Goal: Task Accomplishment & Management: Complete application form

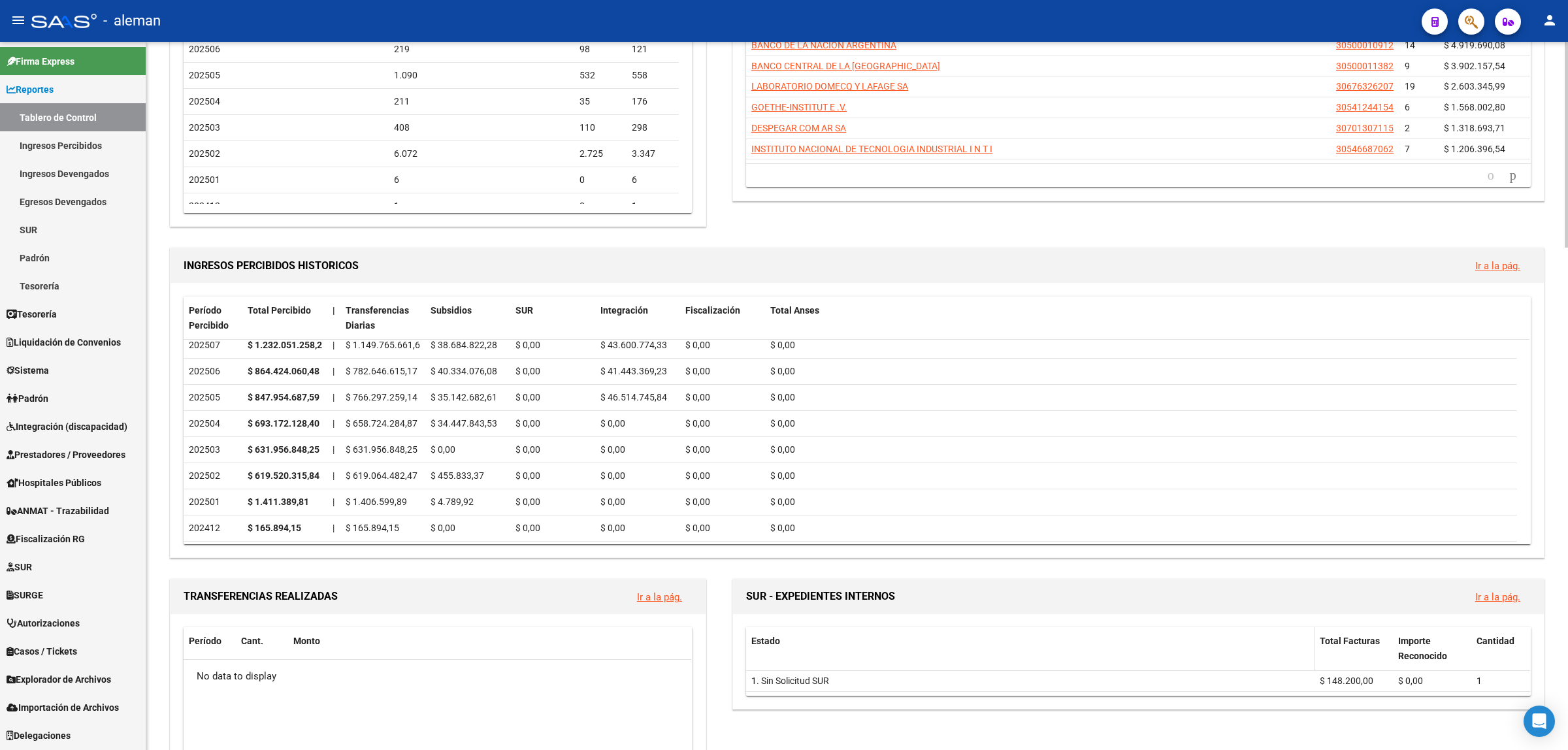
scroll to position [572, 0]
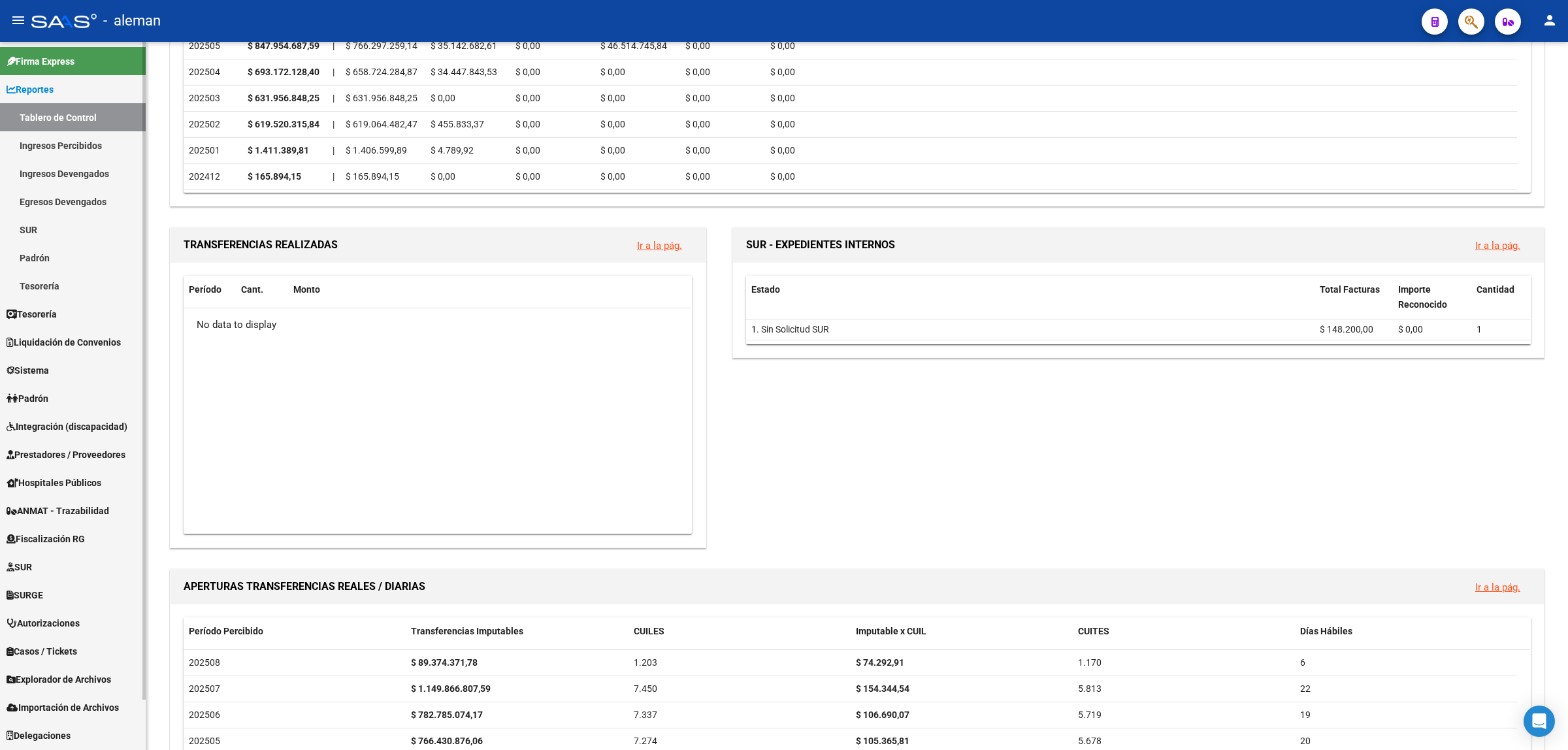
click at [68, 453] on span "Prestadores / Proveedores" at bounding box center [66, 455] width 119 height 14
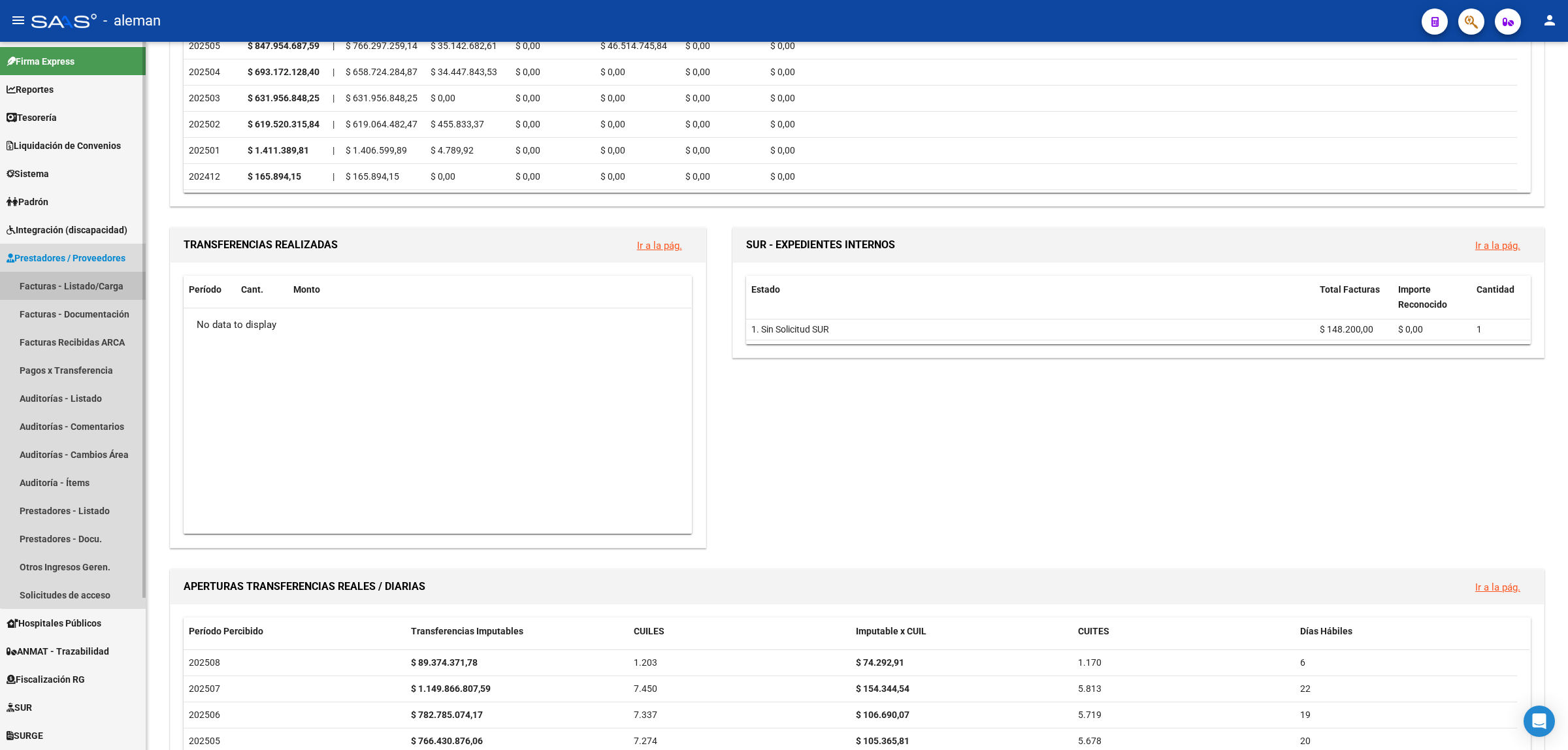
click at [74, 281] on link "Facturas - Listado/Carga" at bounding box center [72, 286] width 145 height 28
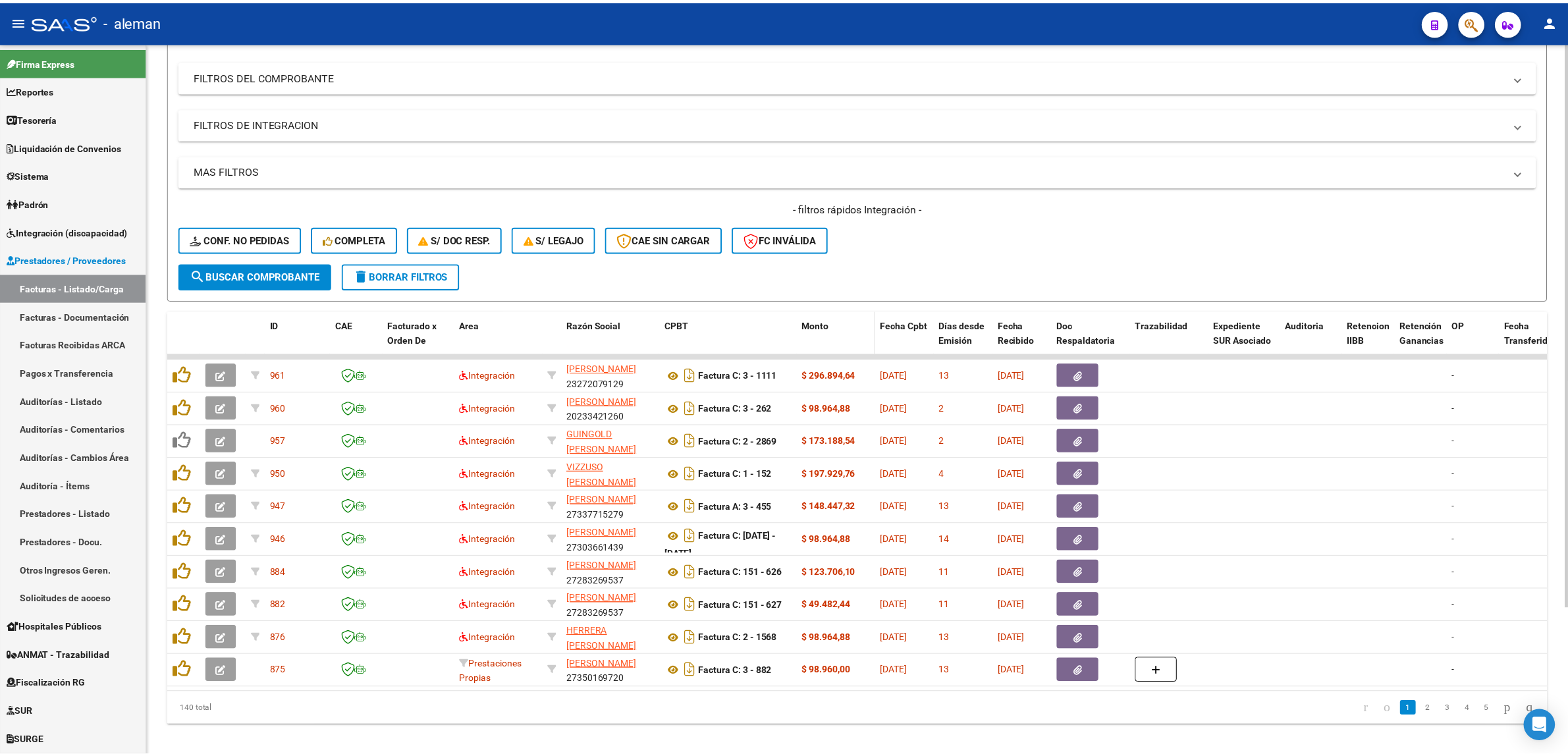
scroll to position [164, 0]
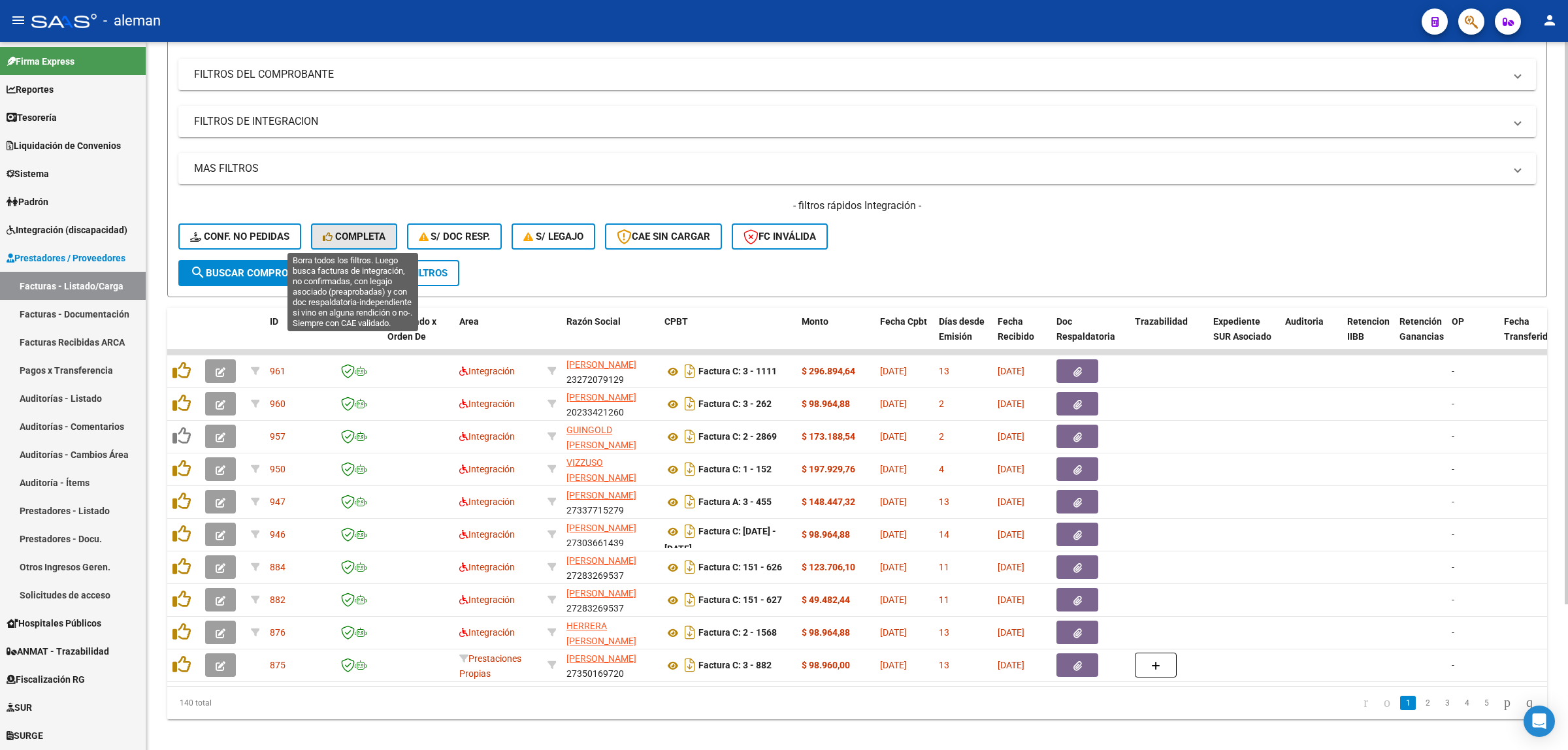
click at [358, 236] on span "Completa" at bounding box center [353, 236] width 63 height 12
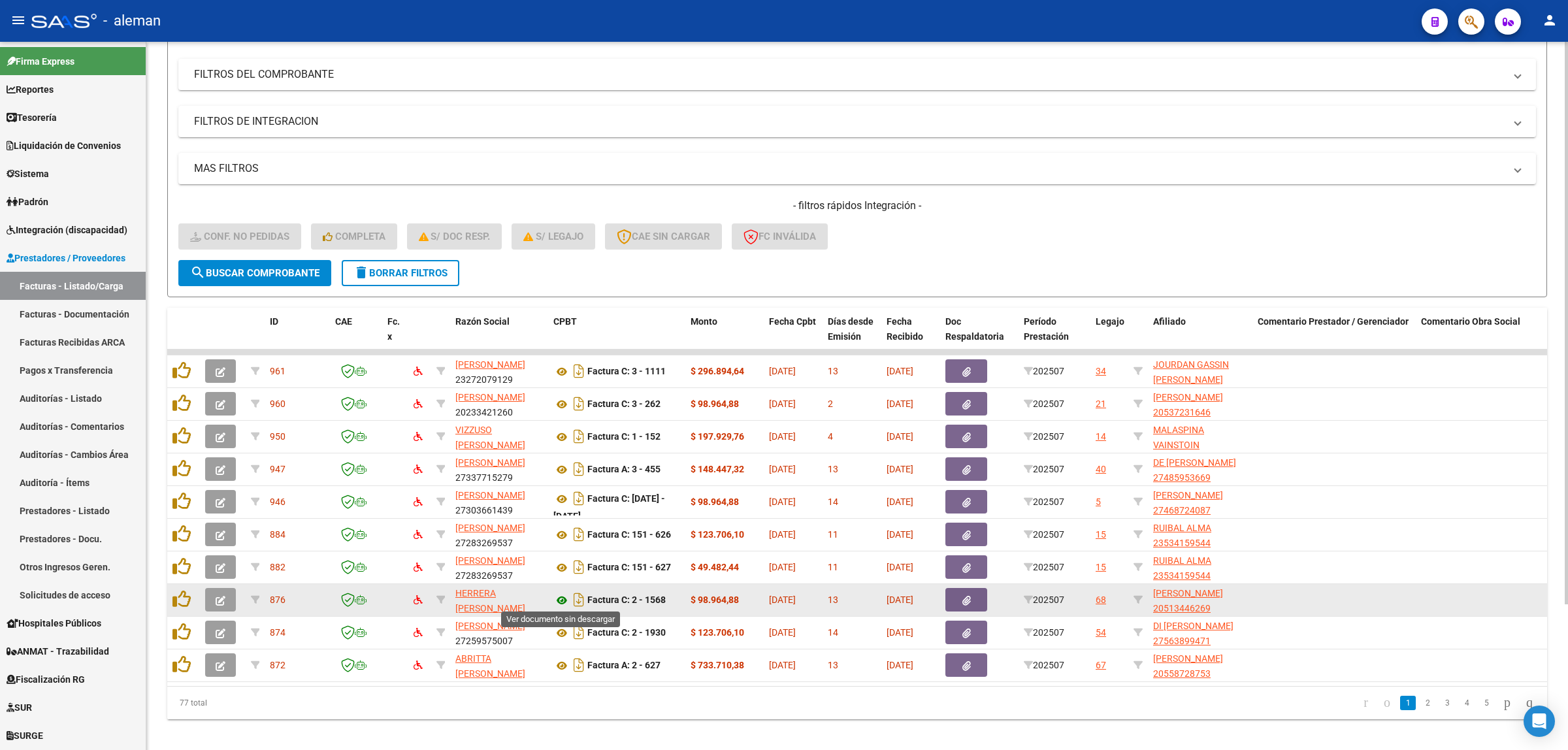
click at [560, 597] on icon at bounding box center [562, 600] width 17 height 16
click at [213, 599] on button "button" at bounding box center [220, 599] width 31 height 23
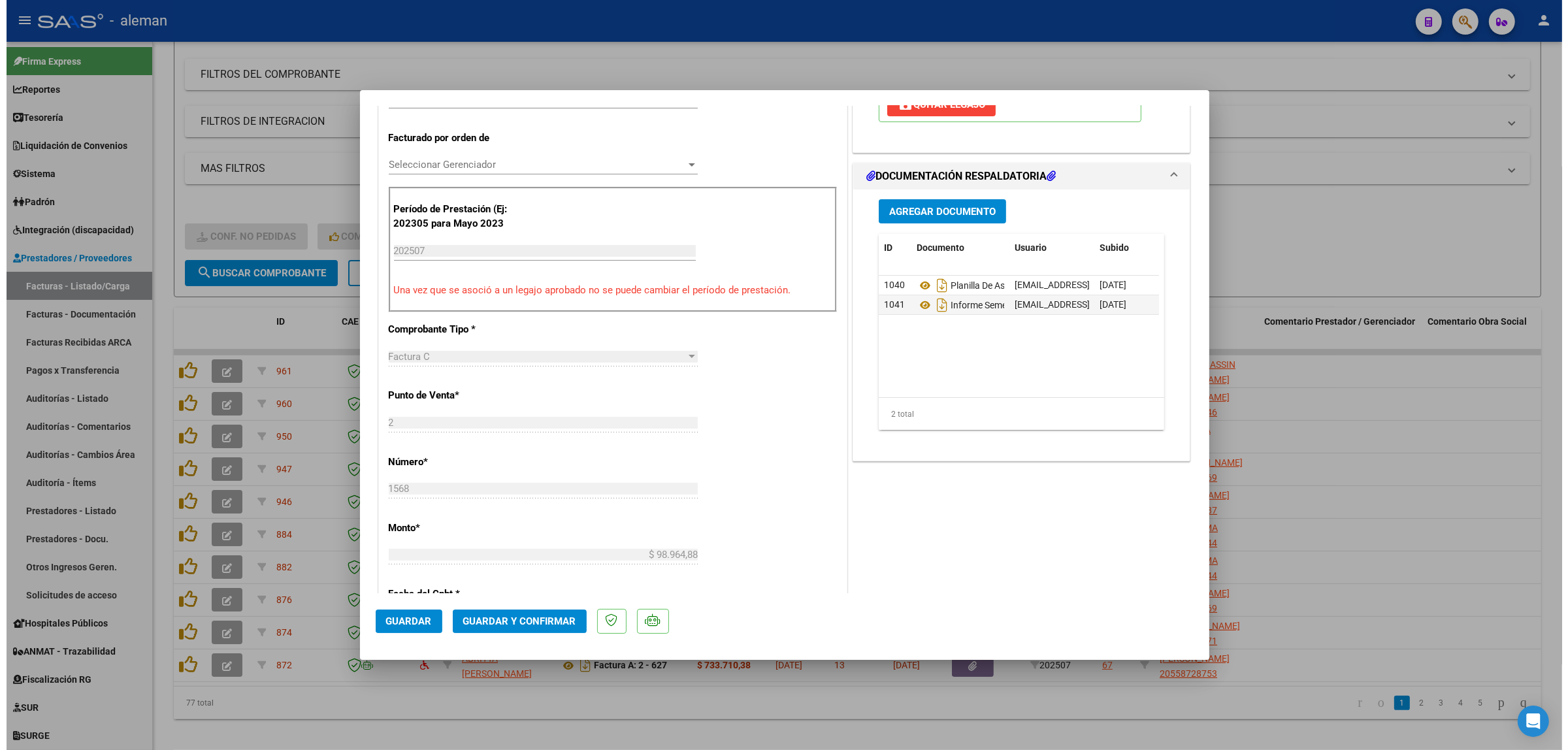
scroll to position [409, 0]
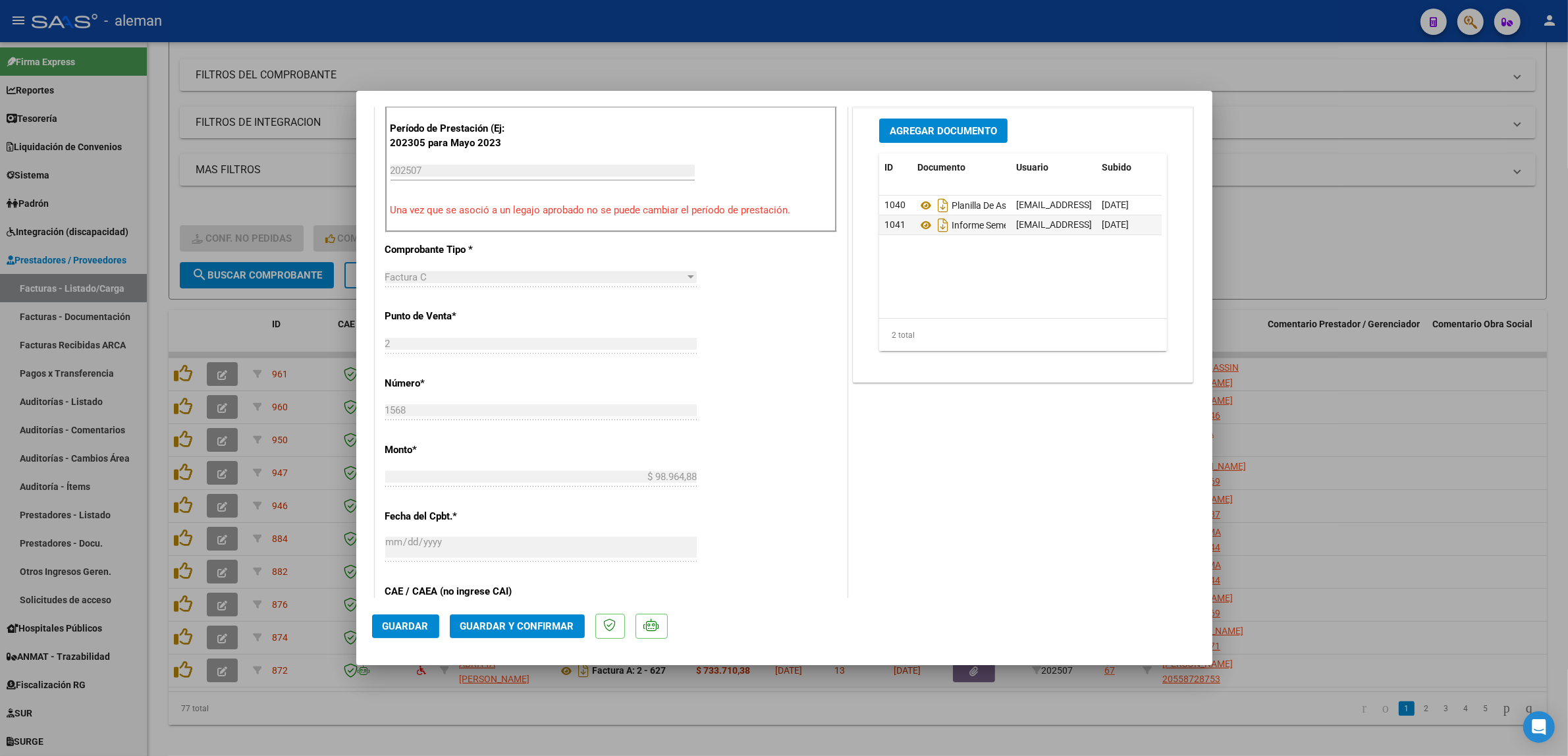
click at [552, 627] on span "Guardar y Confirmar" at bounding box center [517, 627] width 114 height 12
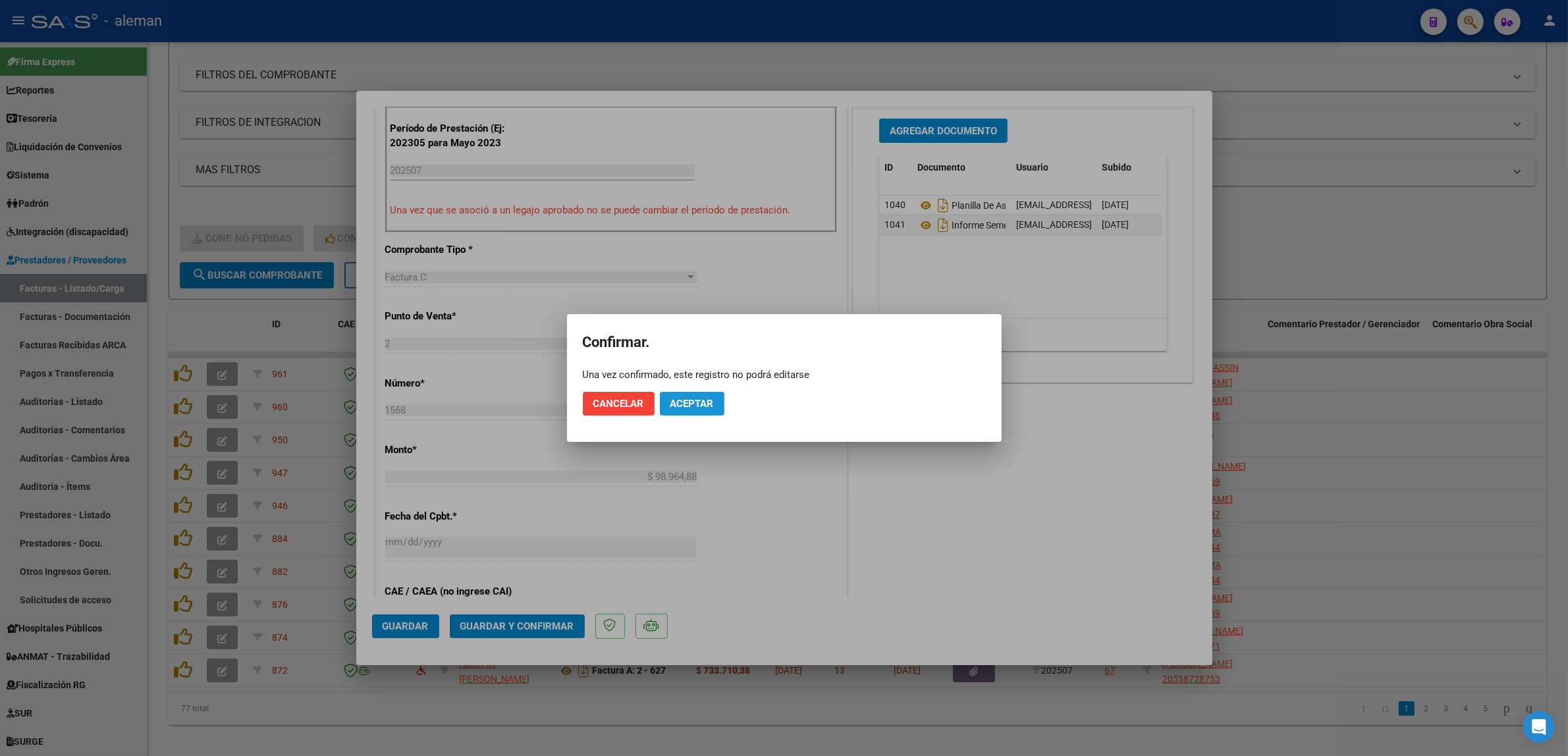
click at [695, 405] on span "Aceptar" at bounding box center [692, 404] width 43 height 12
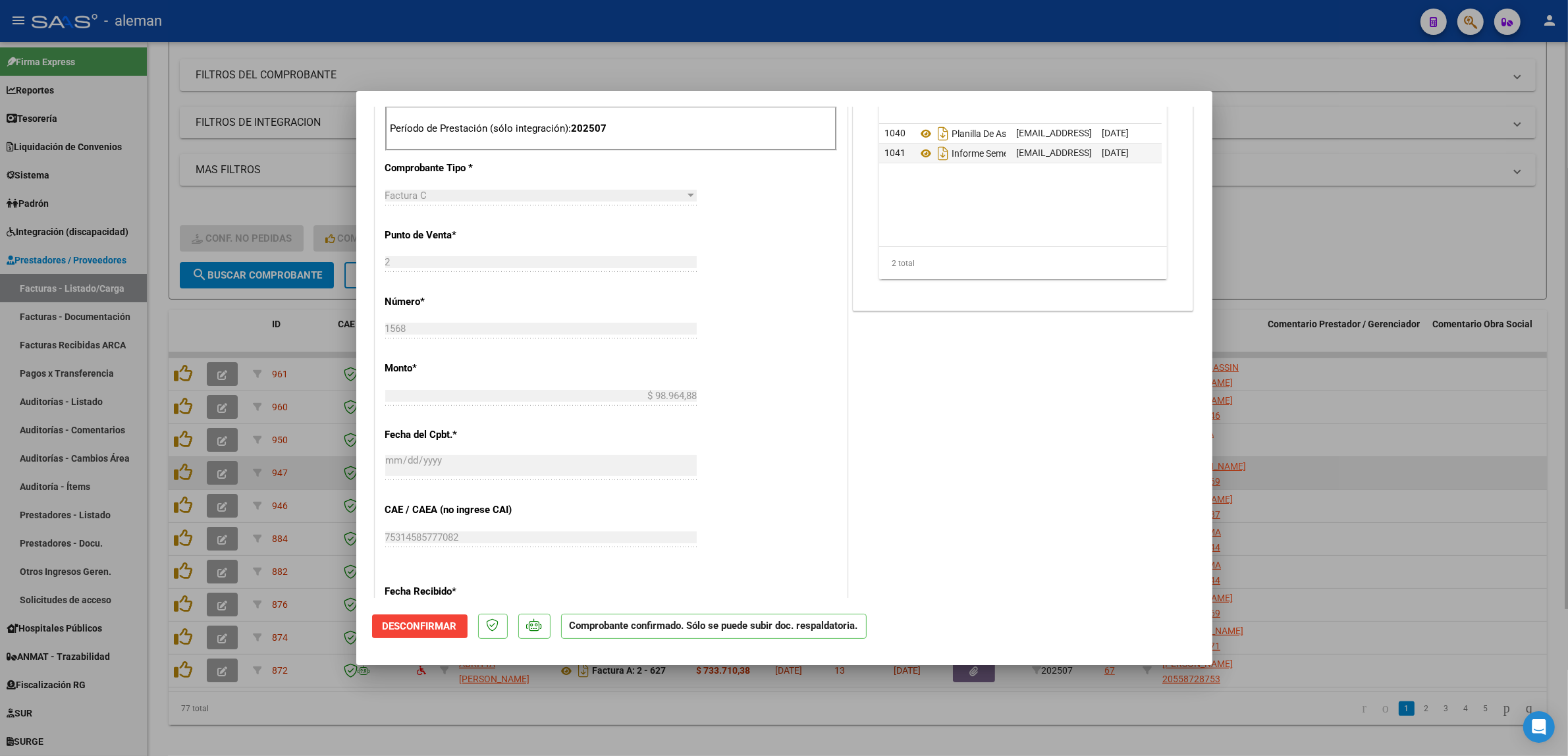
click at [1298, 473] on div at bounding box center [784, 378] width 1568 height 756
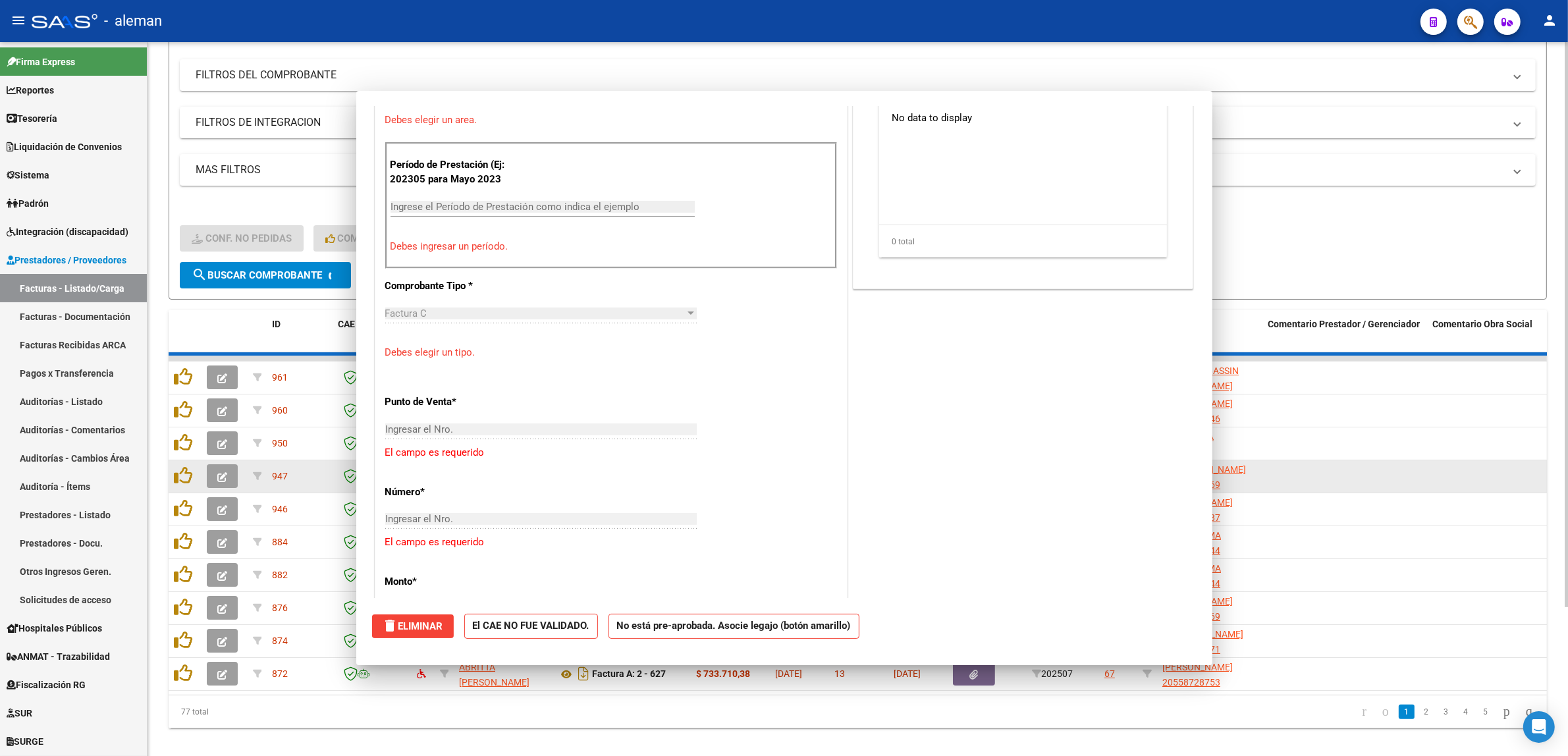
scroll to position [0, 0]
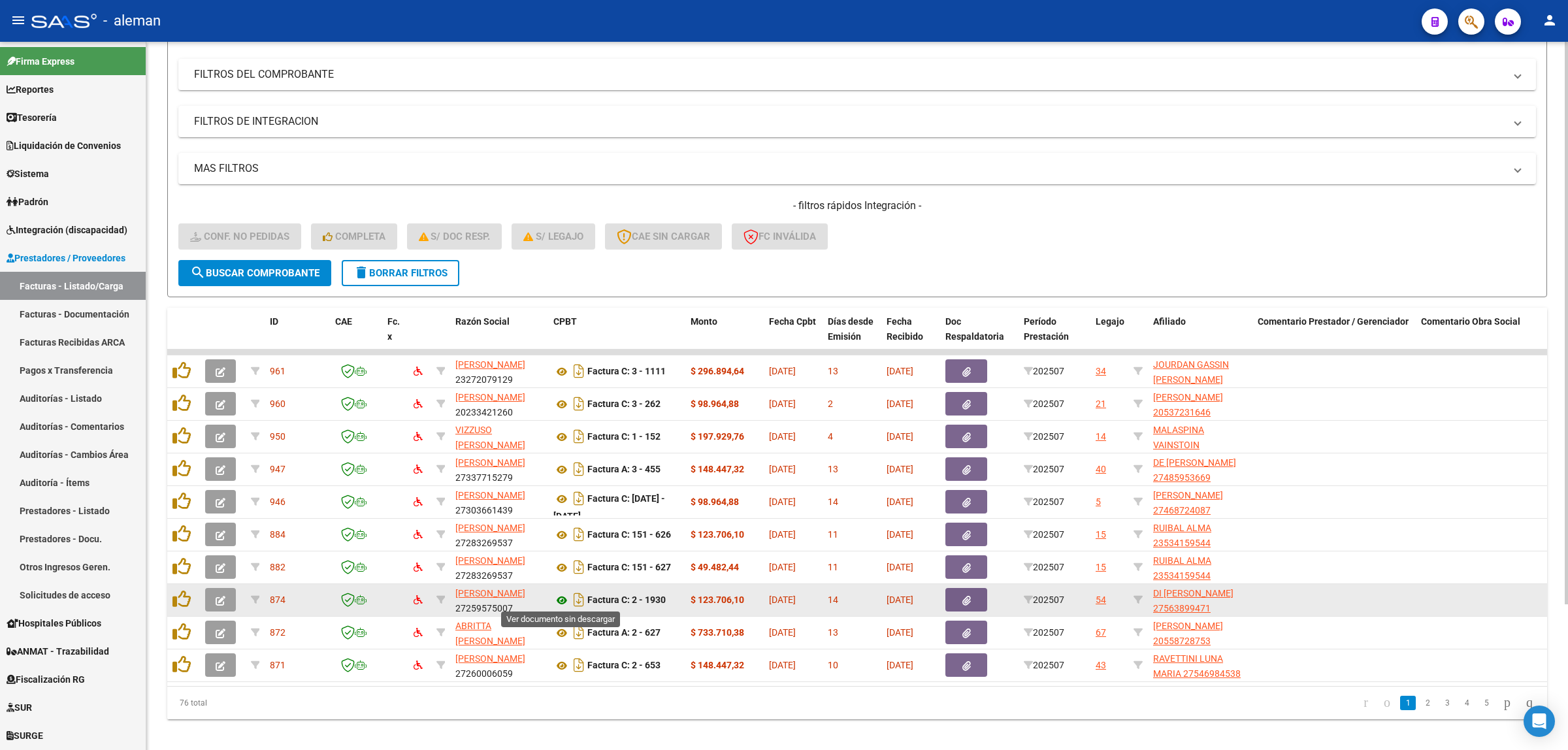
click at [560, 599] on icon at bounding box center [562, 600] width 17 height 16
click at [222, 596] on icon "button" at bounding box center [220, 601] width 9 height 9
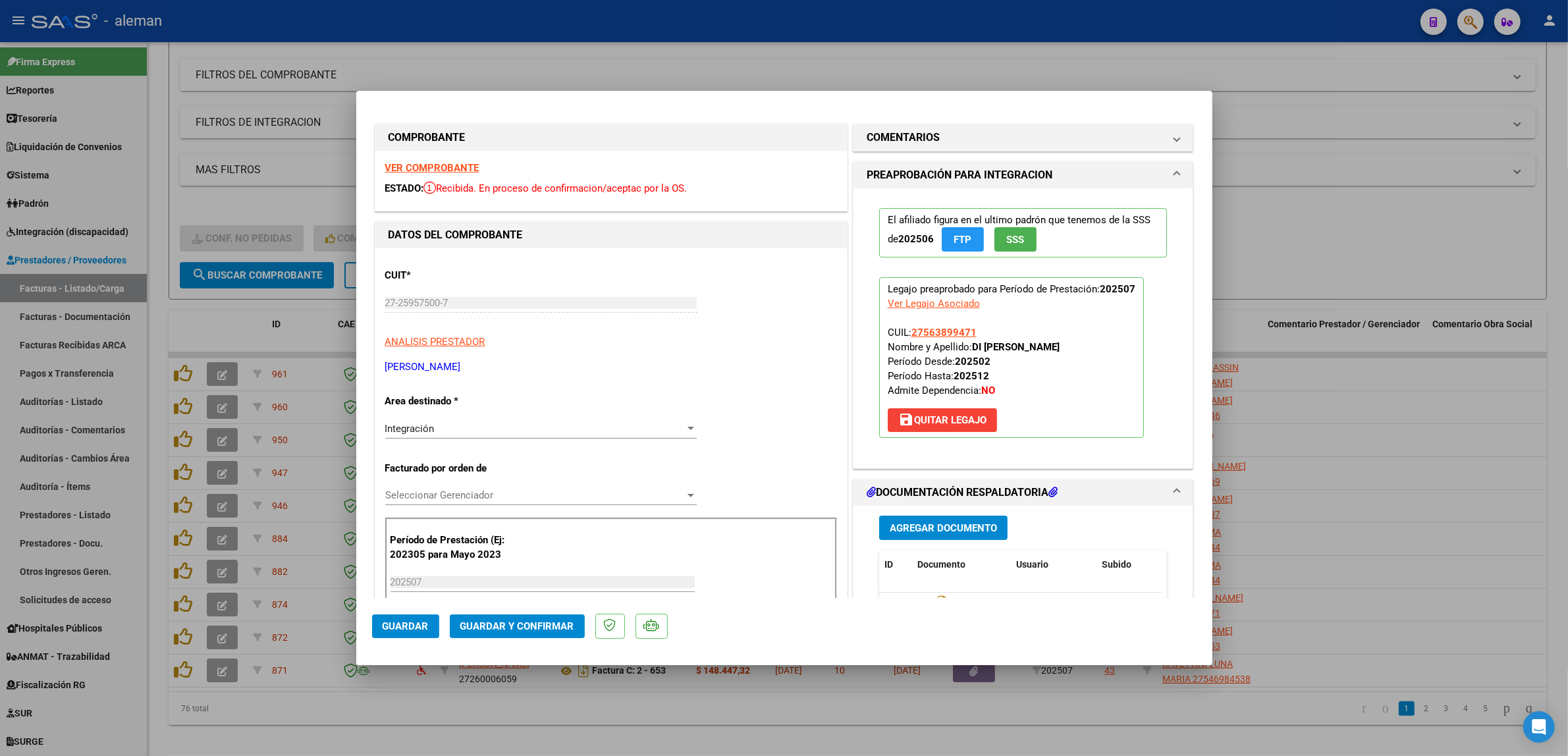
click at [551, 625] on span "Guardar y Confirmar" at bounding box center [517, 627] width 114 height 12
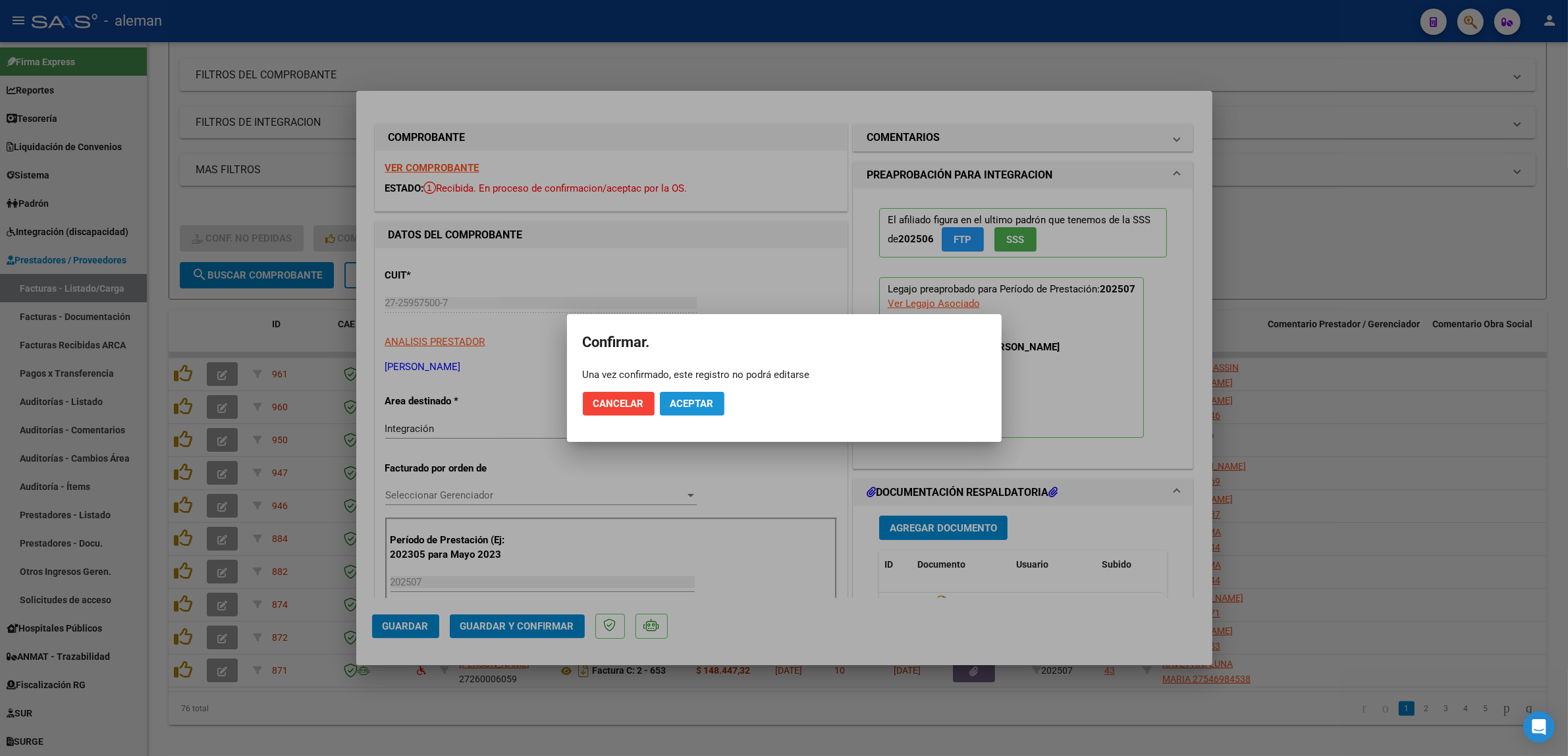
click at [692, 407] on span "Aceptar" at bounding box center [692, 404] width 43 height 12
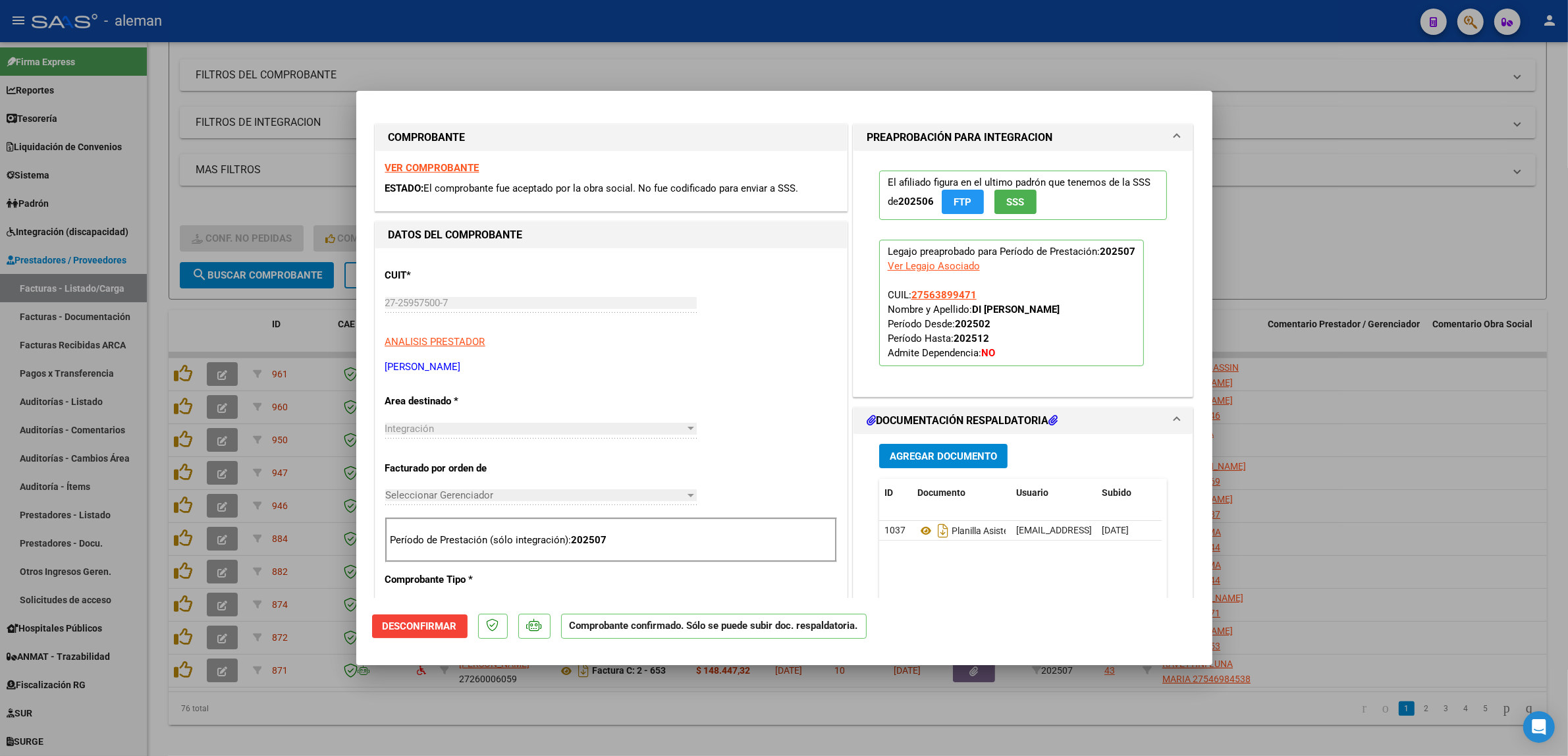
click at [1387, 400] on div at bounding box center [784, 378] width 1568 height 756
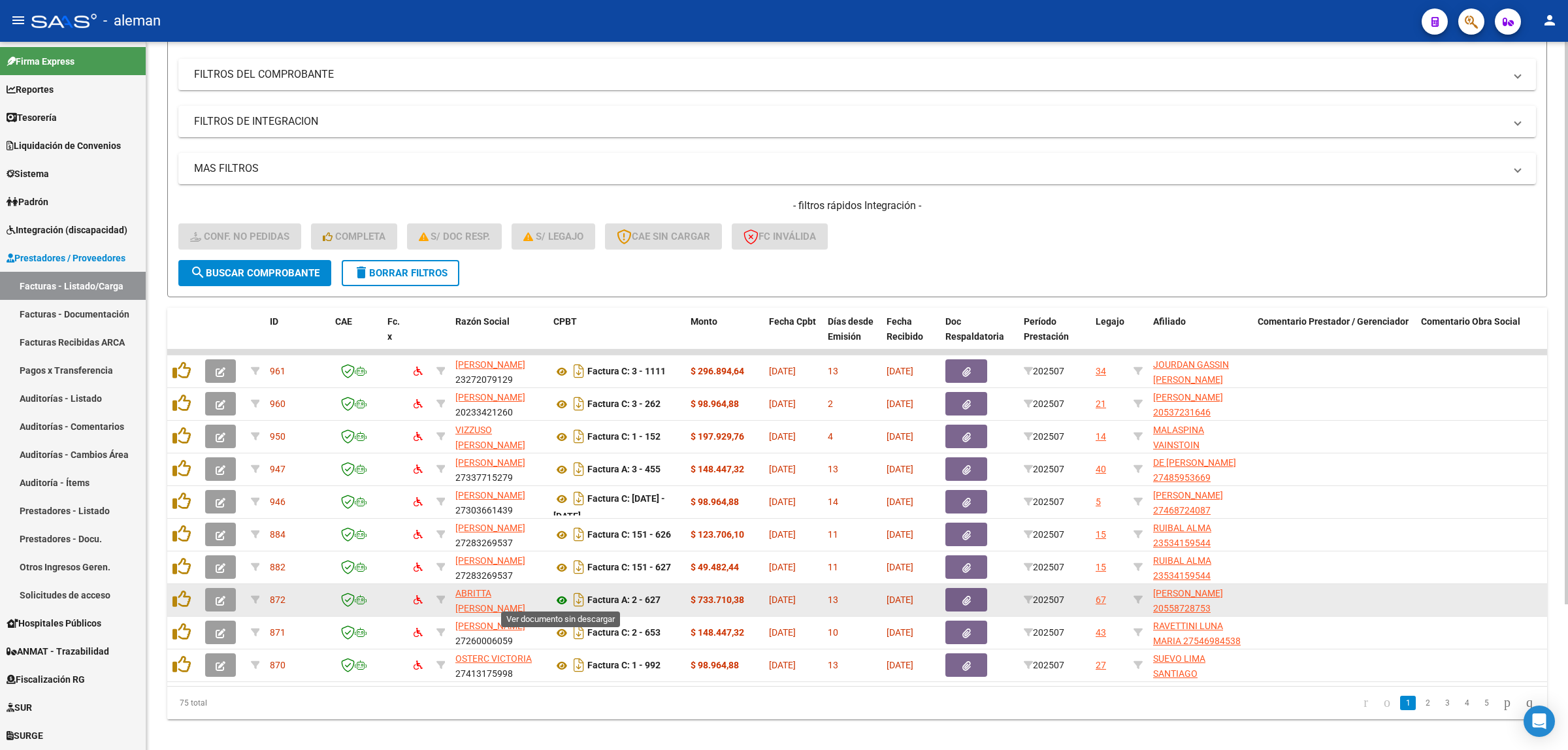
click at [562, 596] on icon at bounding box center [562, 600] width 17 height 16
click at [560, 601] on icon at bounding box center [562, 600] width 17 height 16
click at [974, 598] on button "button" at bounding box center [966, 599] width 42 height 23
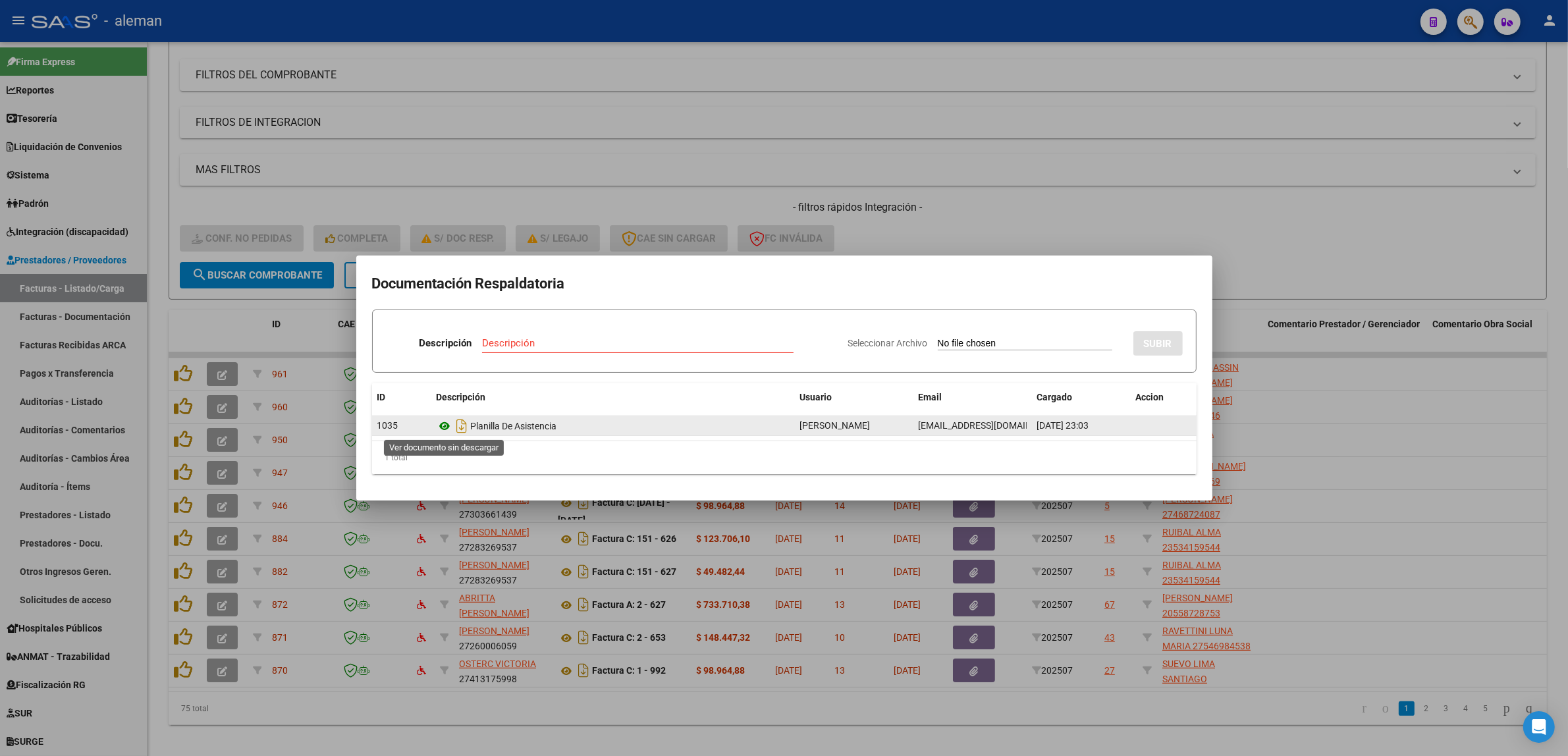
click at [443, 425] on icon at bounding box center [445, 426] width 17 height 16
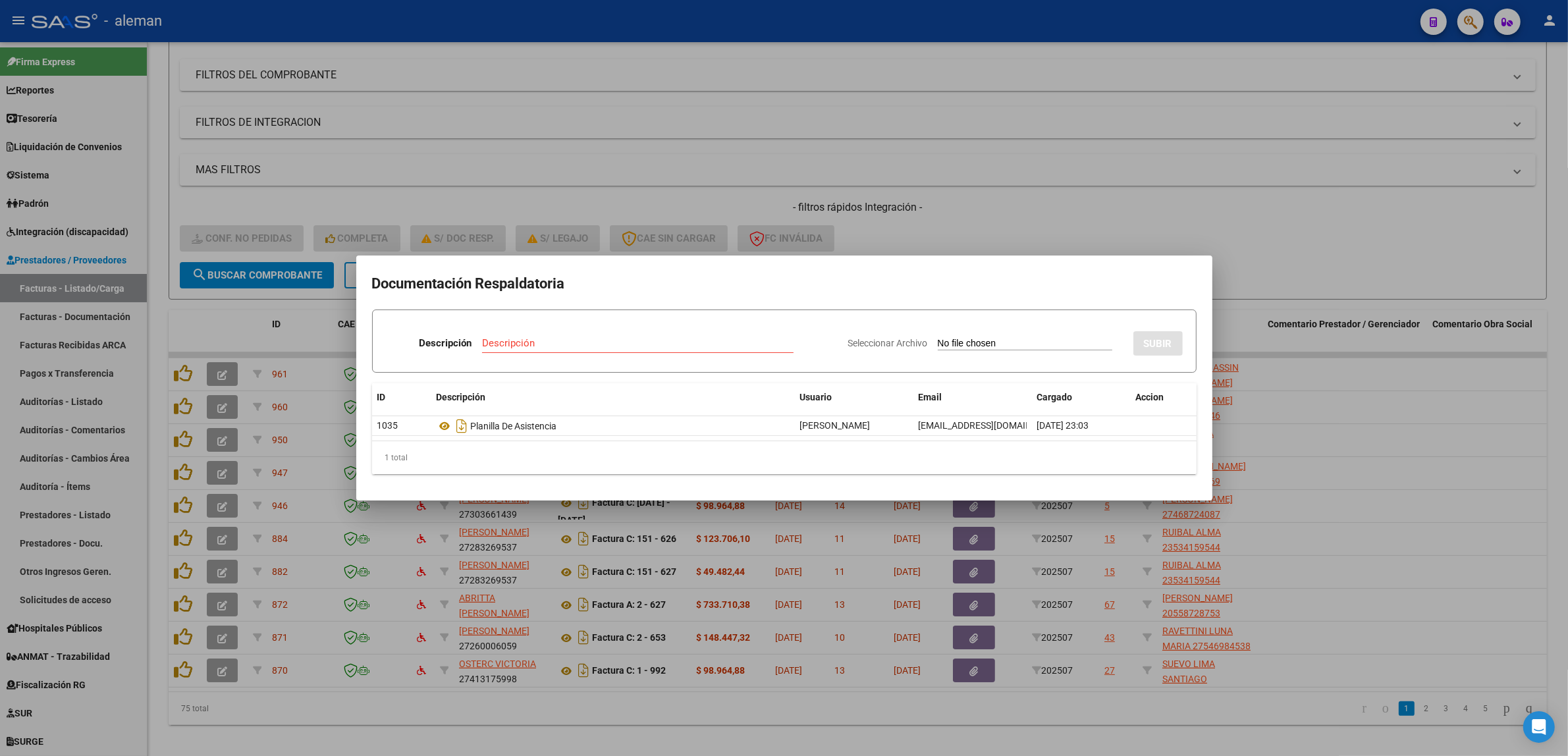
click at [1372, 481] on div at bounding box center [784, 378] width 1568 height 756
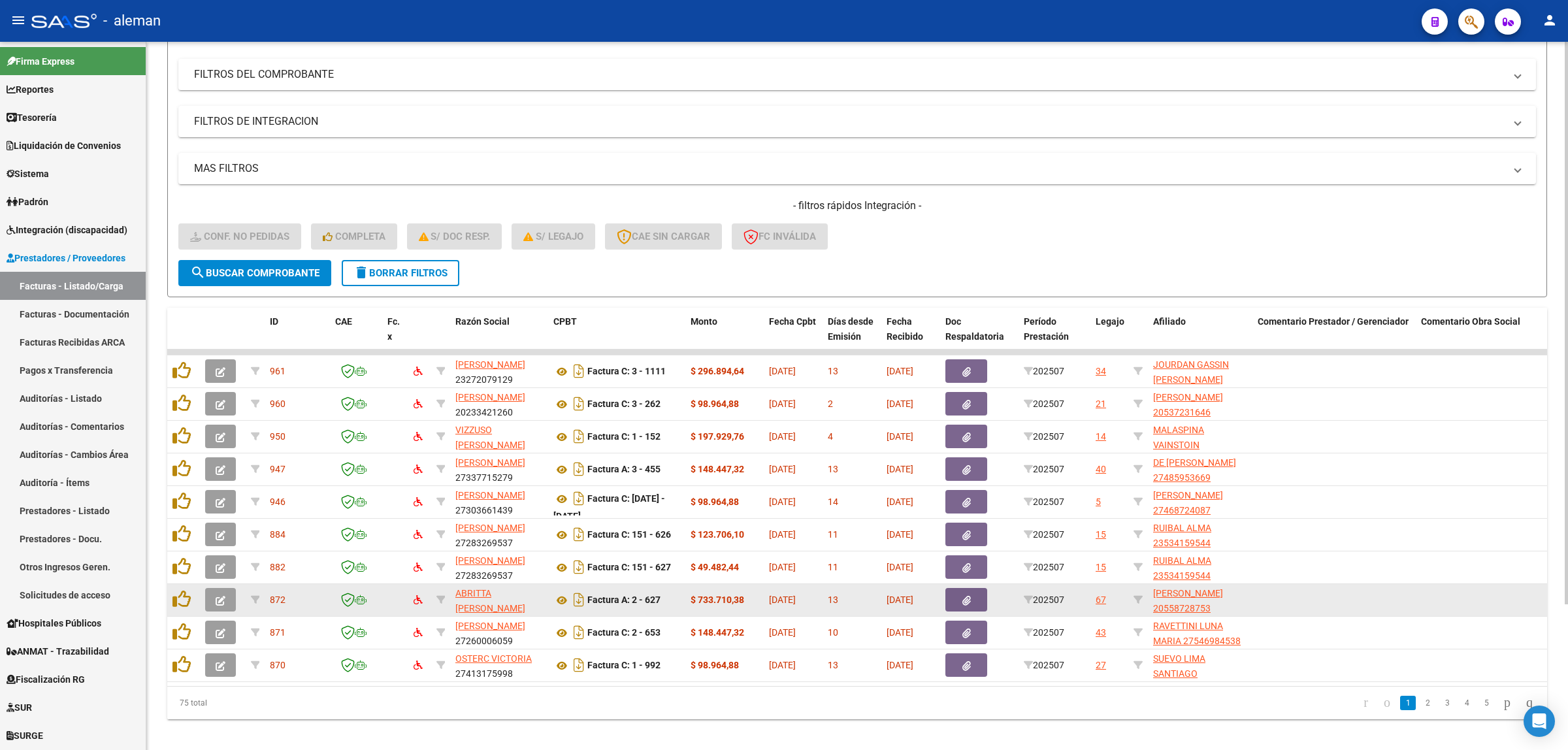
click at [211, 594] on button "button" at bounding box center [220, 599] width 31 height 23
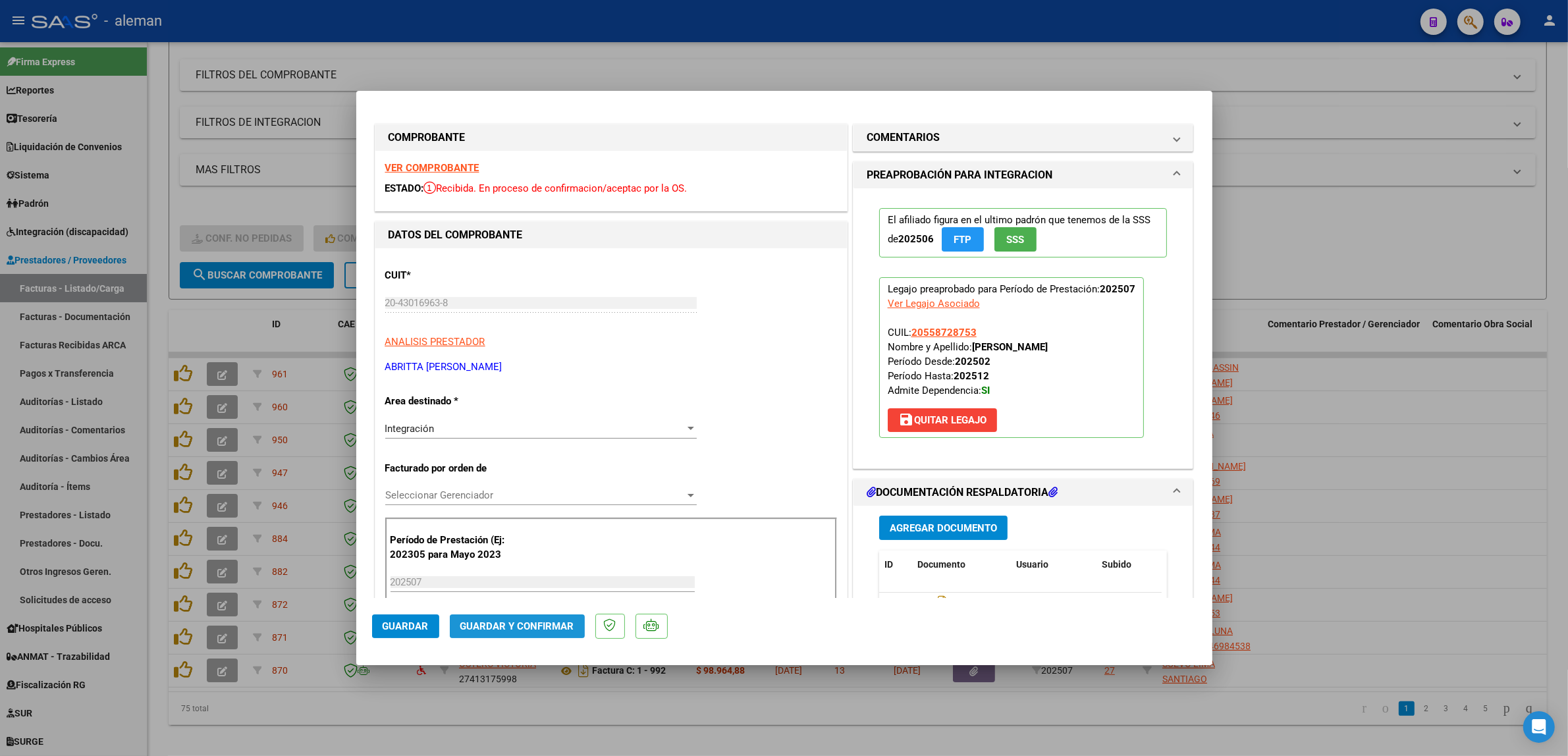
click at [549, 621] on span "Guardar y Confirmar" at bounding box center [517, 627] width 114 height 12
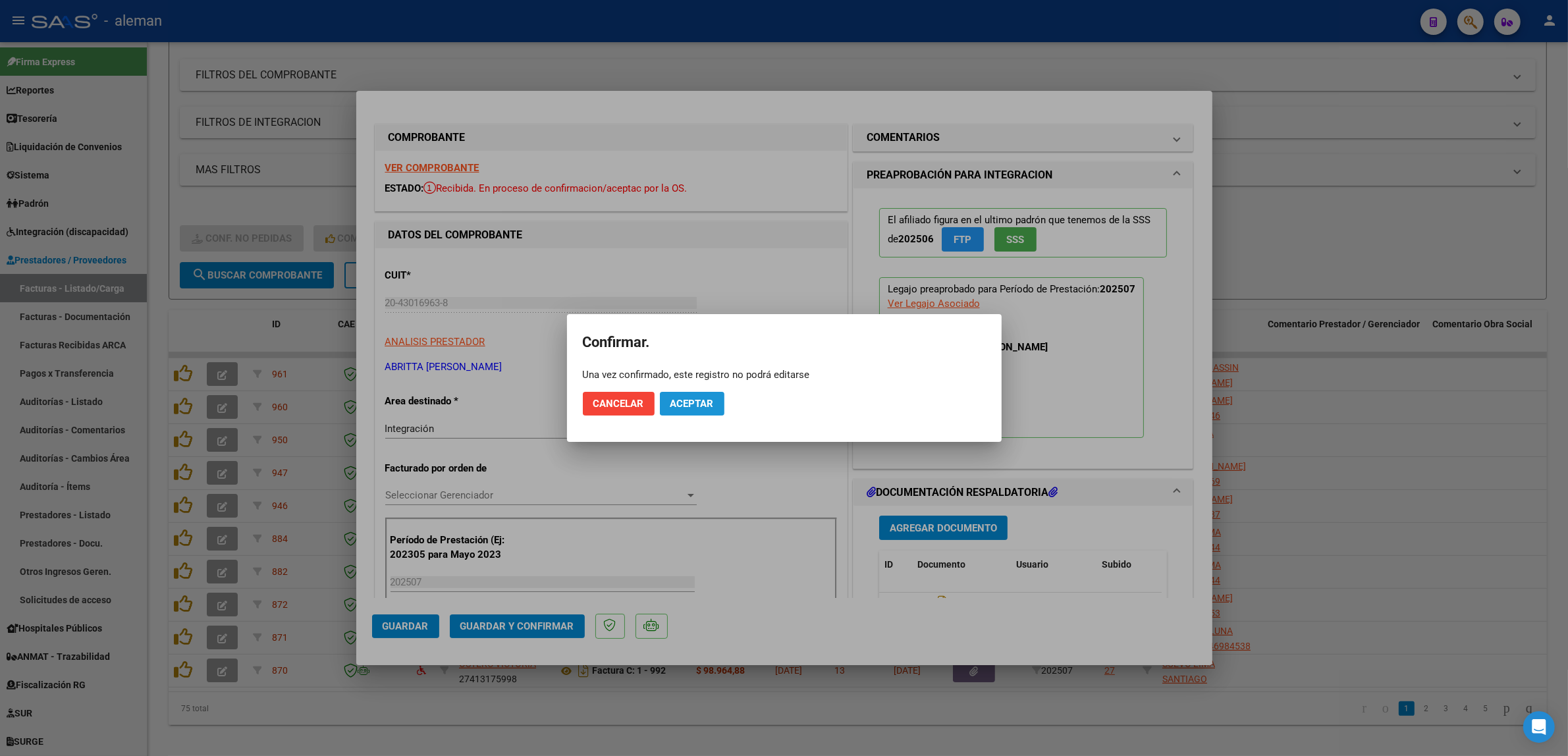
click at [687, 412] on button "Aceptar" at bounding box center [692, 404] width 64 height 24
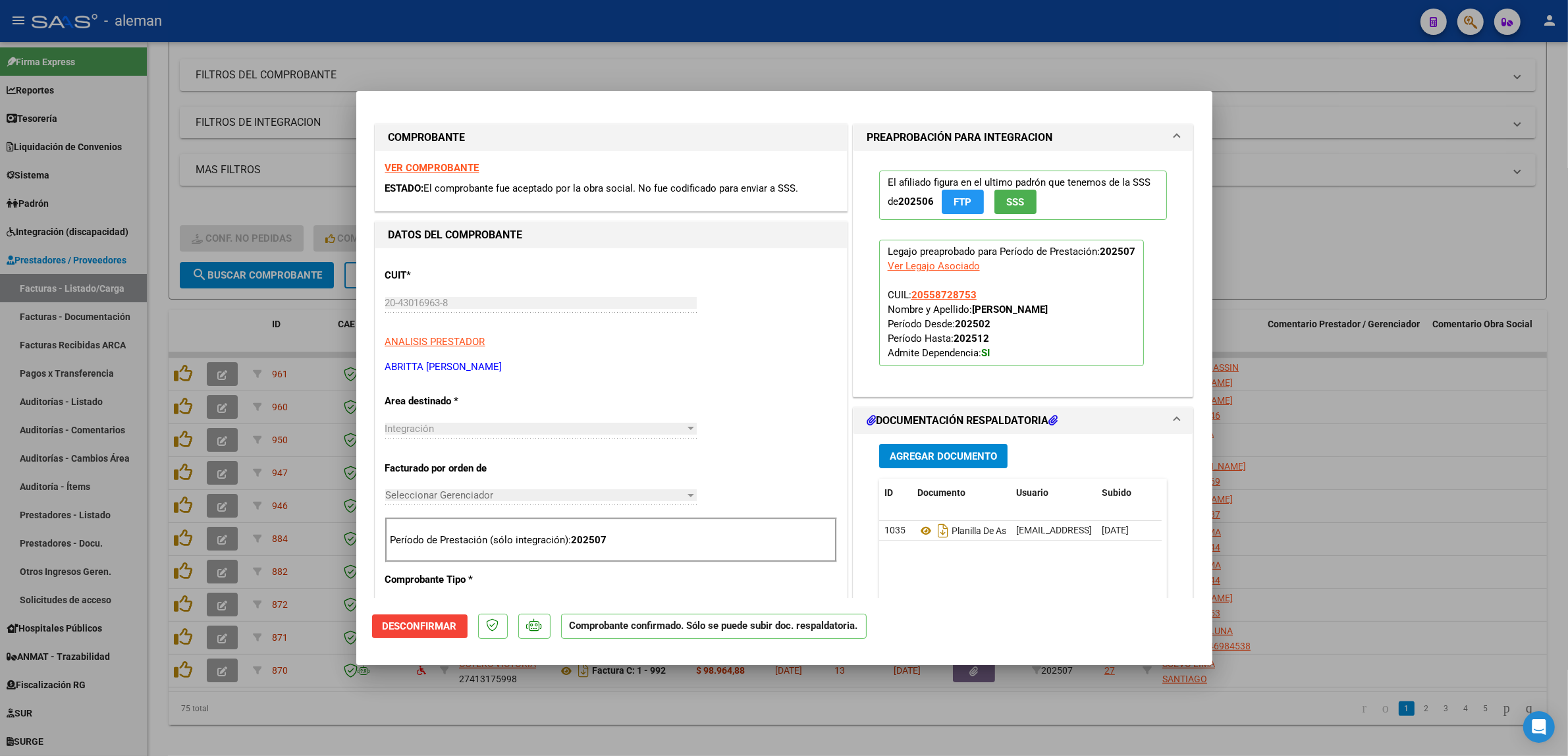
click at [1445, 501] on div at bounding box center [784, 378] width 1568 height 756
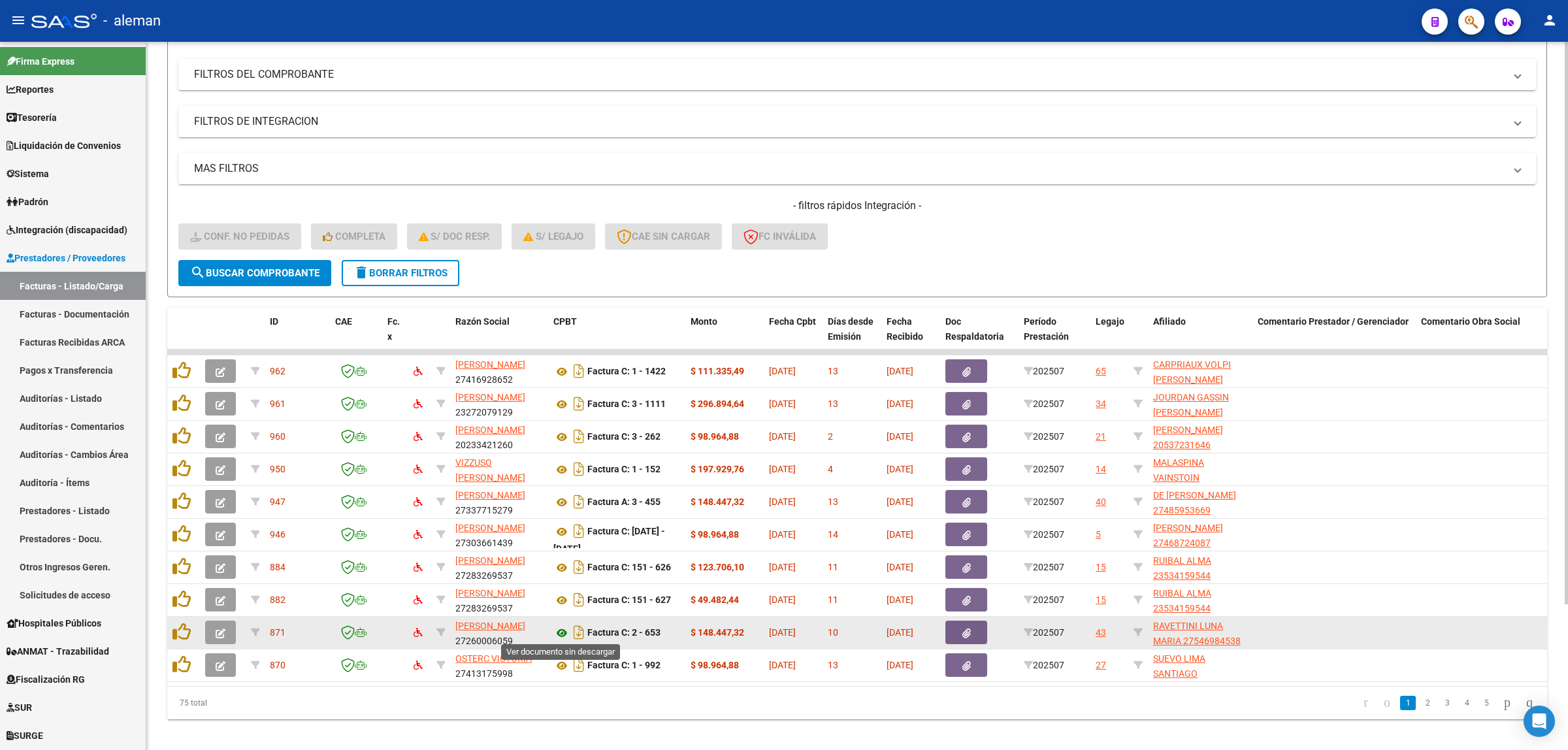
click at [560, 629] on icon at bounding box center [562, 633] width 17 height 16
click at [219, 629] on icon "button" at bounding box center [220, 634] width 9 height 9
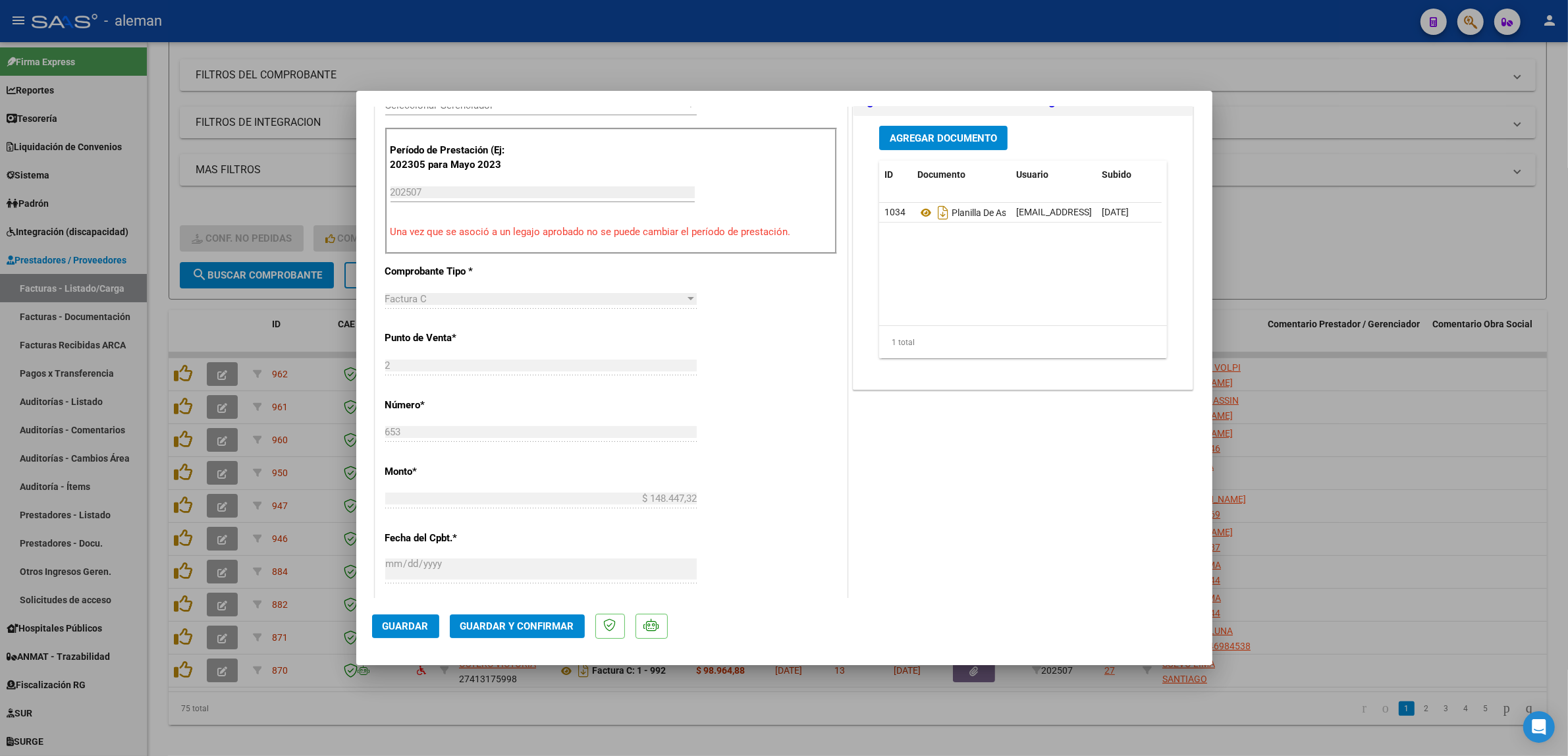
scroll to position [412, 0]
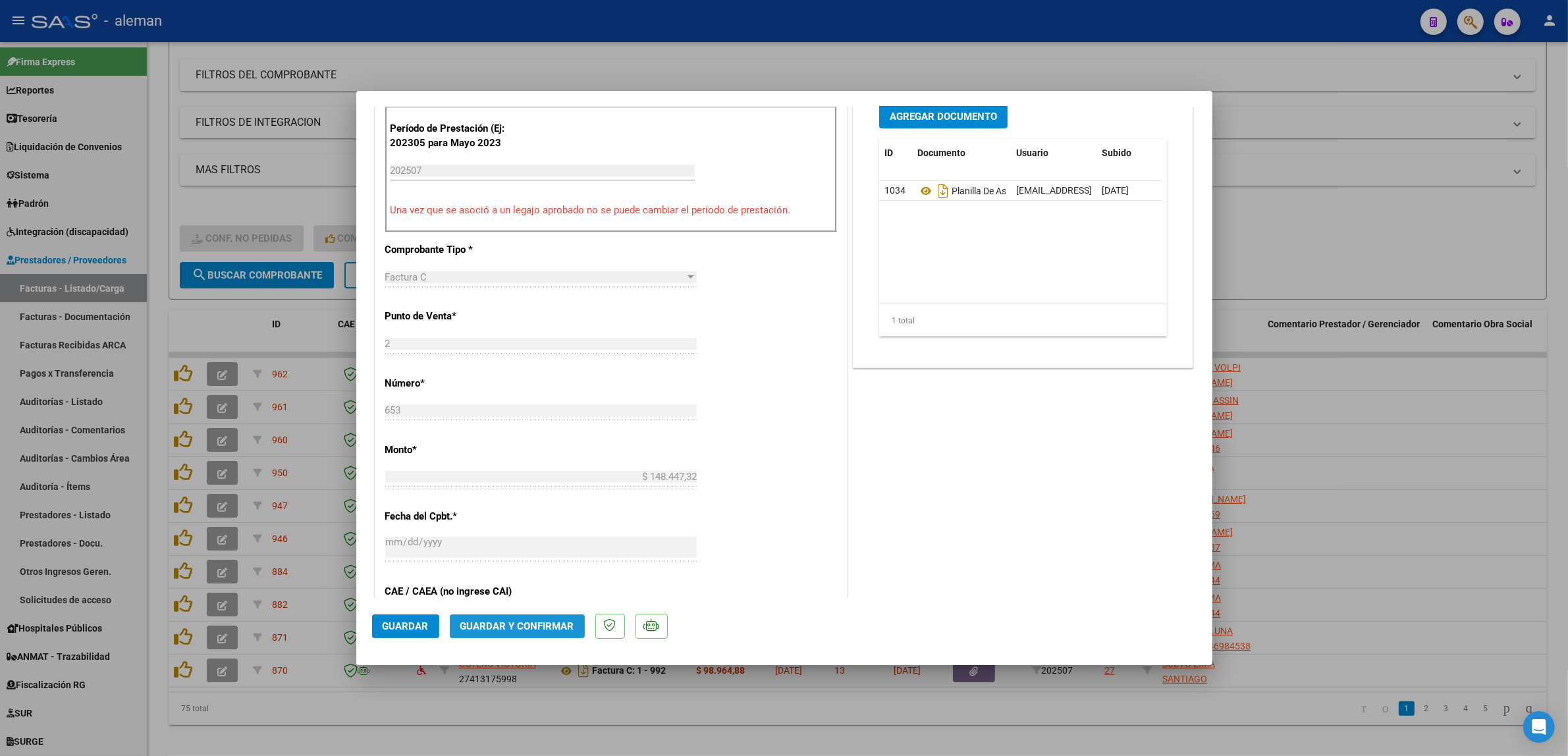
click at [557, 634] on button "Guardar y Confirmar" at bounding box center [517, 627] width 135 height 24
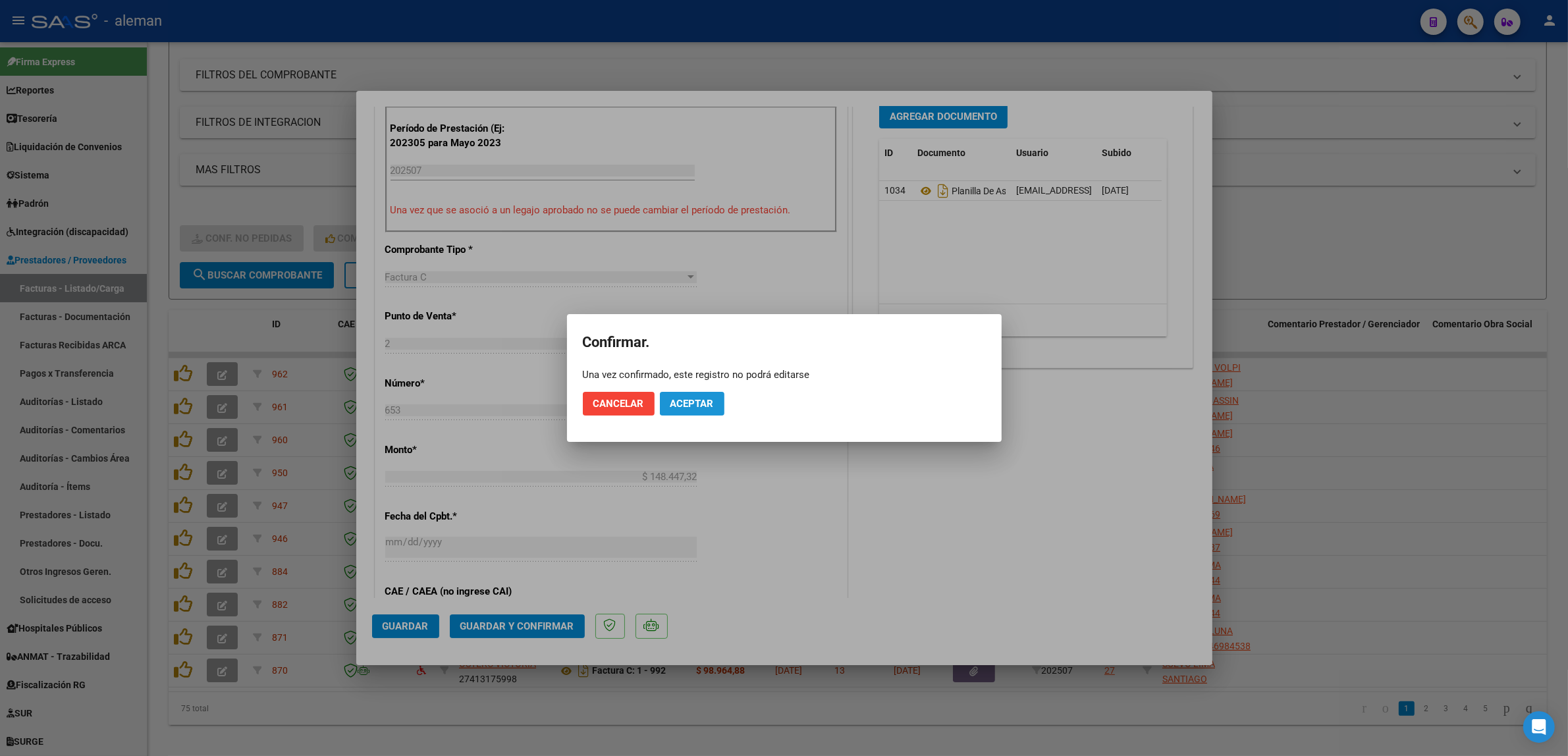
click at [678, 405] on span "Aceptar" at bounding box center [692, 404] width 43 height 12
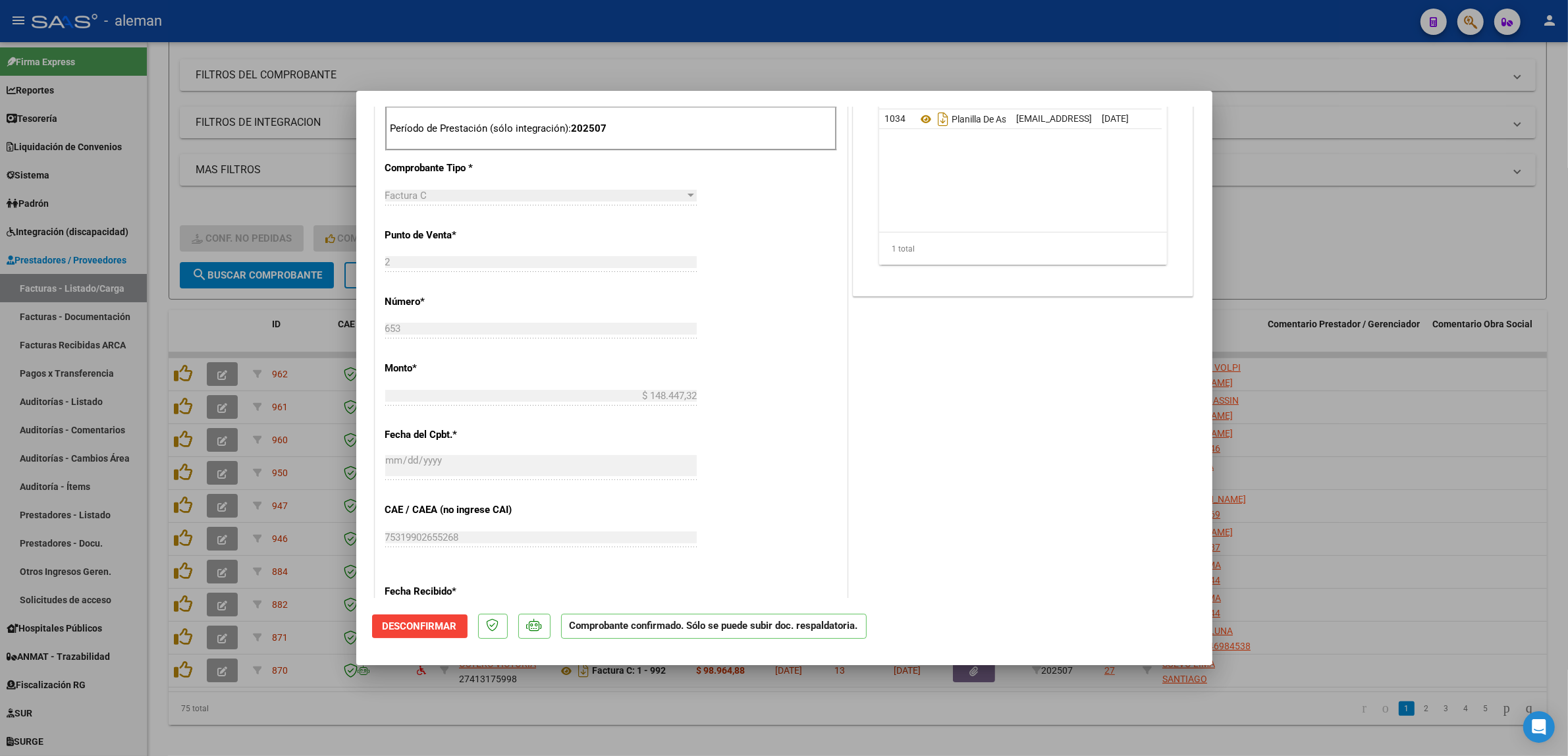
click at [1440, 479] on div at bounding box center [784, 378] width 1568 height 756
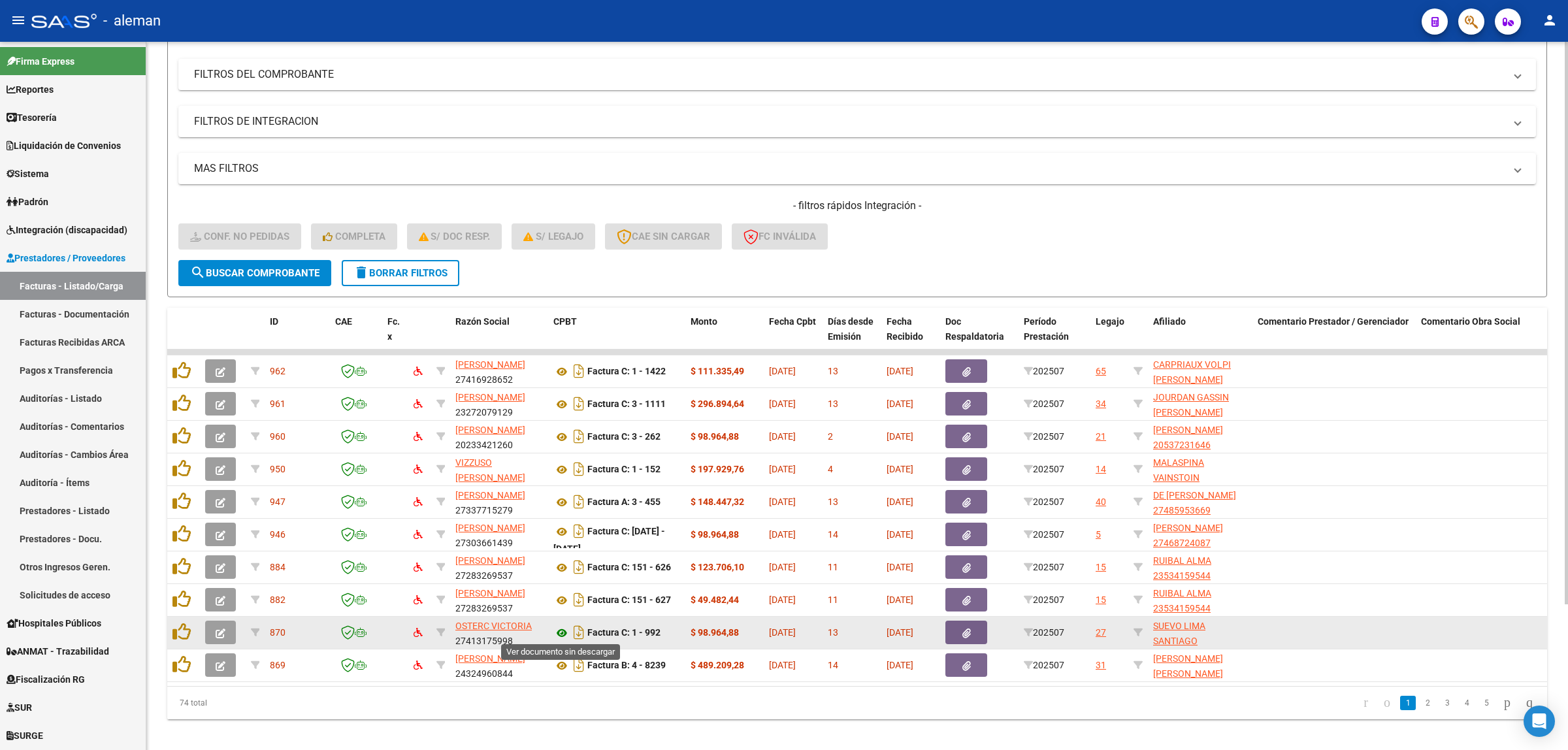
click at [560, 627] on icon at bounding box center [562, 633] width 17 height 16
click at [217, 629] on icon "button" at bounding box center [220, 634] width 9 height 9
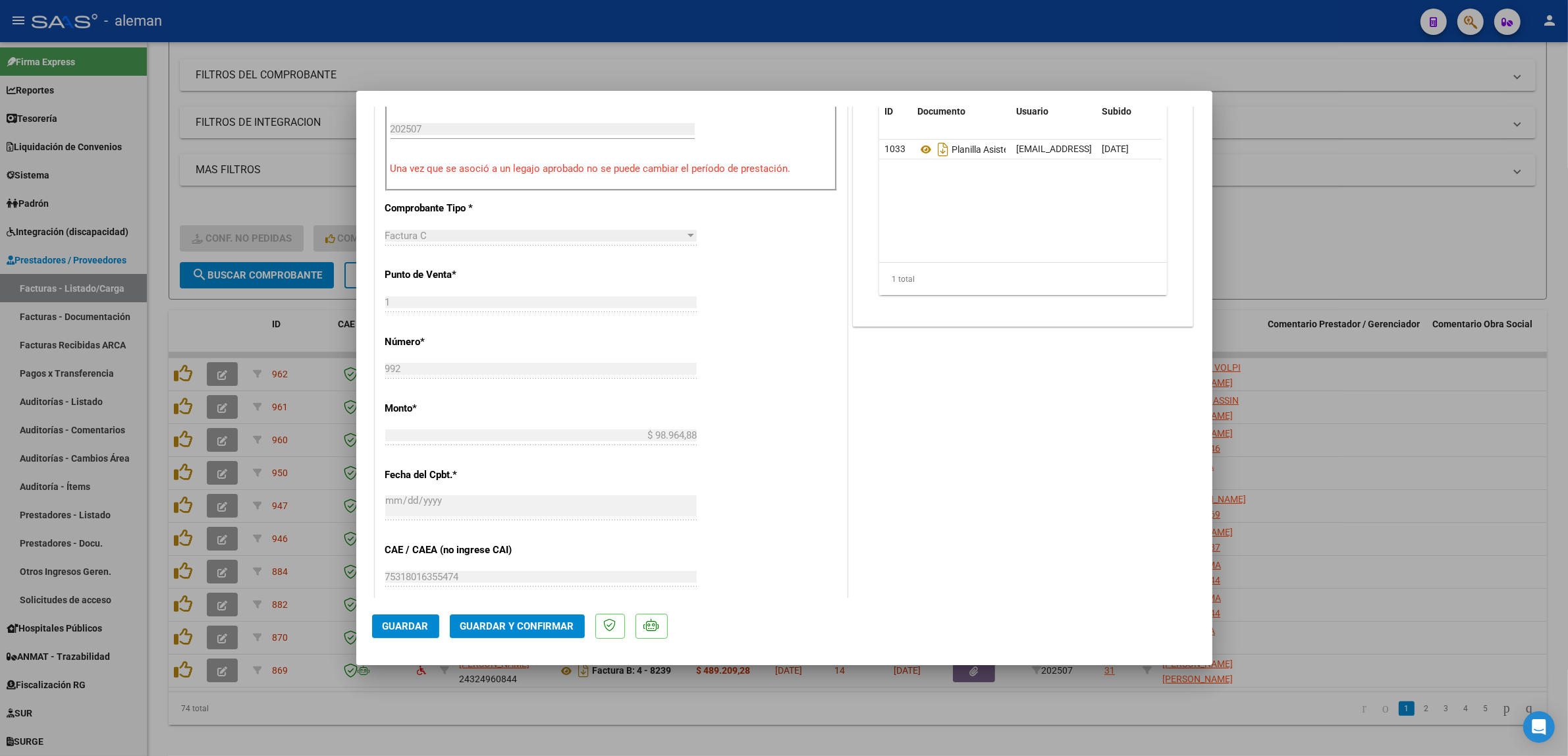
scroll to position [494, 0]
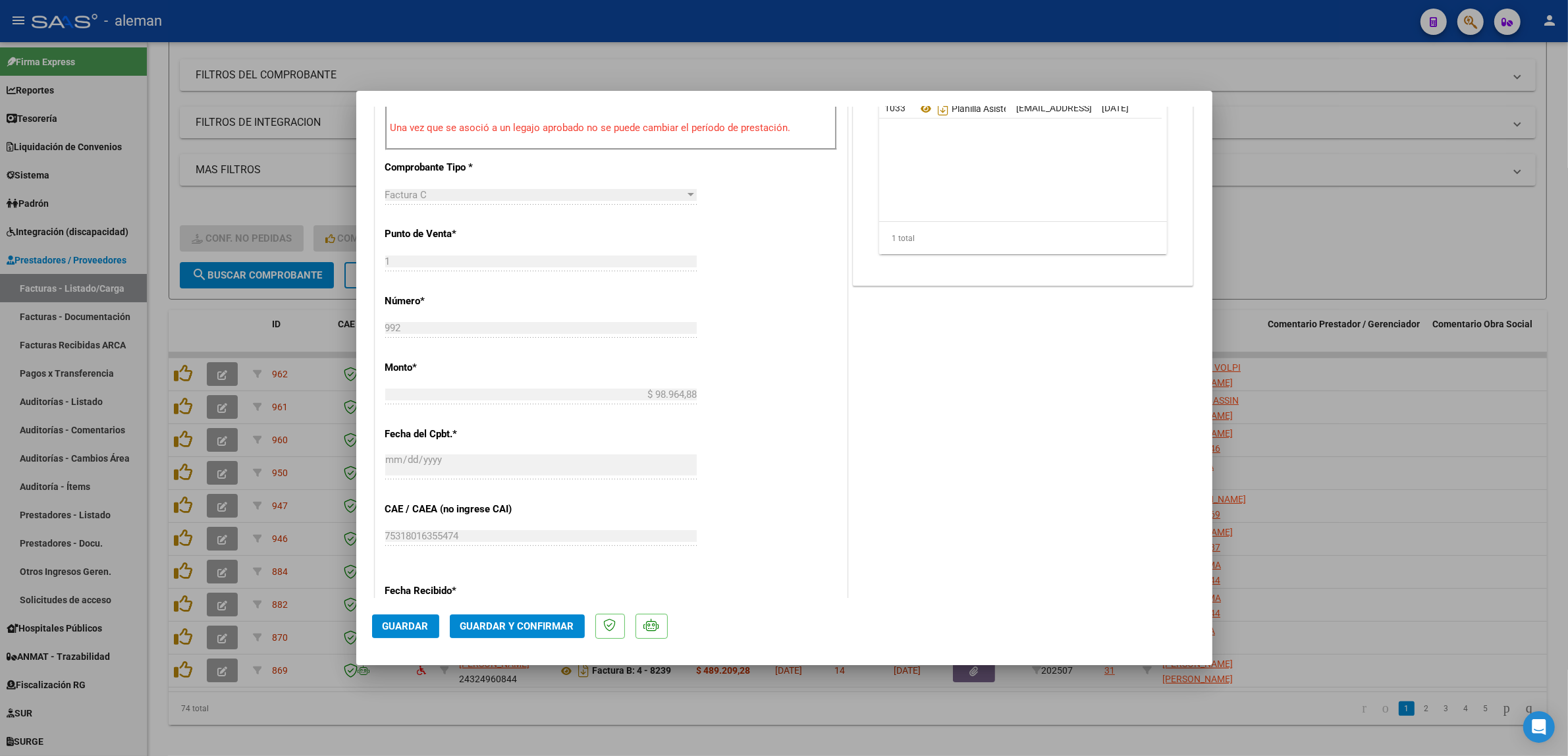
click at [504, 621] on span "Guardar y Confirmar" at bounding box center [517, 627] width 114 height 12
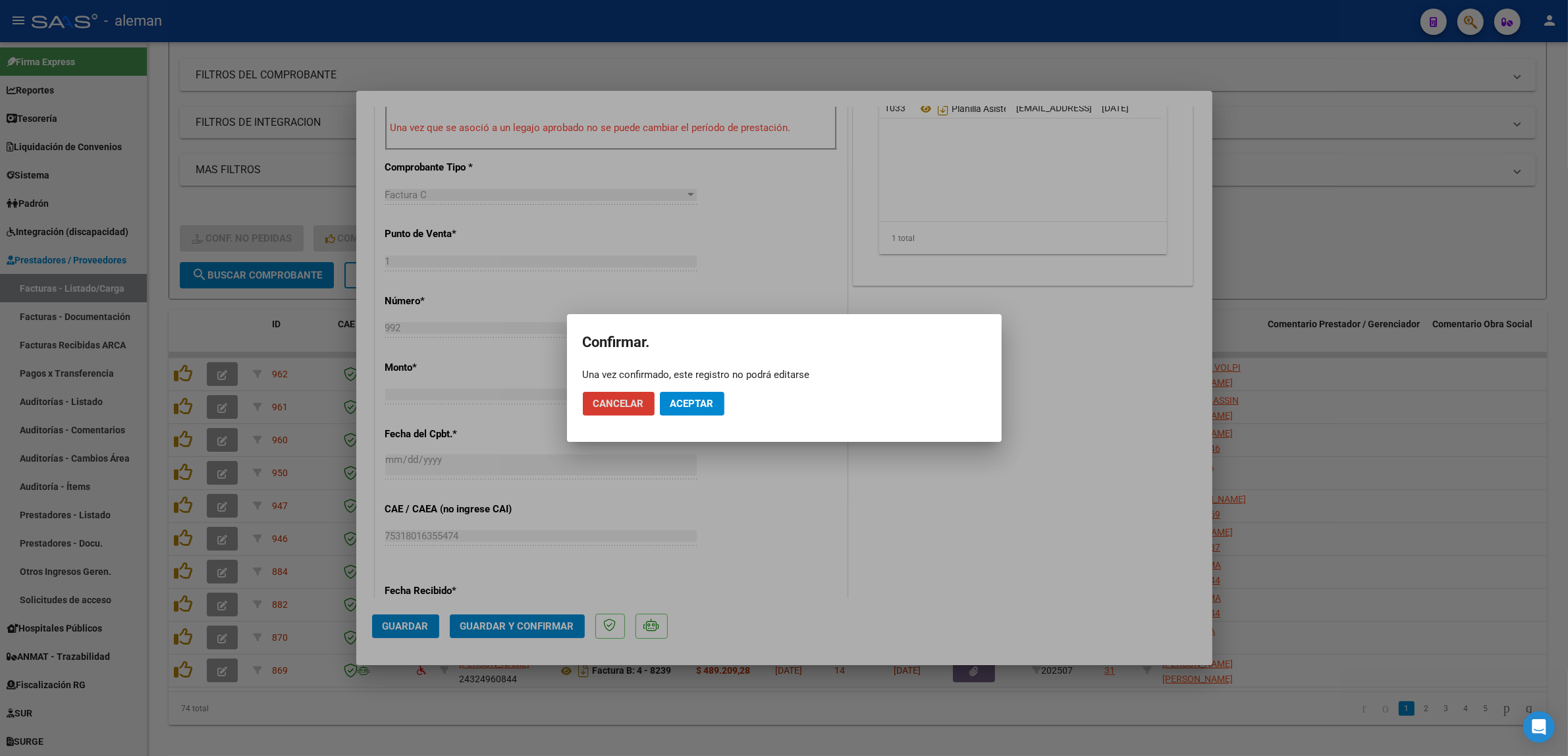
click at [709, 410] on button "Aceptar" at bounding box center [692, 404] width 64 height 24
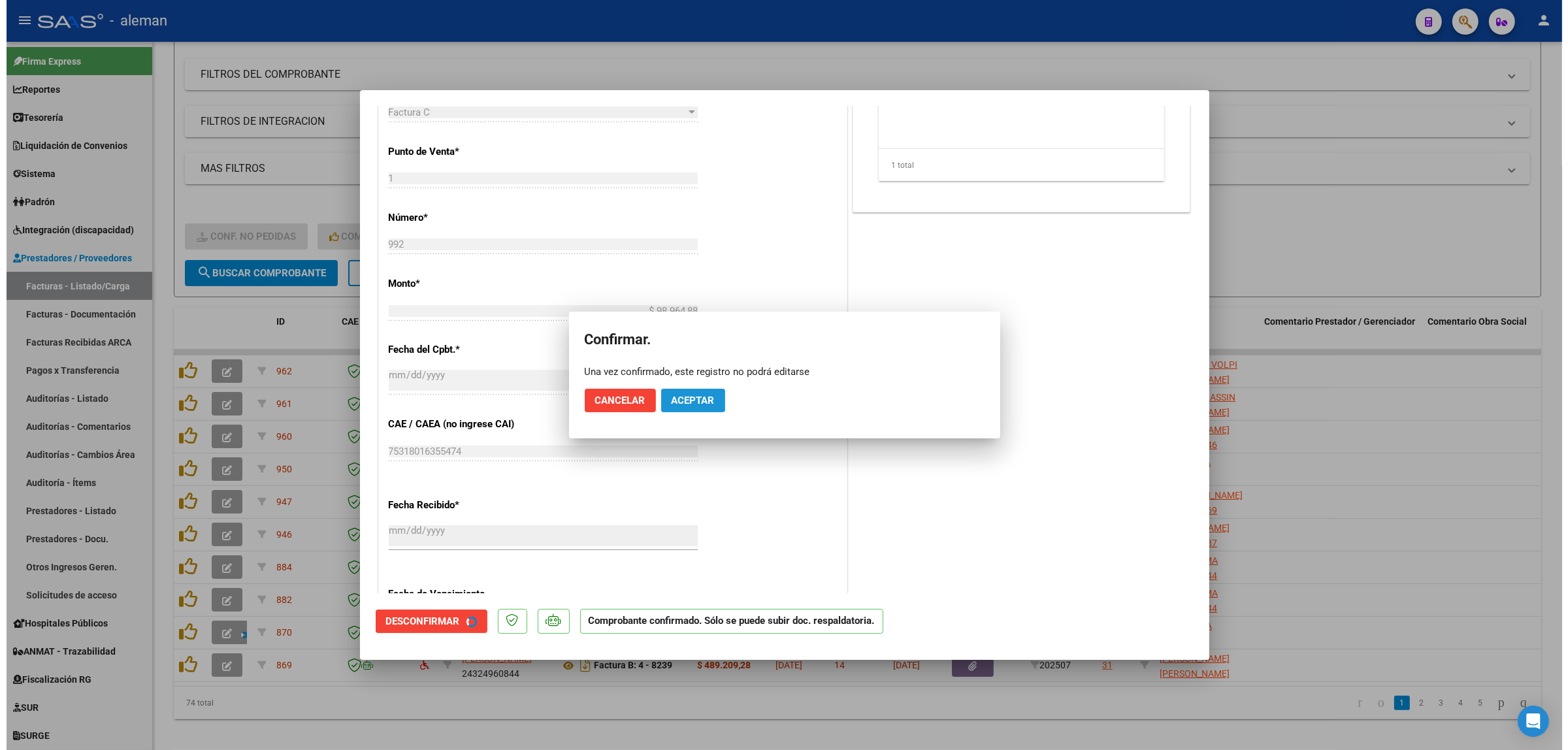
scroll to position [409, 0]
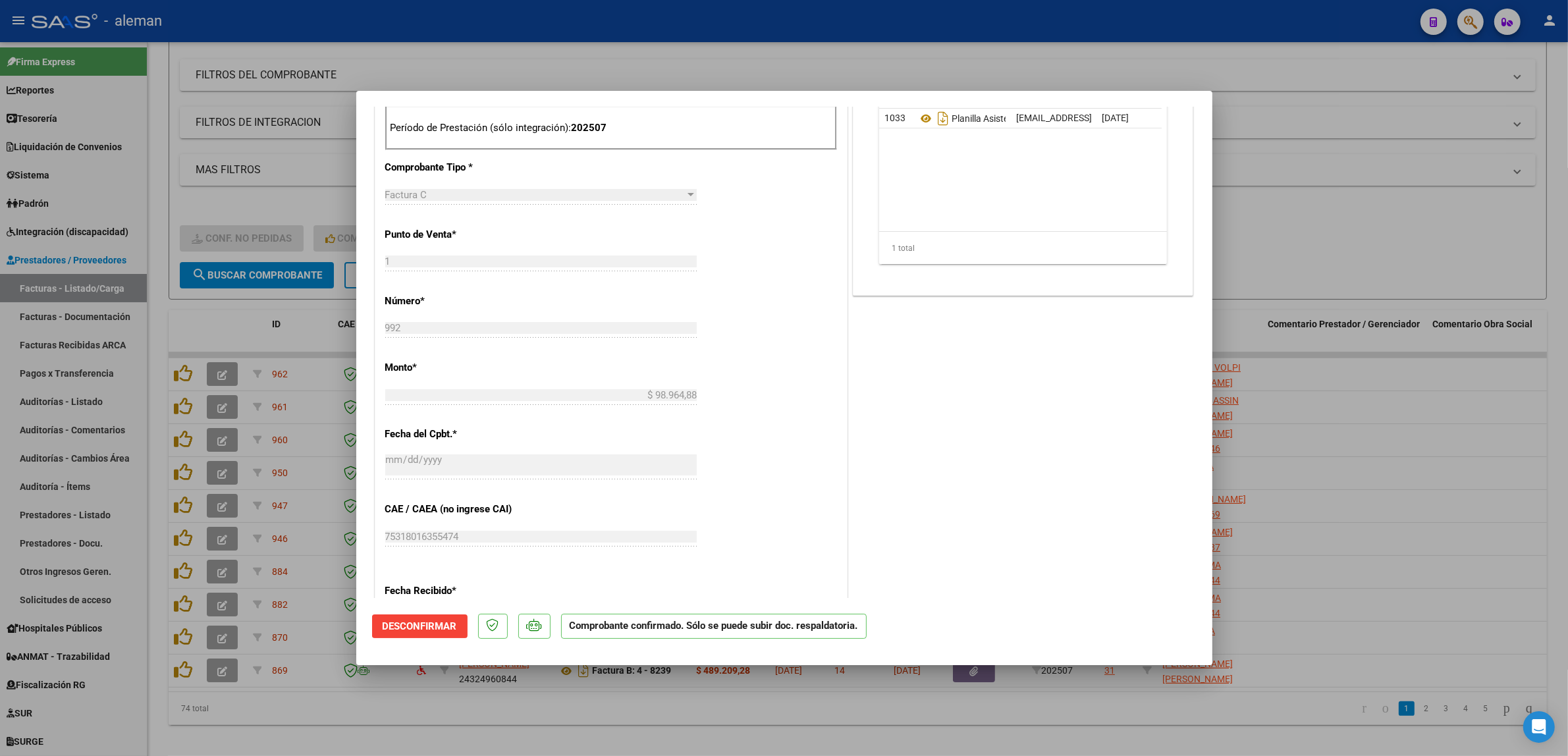
click at [1358, 460] on div at bounding box center [784, 378] width 1568 height 756
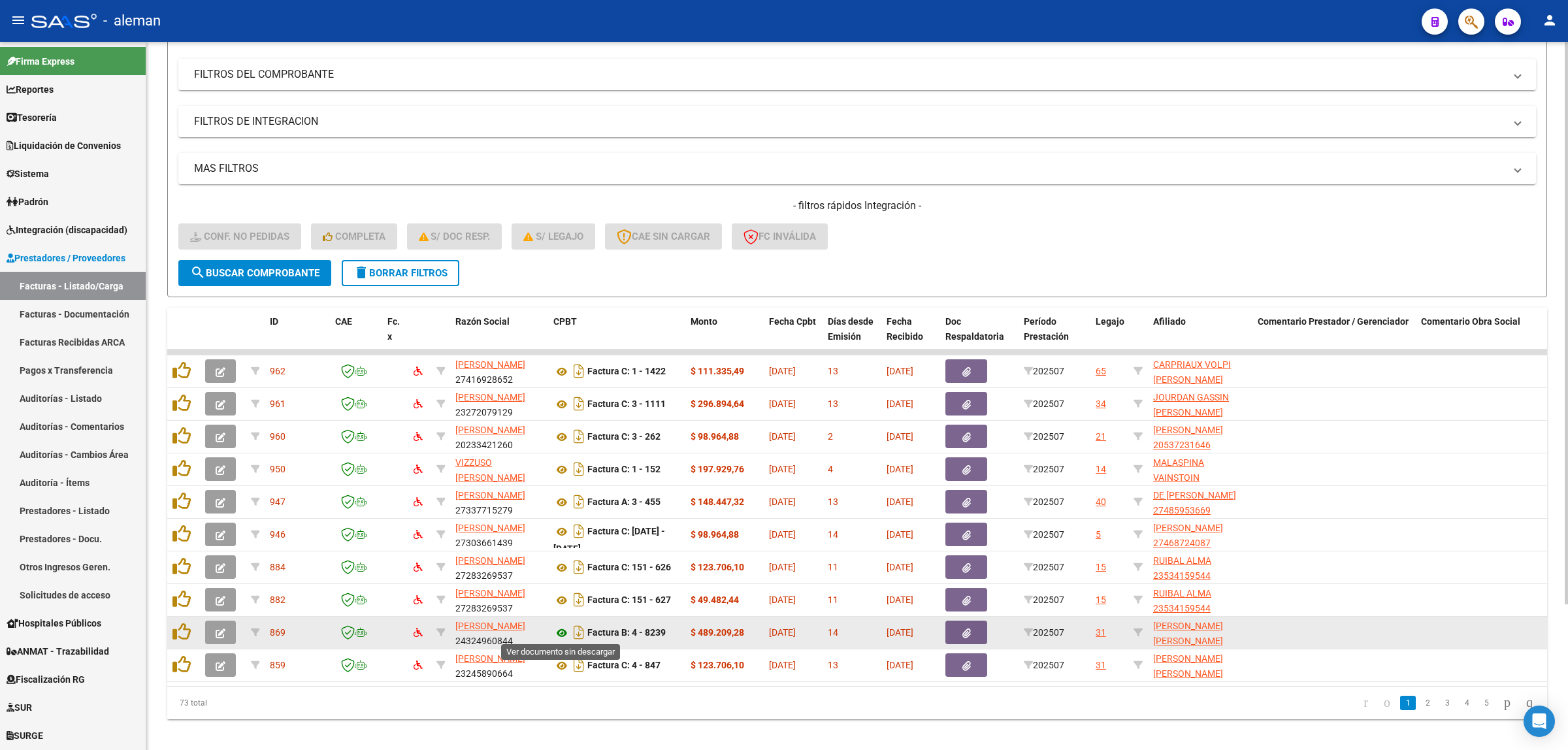
click at [566, 632] on icon at bounding box center [562, 633] width 17 height 16
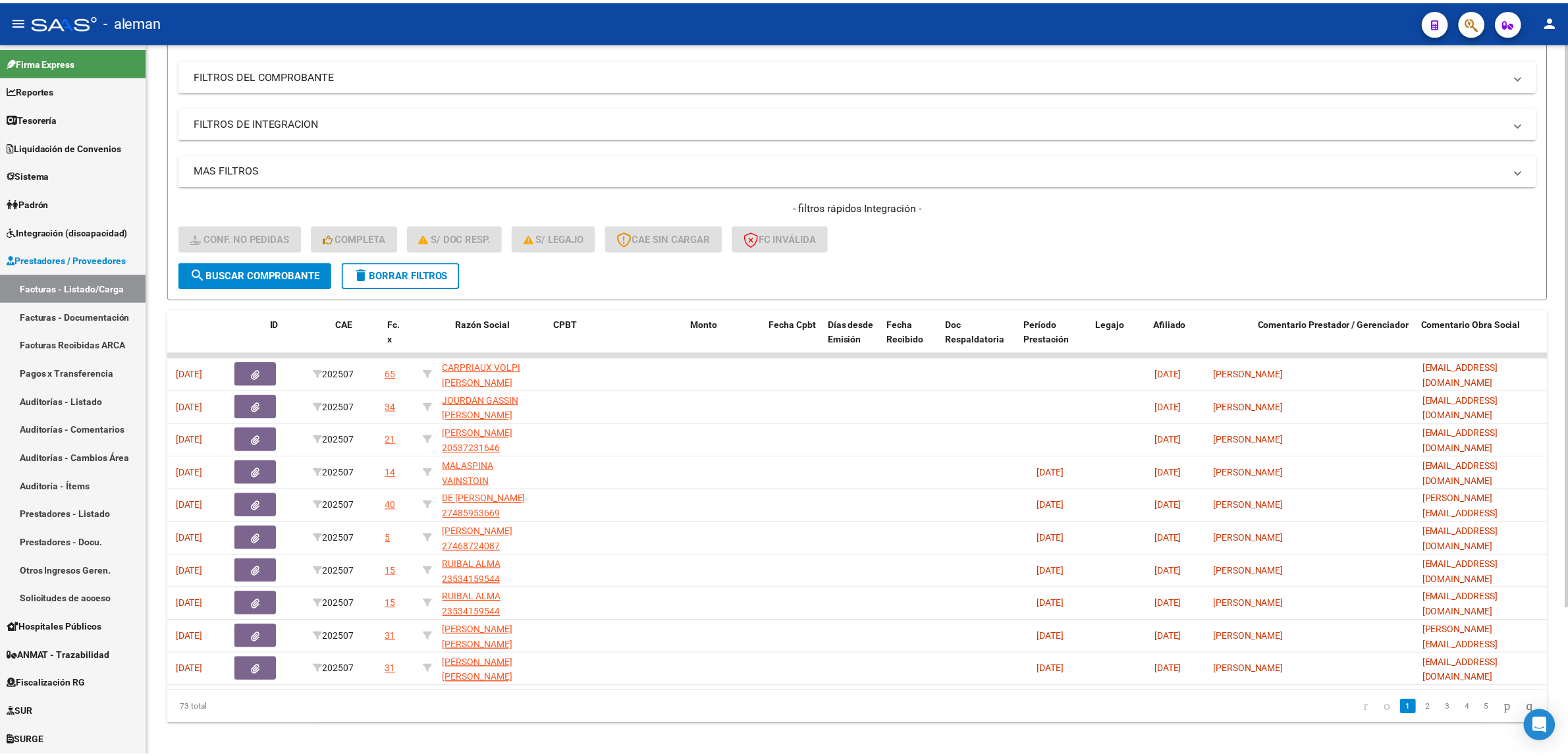
scroll to position [0, 0]
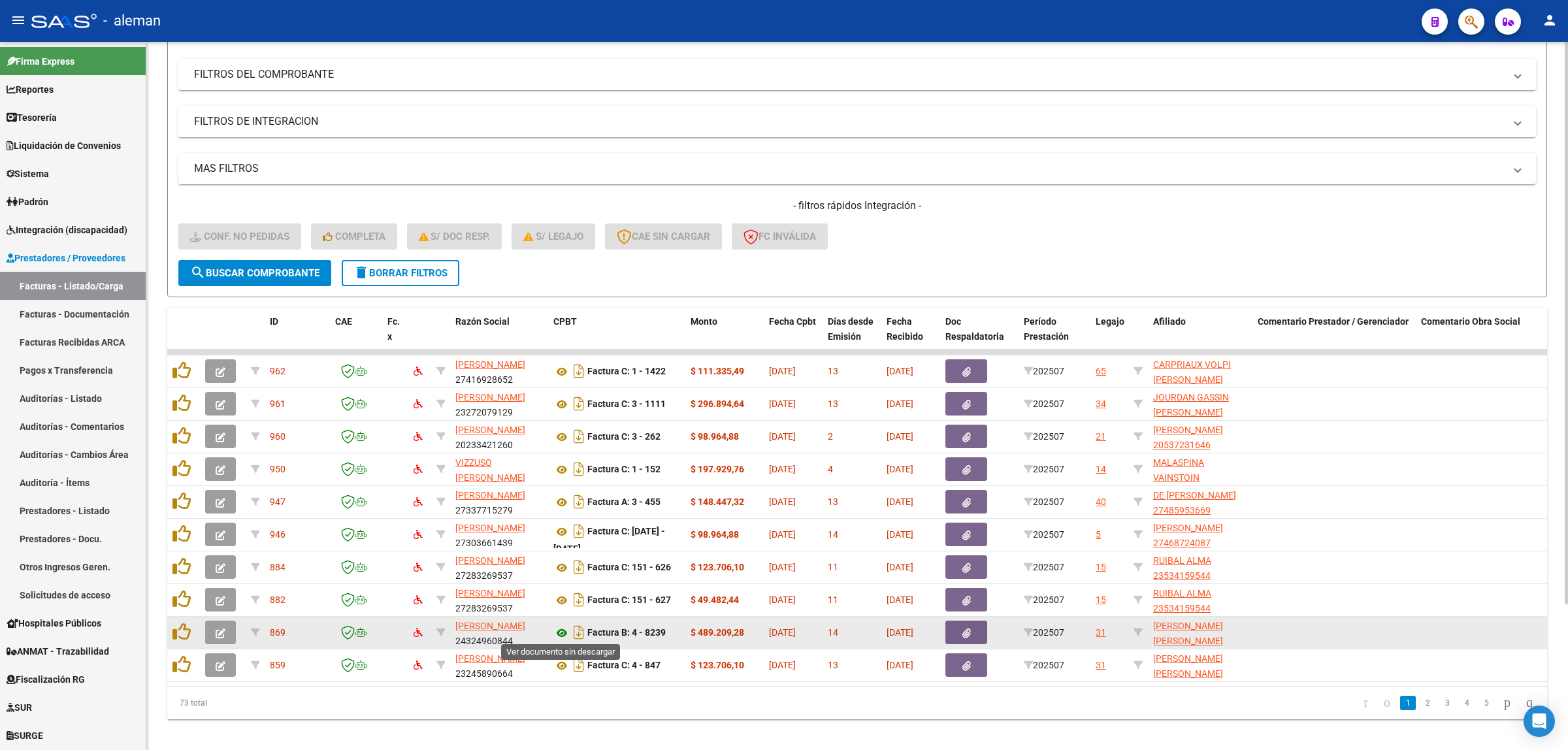
click at [564, 634] on icon at bounding box center [562, 633] width 17 height 16
click at [562, 631] on icon at bounding box center [562, 633] width 17 height 16
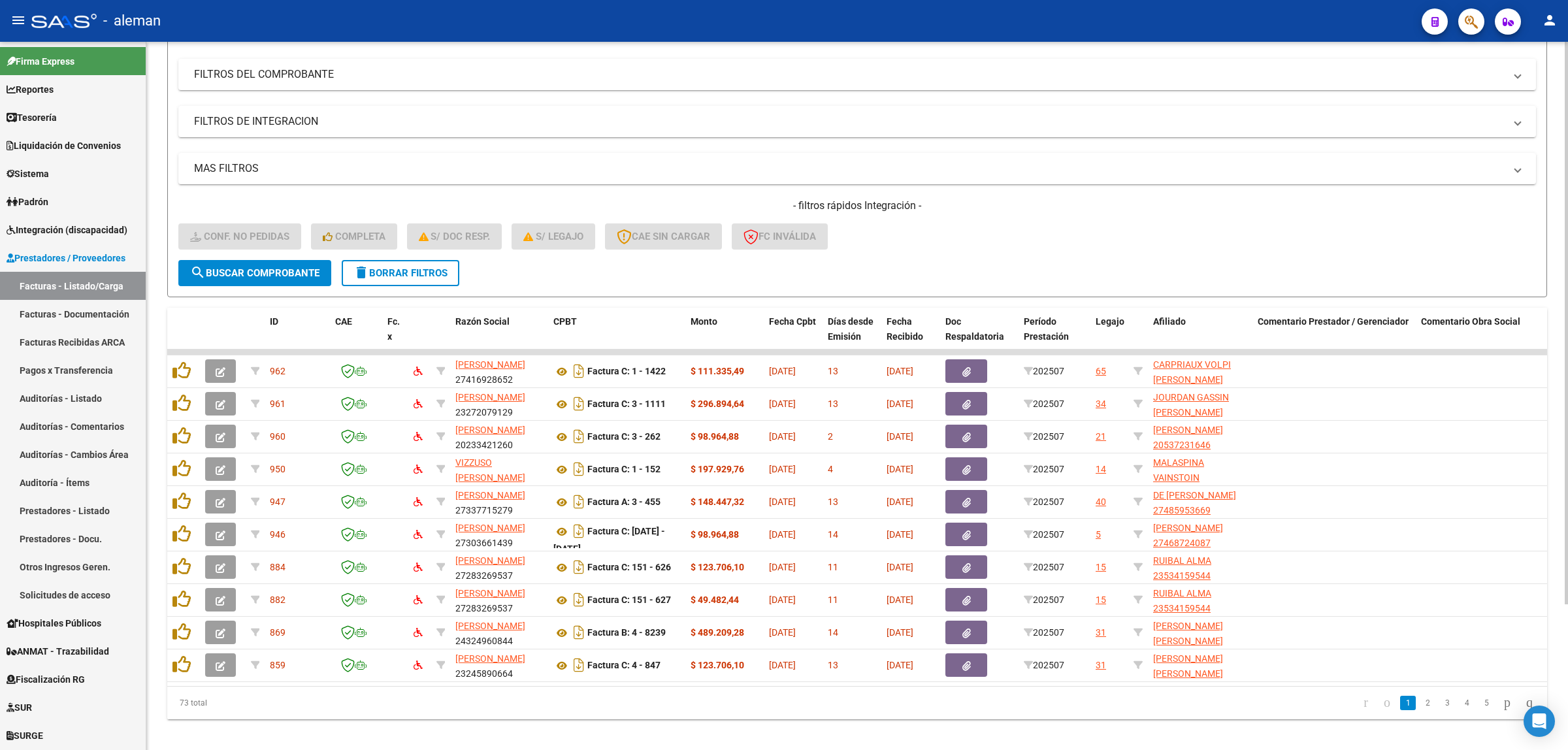
click at [1136, 704] on datatable-pager "1 2 3 4 5" at bounding box center [994, 703] width 1093 height 22
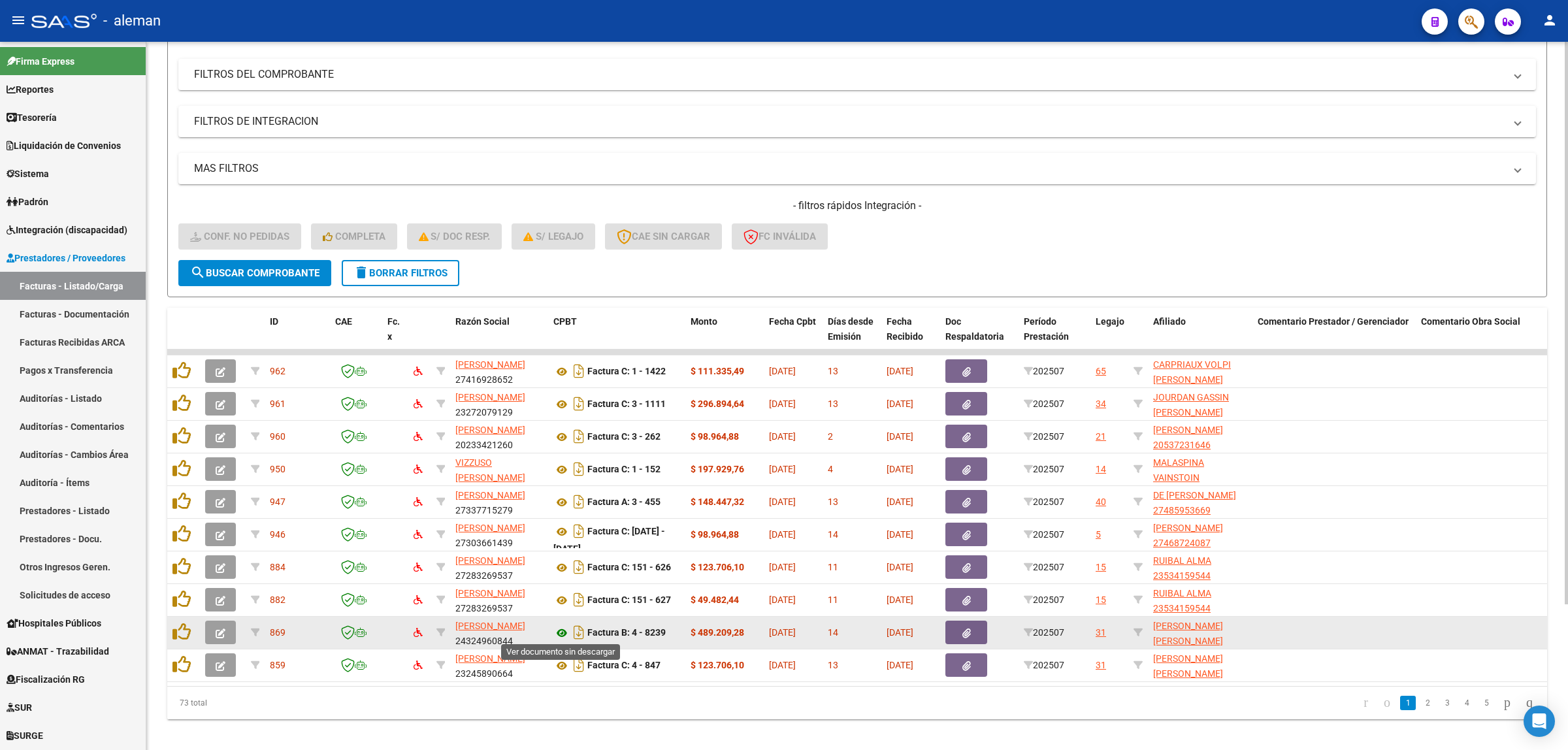
click at [559, 632] on icon at bounding box center [562, 633] width 17 height 16
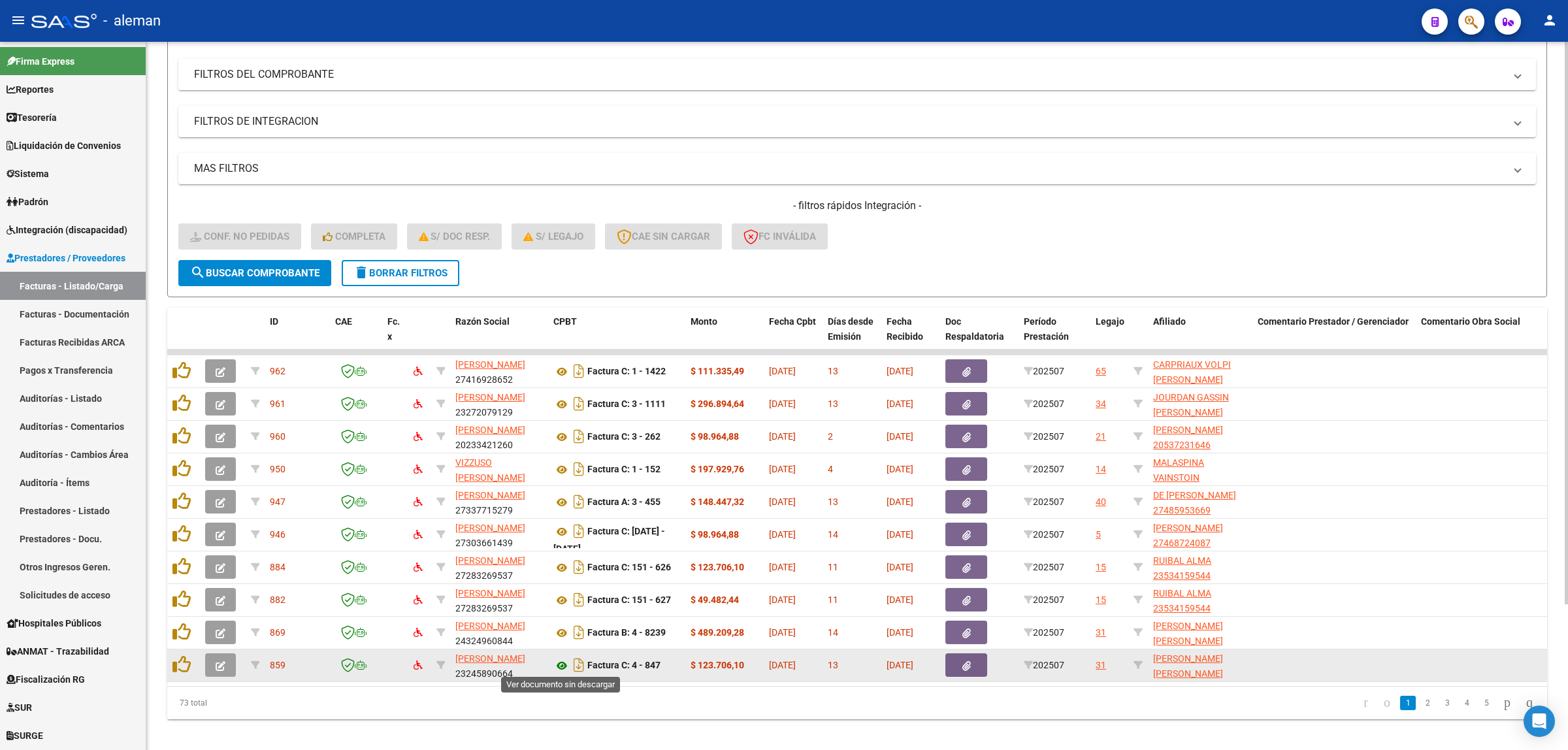
click at [563, 664] on icon at bounding box center [562, 666] width 17 height 16
click at [562, 662] on icon at bounding box center [562, 666] width 17 height 16
click at [226, 668] on button "button" at bounding box center [220, 665] width 31 height 23
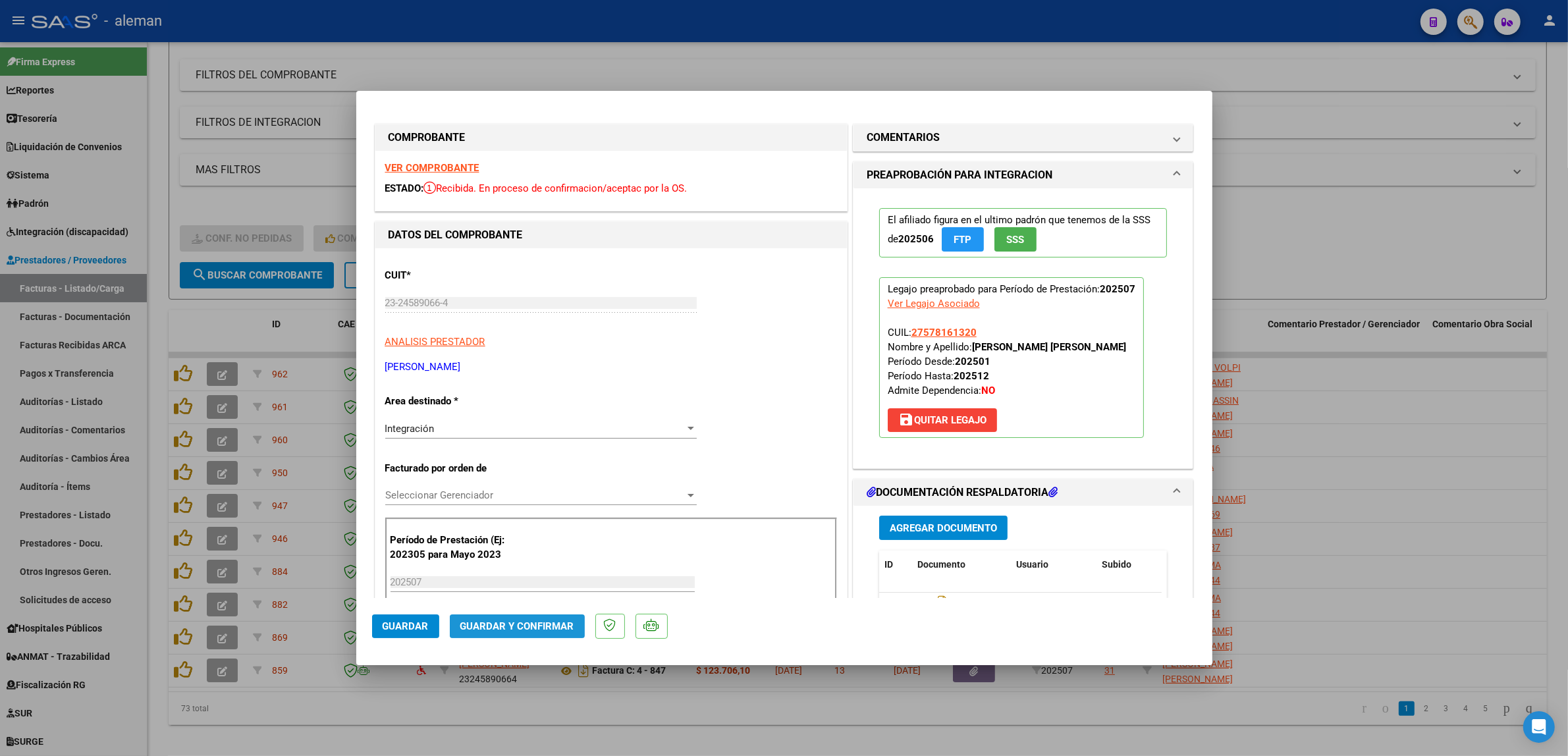
click at [538, 624] on span "Guardar y Confirmar" at bounding box center [517, 627] width 114 height 12
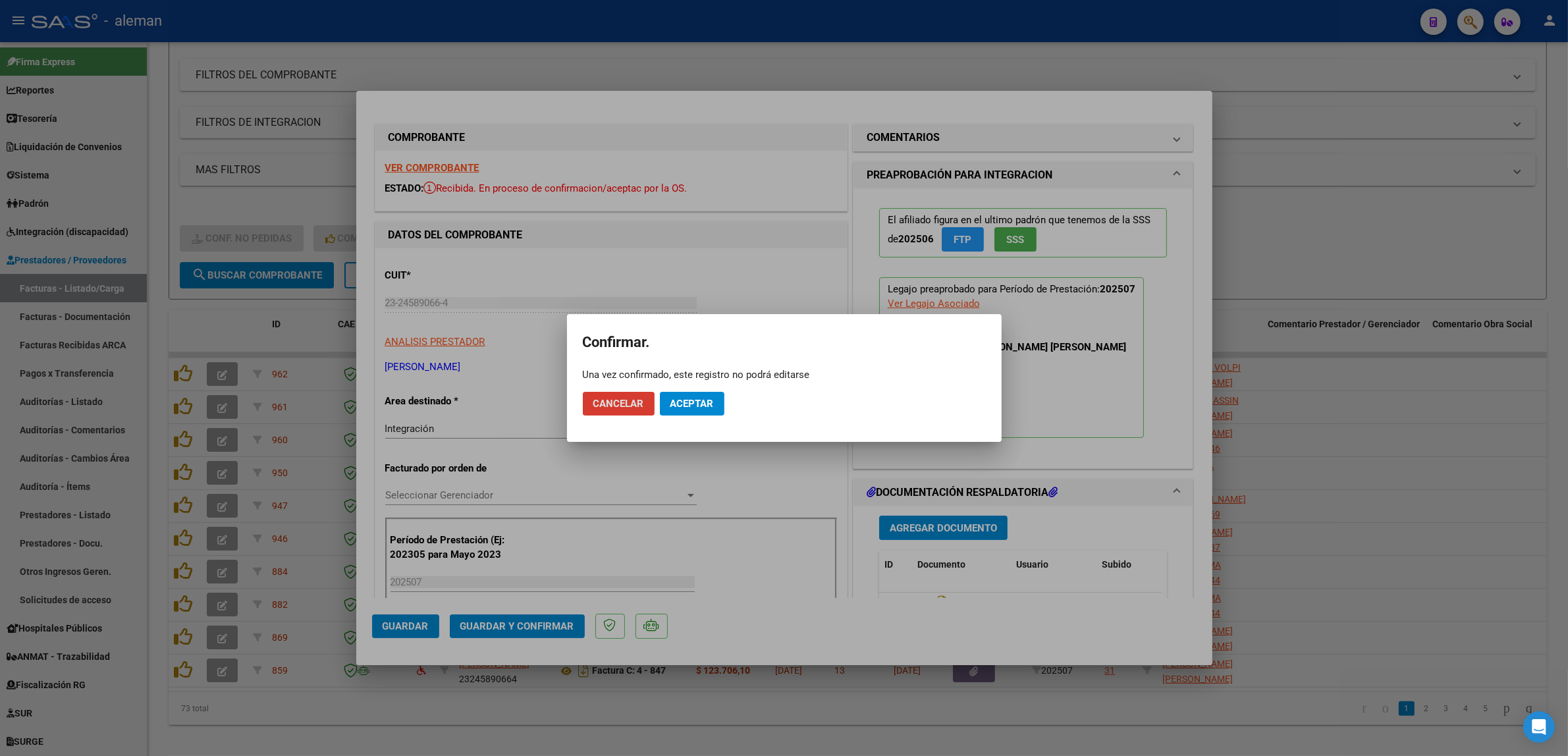
click at [707, 410] on button "Aceptar" at bounding box center [692, 404] width 64 height 24
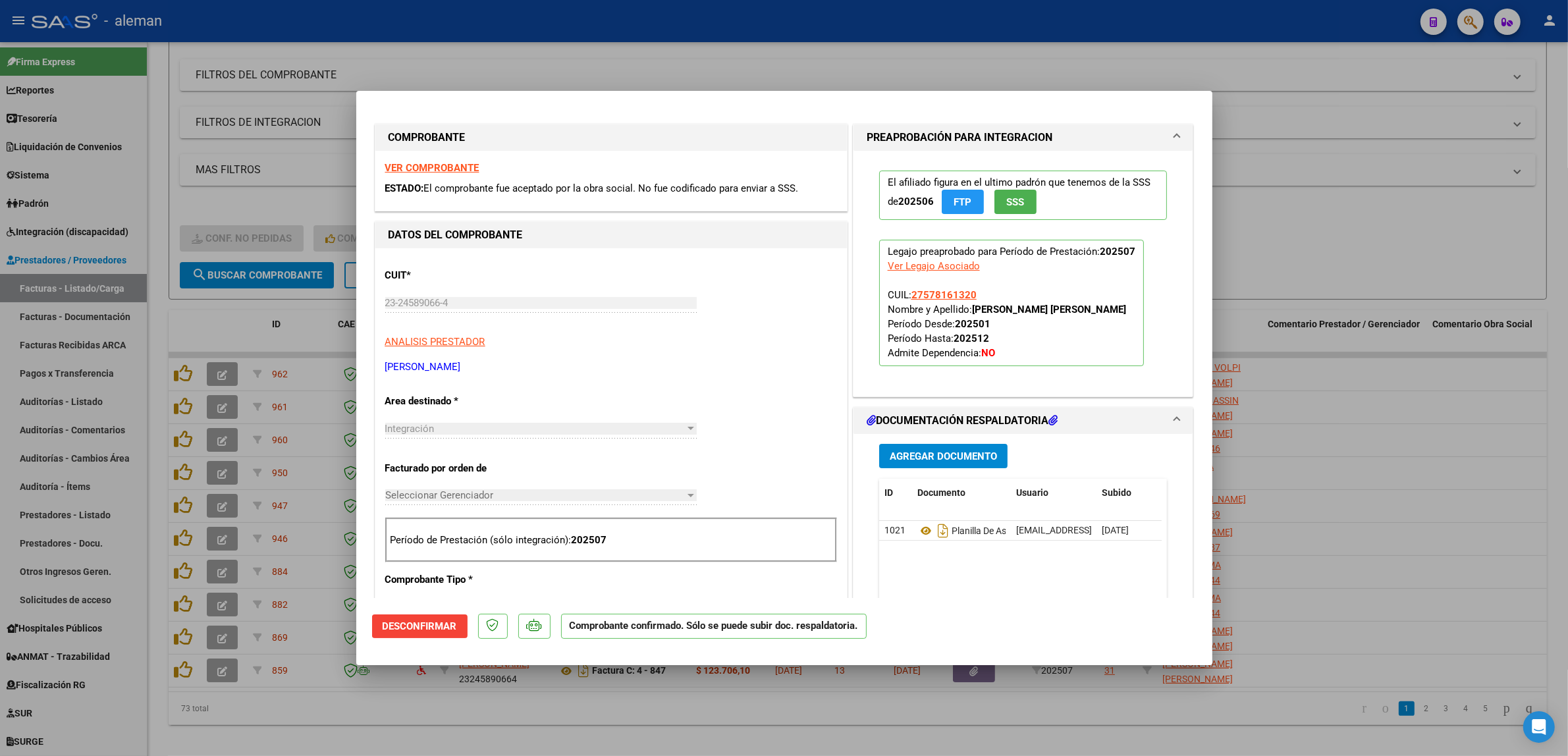
click at [1317, 563] on div at bounding box center [784, 378] width 1568 height 756
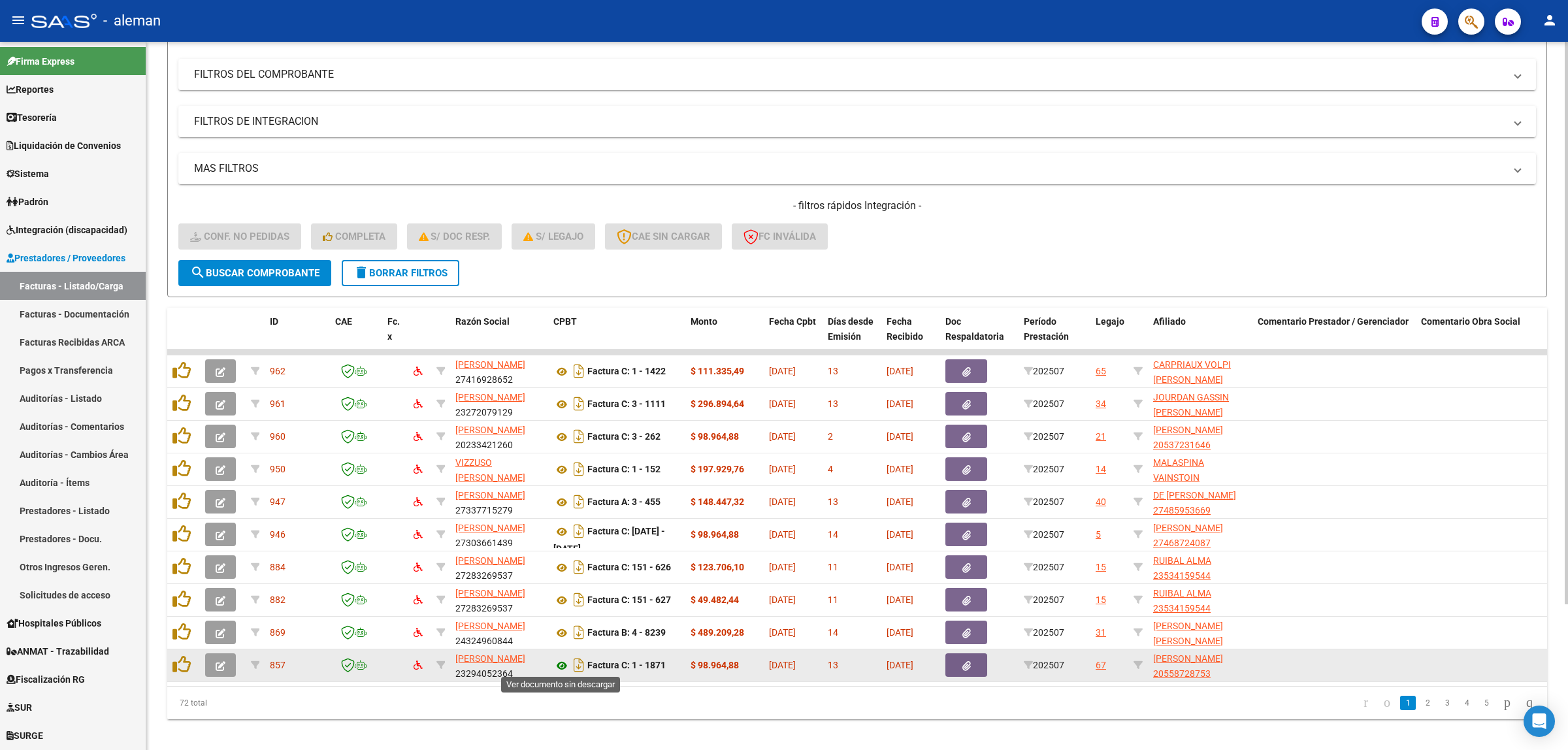
click at [560, 664] on icon at bounding box center [562, 666] width 17 height 16
click at [214, 664] on button "button" at bounding box center [220, 665] width 31 height 23
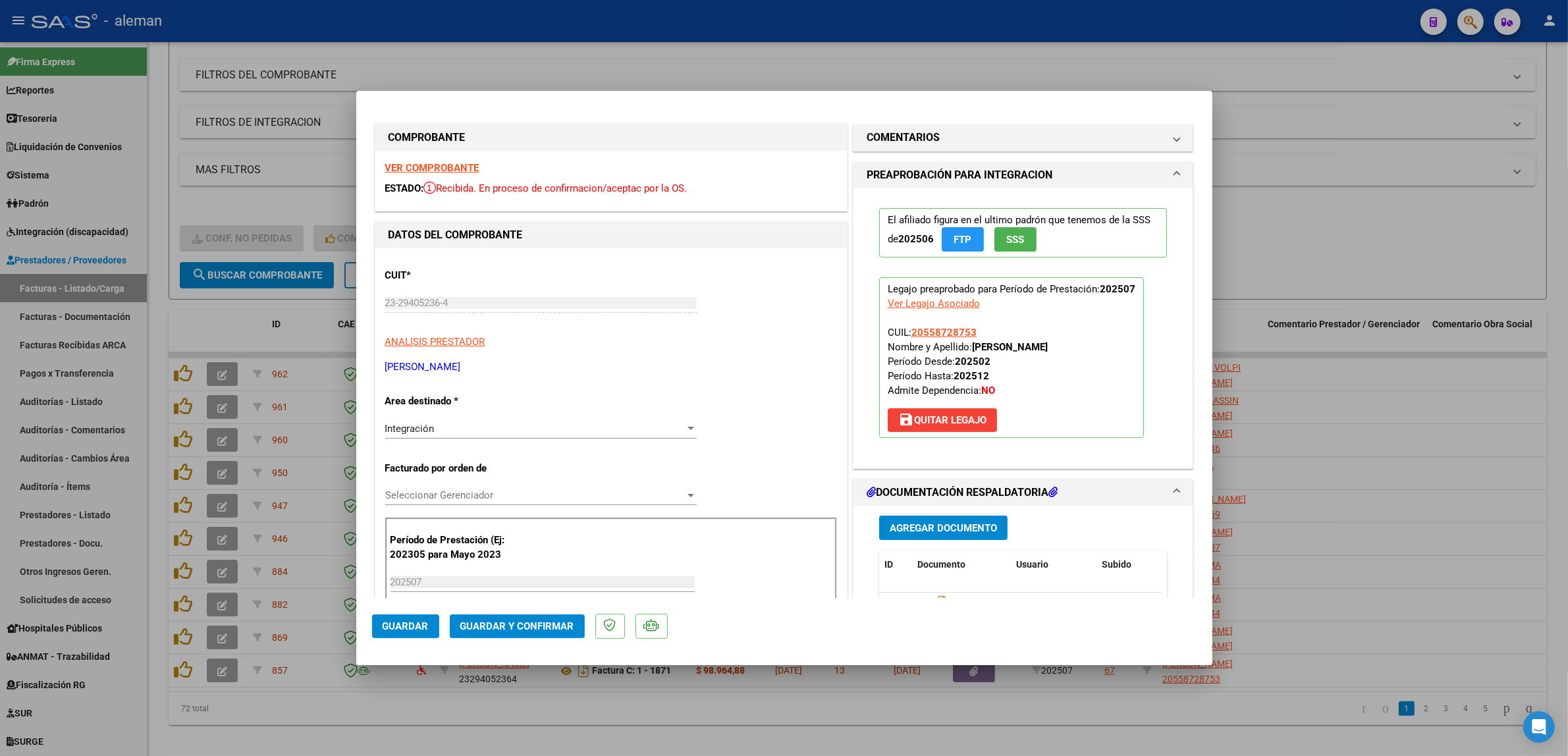
click at [544, 621] on span "Guardar y Confirmar" at bounding box center [517, 627] width 114 height 12
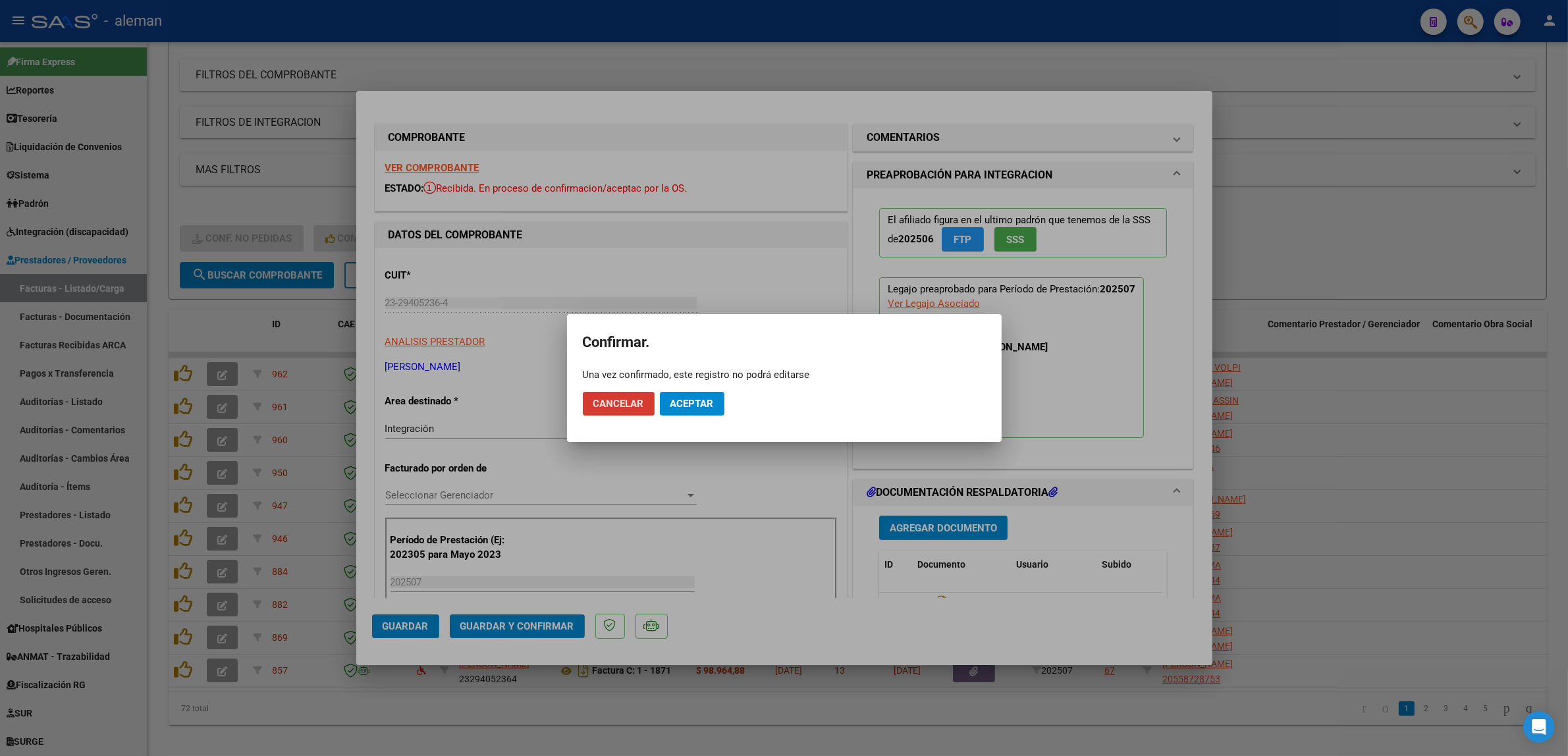
click at [714, 410] on button "Aceptar" at bounding box center [692, 404] width 64 height 24
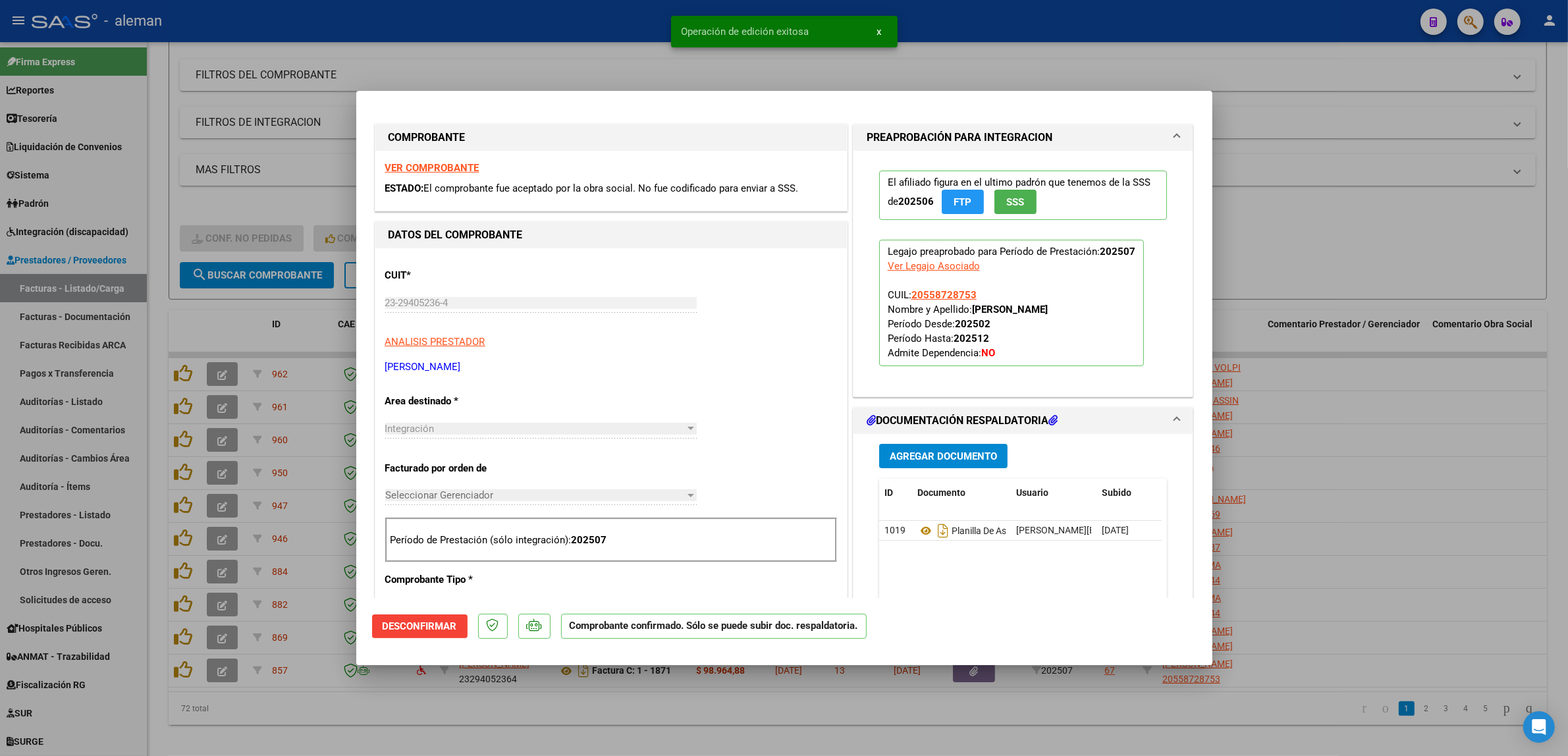
click at [1312, 636] on div at bounding box center [784, 378] width 1568 height 756
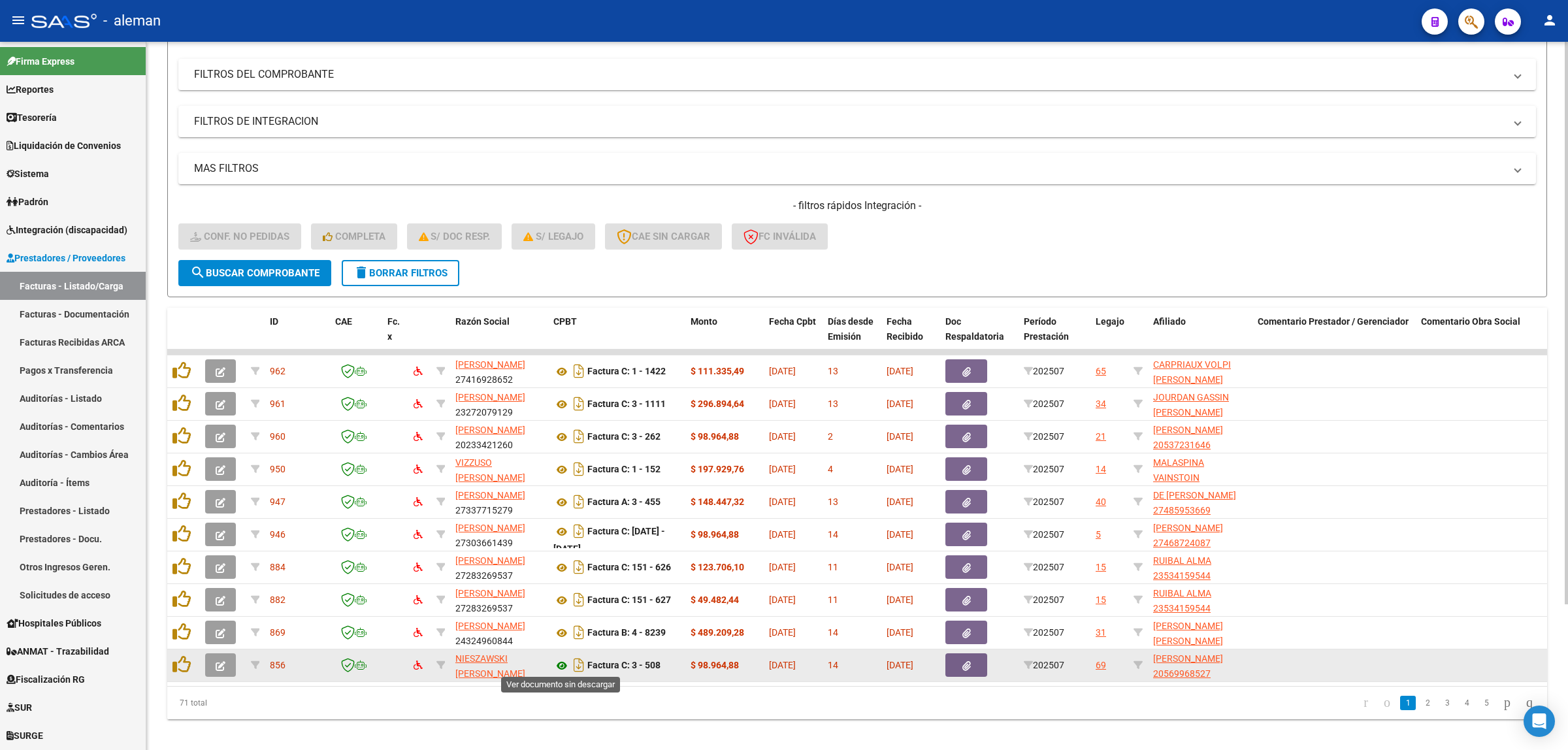
click at [560, 661] on icon at bounding box center [562, 666] width 17 height 16
click at [562, 668] on icon at bounding box center [562, 666] width 17 height 16
click at [219, 662] on icon "button" at bounding box center [220, 667] width 9 height 9
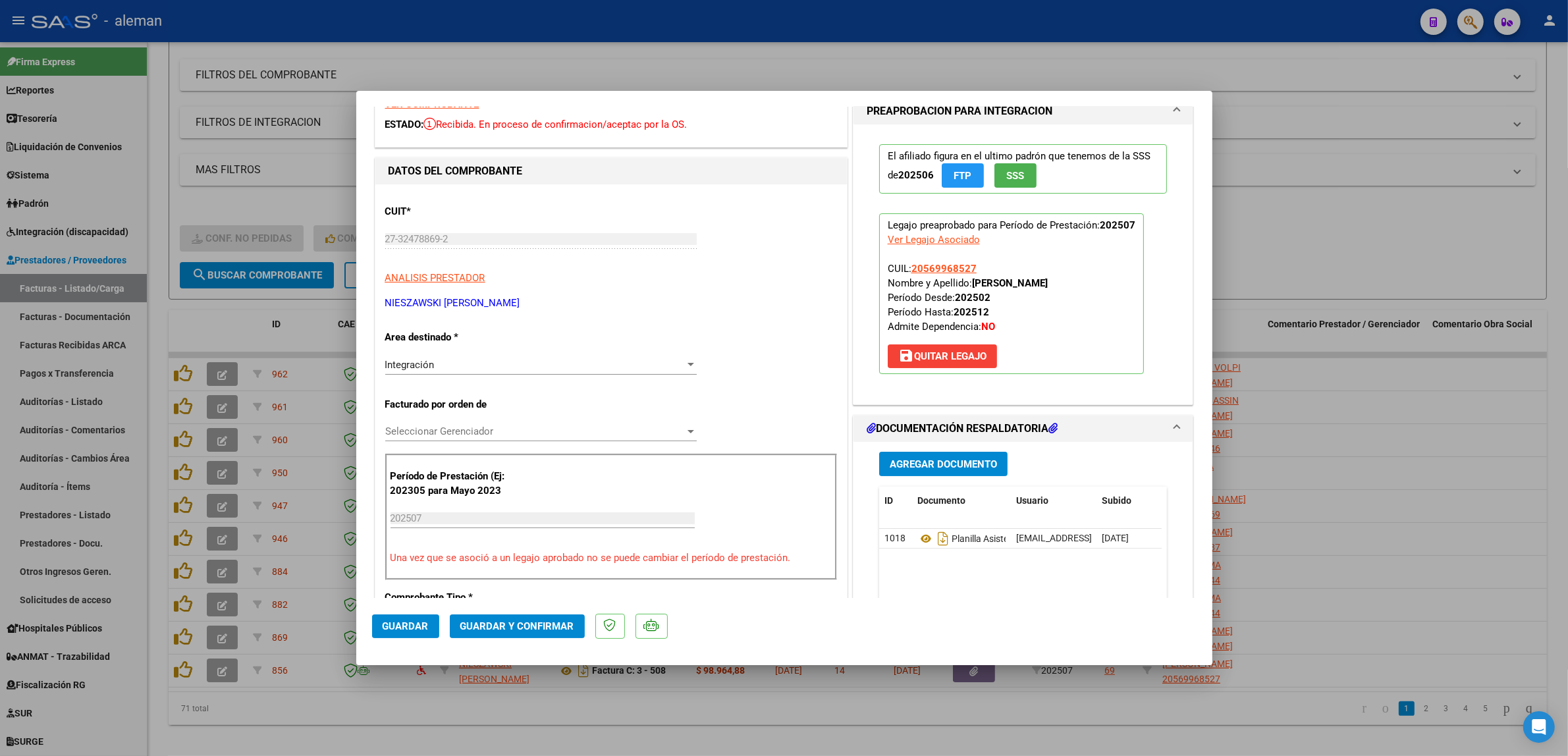
scroll to position [82, 0]
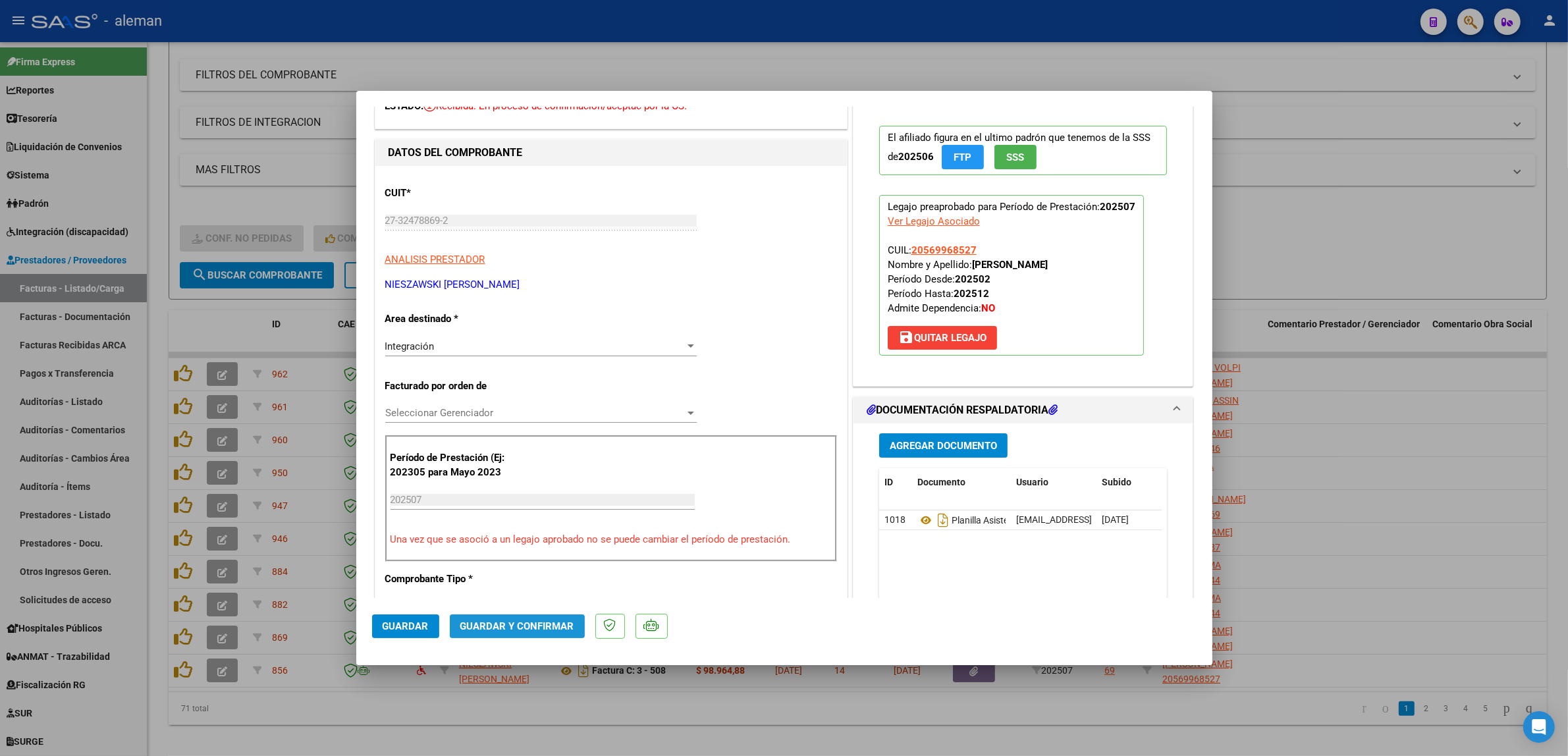
click at [521, 629] on span "Guardar y Confirmar" at bounding box center [517, 627] width 114 height 12
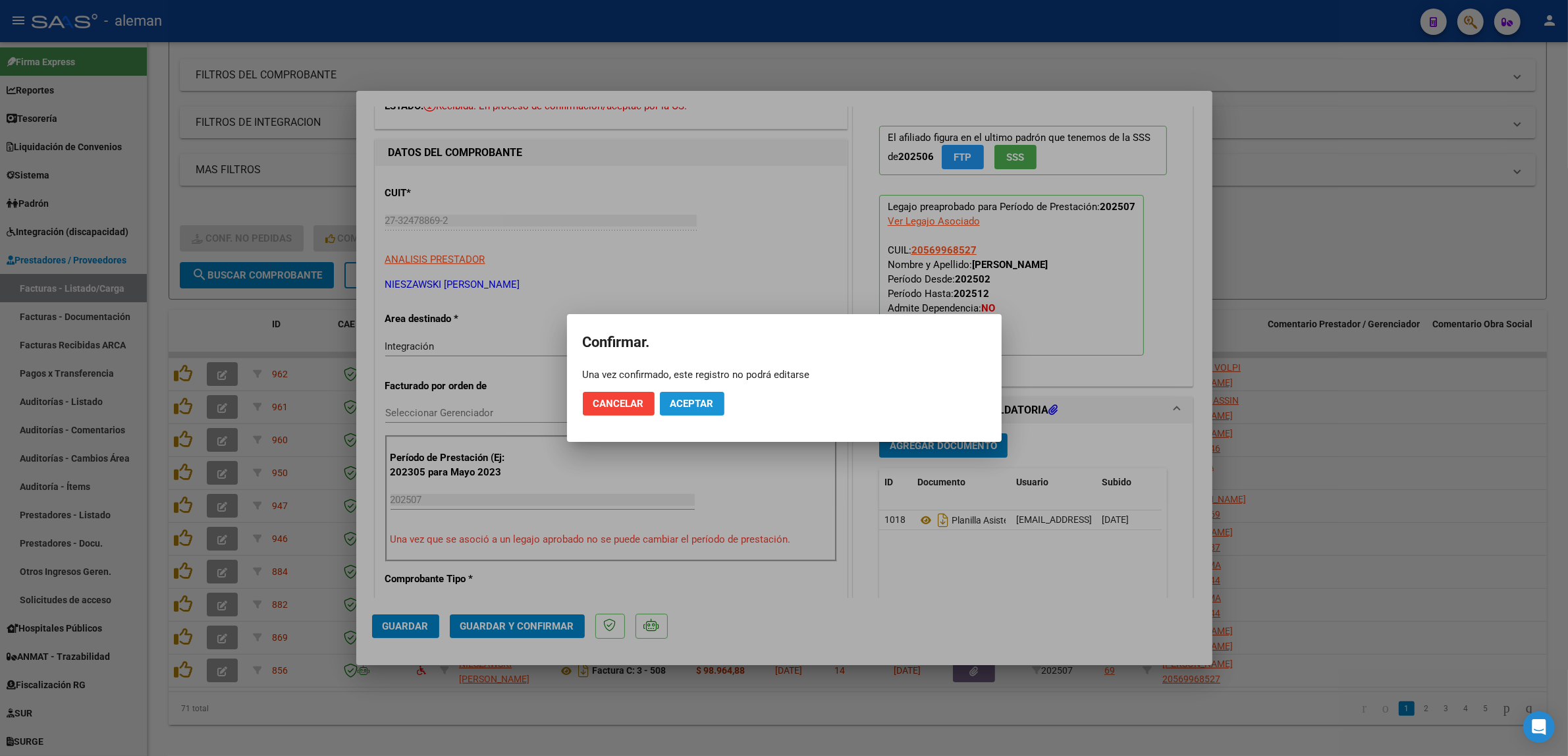
click at [709, 404] on span "Aceptar" at bounding box center [692, 404] width 43 height 12
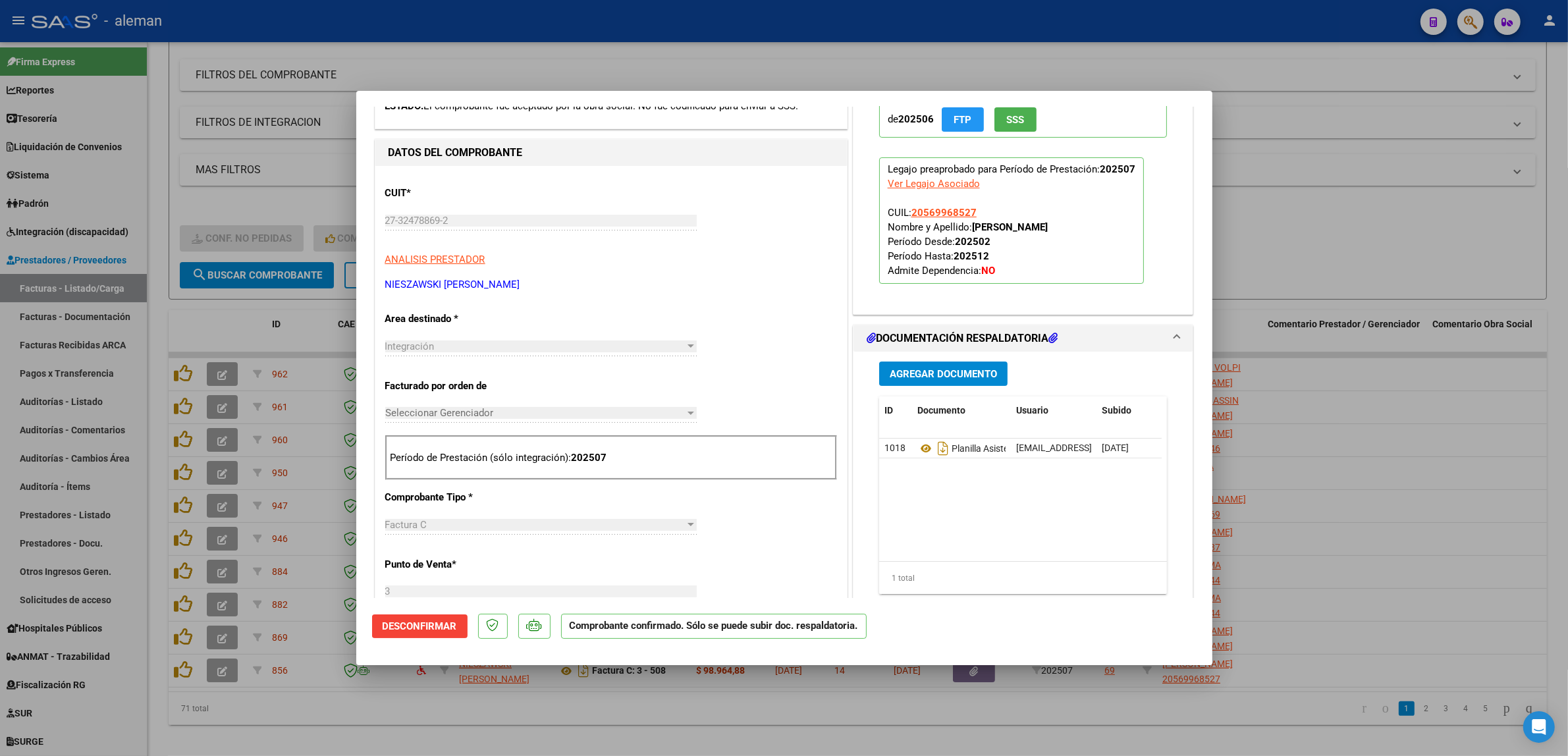
click at [1321, 522] on div at bounding box center [784, 378] width 1568 height 756
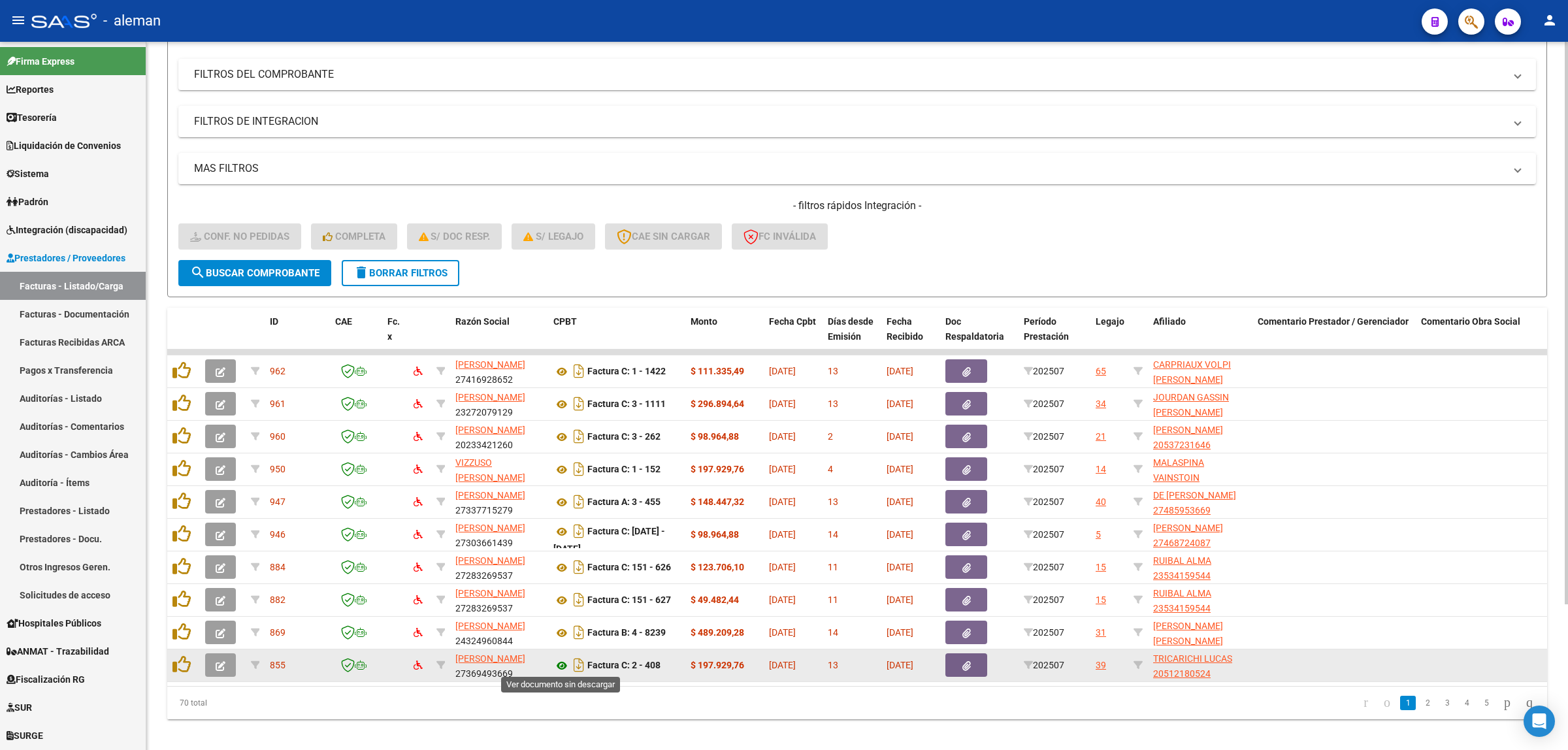
click at [566, 662] on icon at bounding box center [562, 666] width 17 height 16
click at [219, 662] on icon "button" at bounding box center [220, 667] width 9 height 9
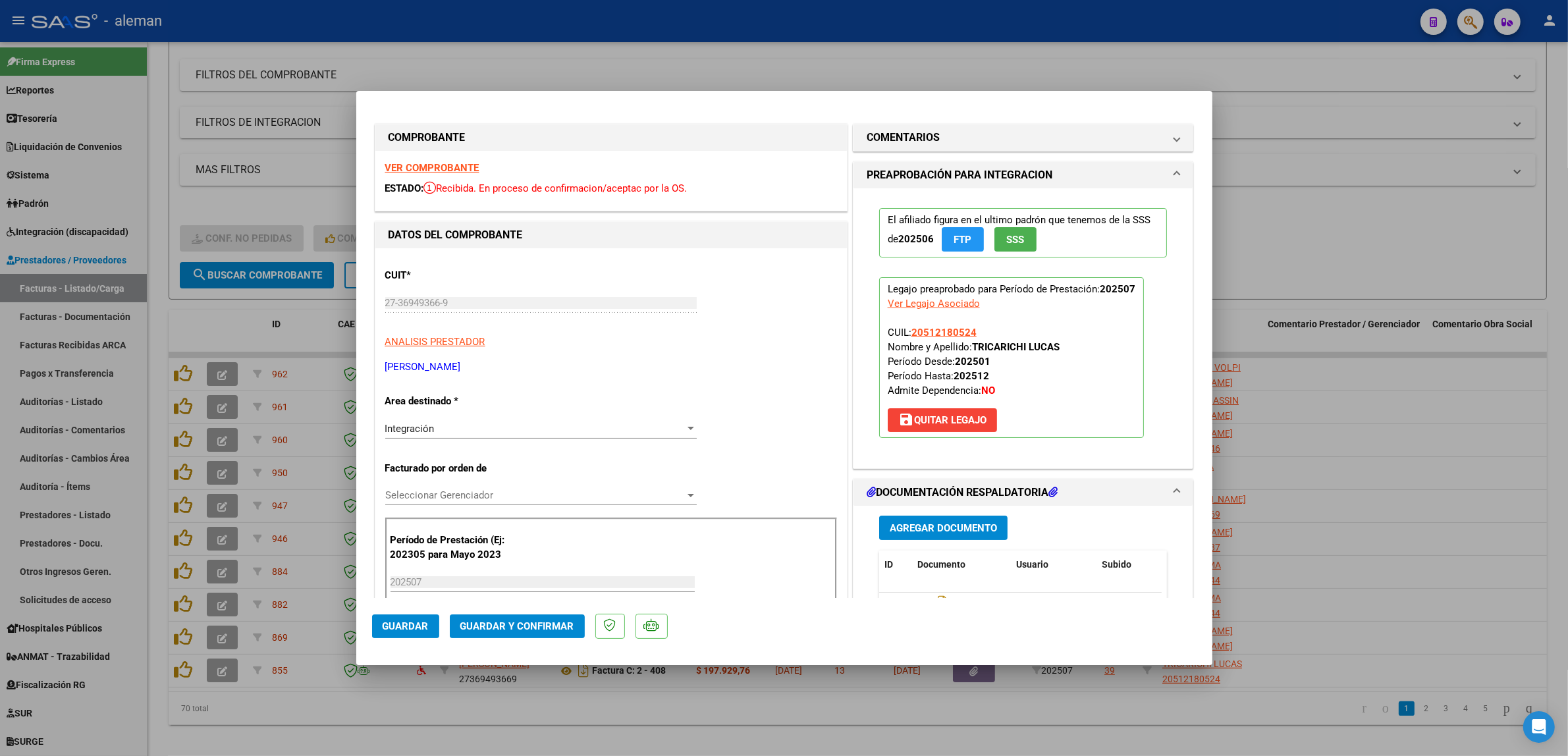
click at [507, 621] on span "Guardar y Confirmar" at bounding box center [517, 627] width 114 height 12
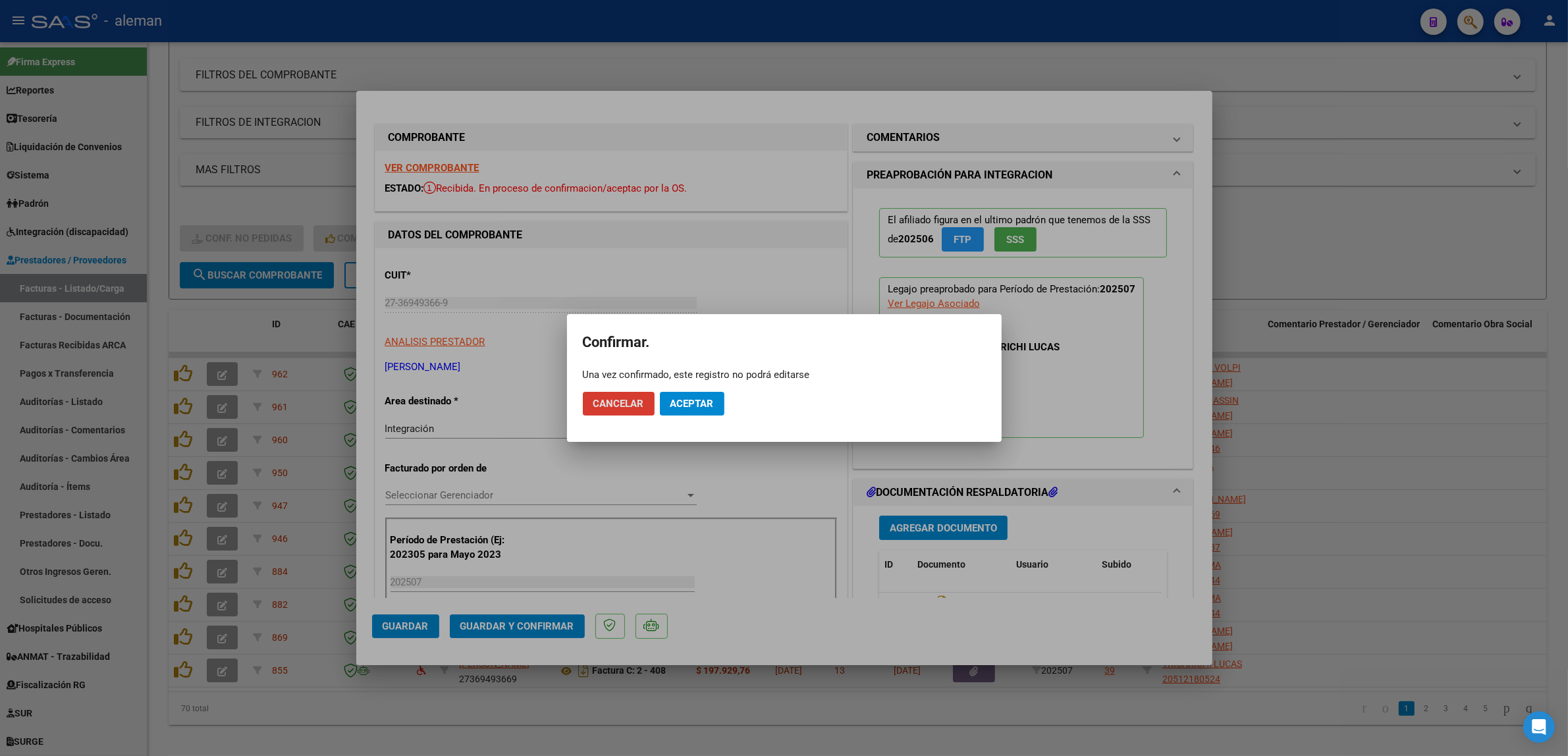
click at [671, 402] on span "Aceptar" at bounding box center [692, 404] width 43 height 12
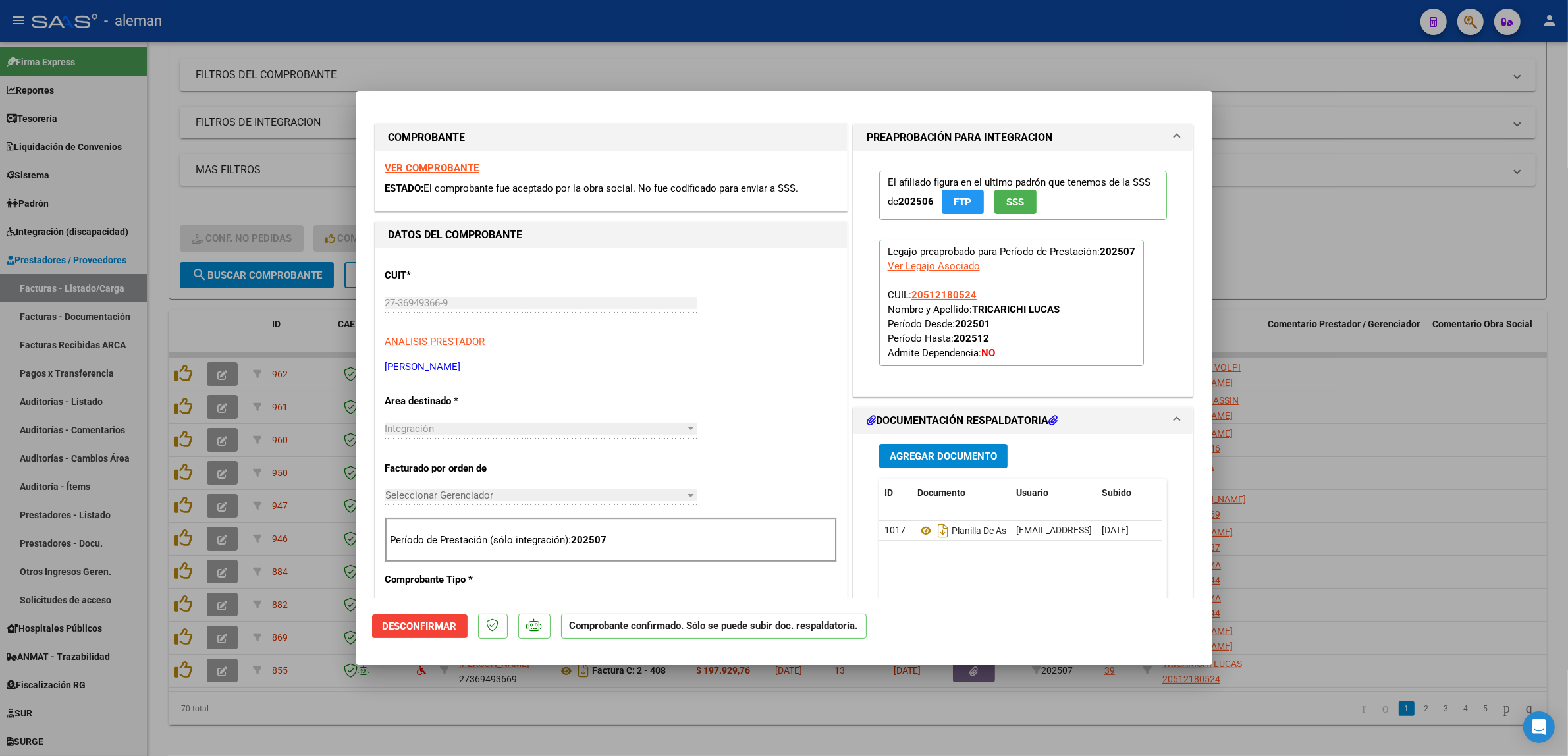
click at [1314, 502] on div at bounding box center [784, 378] width 1568 height 756
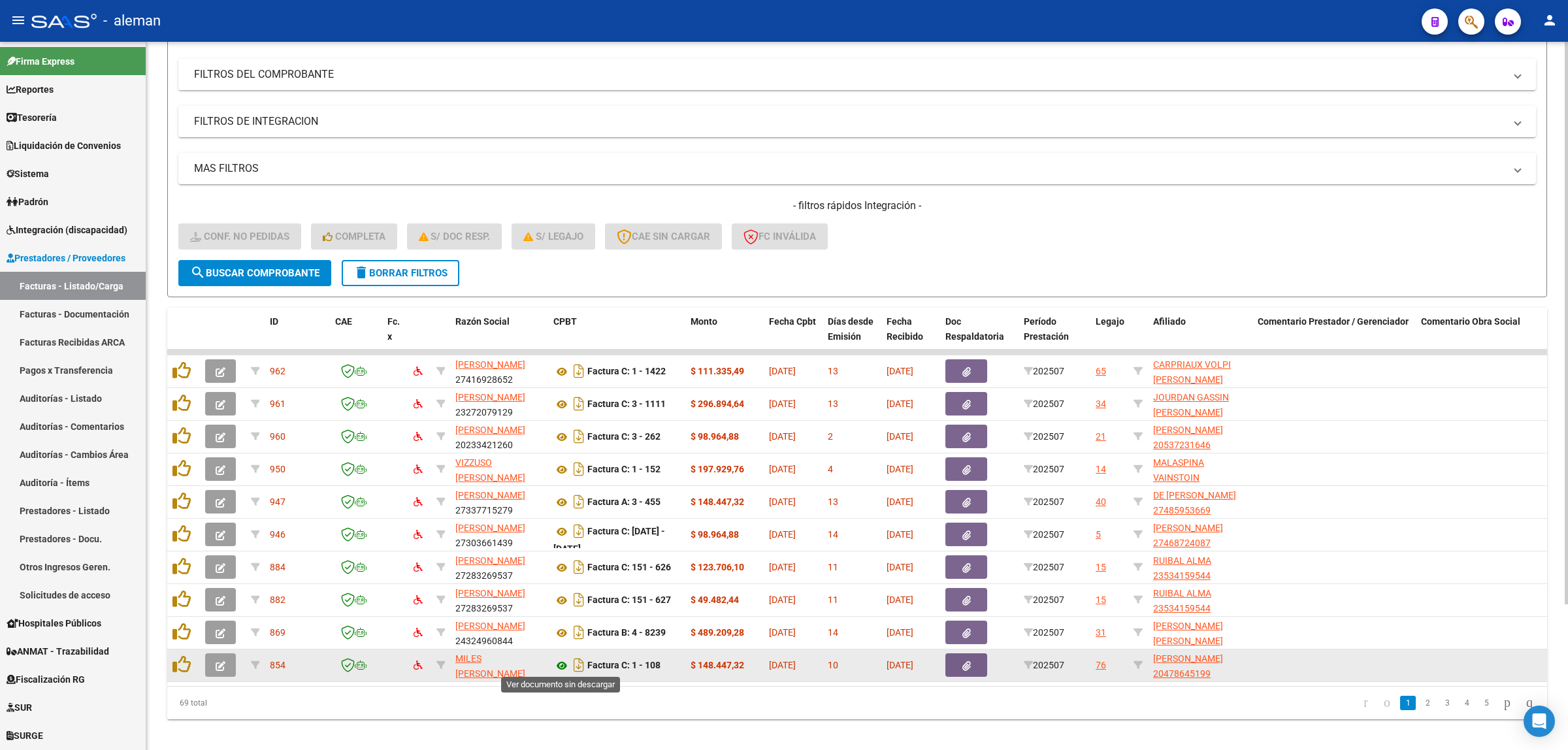
click at [564, 664] on icon at bounding box center [562, 666] width 17 height 16
click at [213, 664] on button "button" at bounding box center [220, 665] width 31 height 23
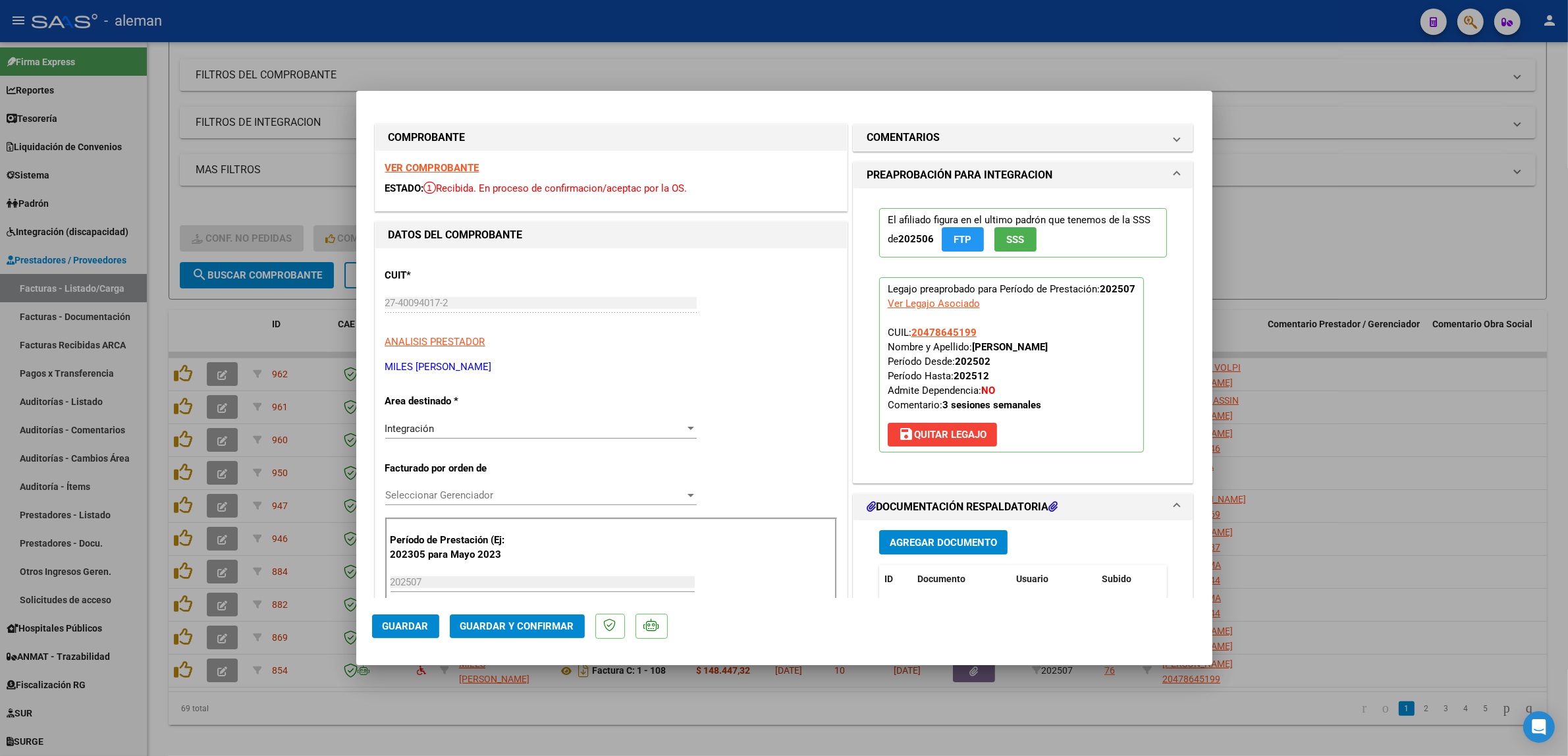
click at [554, 623] on span "Guardar y Confirmar" at bounding box center [517, 627] width 114 height 12
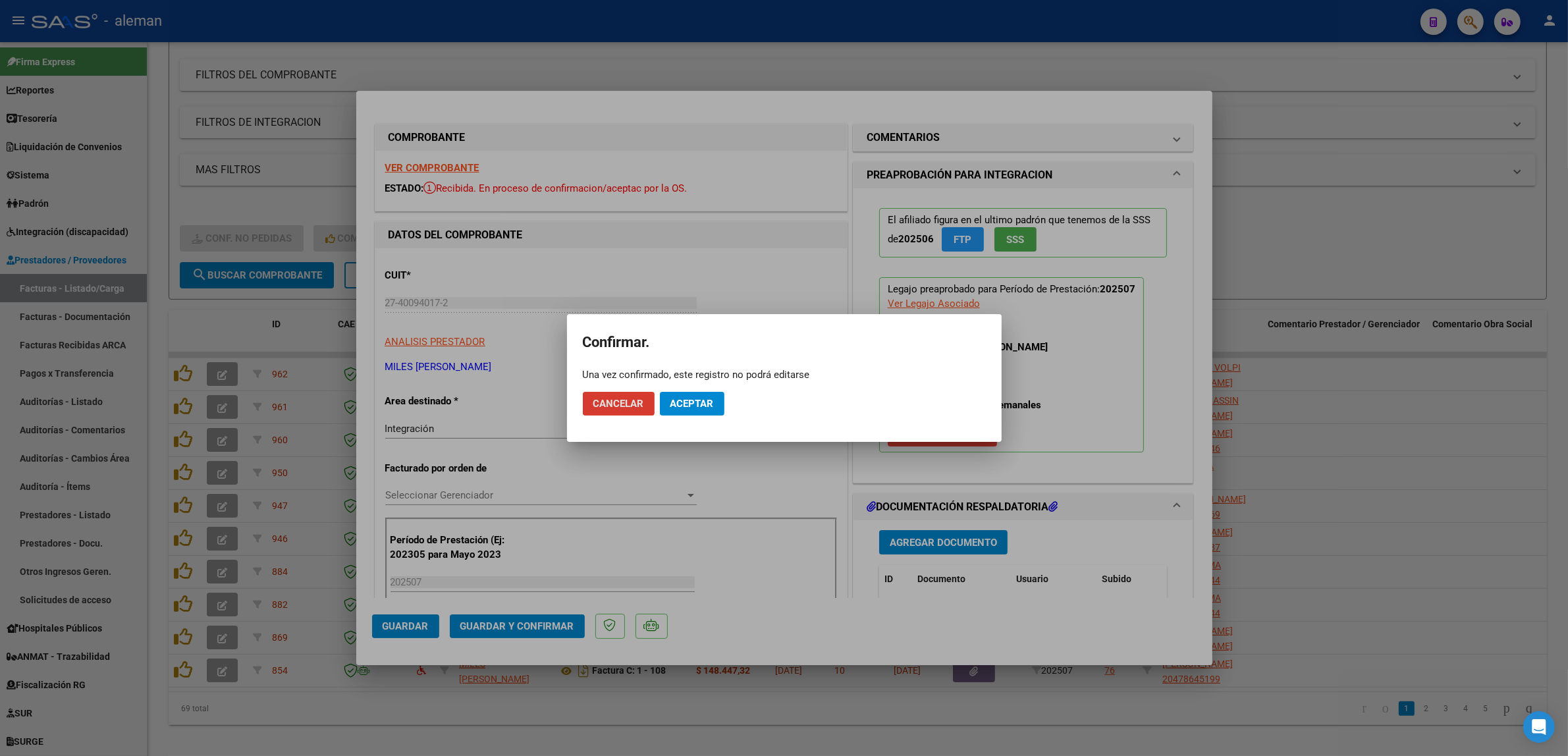
click at [712, 403] on span "Aceptar" at bounding box center [692, 404] width 43 height 12
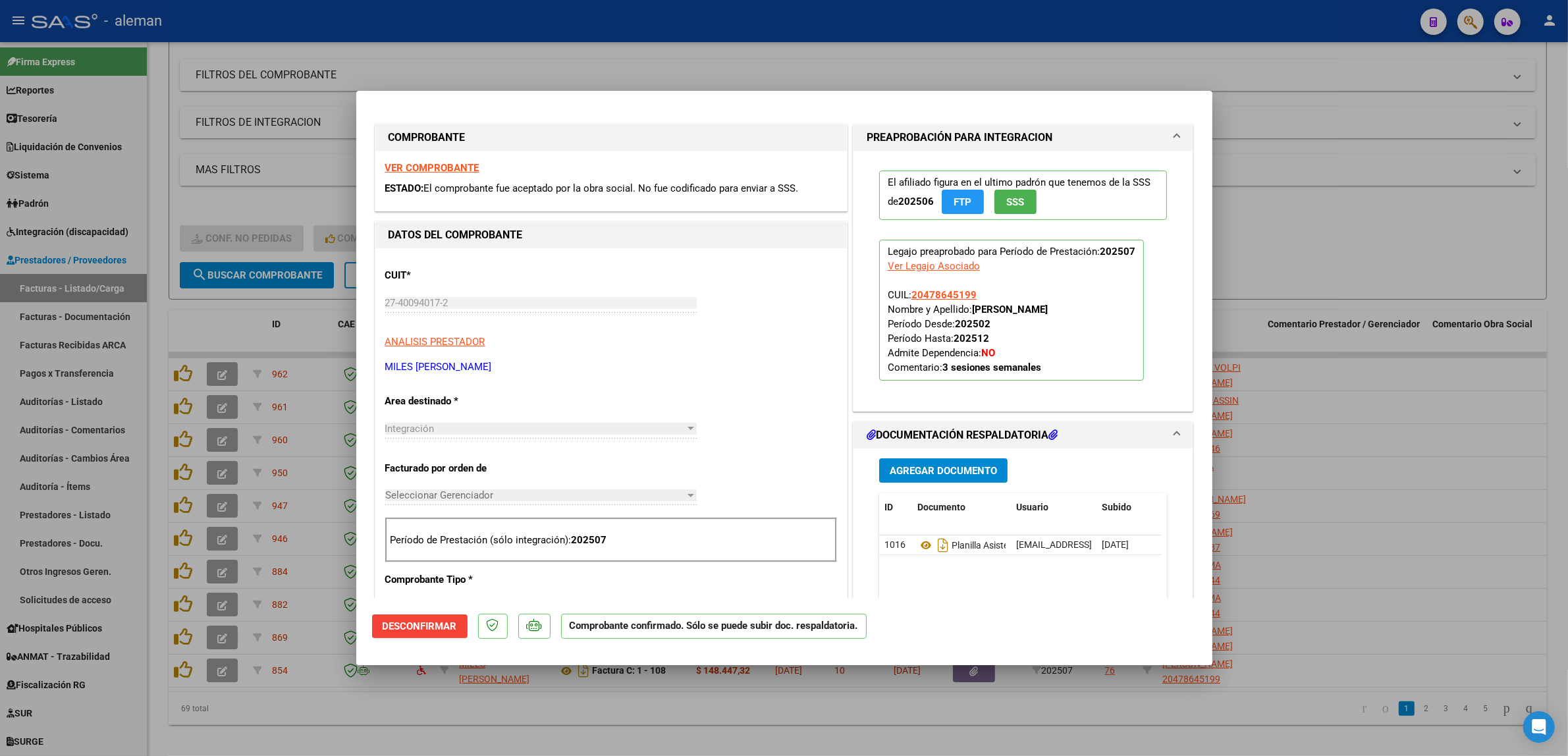
click at [1314, 554] on div at bounding box center [784, 378] width 1568 height 756
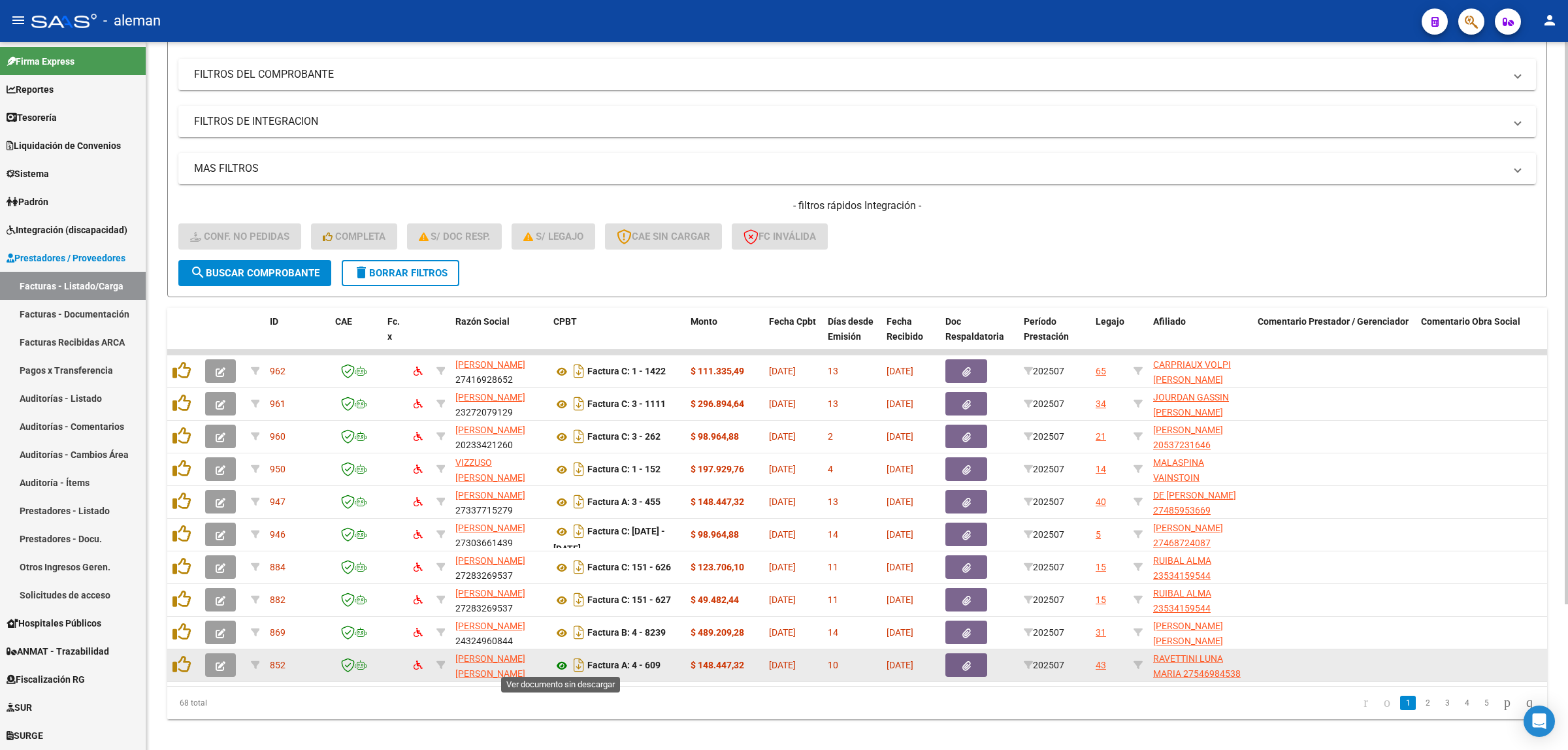
click at [560, 664] on icon at bounding box center [562, 666] width 17 height 16
click at [562, 658] on icon at bounding box center [562, 666] width 17 height 16
click at [228, 664] on button "button" at bounding box center [220, 665] width 31 height 23
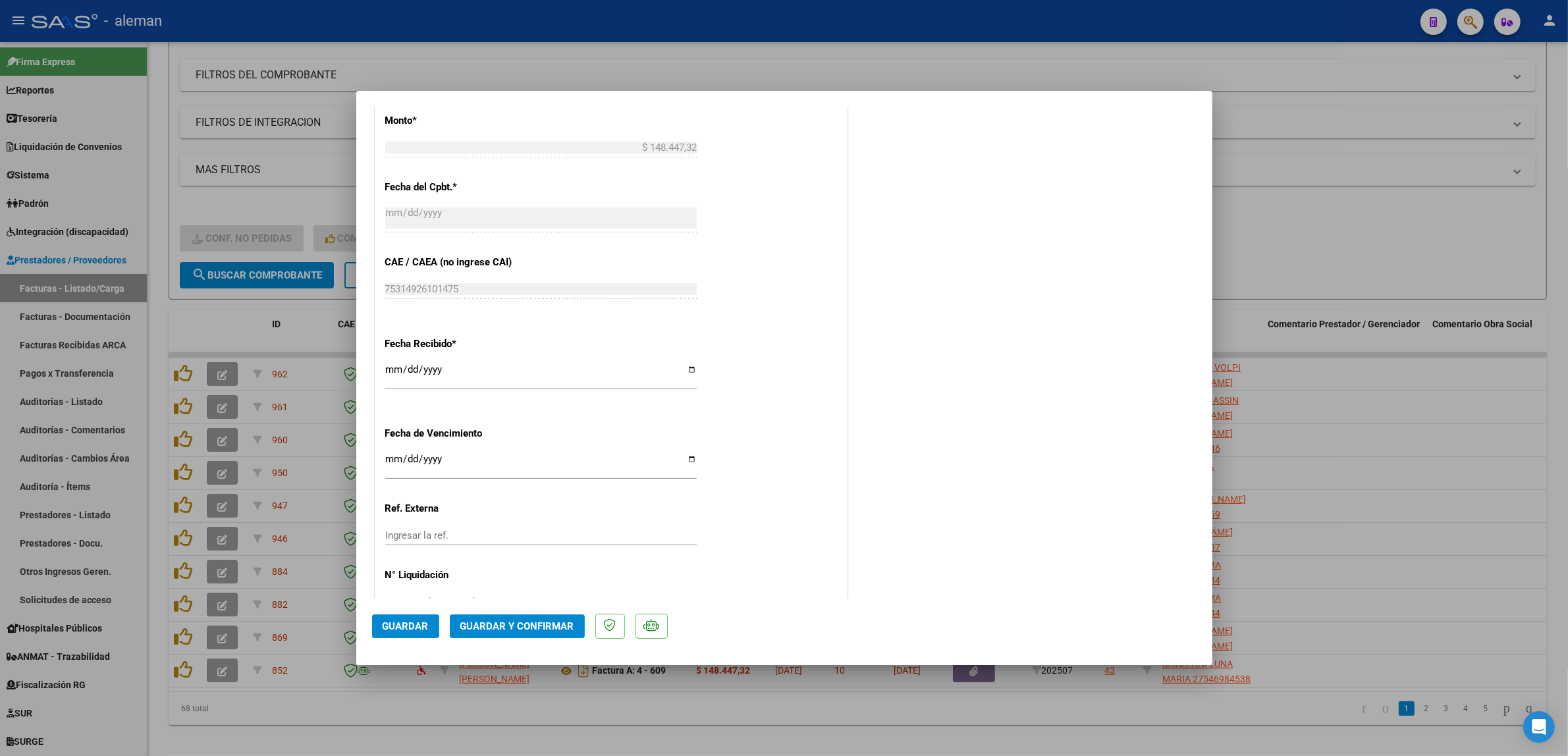
scroll to position [782, 0]
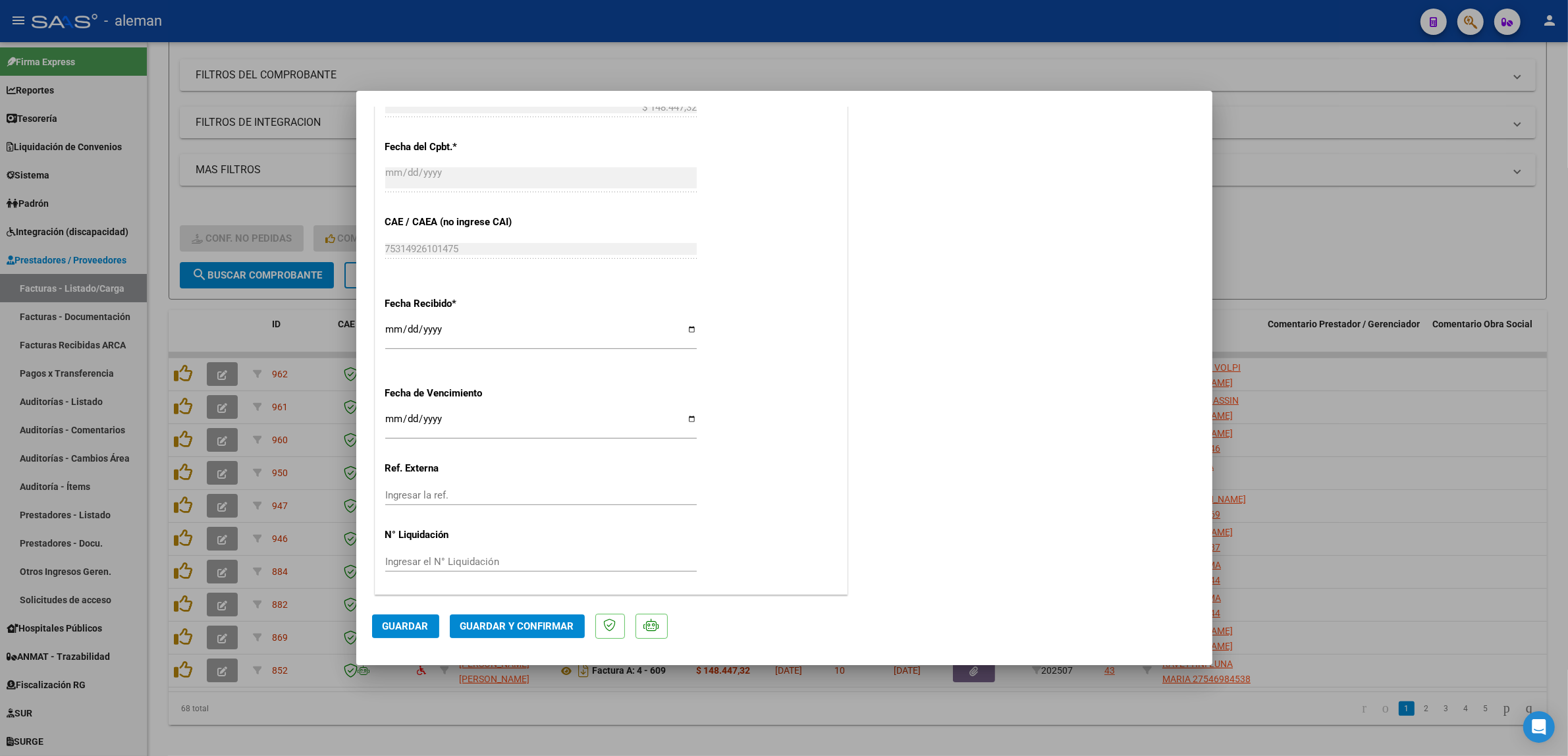
click at [514, 627] on span "Guardar y Confirmar" at bounding box center [517, 627] width 114 height 12
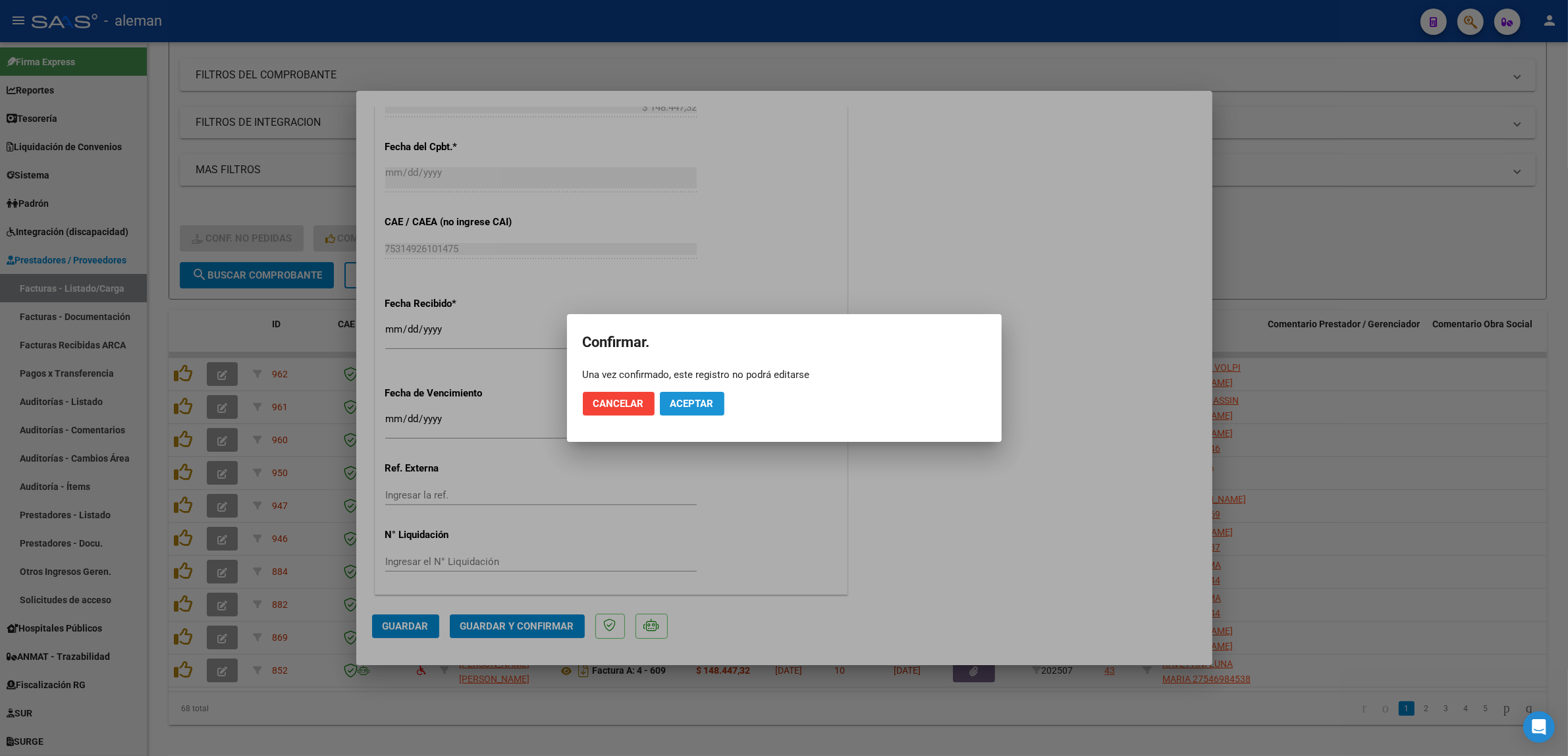
click at [684, 407] on span "Aceptar" at bounding box center [692, 404] width 43 height 12
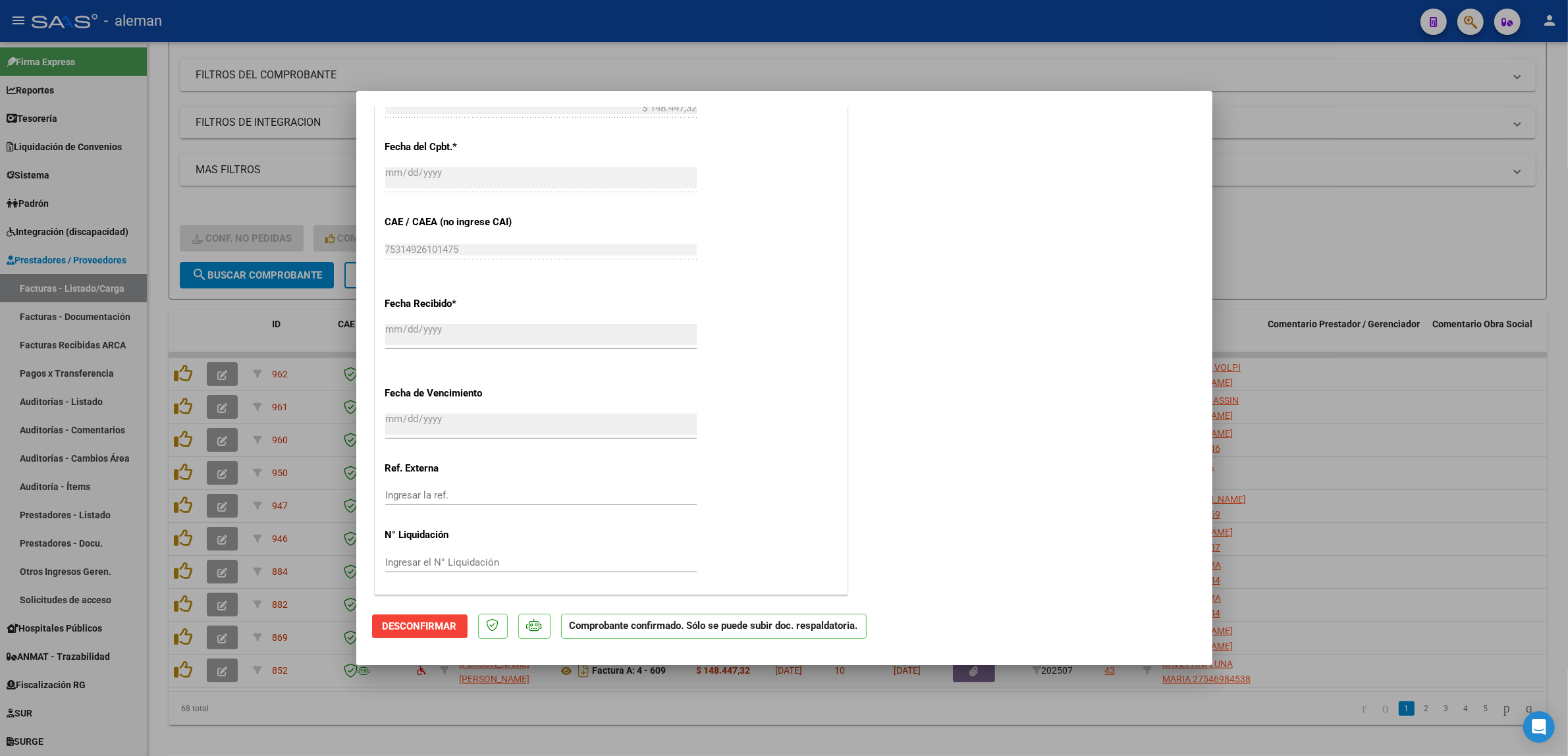
click at [1380, 517] on div at bounding box center [784, 378] width 1568 height 756
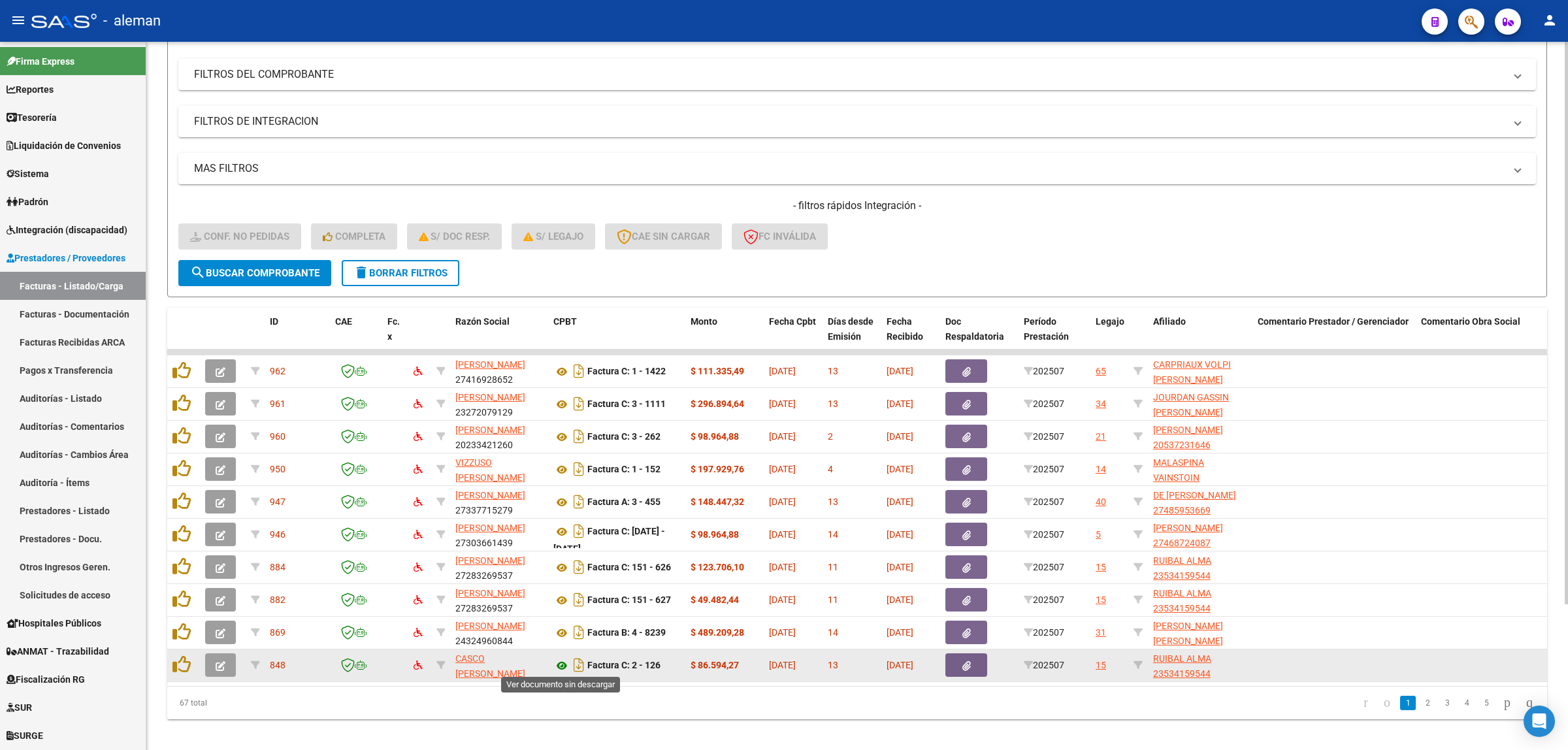
click at [560, 664] on icon at bounding box center [562, 666] width 17 height 16
click at [562, 667] on icon at bounding box center [562, 666] width 17 height 16
click at [211, 664] on button "button" at bounding box center [220, 665] width 31 height 23
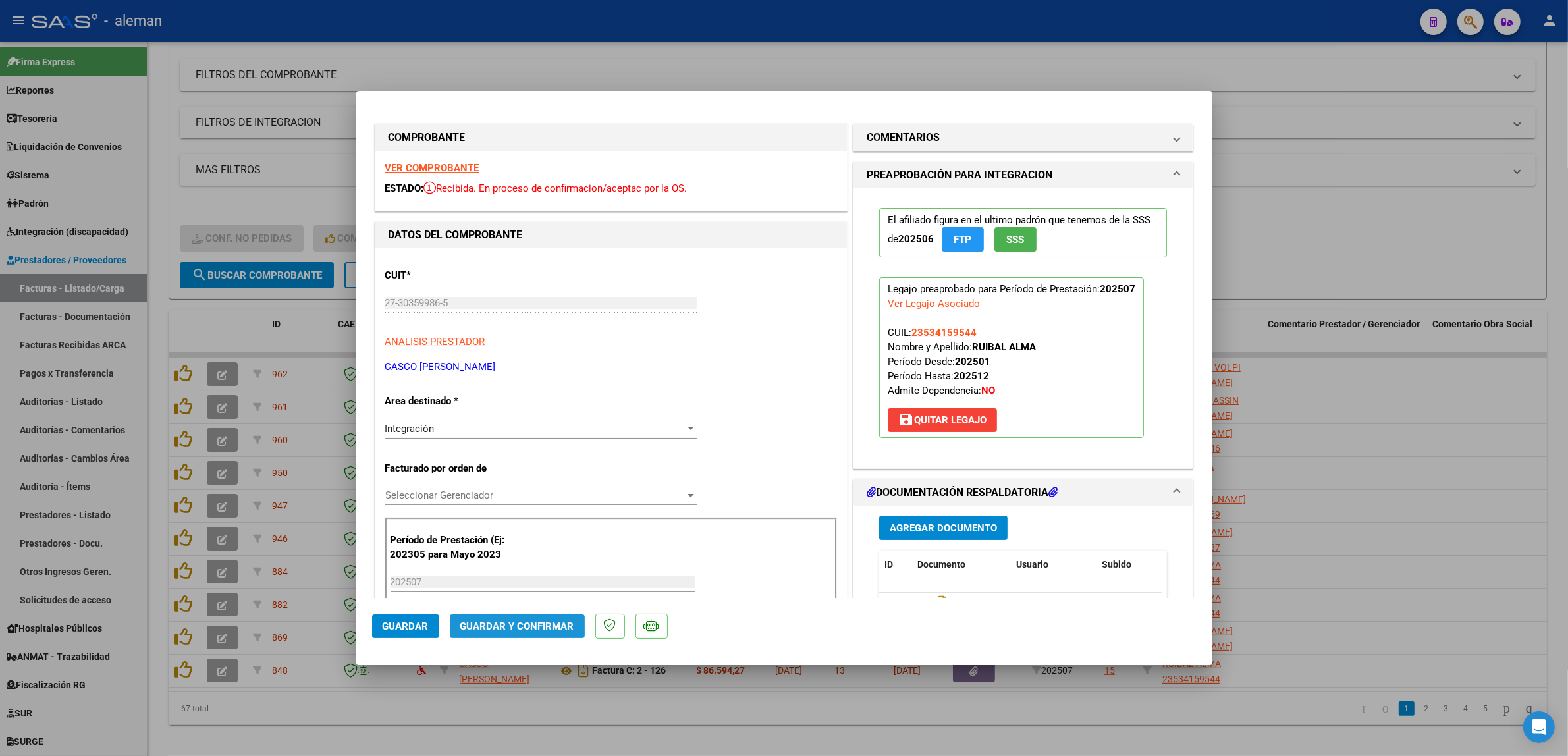
click at [538, 630] on span "Guardar y Confirmar" at bounding box center [517, 627] width 114 height 12
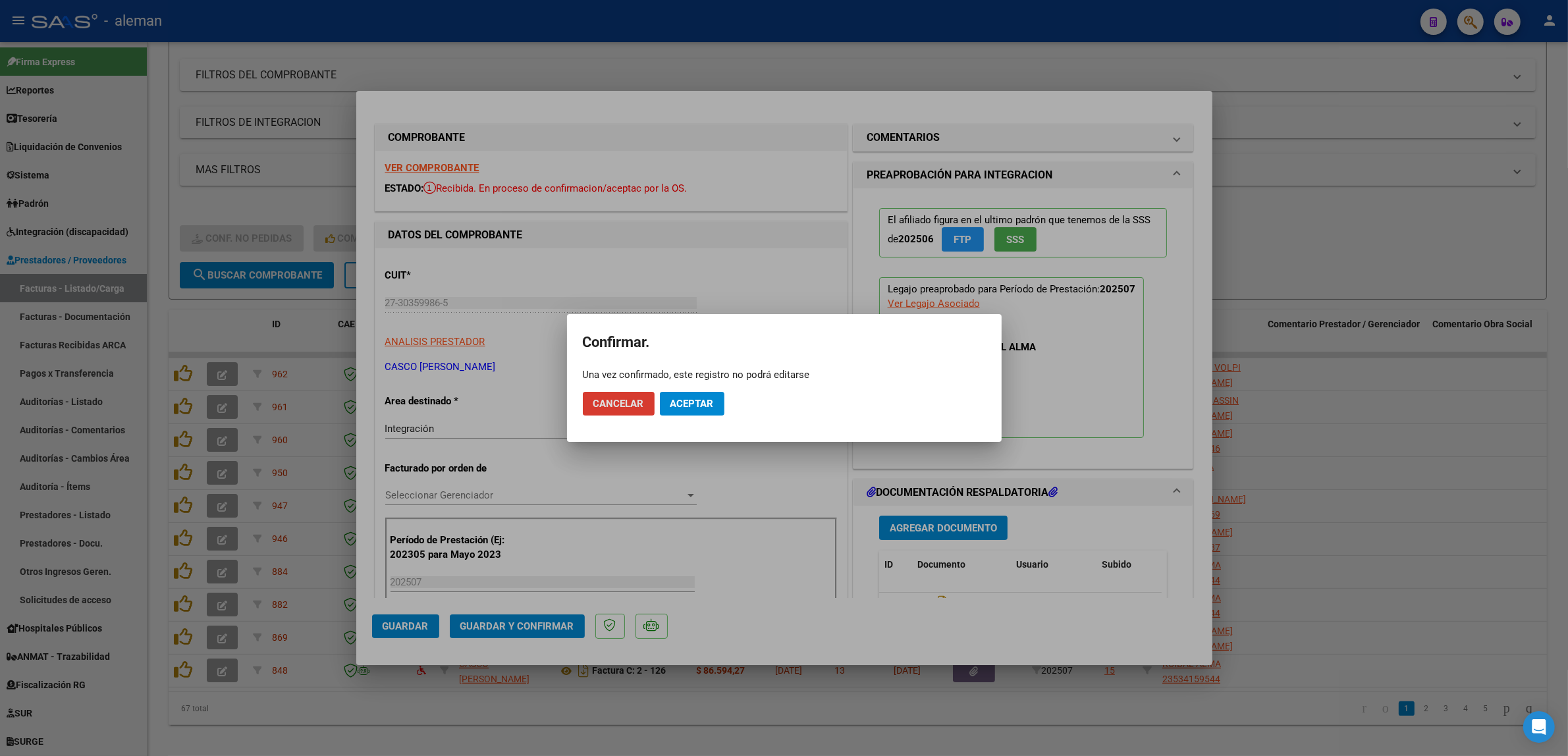
click at [710, 400] on span "Aceptar" at bounding box center [692, 404] width 43 height 12
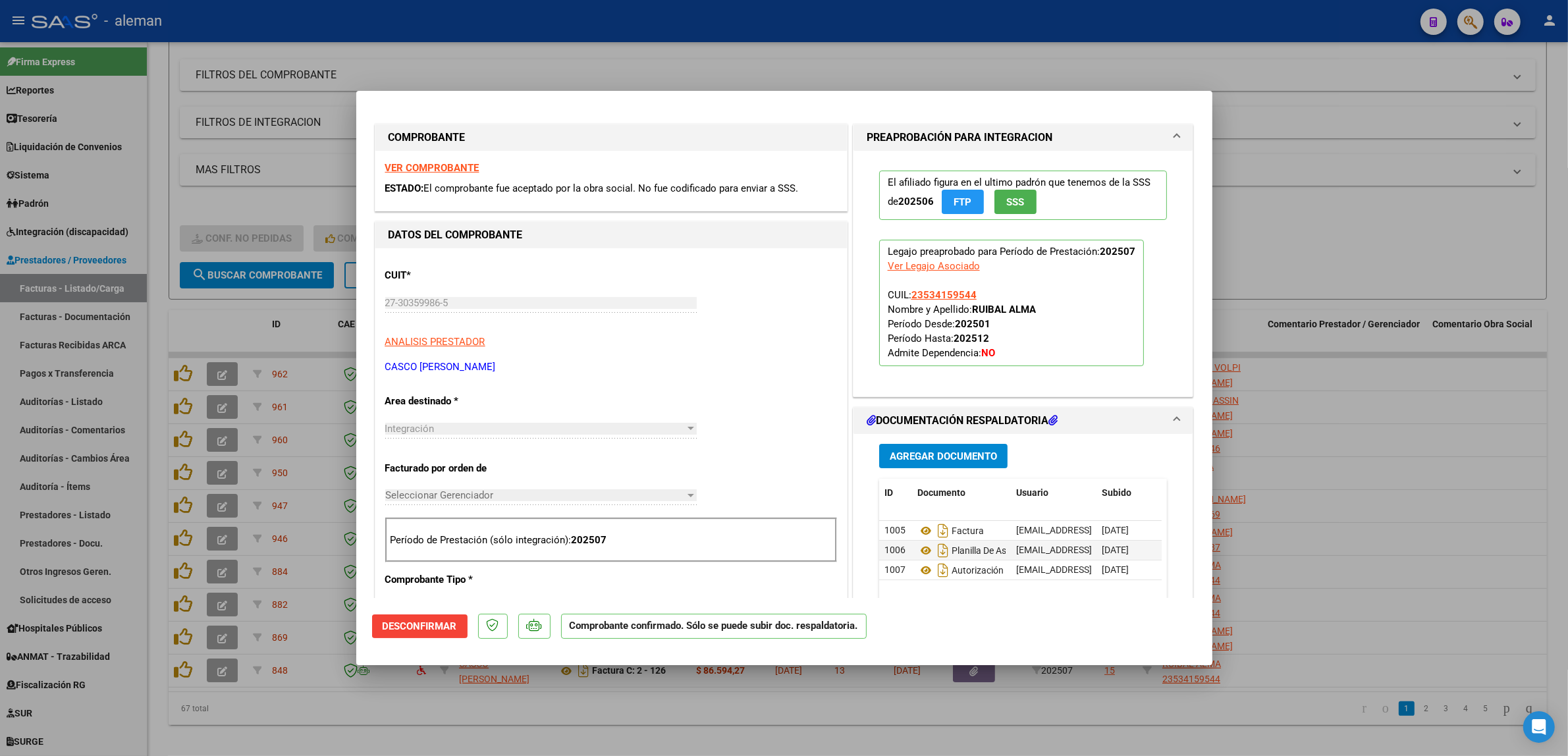
click at [1411, 472] on div at bounding box center [784, 378] width 1568 height 756
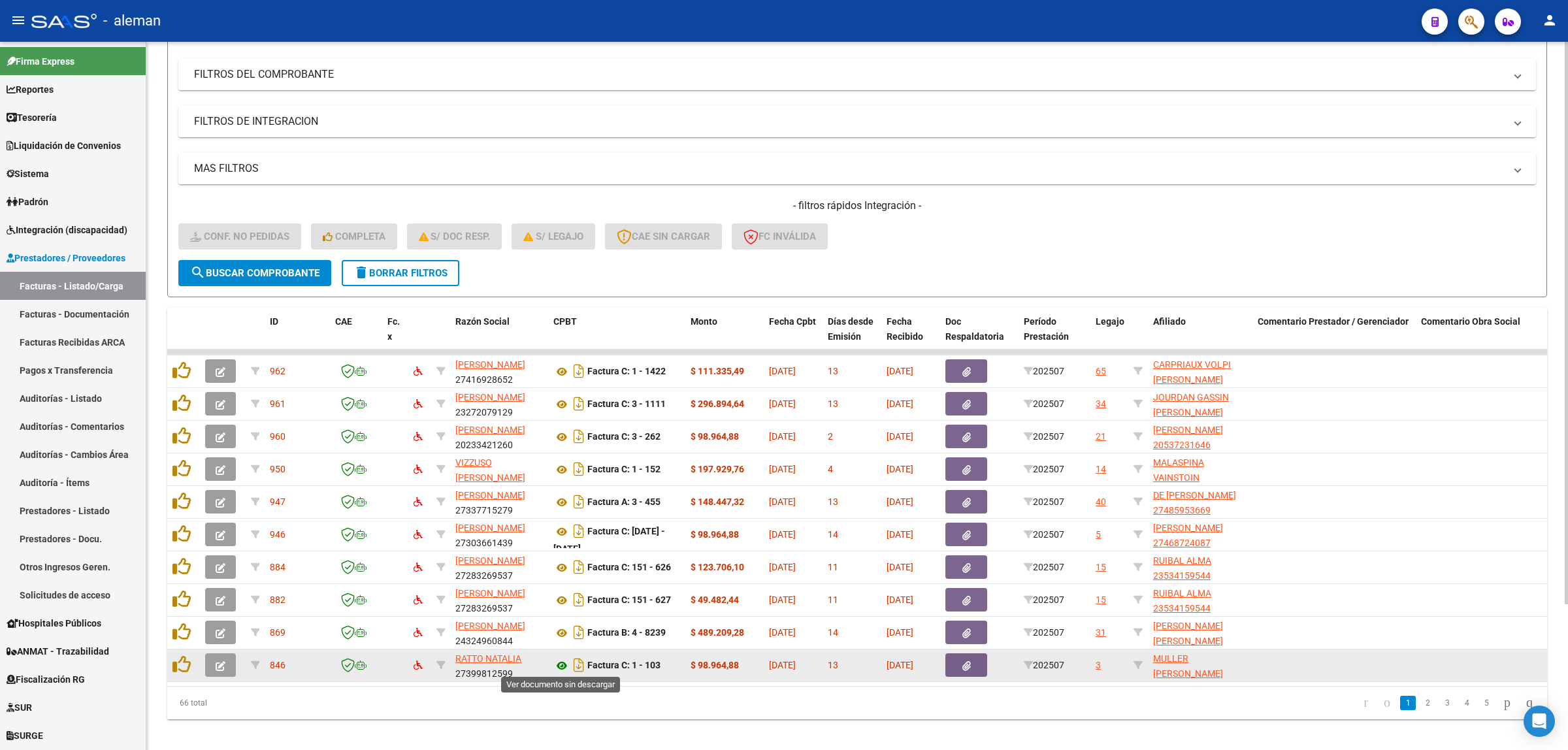
click at [563, 664] on icon at bounding box center [562, 666] width 17 height 16
click at [226, 661] on button "button" at bounding box center [220, 665] width 31 height 23
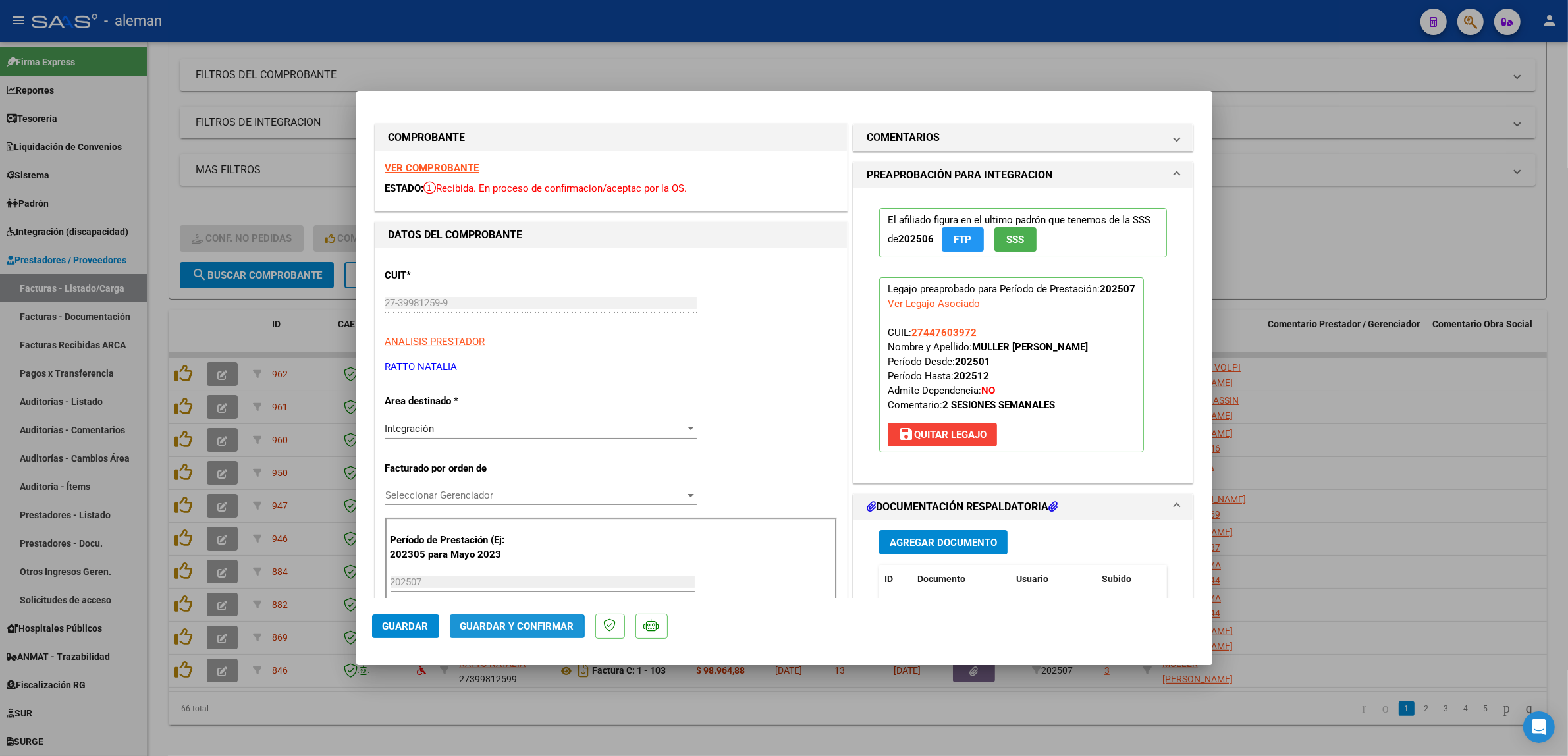
click at [495, 627] on span "Guardar y Confirmar" at bounding box center [517, 627] width 114 height 12
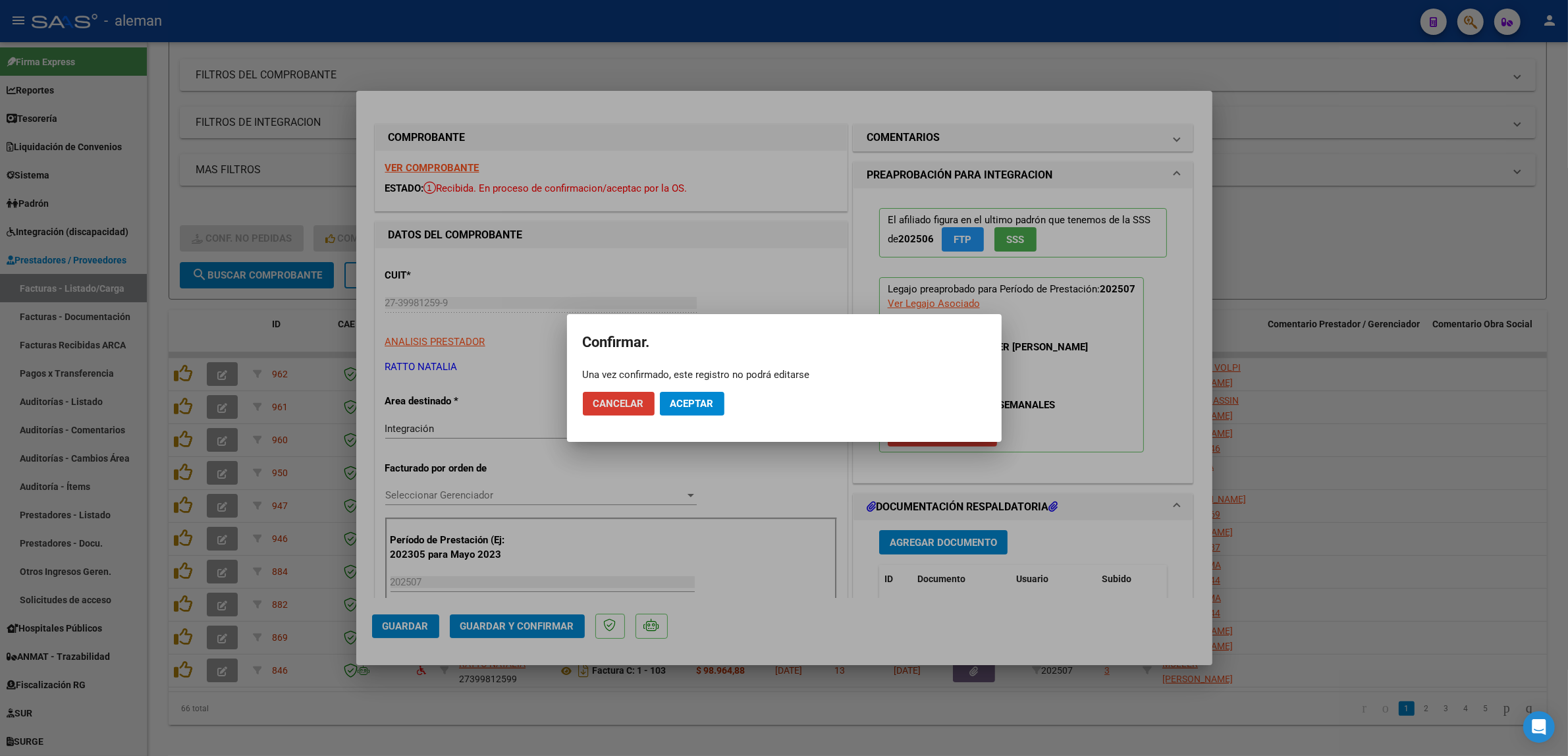
click at [703, 405] on span "Aceptar" at bounding box center [692, 404] width 43 height 12
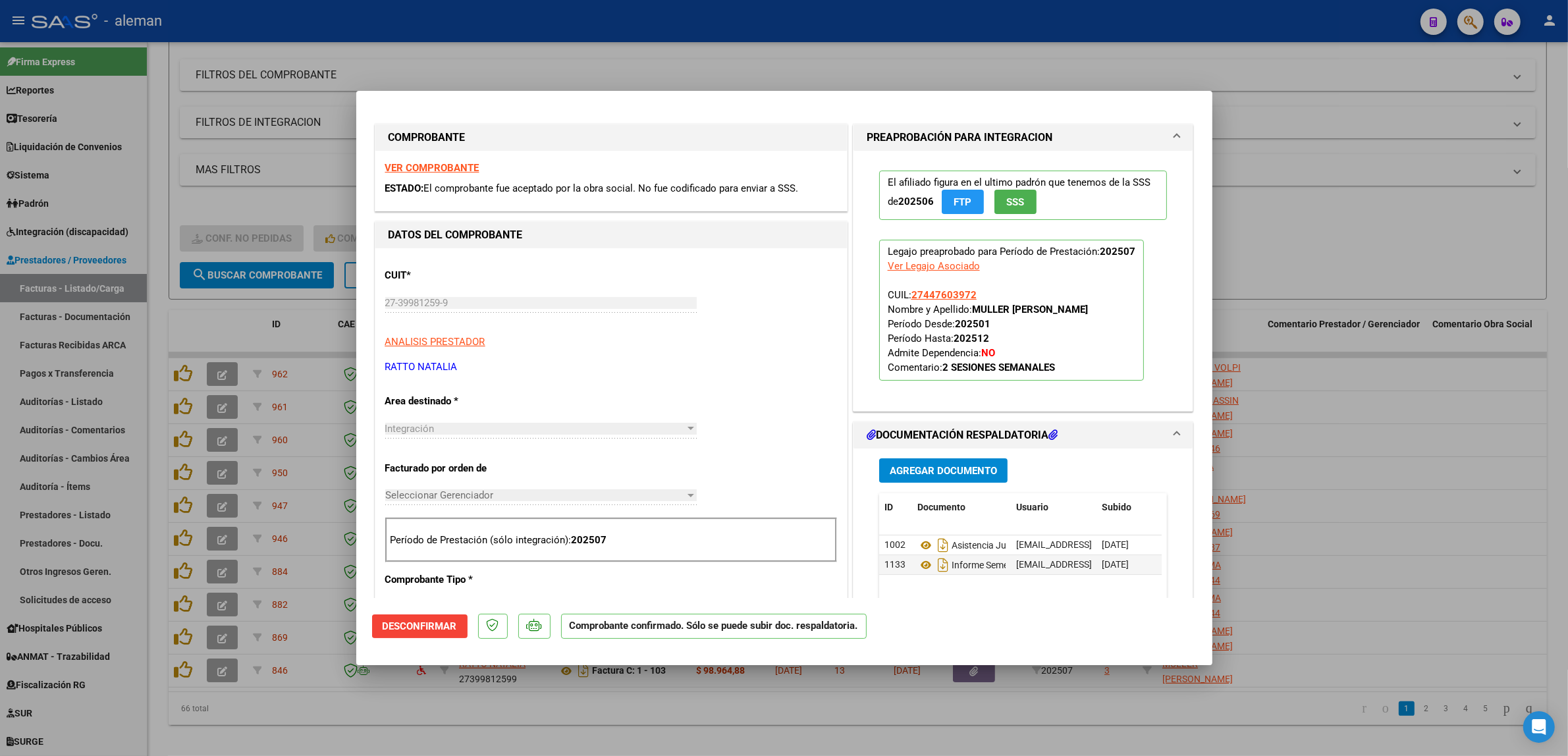
click at [1347, 439] on div at bounding box center [784, 378] width 1568 height 756
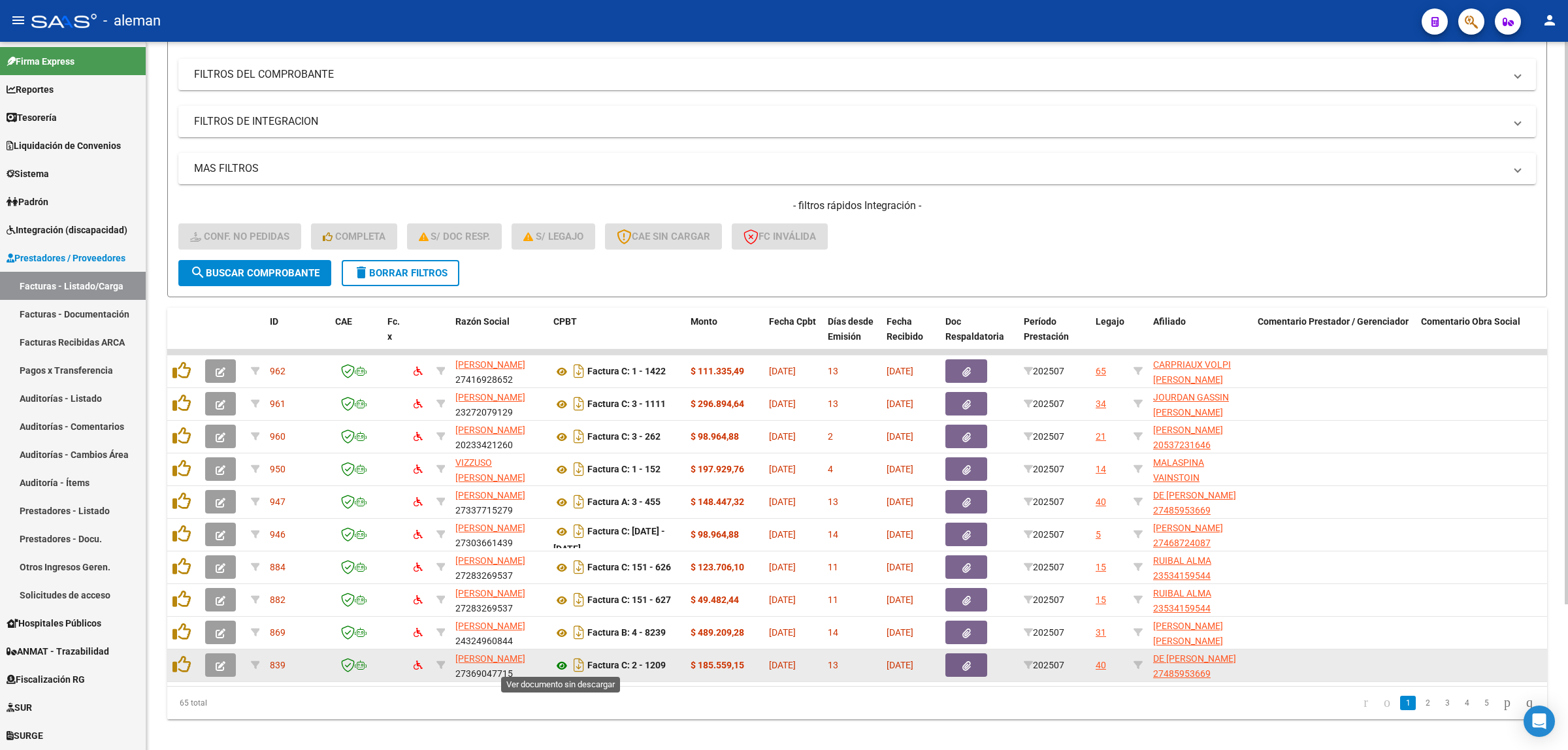
click at [560, 668] on icon at bounding box center [562, 666] width 17 height 16
click at [221, 662] on icon "button" at bounding box center [220, 667] width 9 height 9
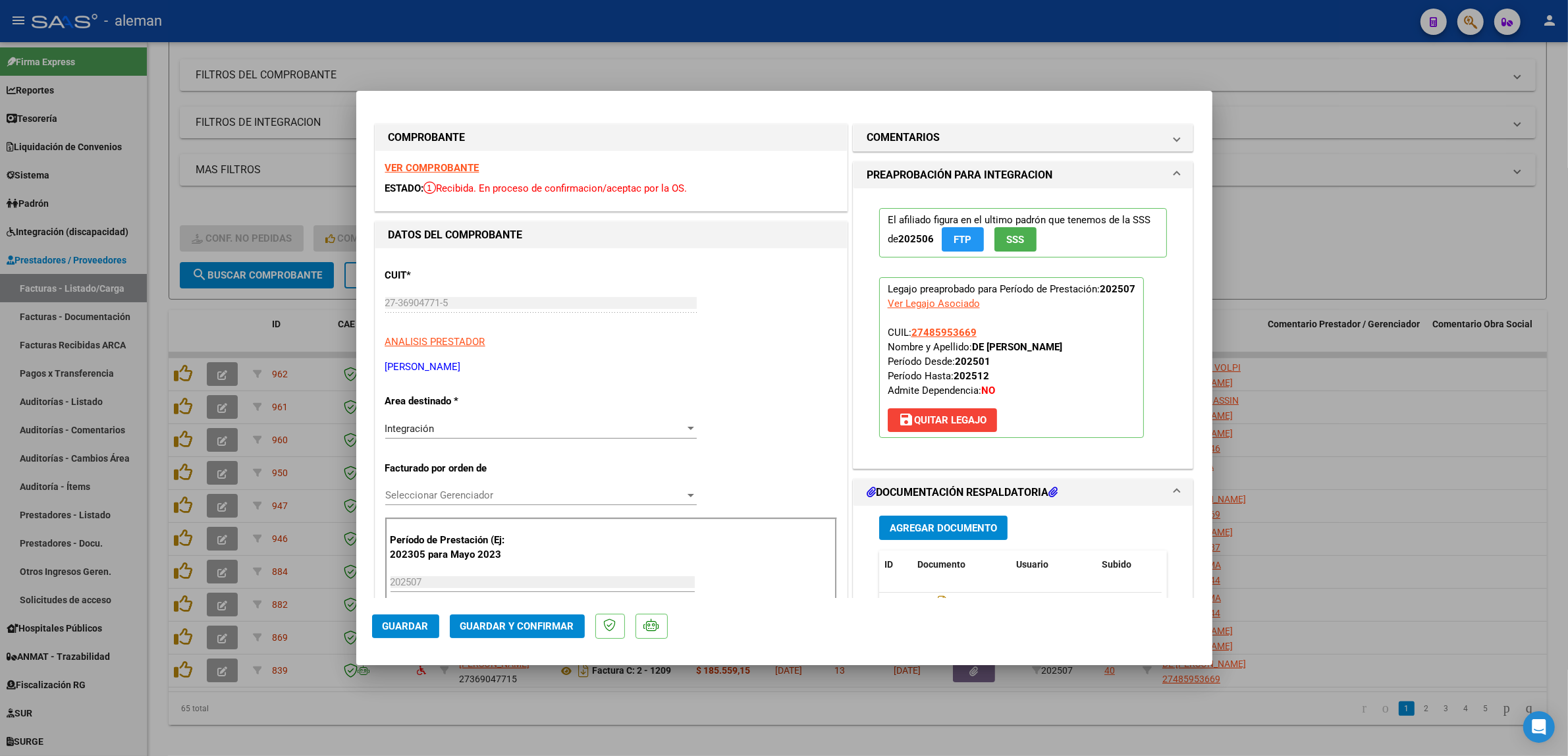
click at [537, 627] on span "Guardar y Confirmar" at bounding box center [517, 627] width 114 height 12
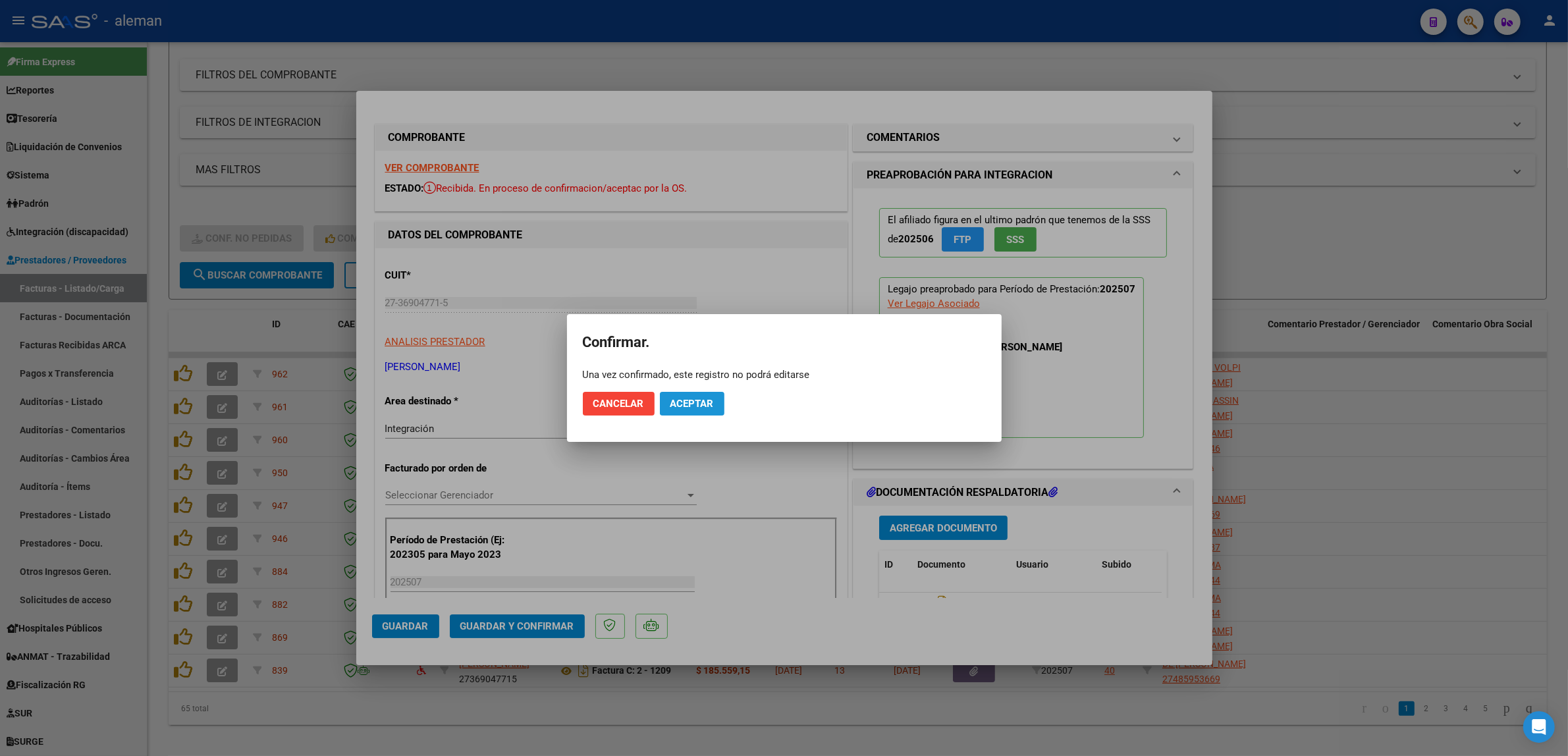
click at [699, 400] on span "Aceptar" at bounding box center [692, 404] width 43 height 12
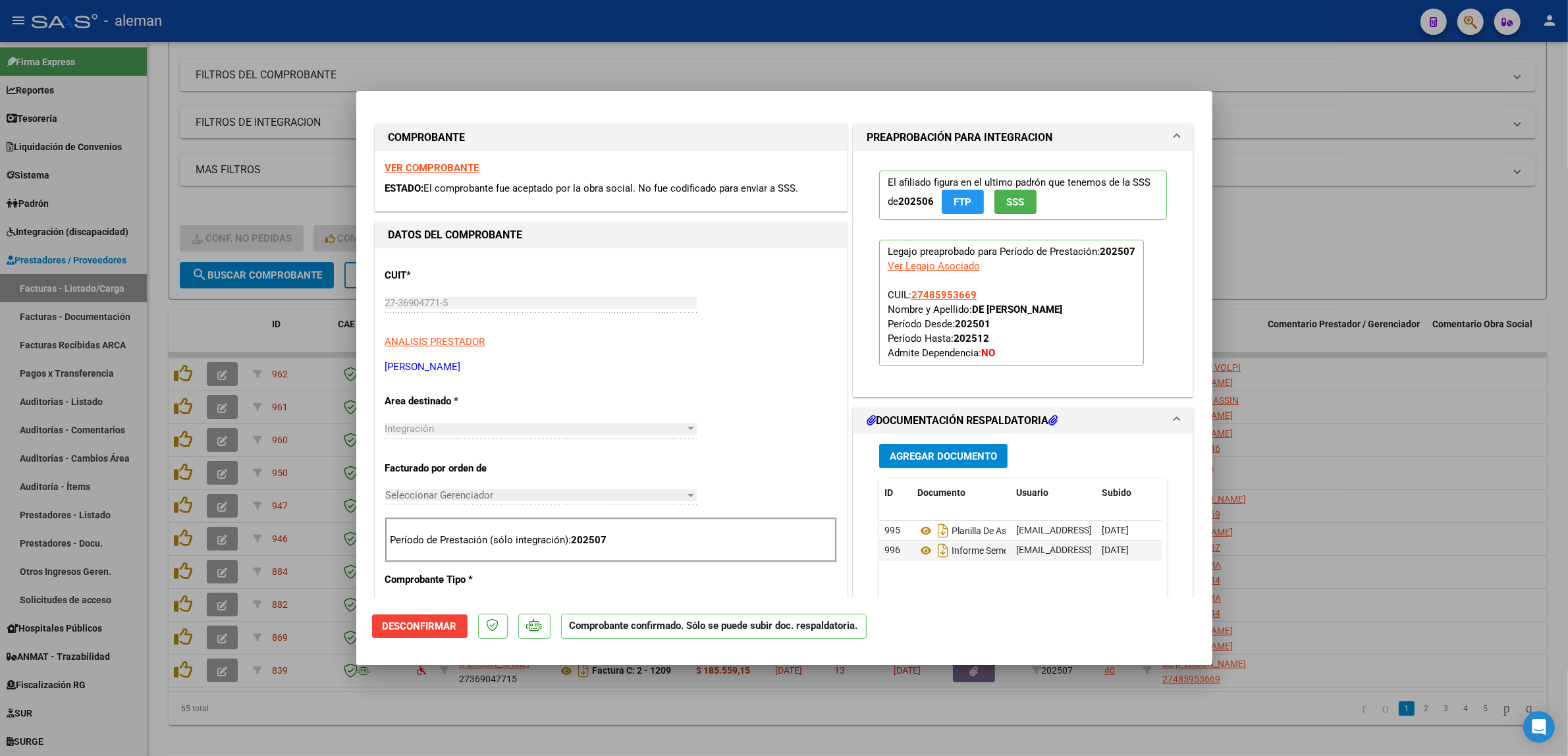
click at [1443, 488] on div at bounding box center [784, 378] width 1568 height 756
type input "$ 0,00"
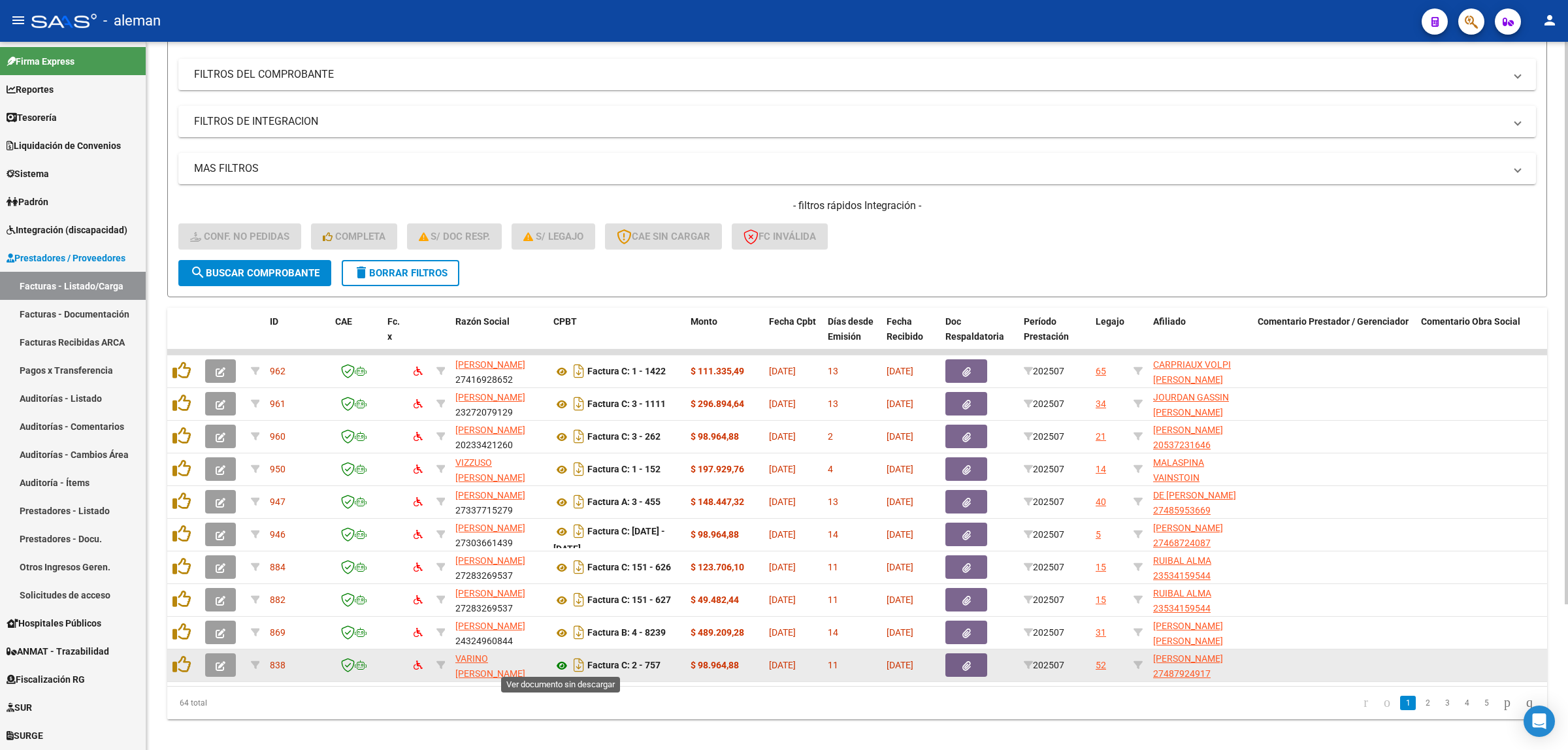
click at [562, 662] on icon at bounding box center [562, 666] width 17 height 16
click at [562, 664] on icon at bounding box center [562, 666] width 17 height 16
click at [222, 668] on icon "button" at bounding box center [220, 667] width 9 height 9
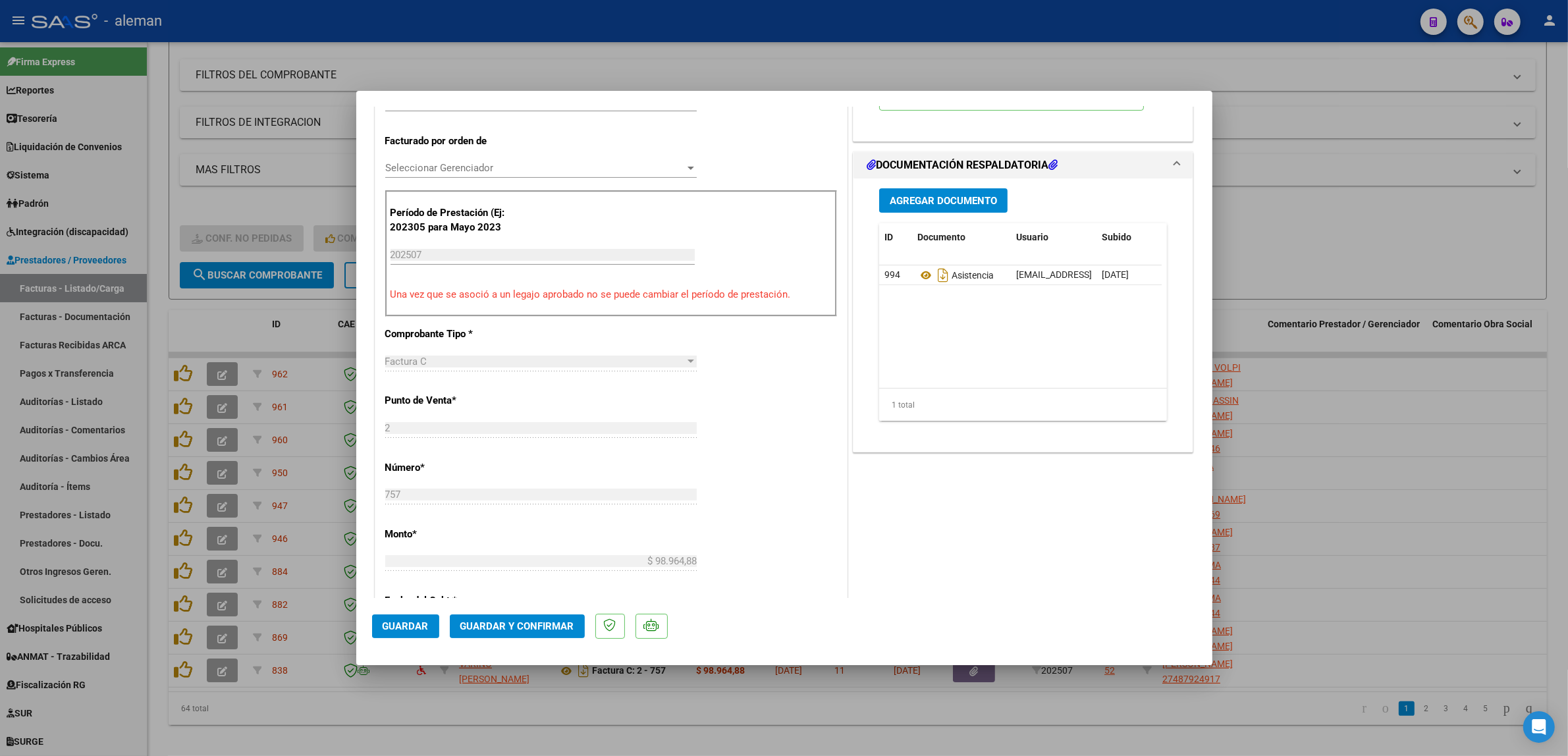
scroll to position [330, 0]
click at [499, 626] on span "Guardar y Confirmar" at bounding box center [517, 627] width 114 height 12
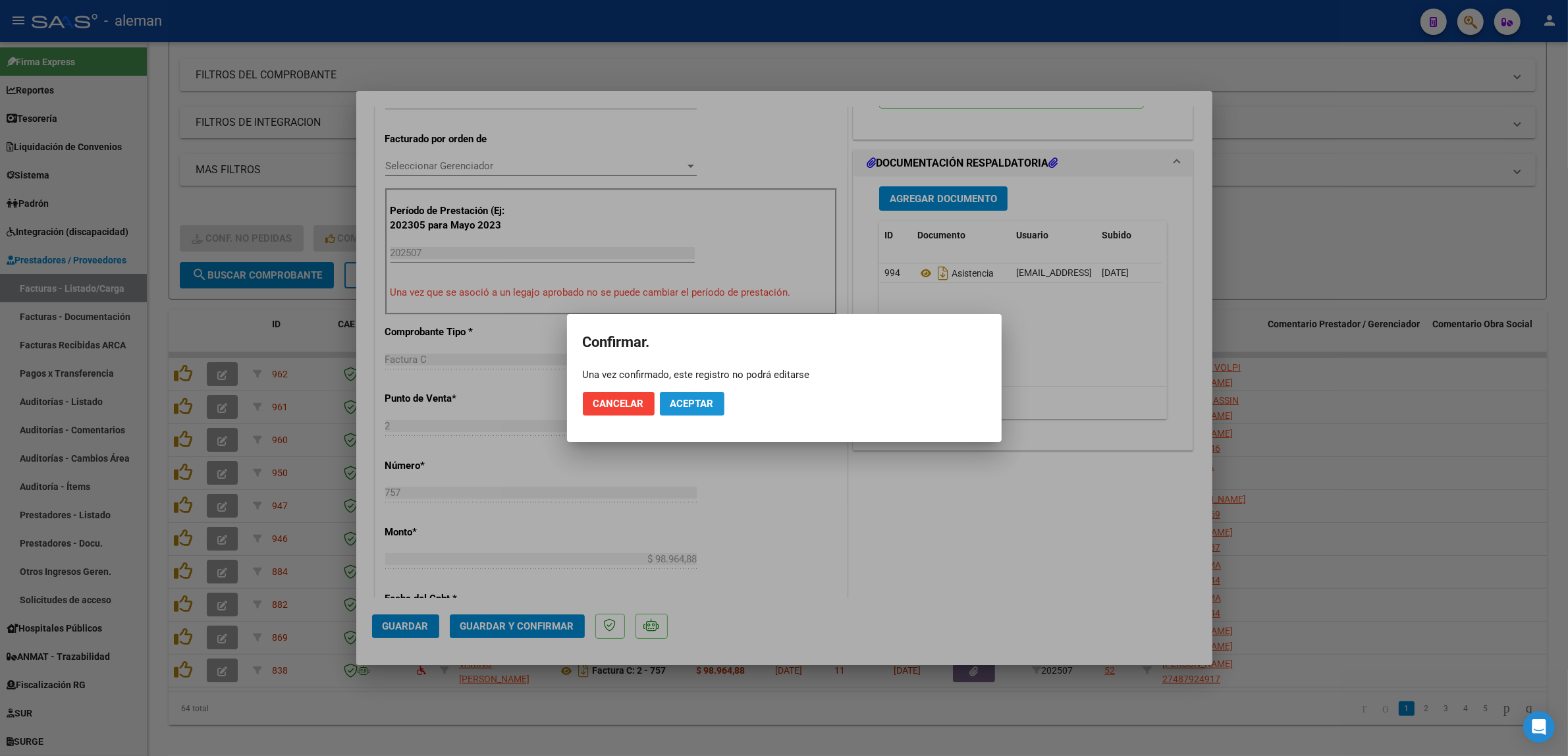
click at [706, 404] on span "Aceptar" at bounding box center [692, 404] width 43 height 12
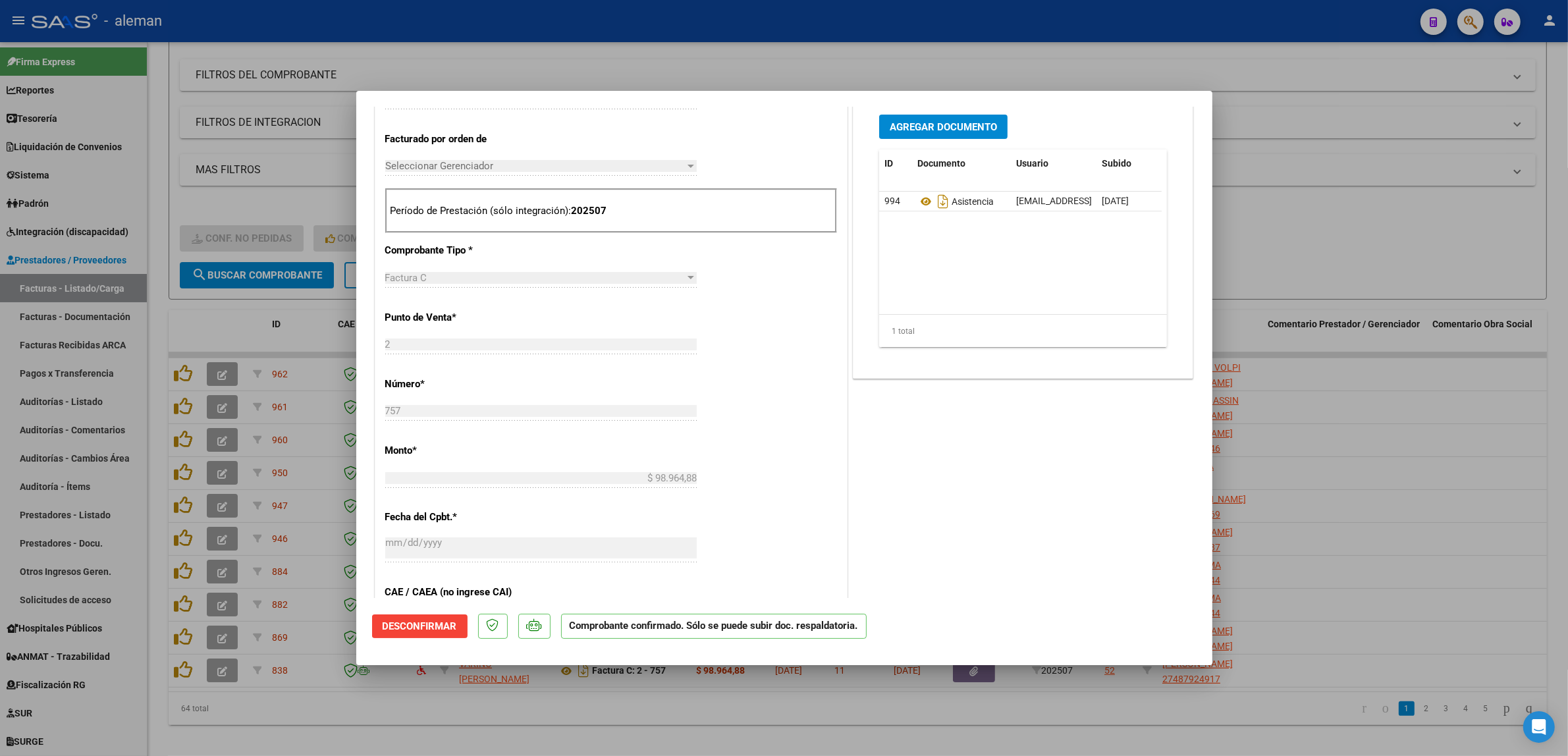
click at [1375, 514] on div at bounding box center [784, 378] width 1568 height 756
type input "$ 0,00"
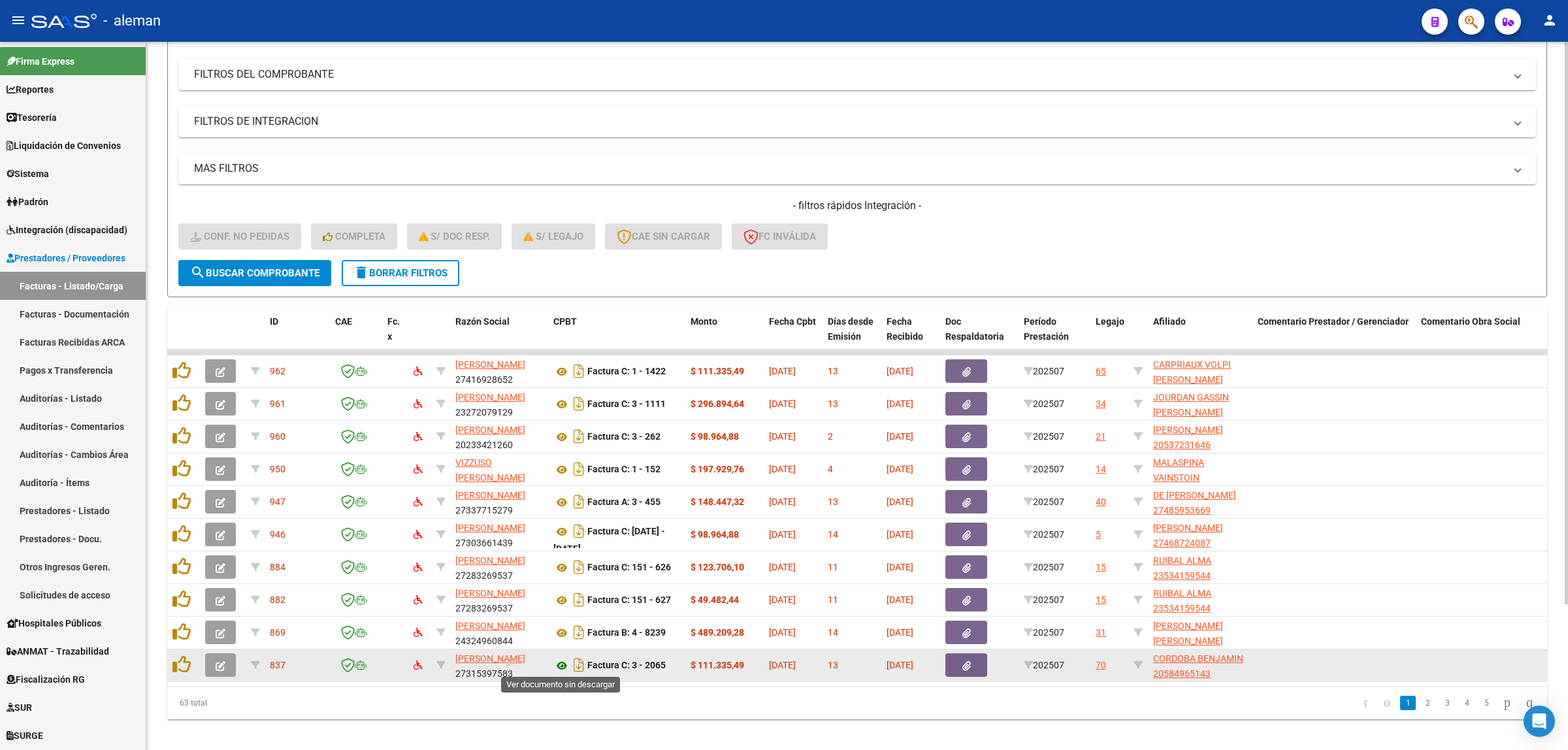
click at [562, 666] on icon at bounding box center [562, 666] width 17 height 16
click at [223, 668] on span "button" at bounding box center [220, 665] width 9 height 12
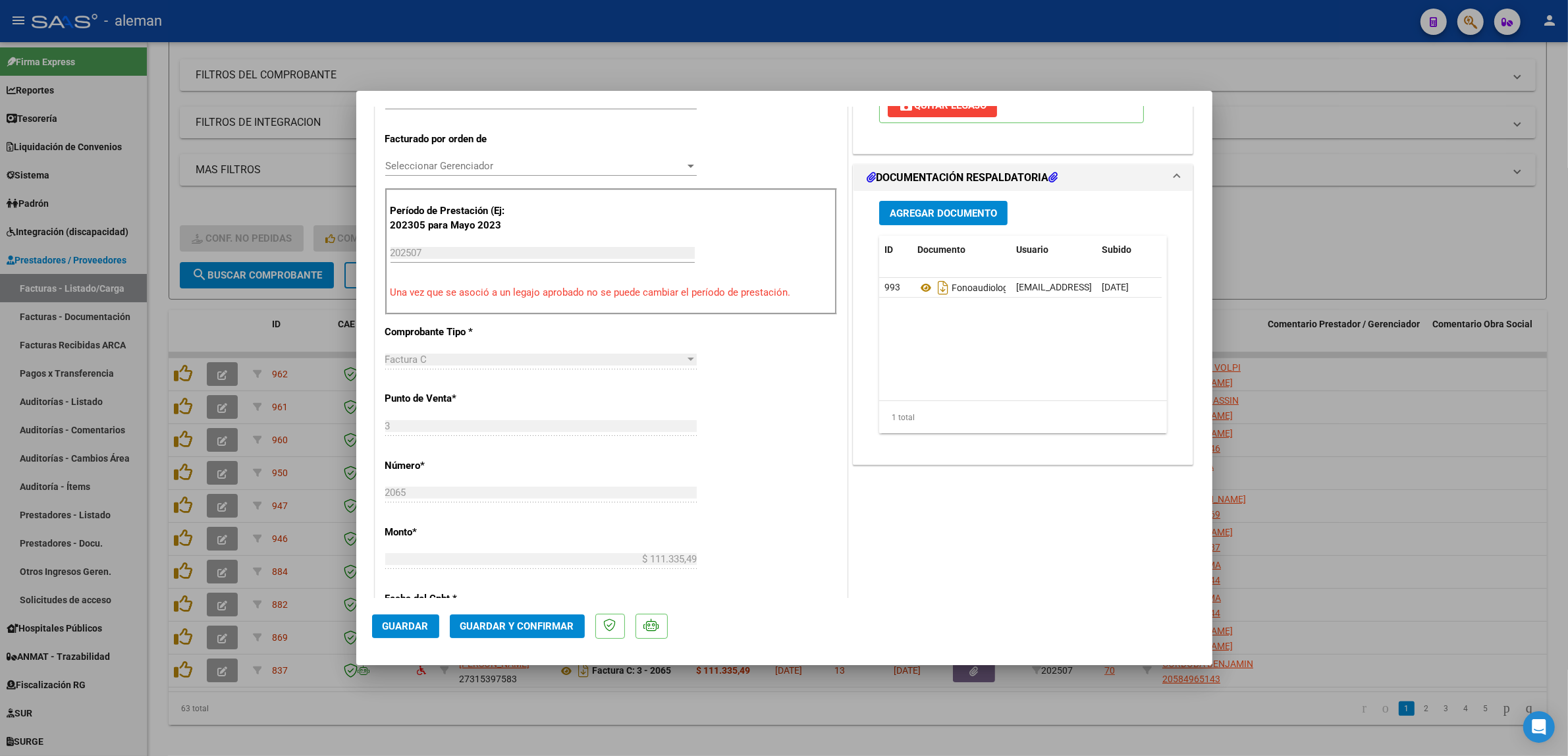
click at [523, 629] on span "Guardar y Confirmar" at bounding box center [517, 627] width 114 height 12
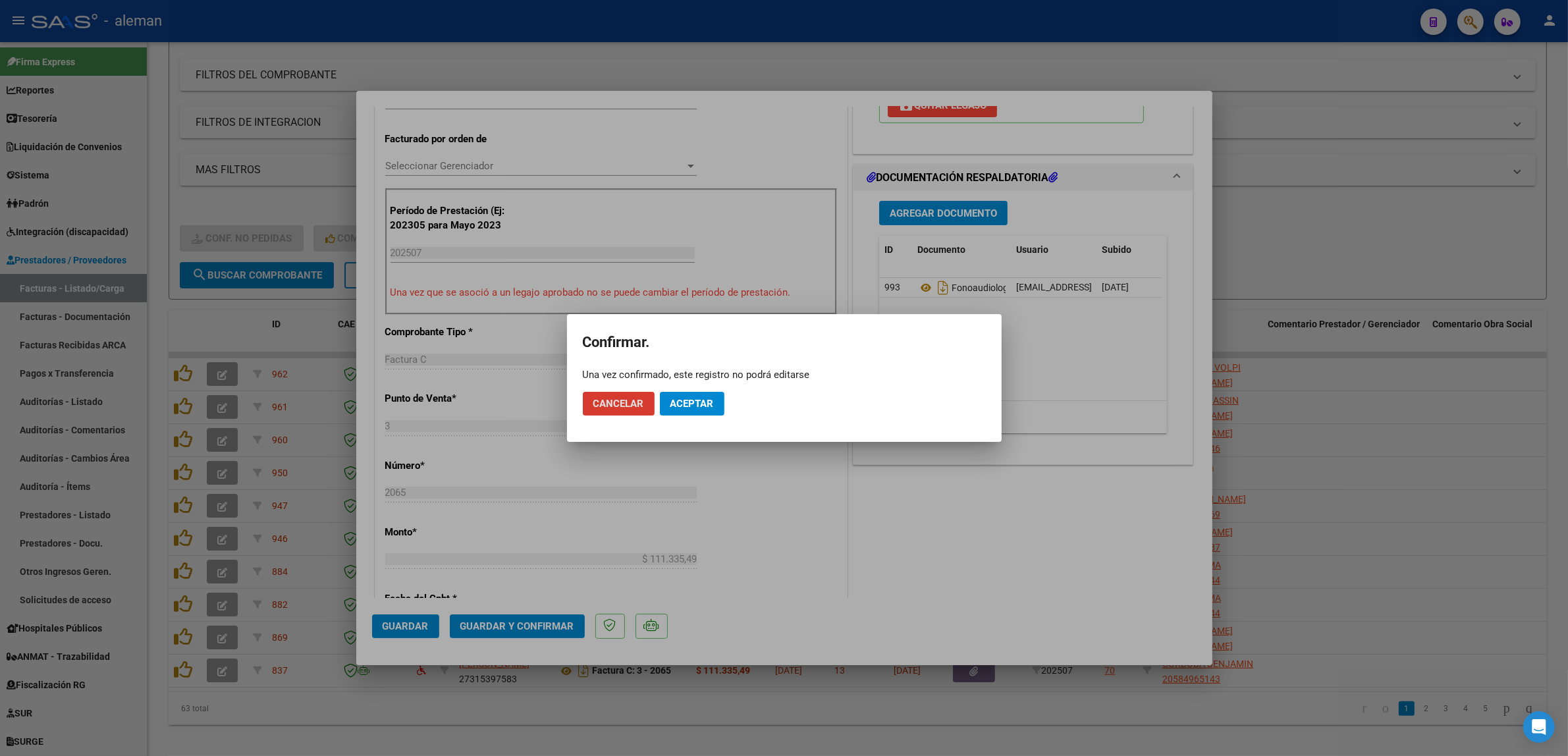
click at [708, 405] on span "Aceptar" at bounding box center [692, 404] width 43 height 12
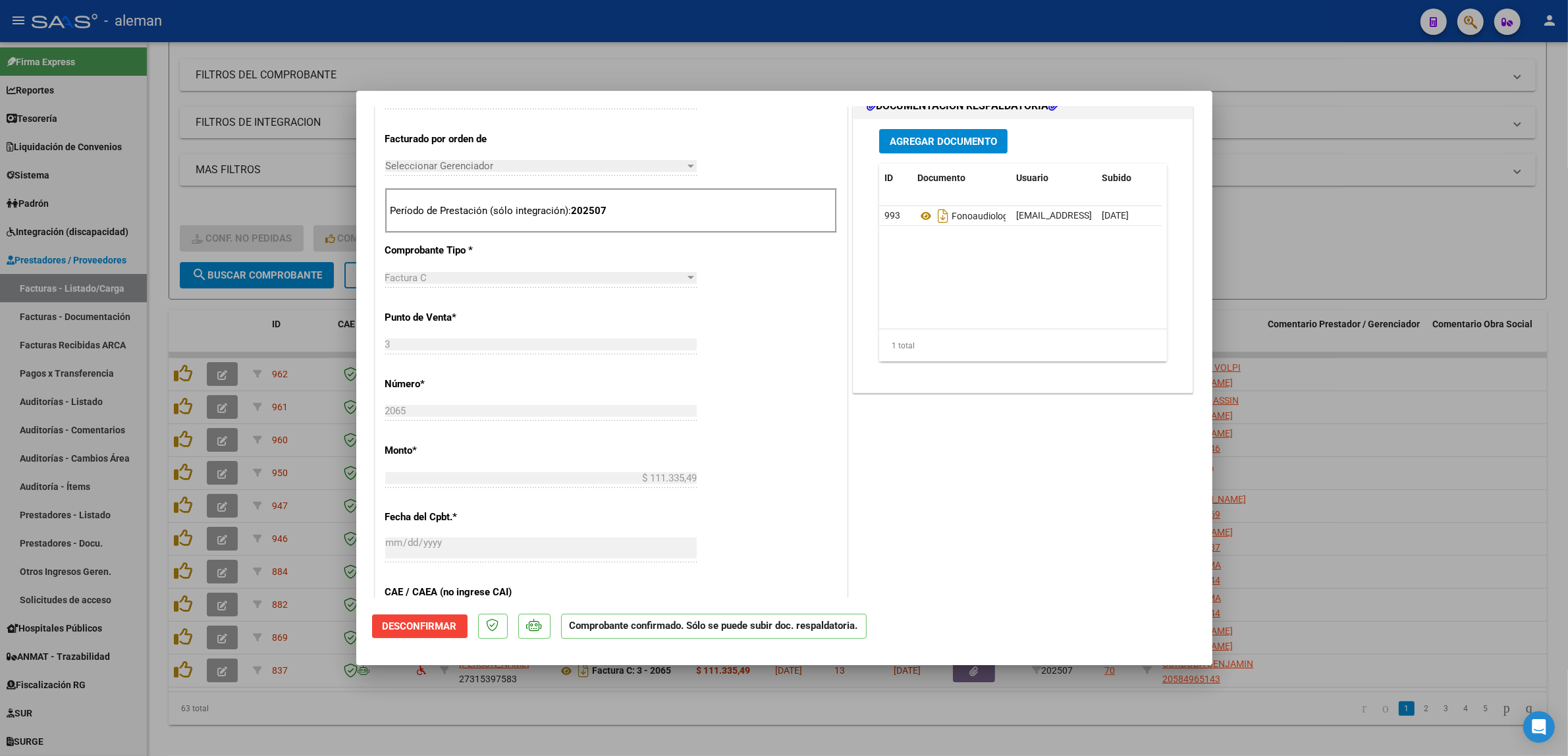
click at [1405, 501] on div at bounding box center [784, 378] width 1568 height 756
type input "$ 0,00"
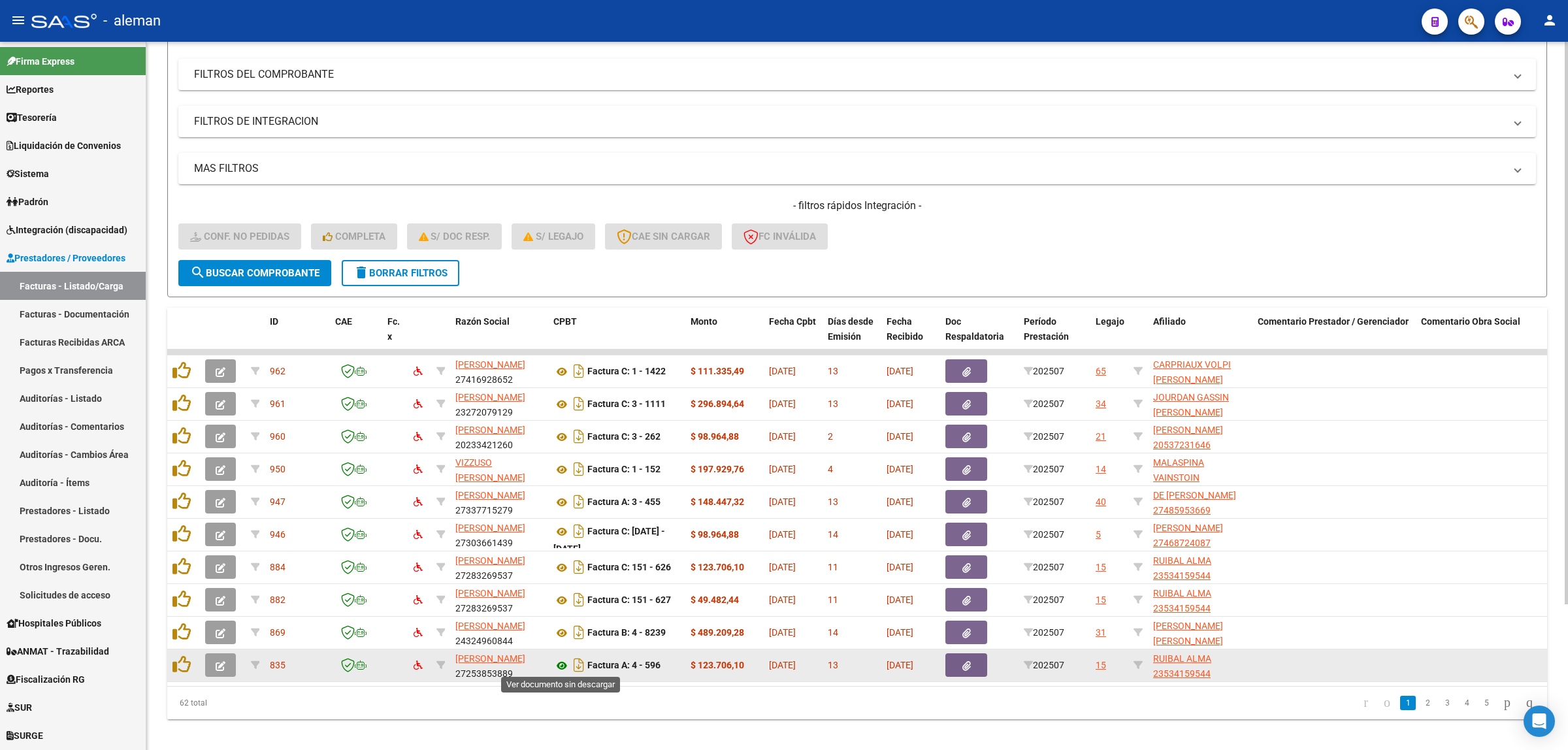
click at [559, 662] on icon at bounding box center [562, 666] width 17 height 16
click at [219, 668] on span "button" at bounding box center [220, 665] width 9 height 12
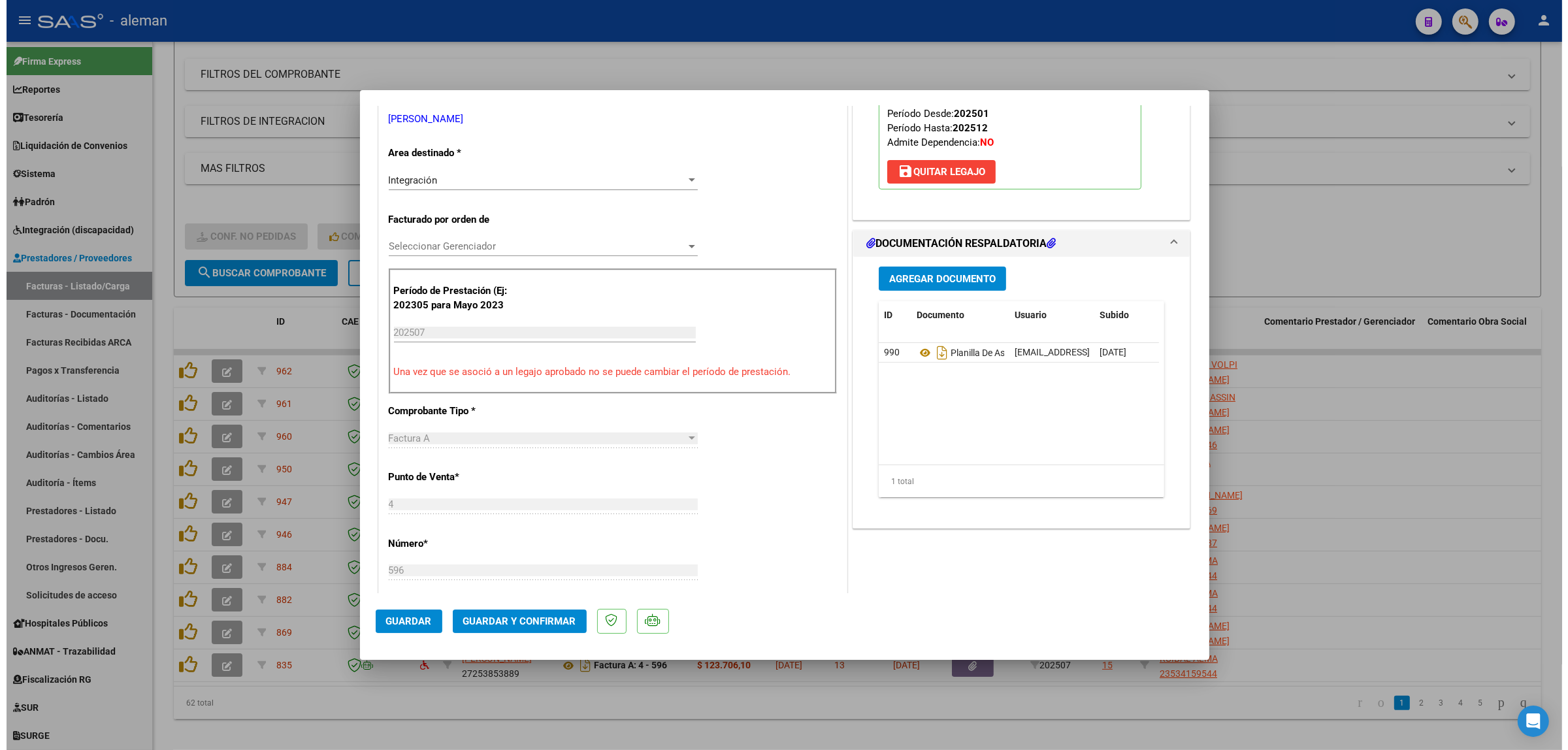
scroll to position [409, 0]
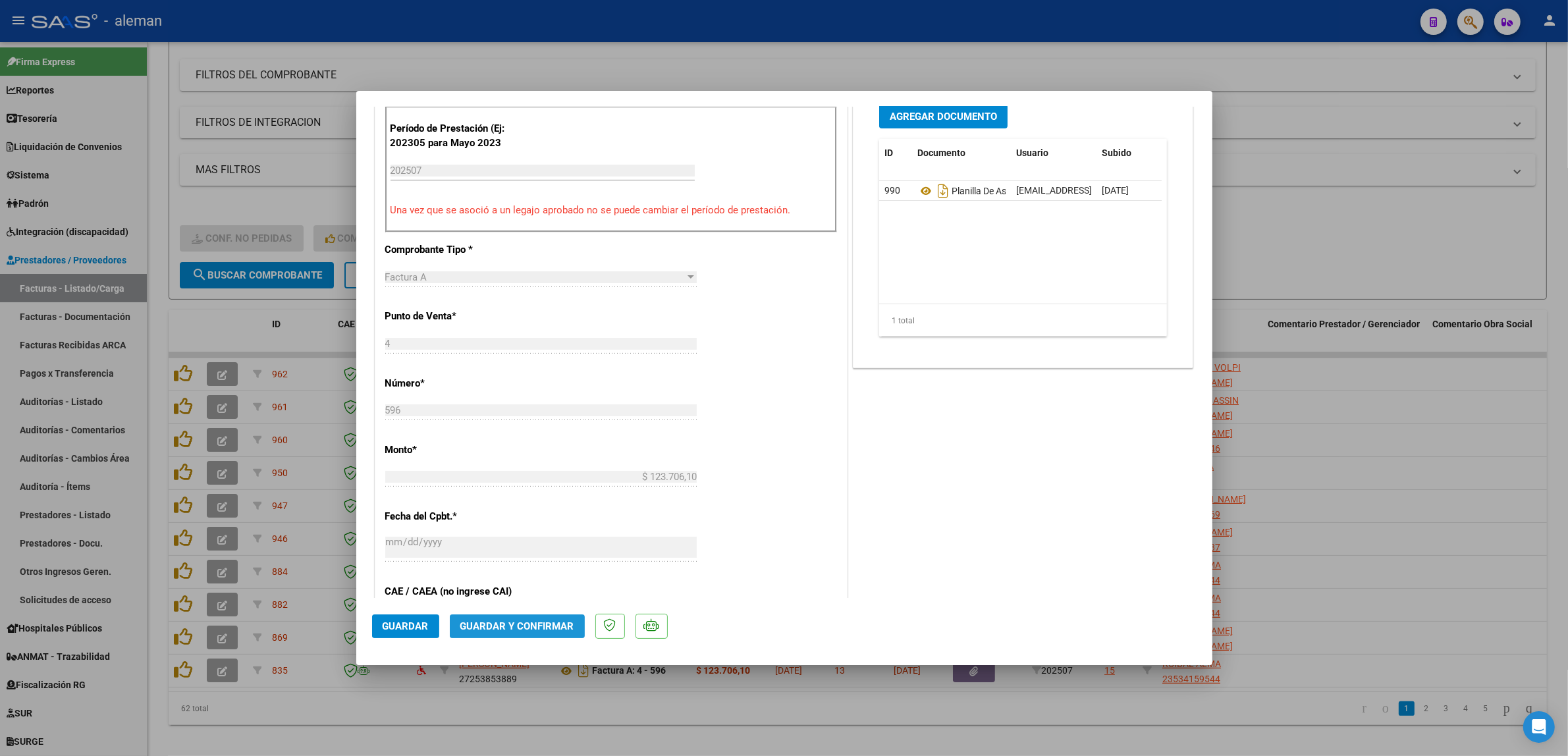
click at [558, 626] on span "Guardar y Confirmar" at bounding box center [517, 627] width 114 height 12
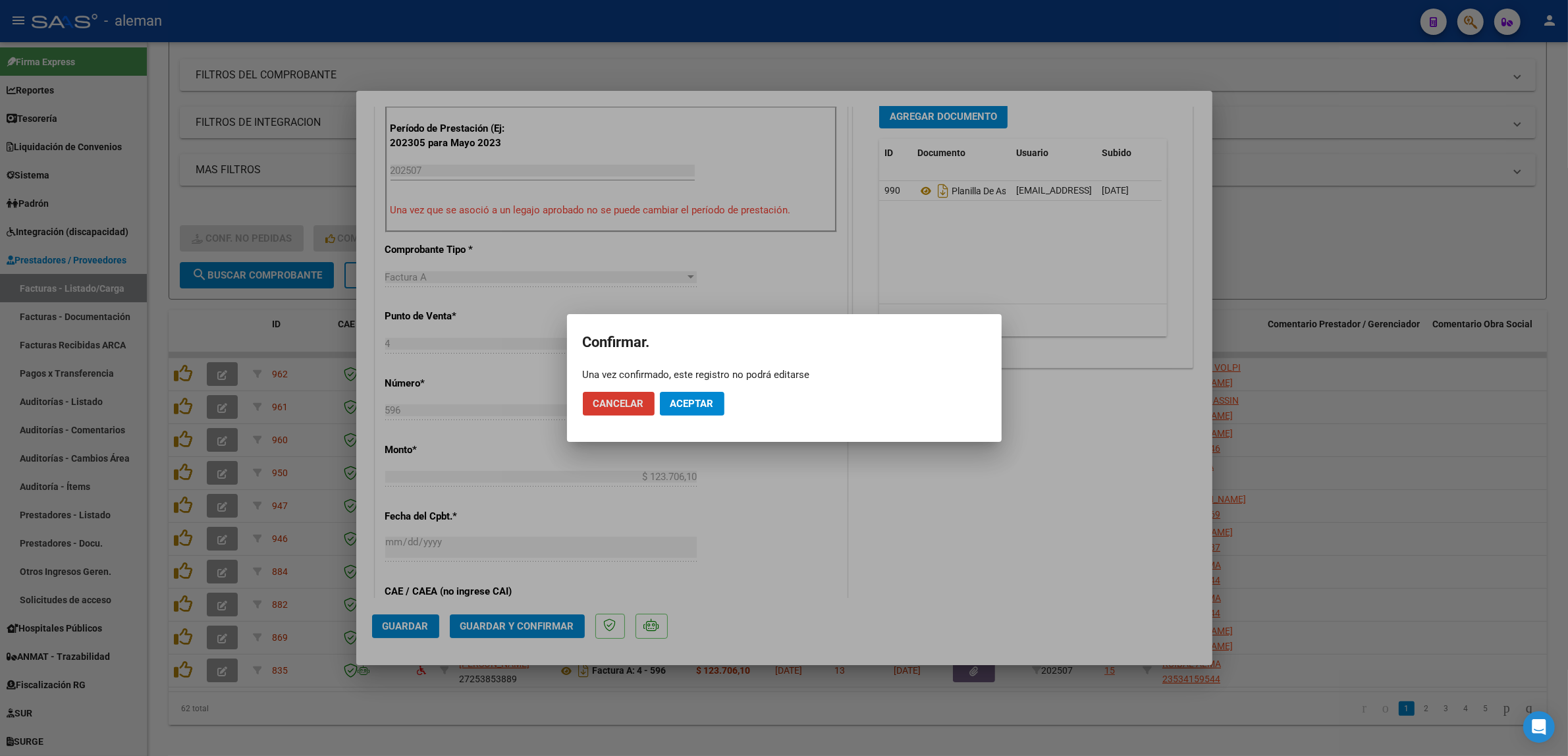
click at [680, 401] on span "Aceptar" at bounding box center [692, 404] width 43 height 12
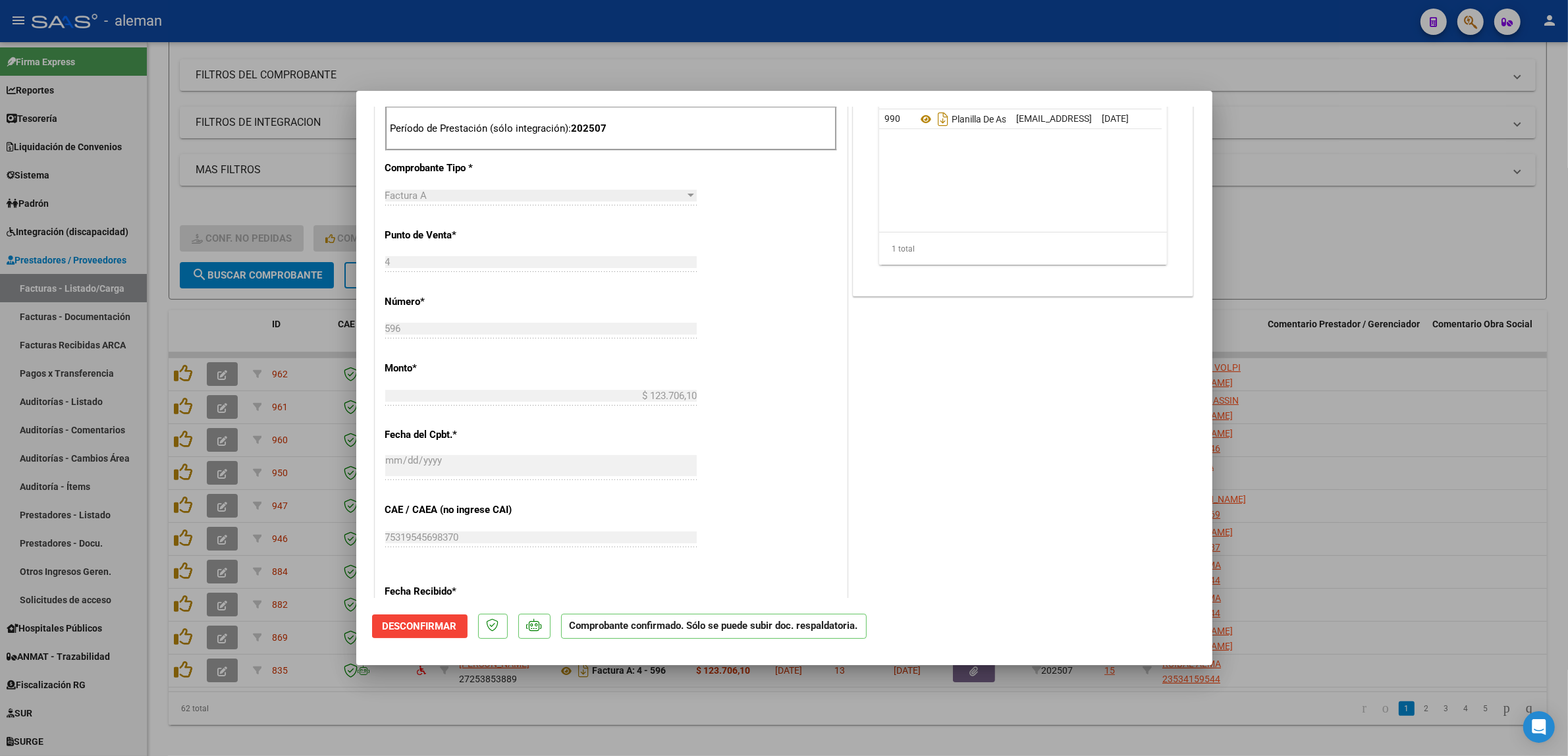
click at [1341, 570] on div at bounding box center [784, 378] width 1568 height 756
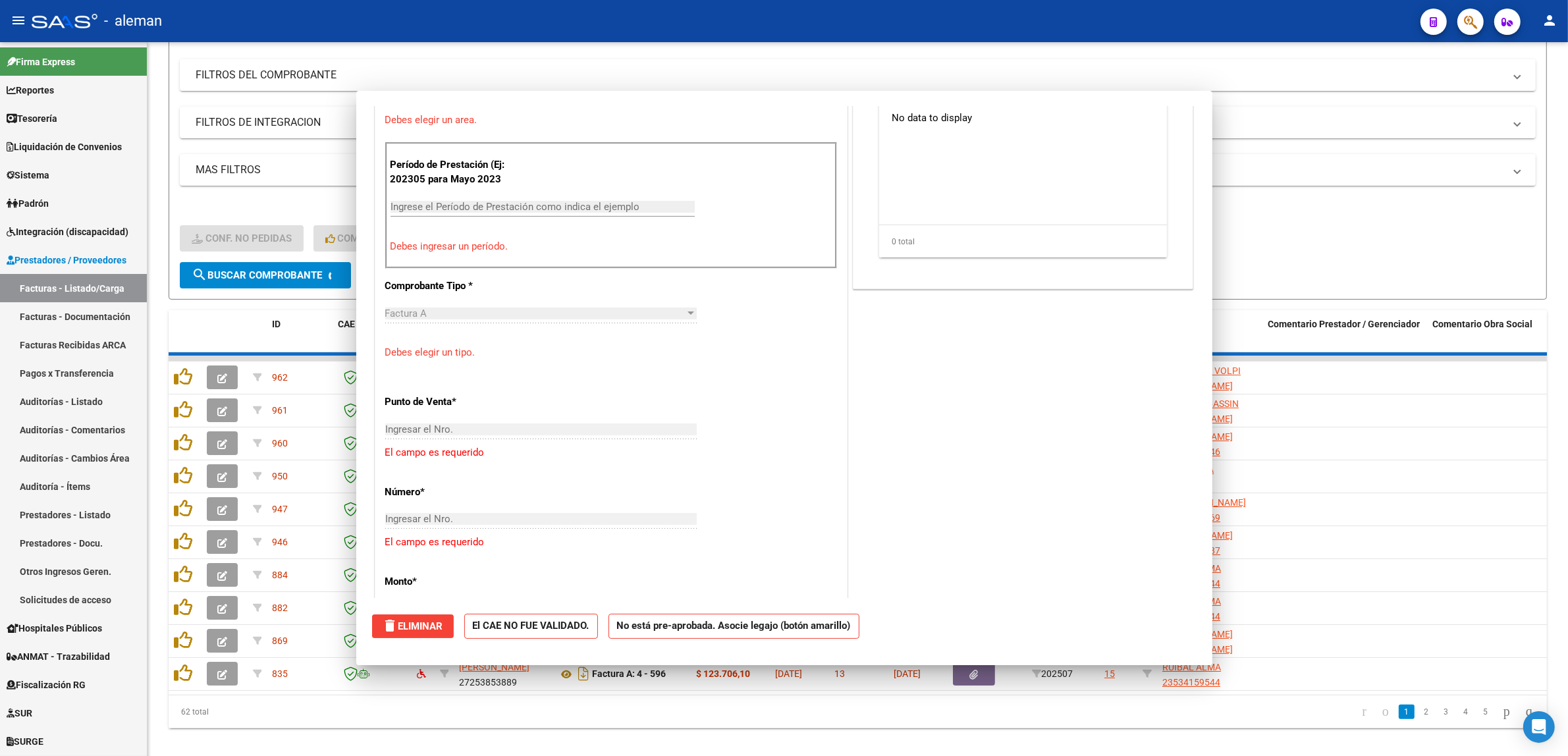
scroll to position [0, 0]
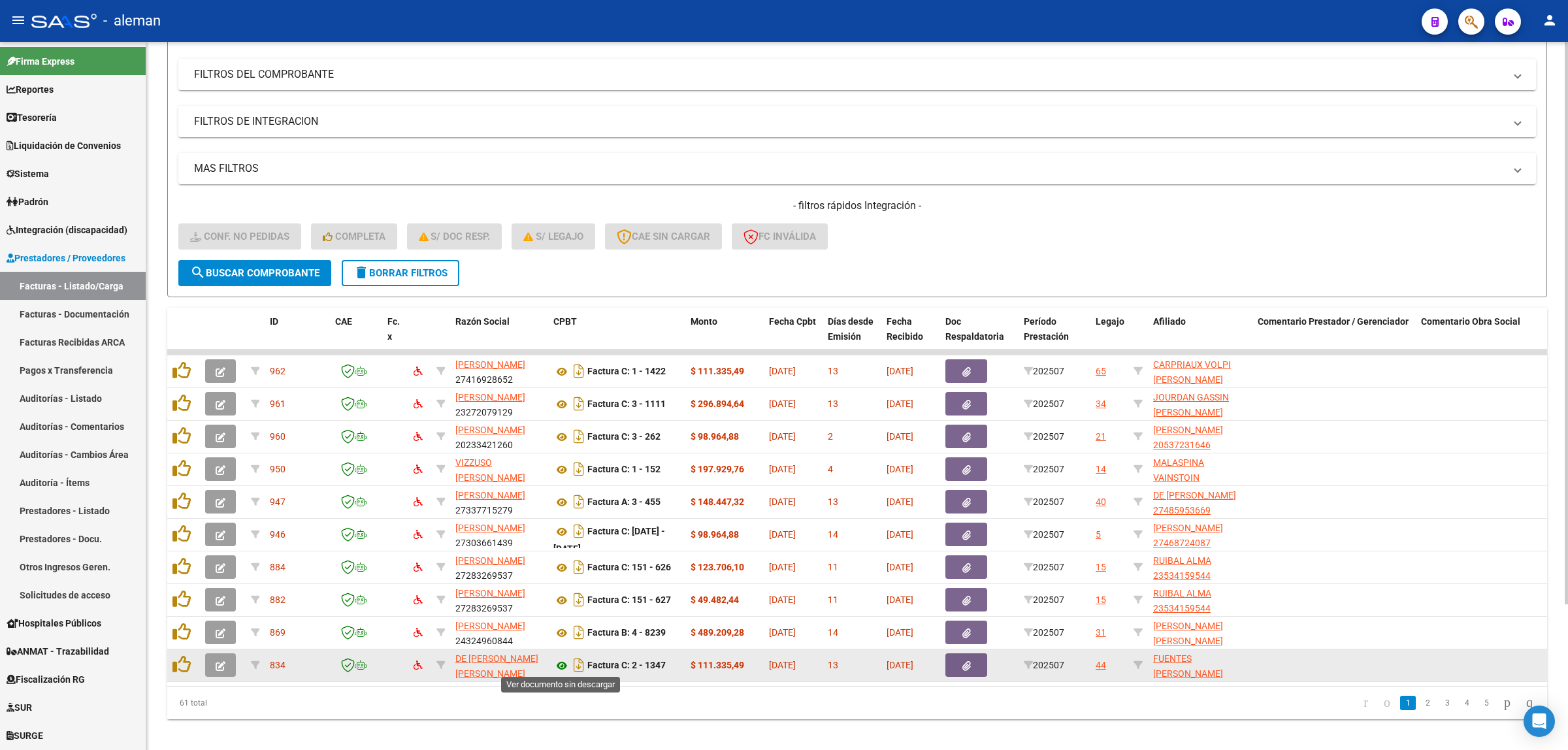
click at [559, 664] on icon at bounding box center [562, 666] width 17 height 16
click at [223, 662] on icon "button" at bounding box center [220, 667] width 9 height 9
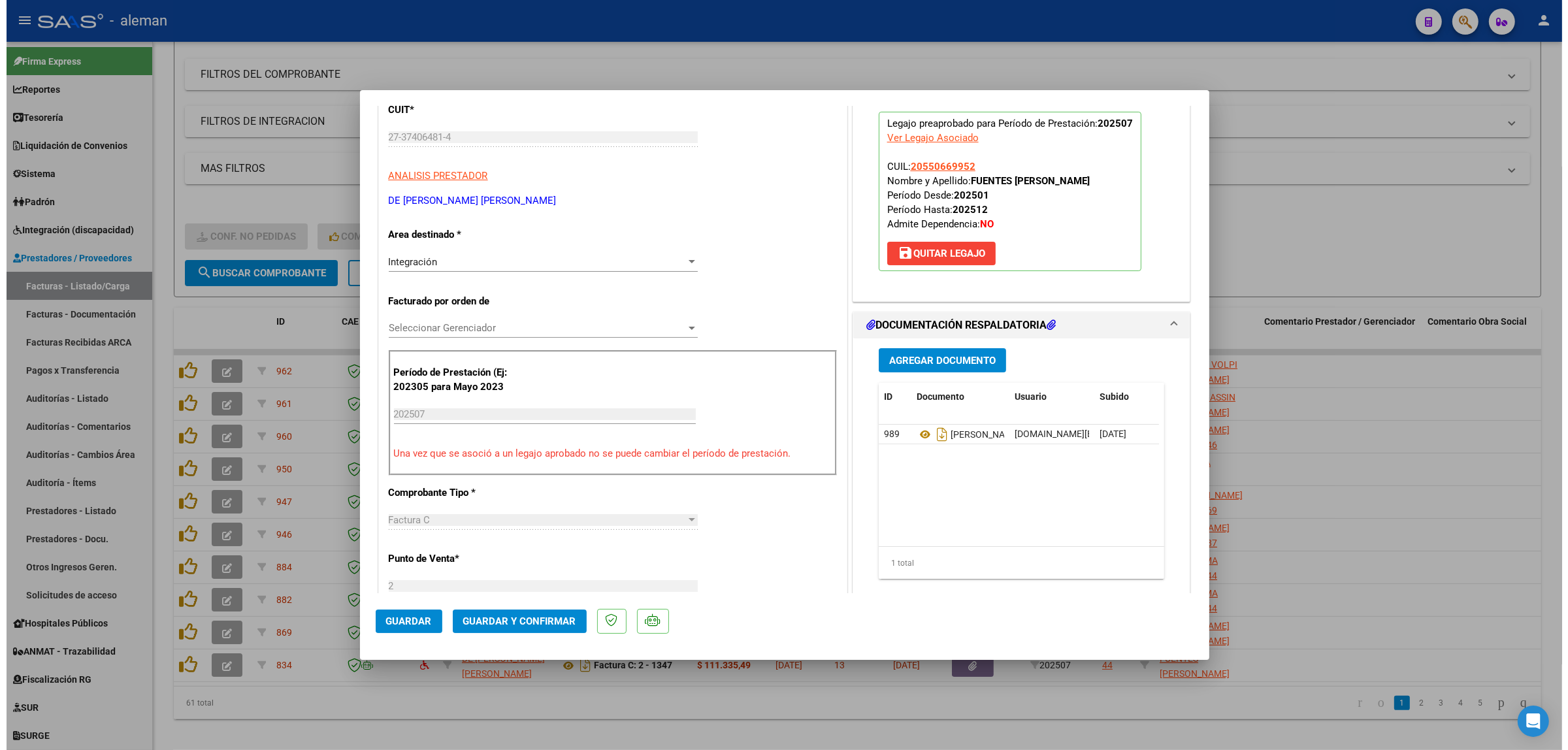
scroll to position [245, 0]
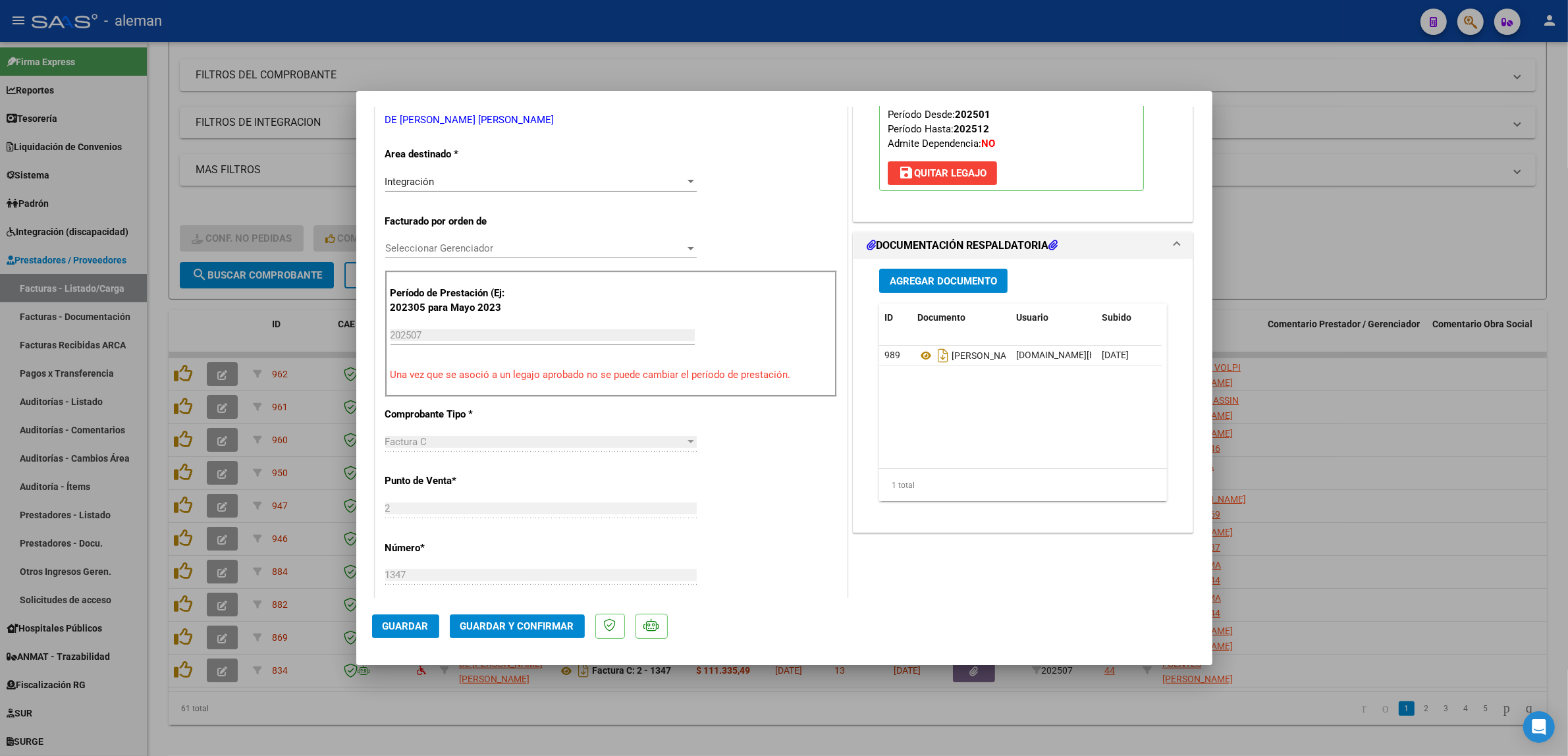
click at [514, 627] on span "Guardar y Confirmar" at bounding box center [517, 627] width 114 height 12
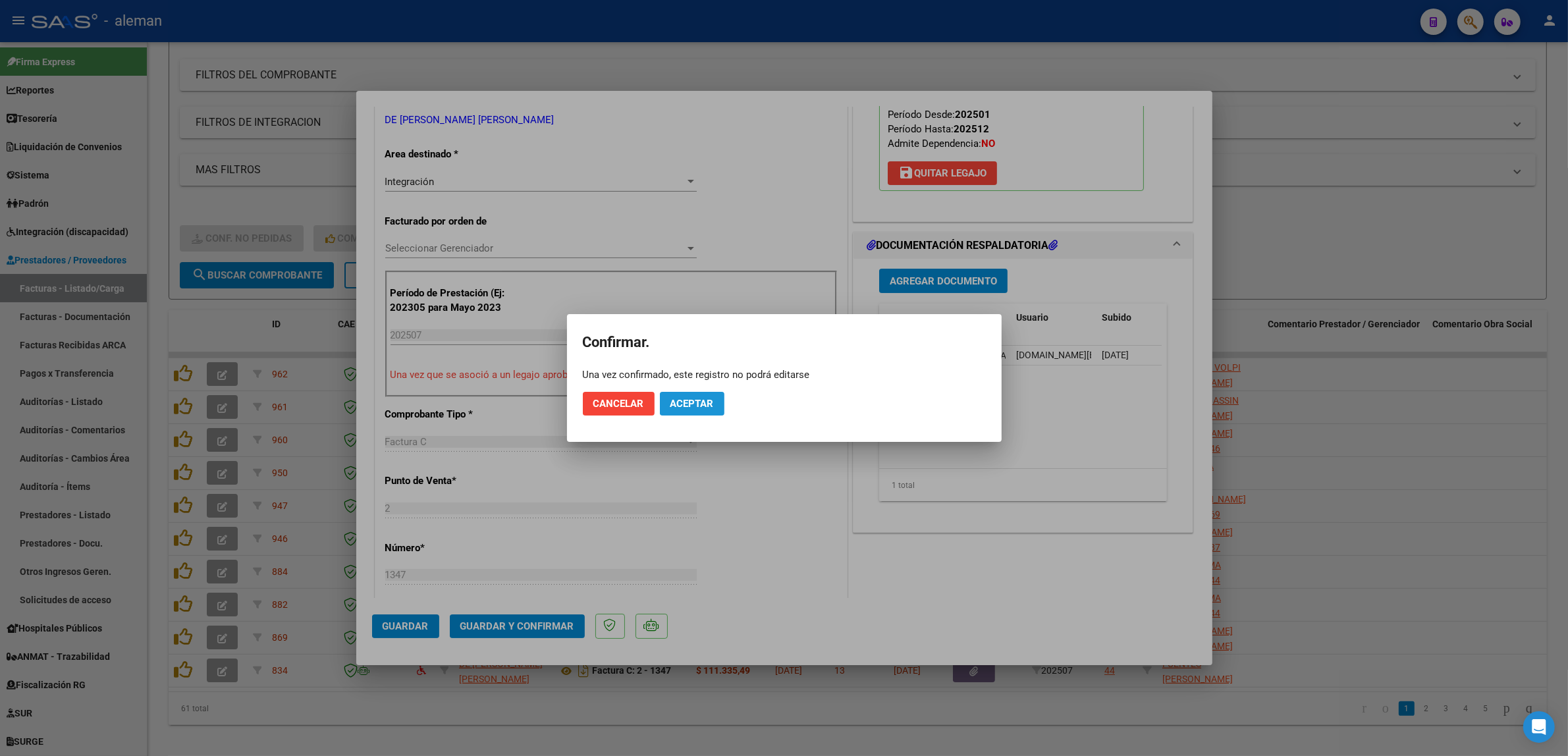
click at [700, 393] on button "Aceptar" at bounding box center [692, 404] width 64 height 24
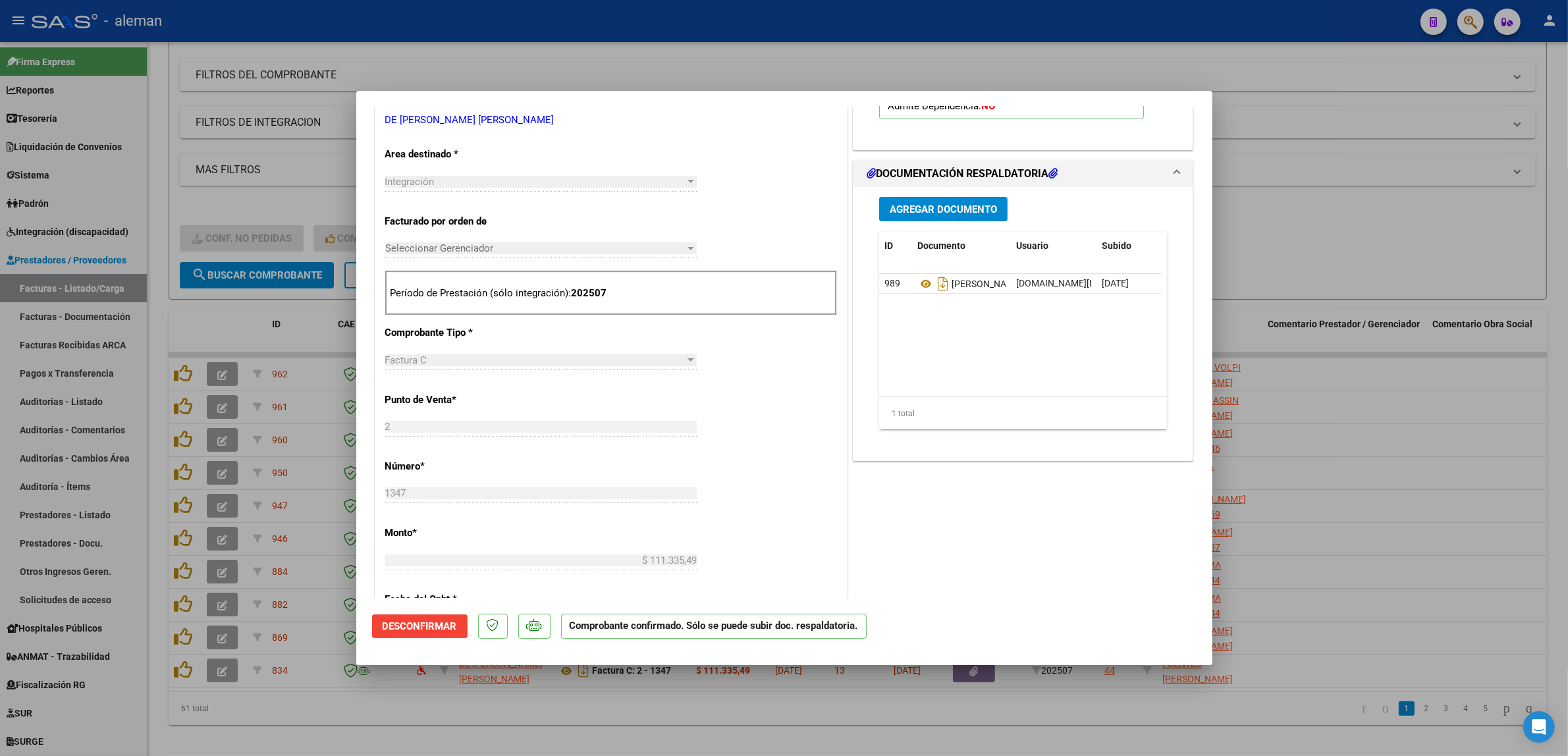
click at [1336, 529] on div at bounding box center [784, 378] width 1568 height 756
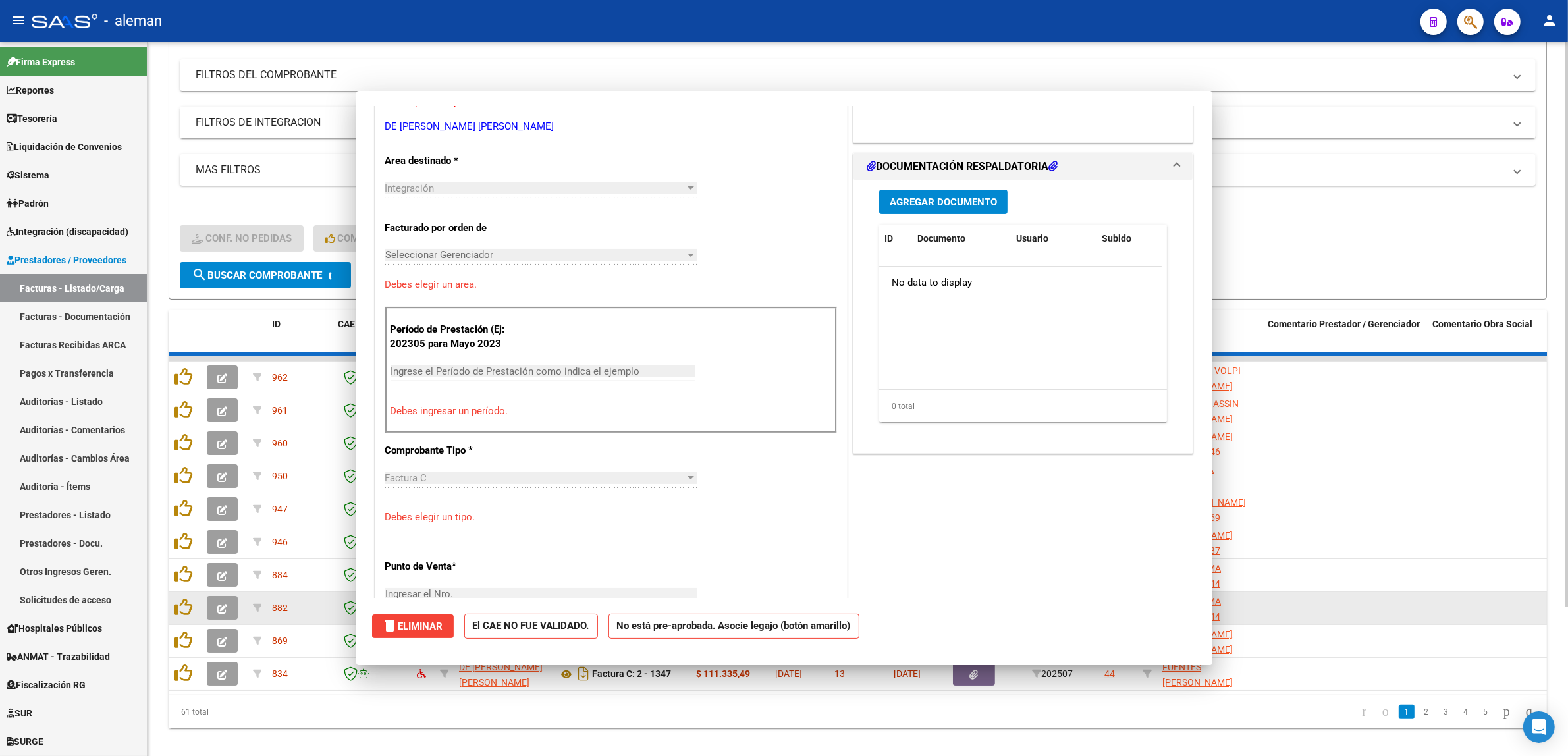
scroll to position [0, 0]
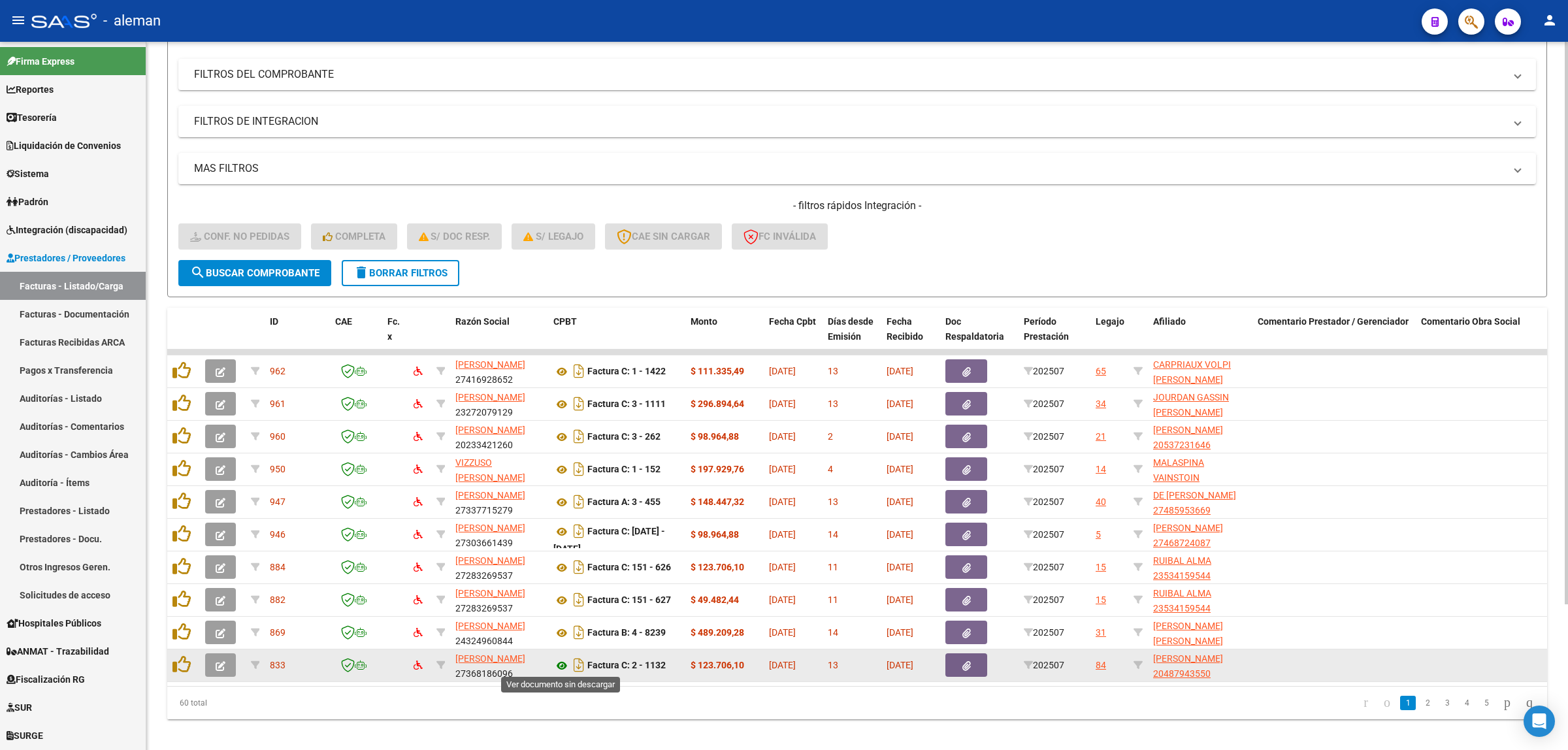
click at [558, 661] on icon at bounding box center [562, 666] width 17 height 16
click at [221, 666] on icon "button" at bounding box center [220, 667] width 9 height 9
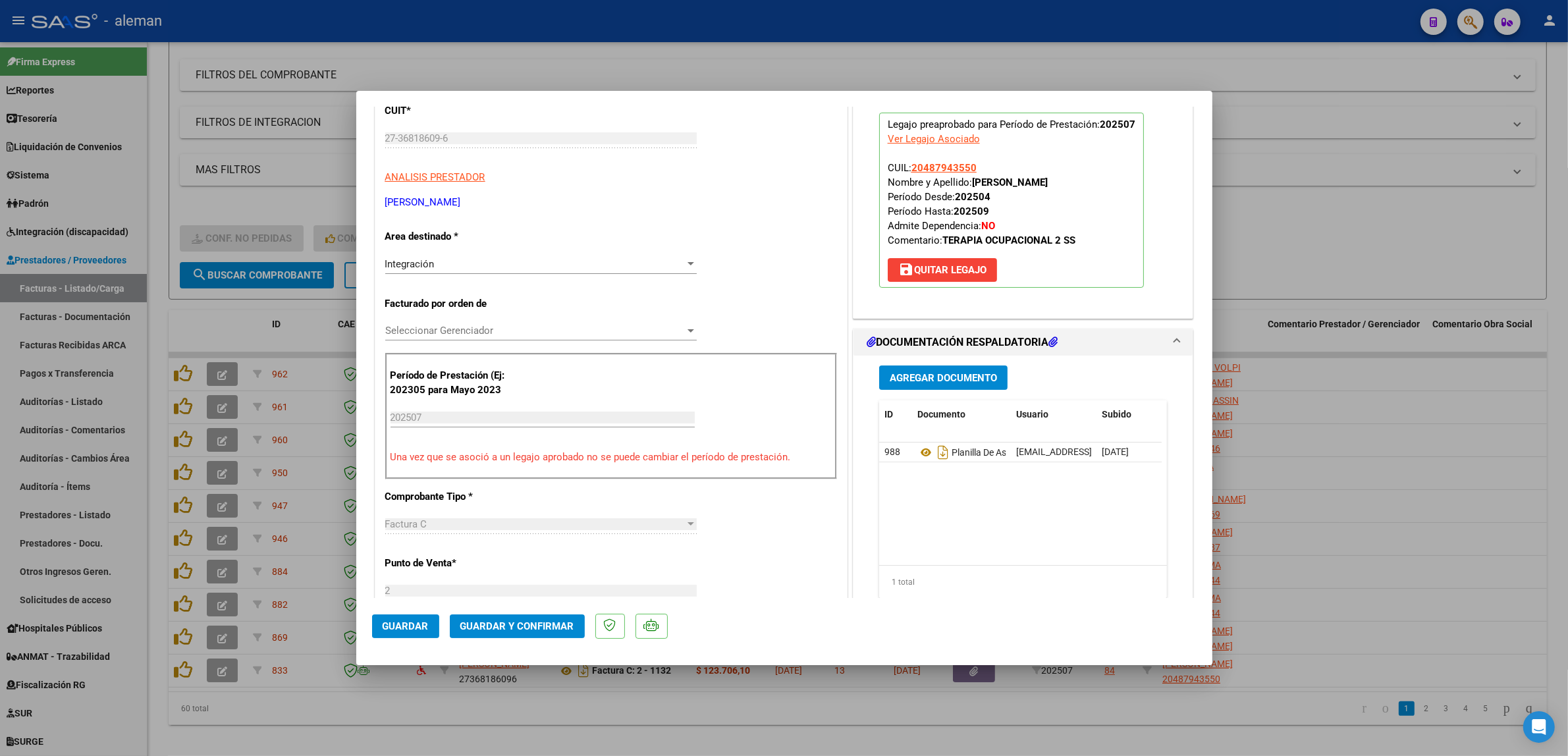
scroll to position [247, 0]
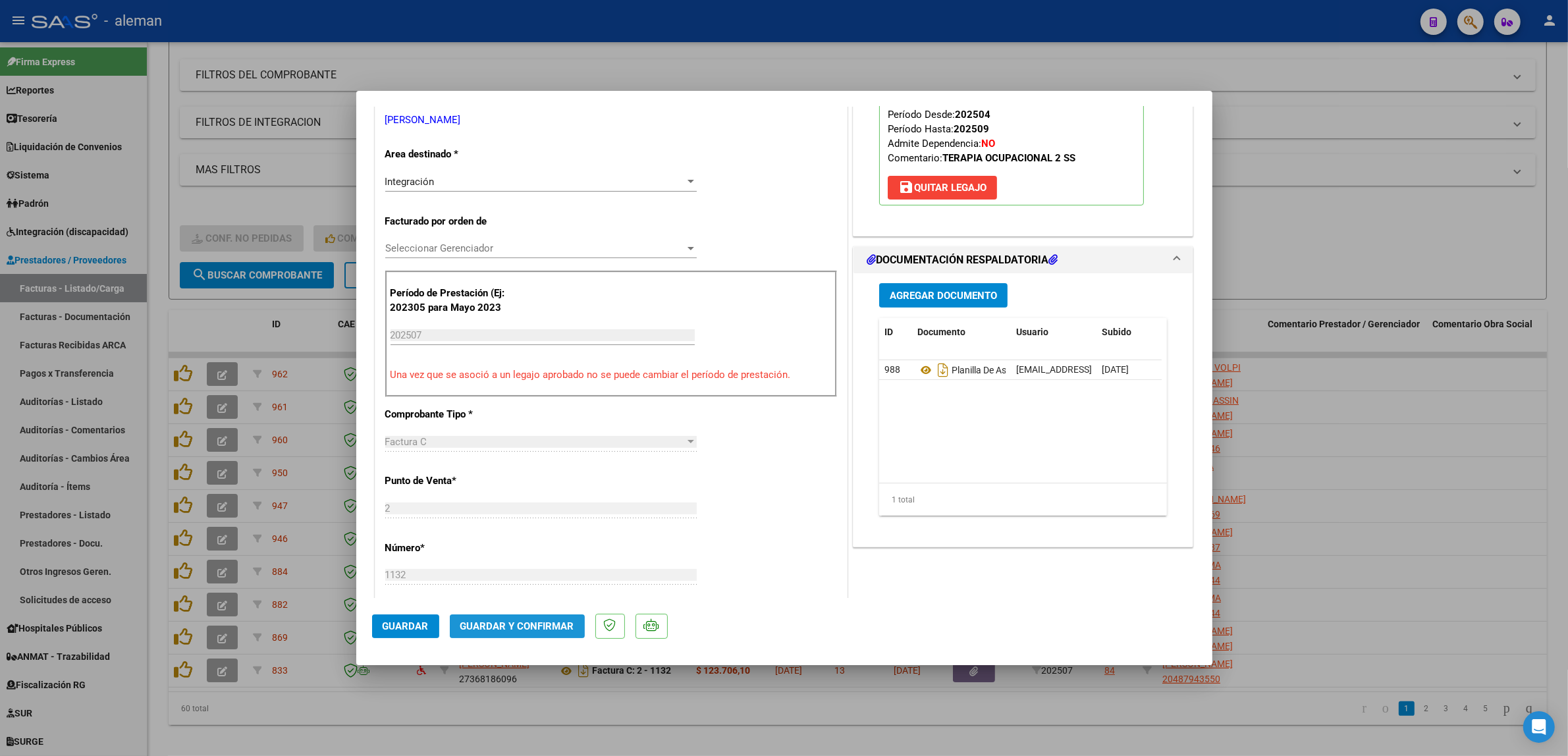
click at [547, 621] on span "Guardar y Confirmar" at bounding box center [517, 627] width 114 height 12
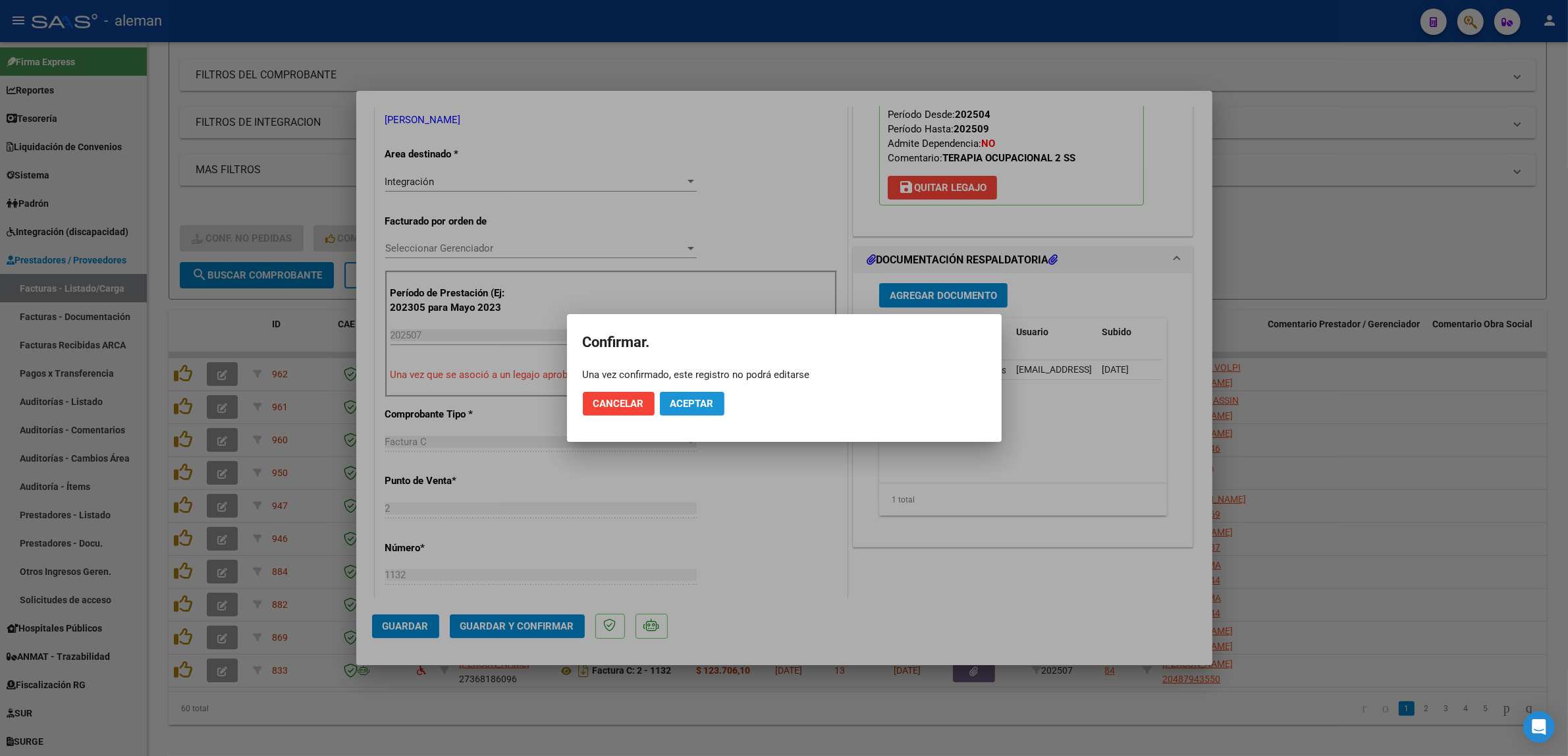
click at [706, 405] on span "Aceptar" at bounding box center [692, 404] width 43 height 12
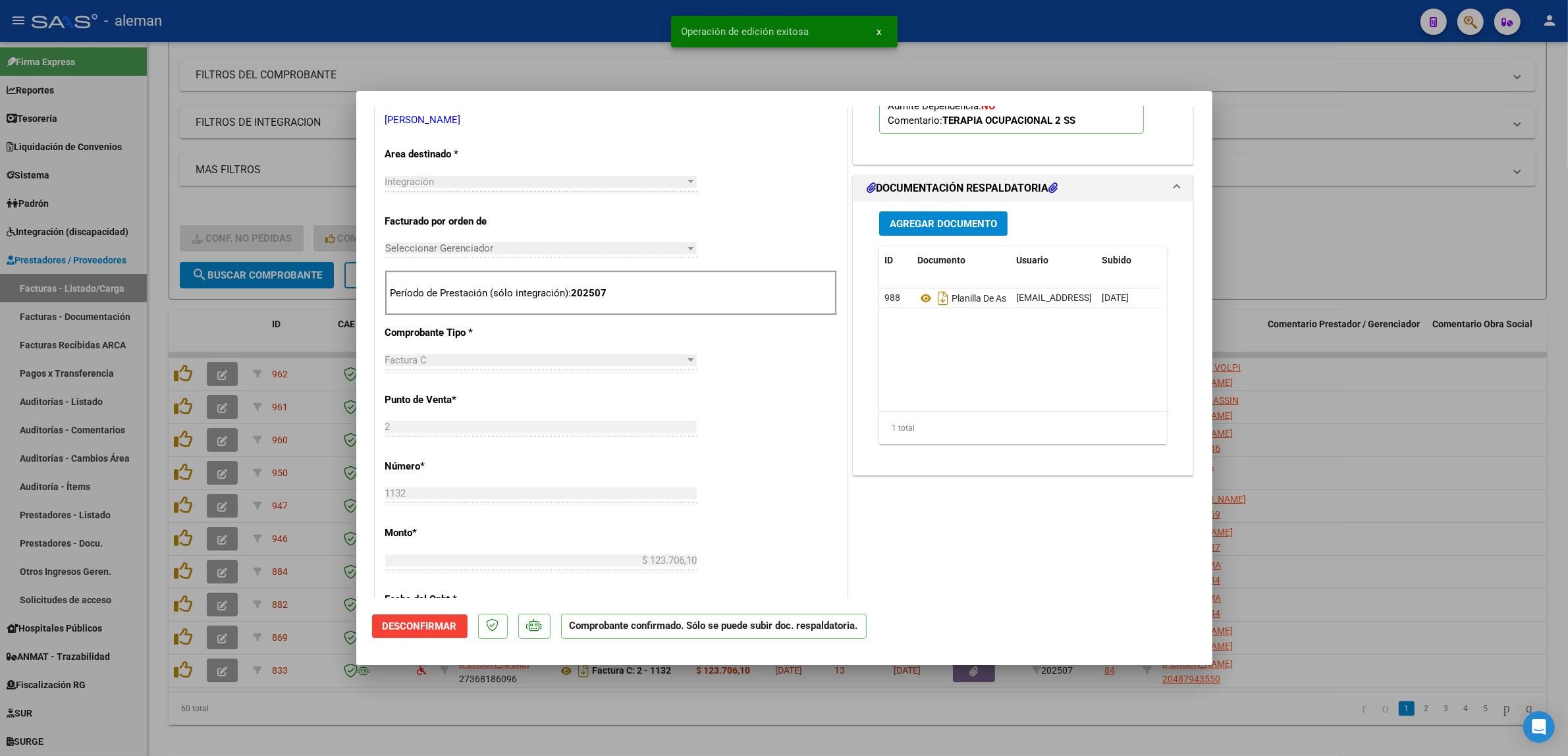
click at [1358, 591] on div at bounding box center [784, 378] width 1568 height 756
type input "$ 0,00"
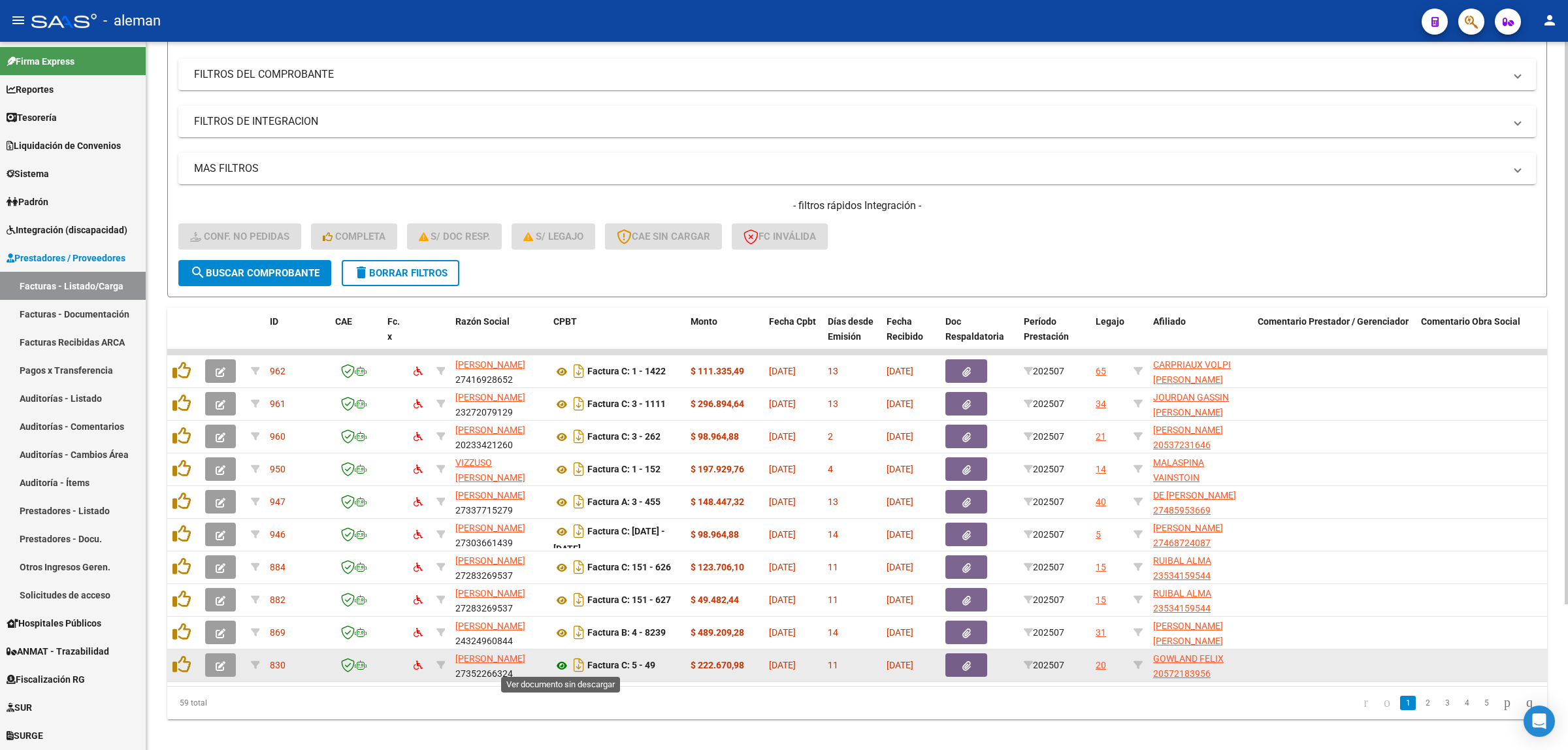
click at [563, 666] on icon at bounding box center [562, 666] width 17 height 16
click at [220, 666] on icon "button" at bounding box center [220, 667] width 9 height 9
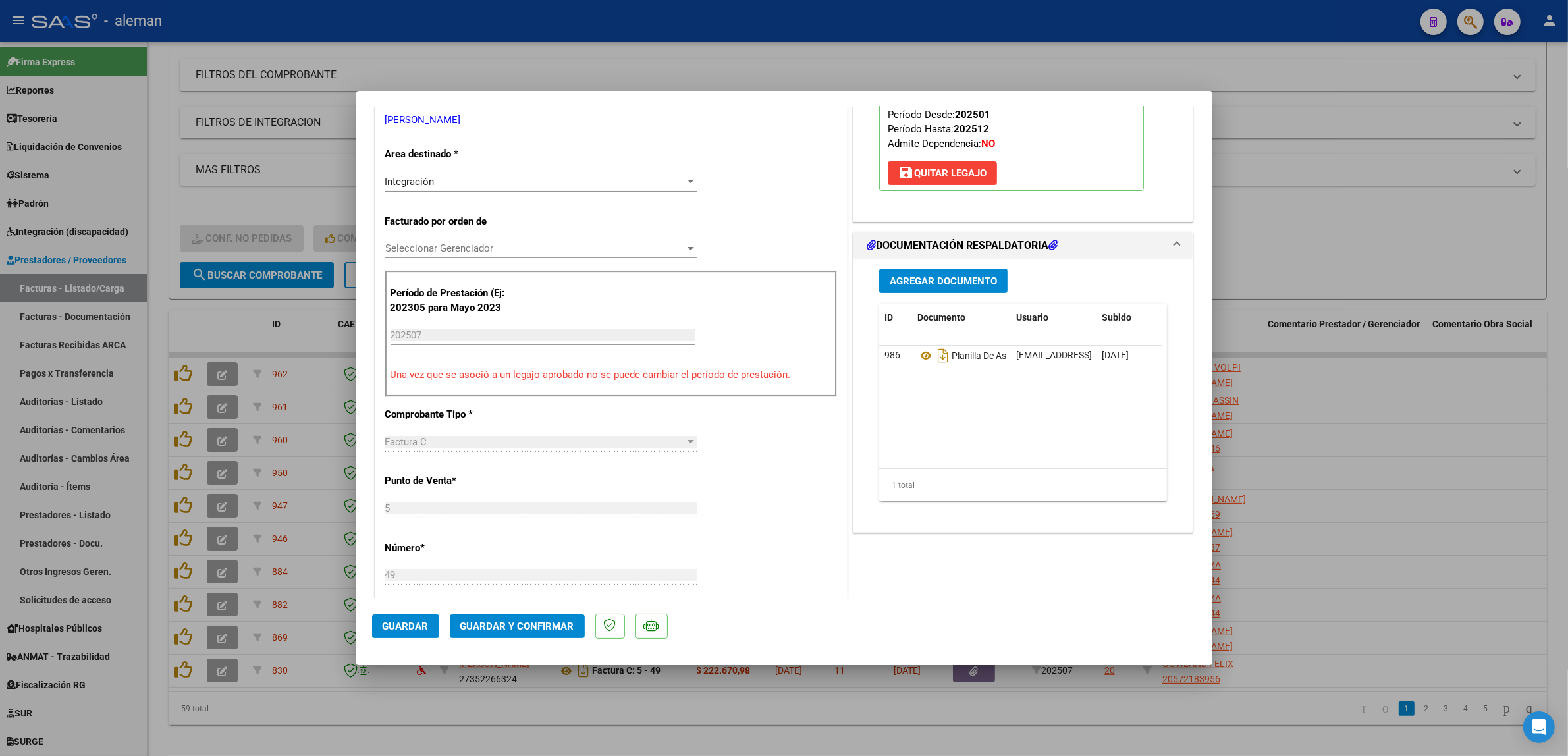
click at [545, 621] on span "Guardar y Confirmar" at bounding box center [517, 627] width 114 height 12
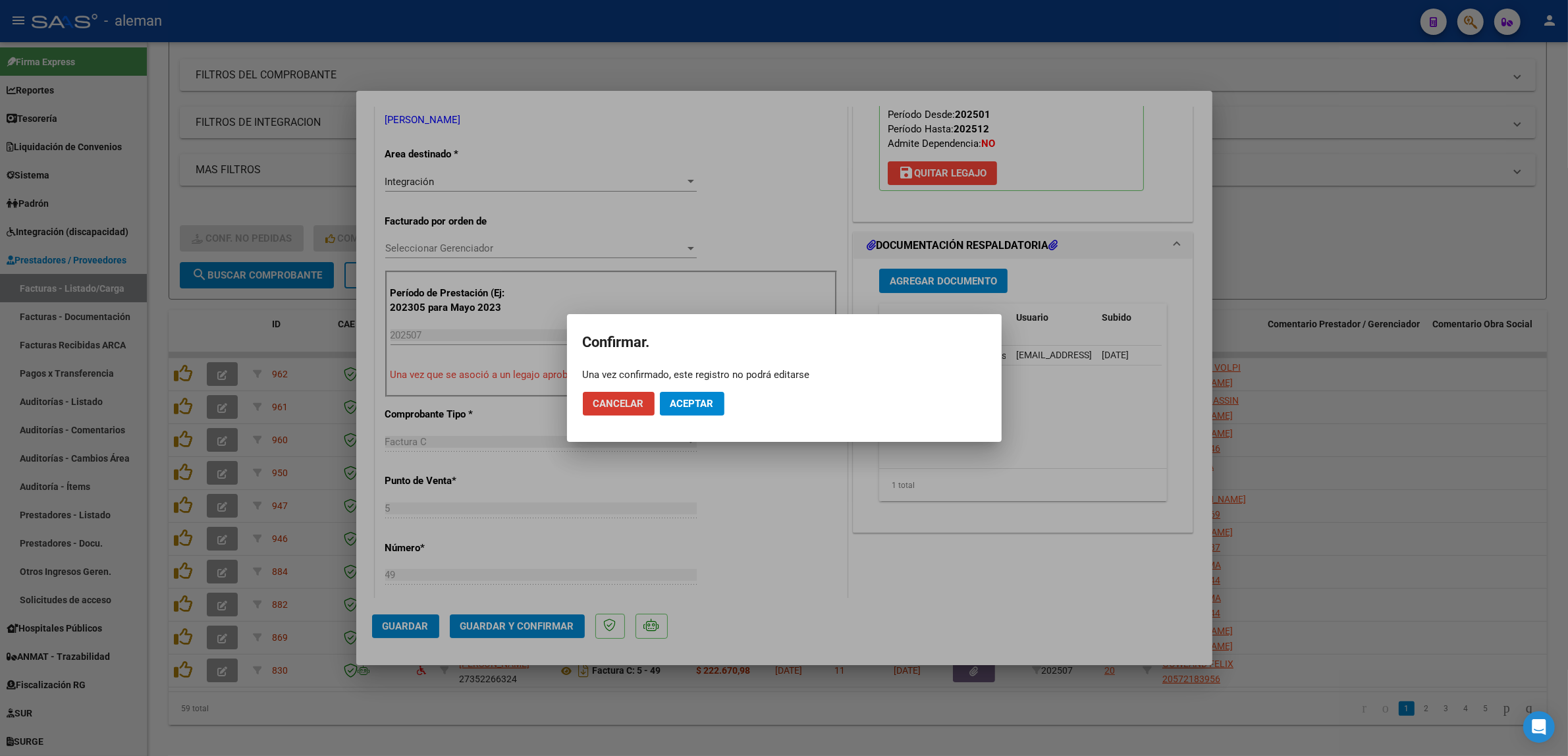
click at [699, 401] on span "Aceptar" at bounding box center [692, 404] width 43 height 12
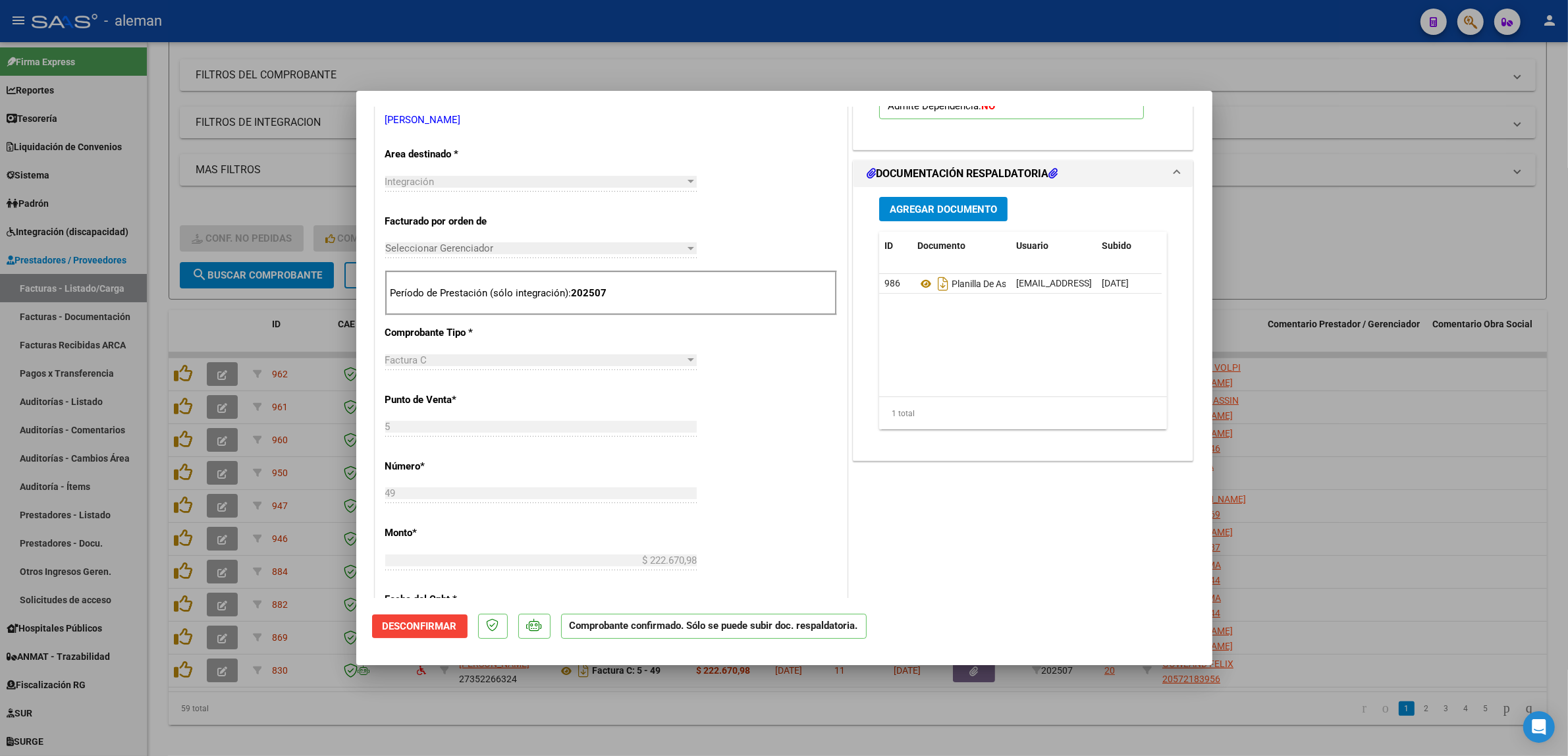
click at [1409, 643] on div at bounding box center [784, 378] width 1568 height 756
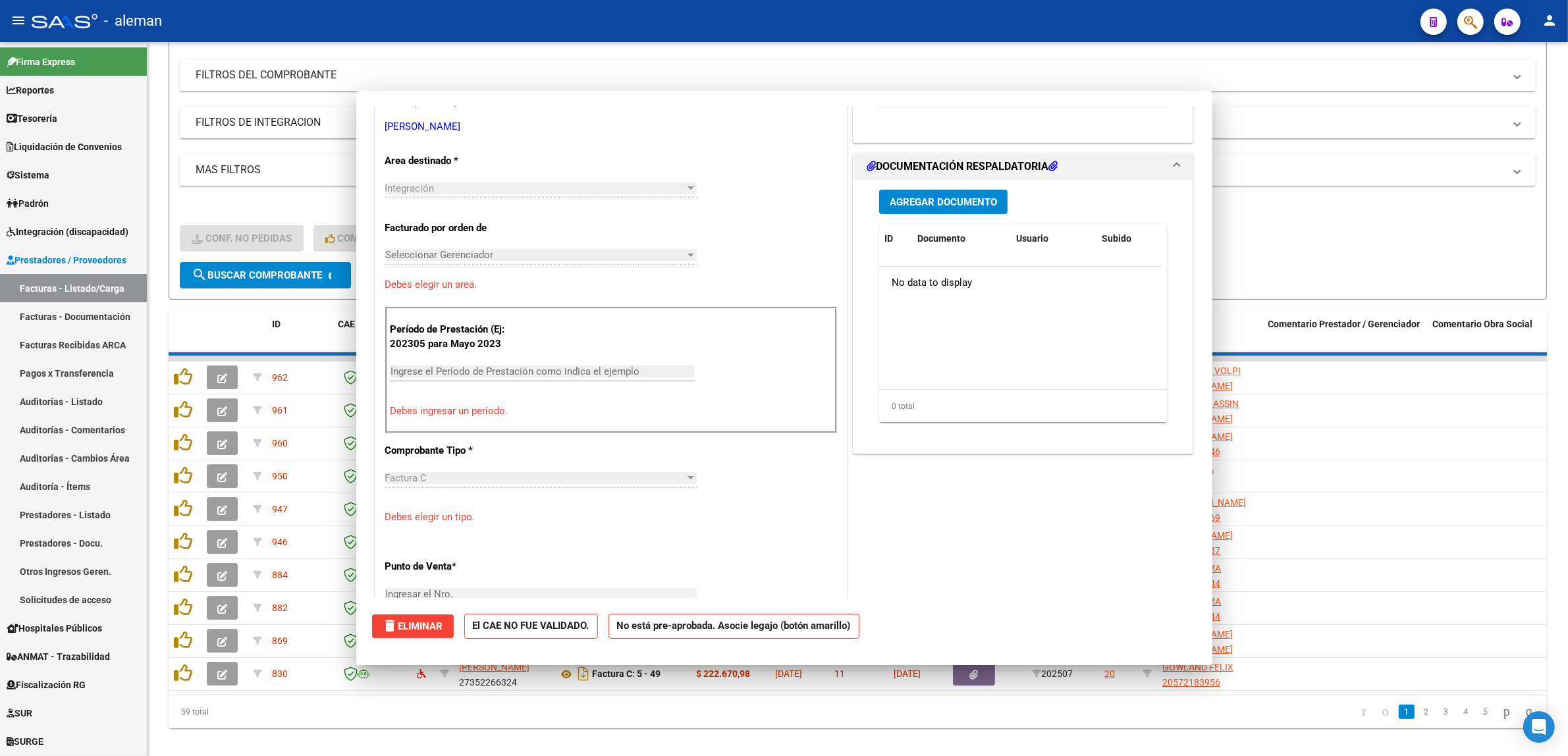
scroll to position [0, 0]
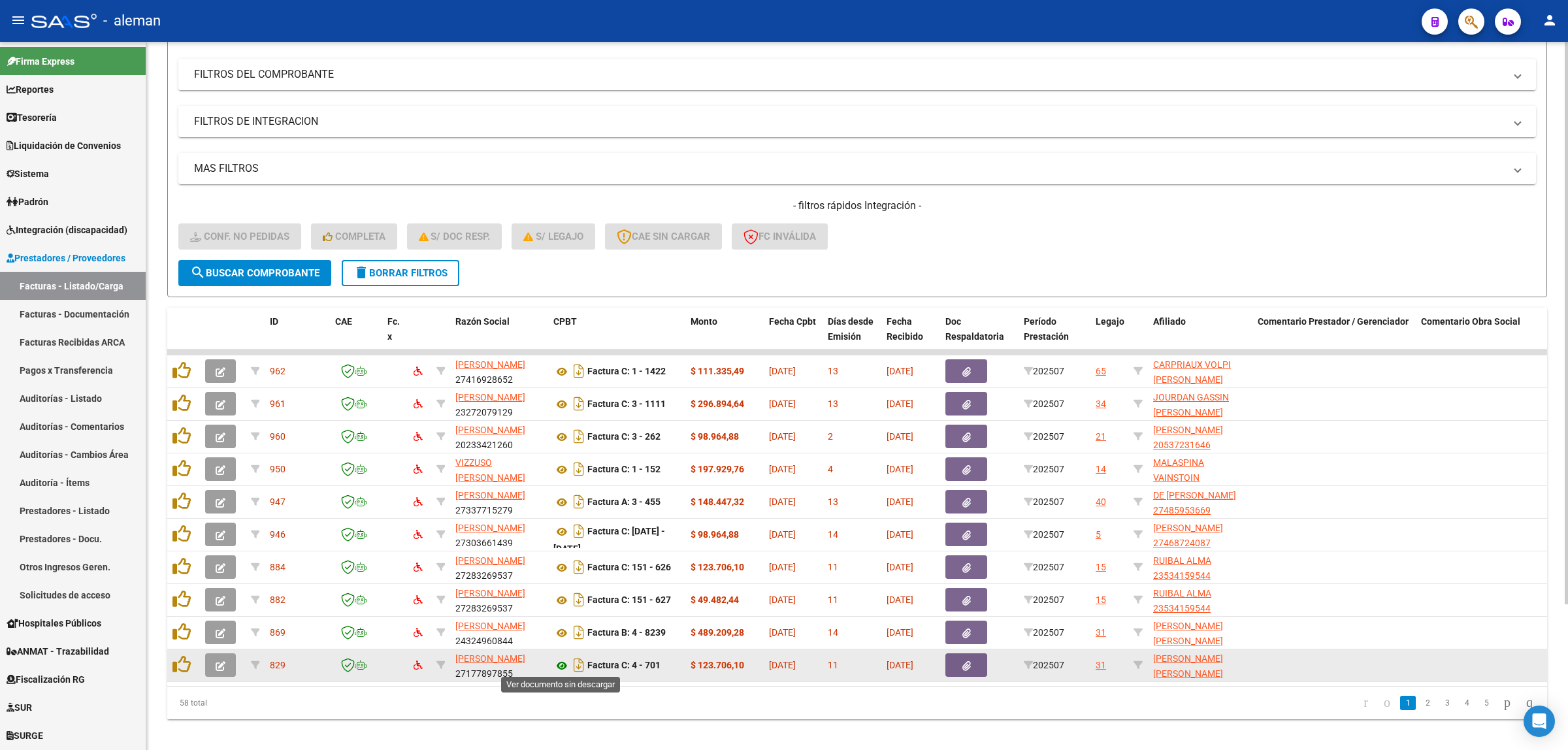
click at [562, 661] on icon at bounding box center [562, 666] width 17 height 16
click at [214, 659] on button "button" at bounding box center [220, 665] width 31 height 23
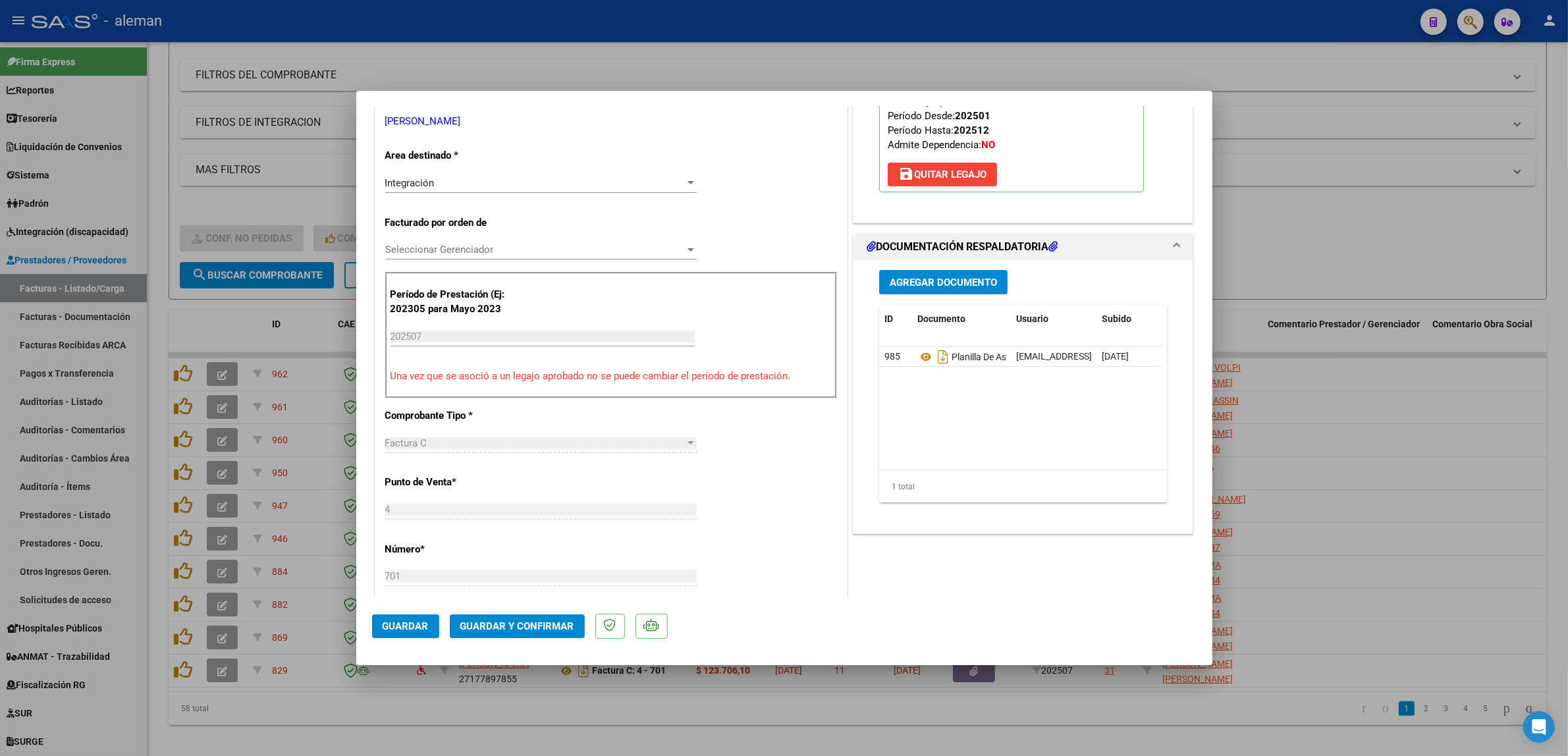
scroll to position [247, 0]
click at [552, 624] on span "Guardar y Confirmar" at bounding box center [517, 627] width 114 height 12
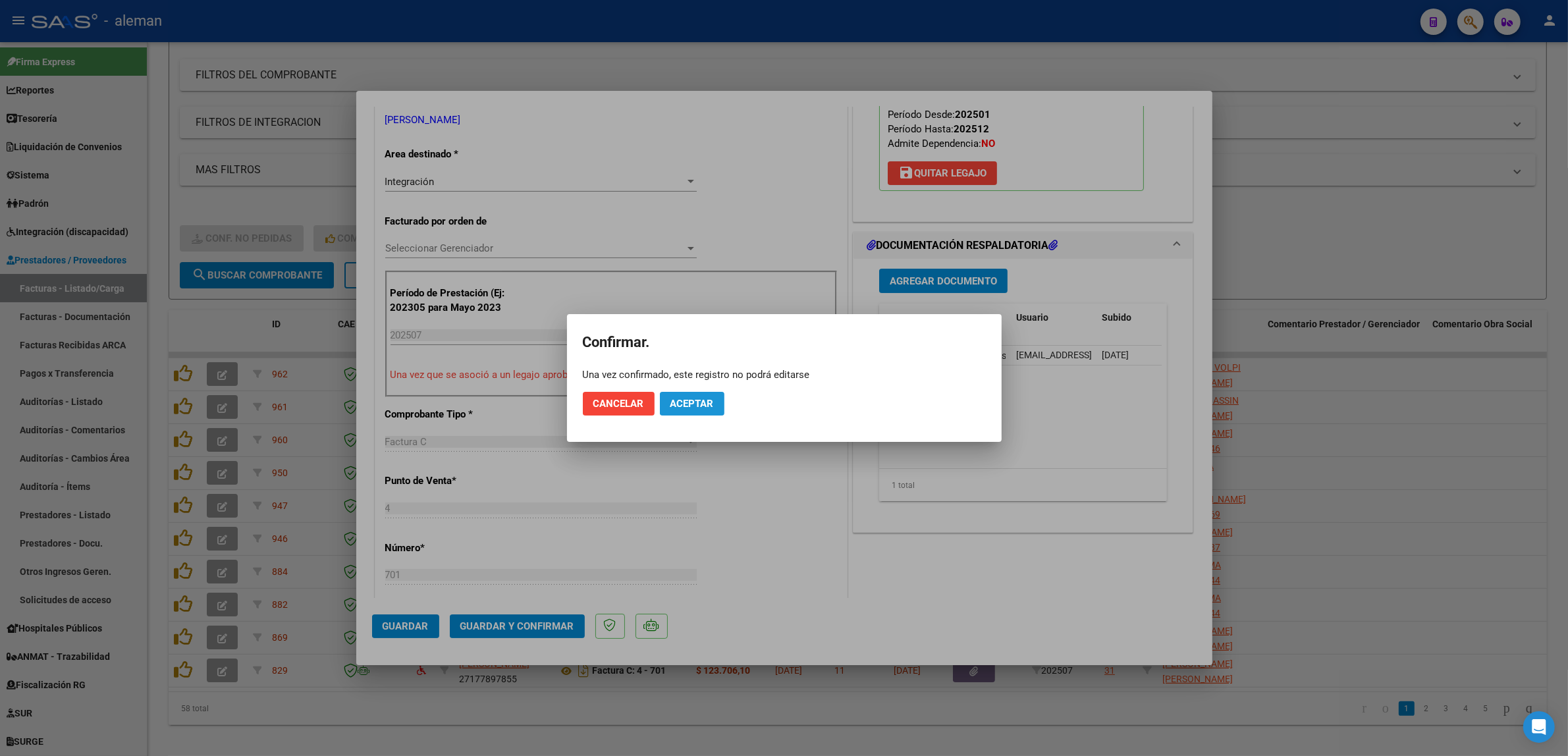
click at [702, 403] on span "Aceptar" at bounding box center [692, 404] width 43 height 12
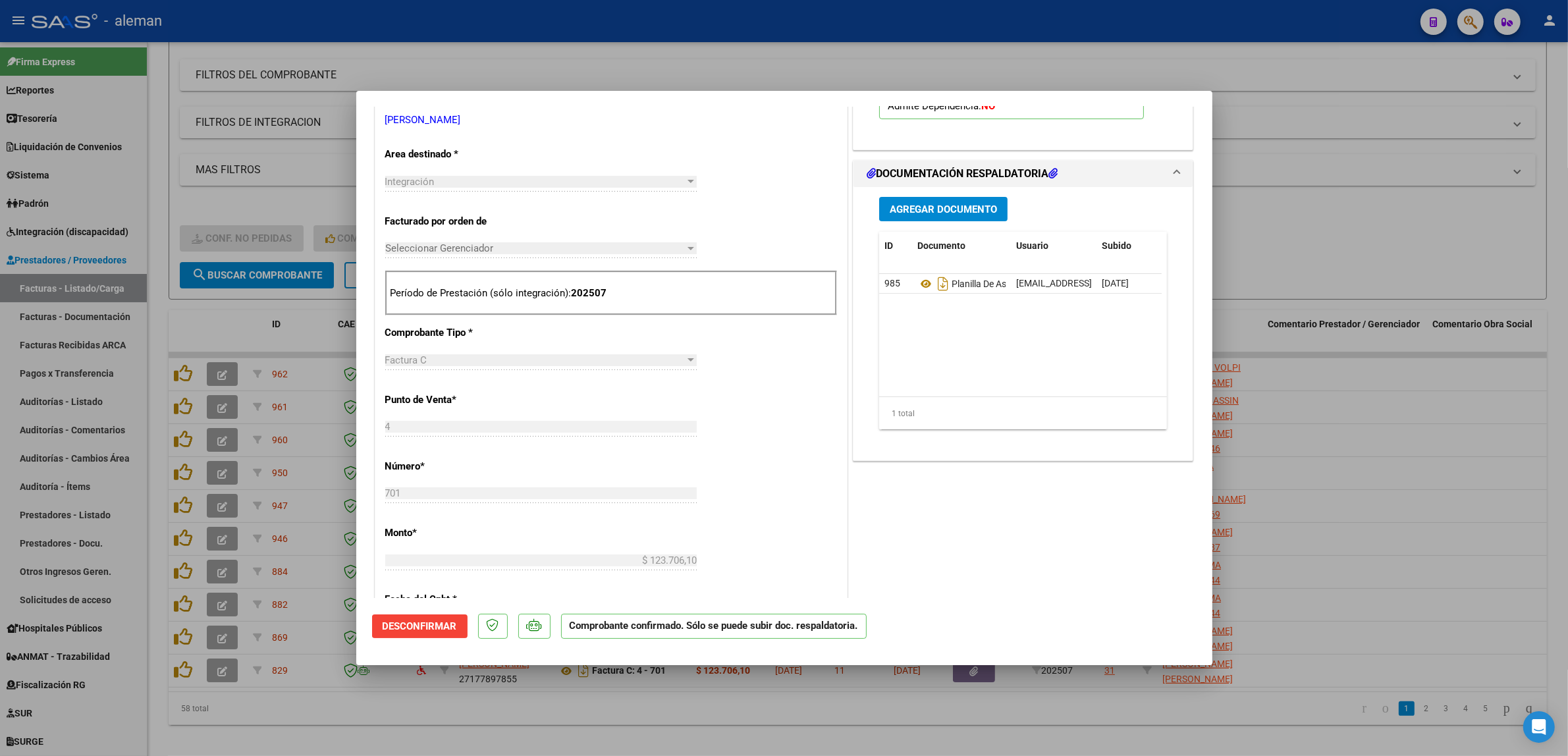
click at [1452, 580] on div at bounding box center [784, 378] width 1568 height 756
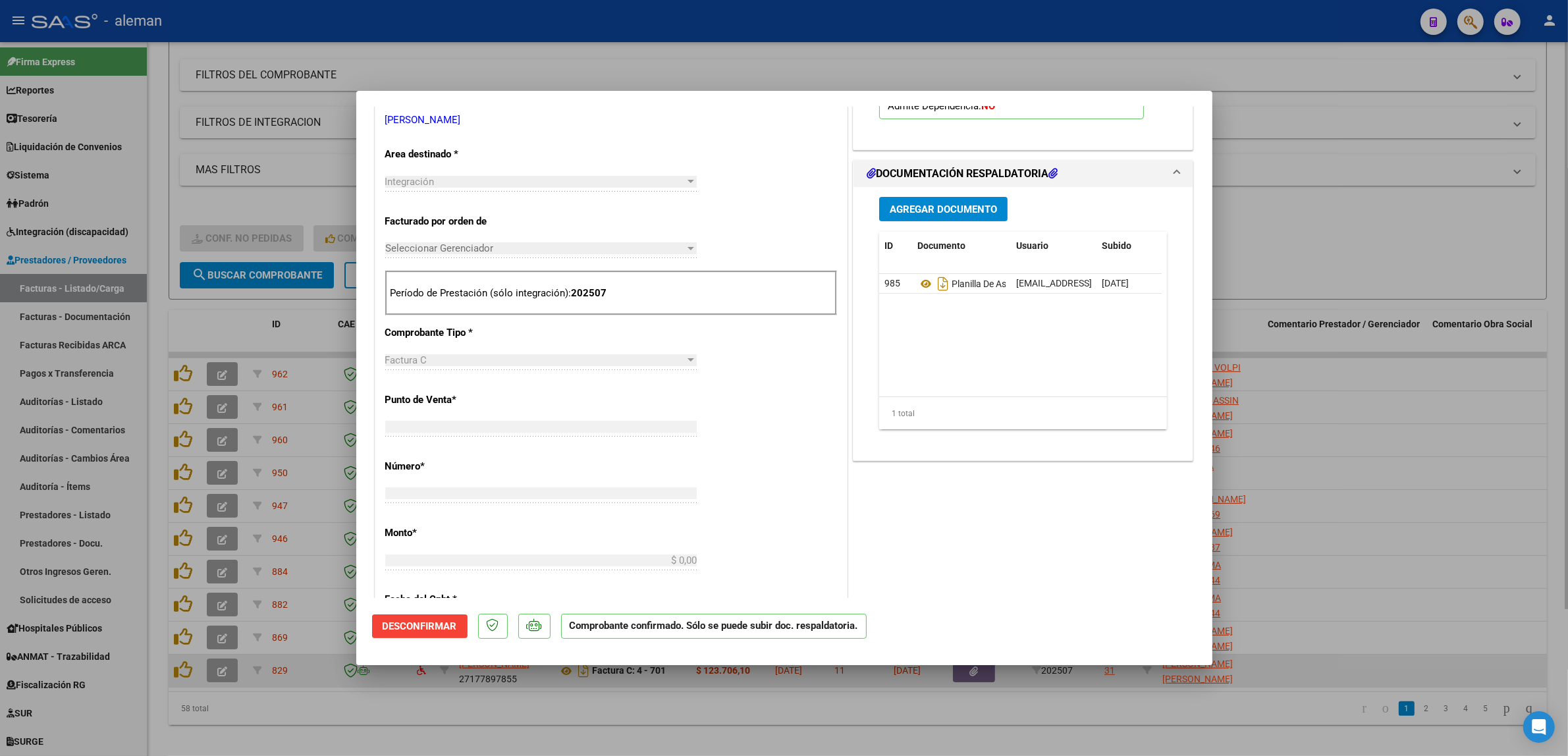
scroll to position [0, 0]
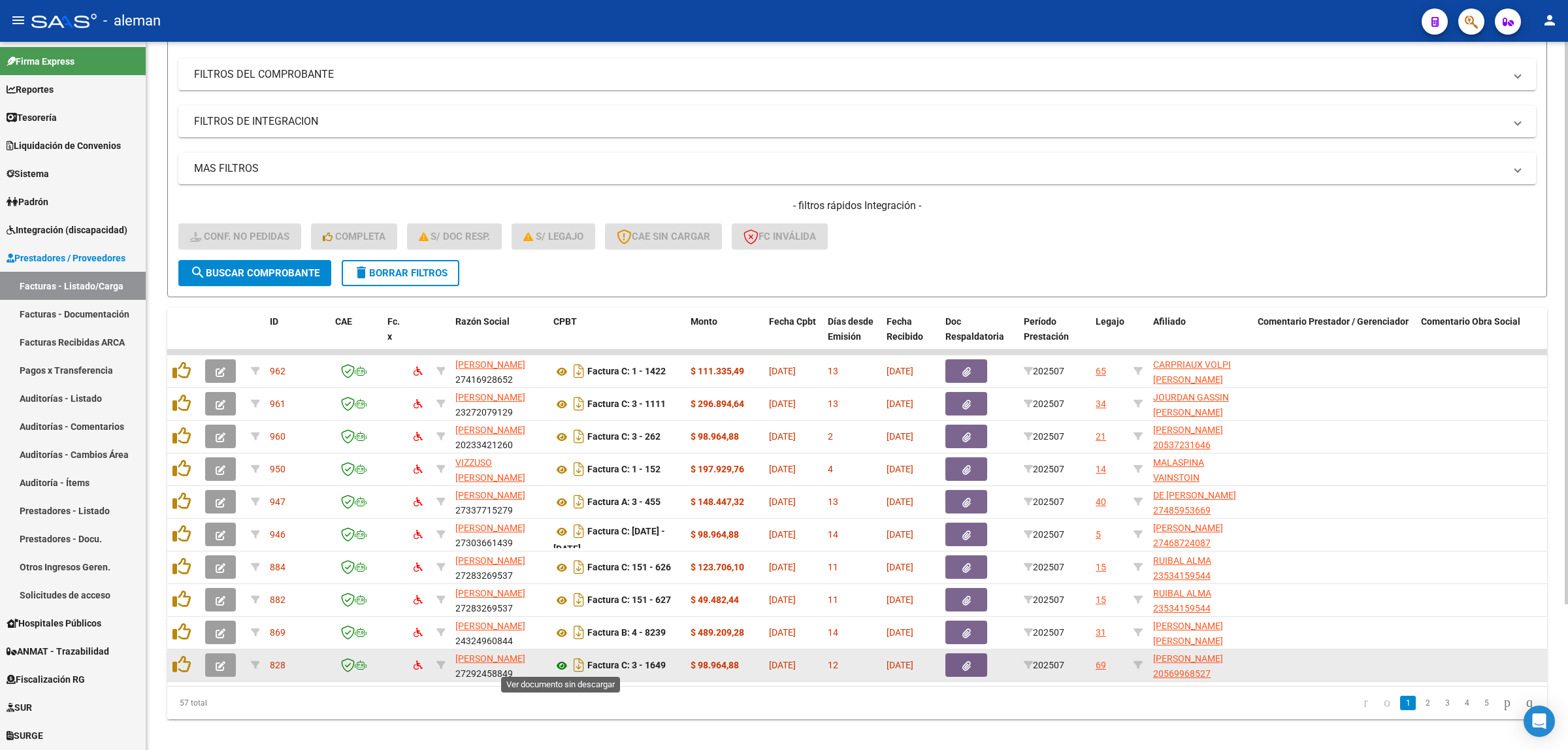
click at [564, 664] on icon at bounding box center [562, 666] width 17 height 16
click at [222, 664] on icon "button" at bounding box center [220, 667] width 9 height 9
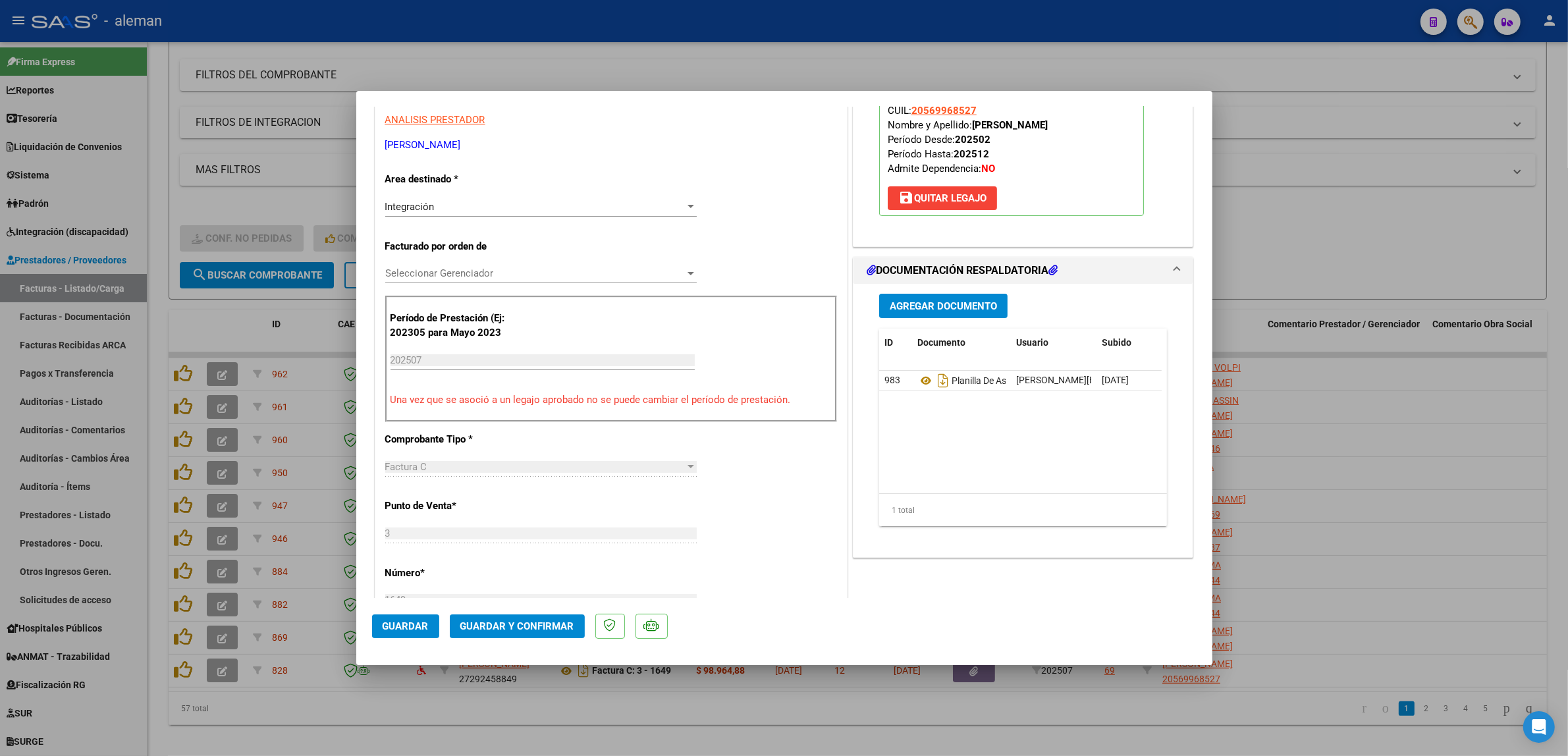
scroll to position [247, 0]
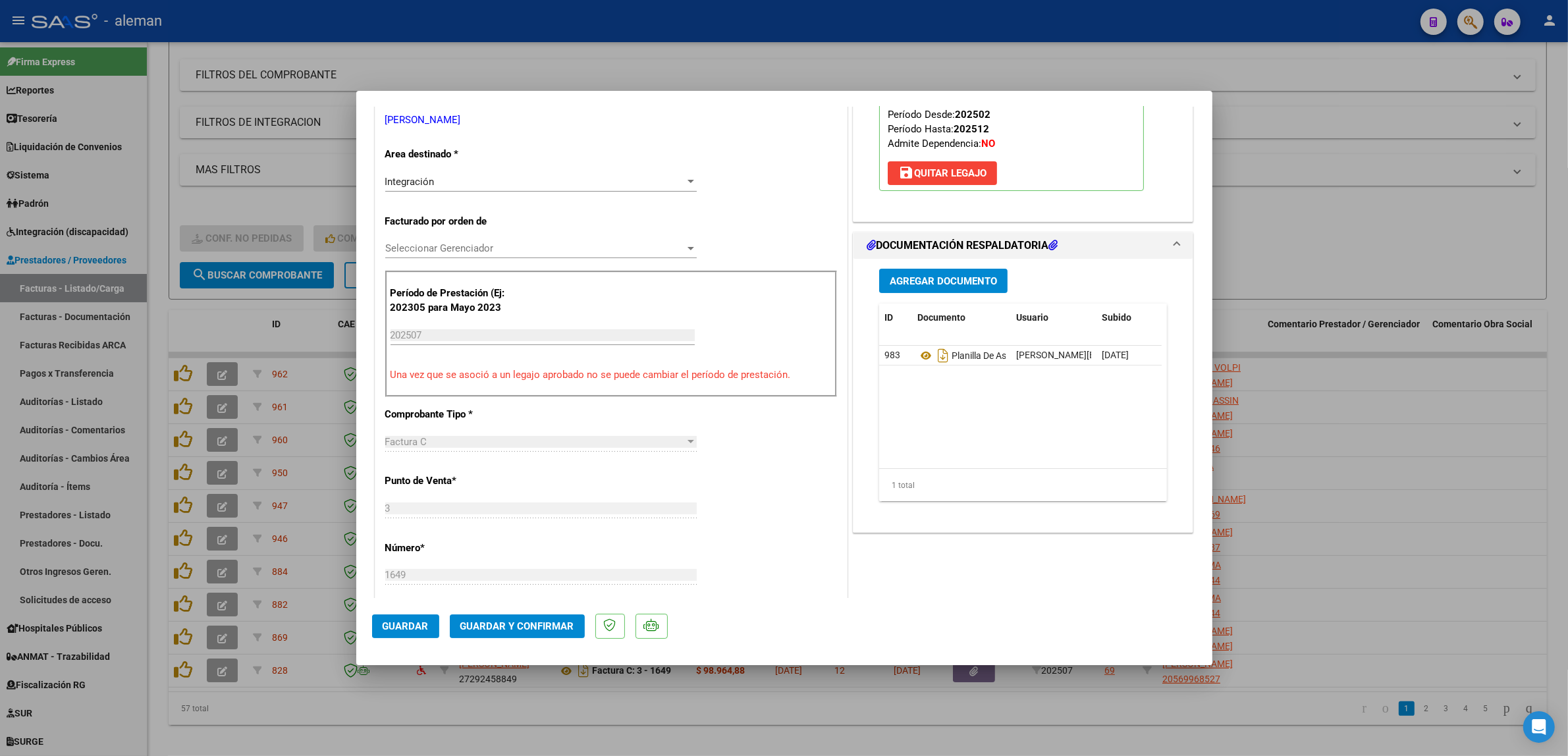
click at [504, 629] on span "Guardar y Confirmar" at bounding box center [517, 627] width 114 height 12
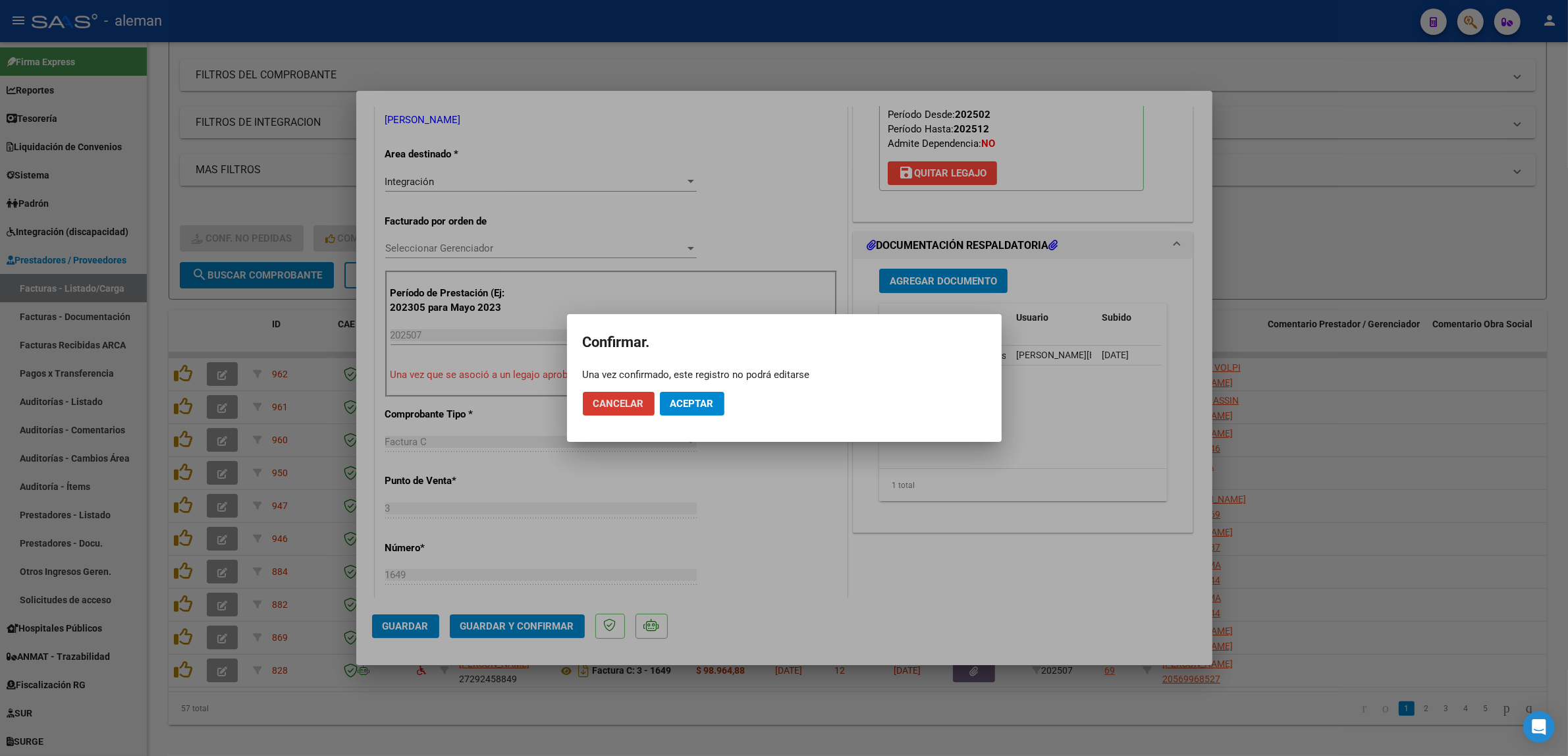
click at [695, 410] on button "Aceptar" at bounding box center [692, 404] width 64 height 24
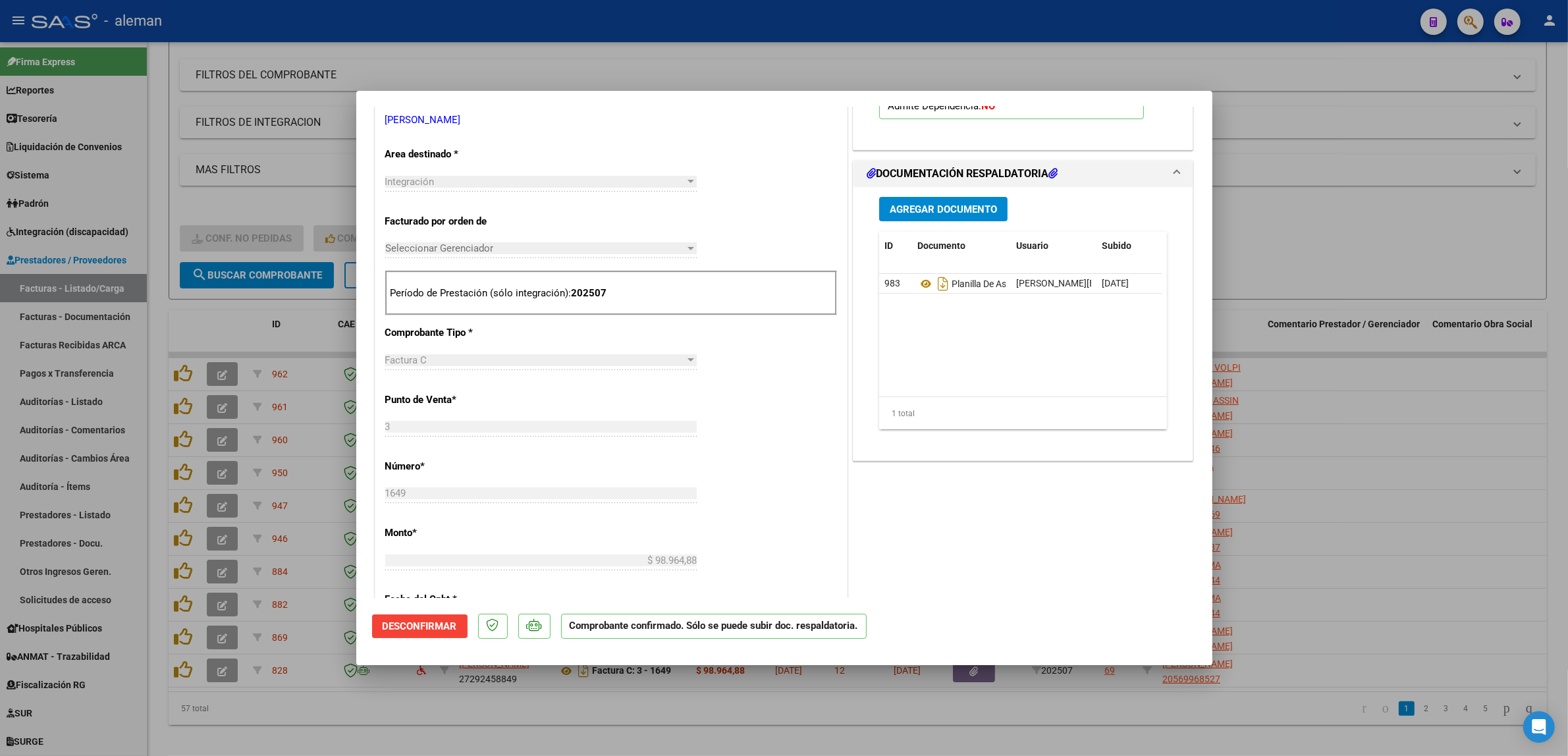
click at [1406, 574] on div at bounding box center [784, 378] width 1568 height 756
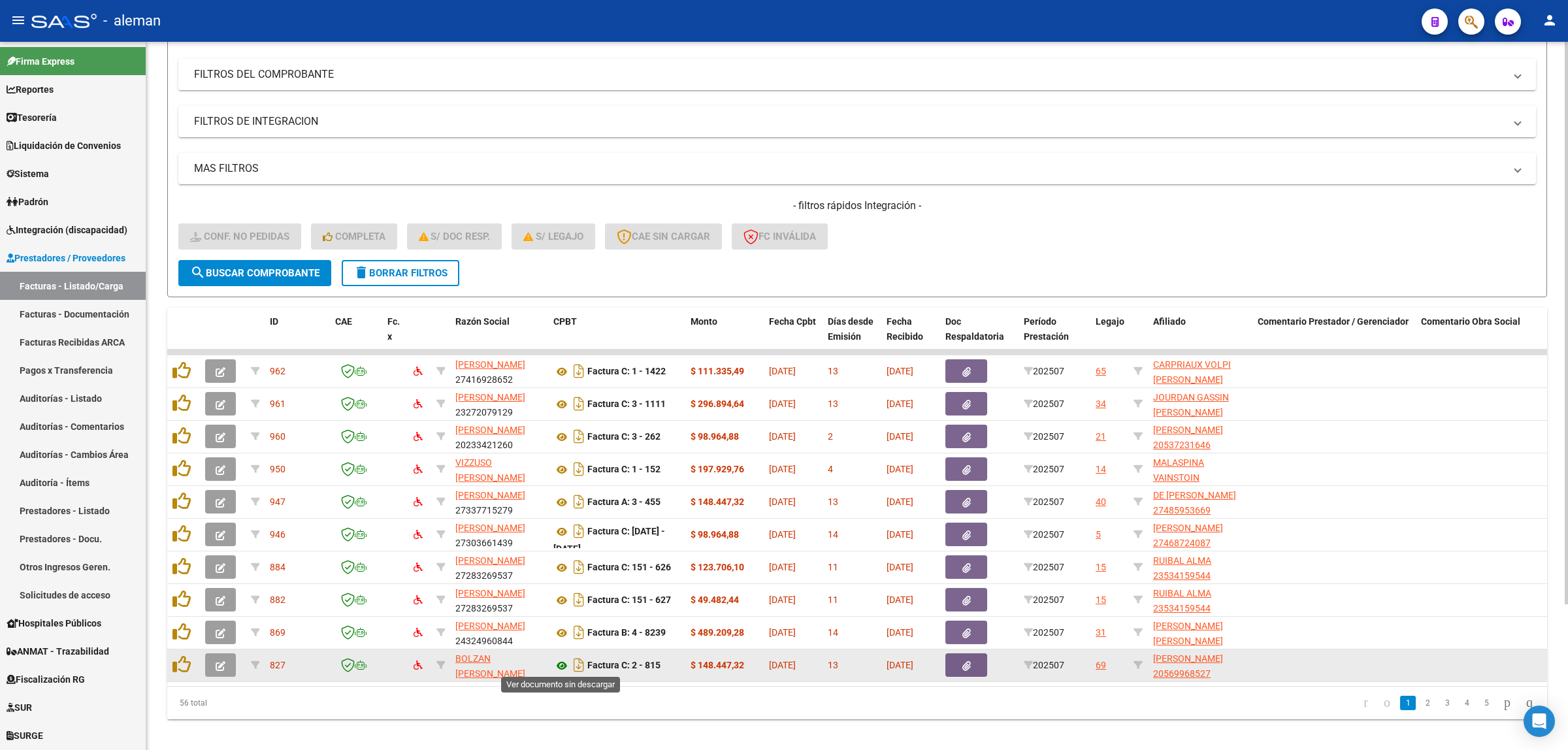
click at [566, 664] on icon at bounding box center [562, 666] width 17 height 16
click at [222, 668] on icon "button" at bounding box center [220, 667] width 9 height 9
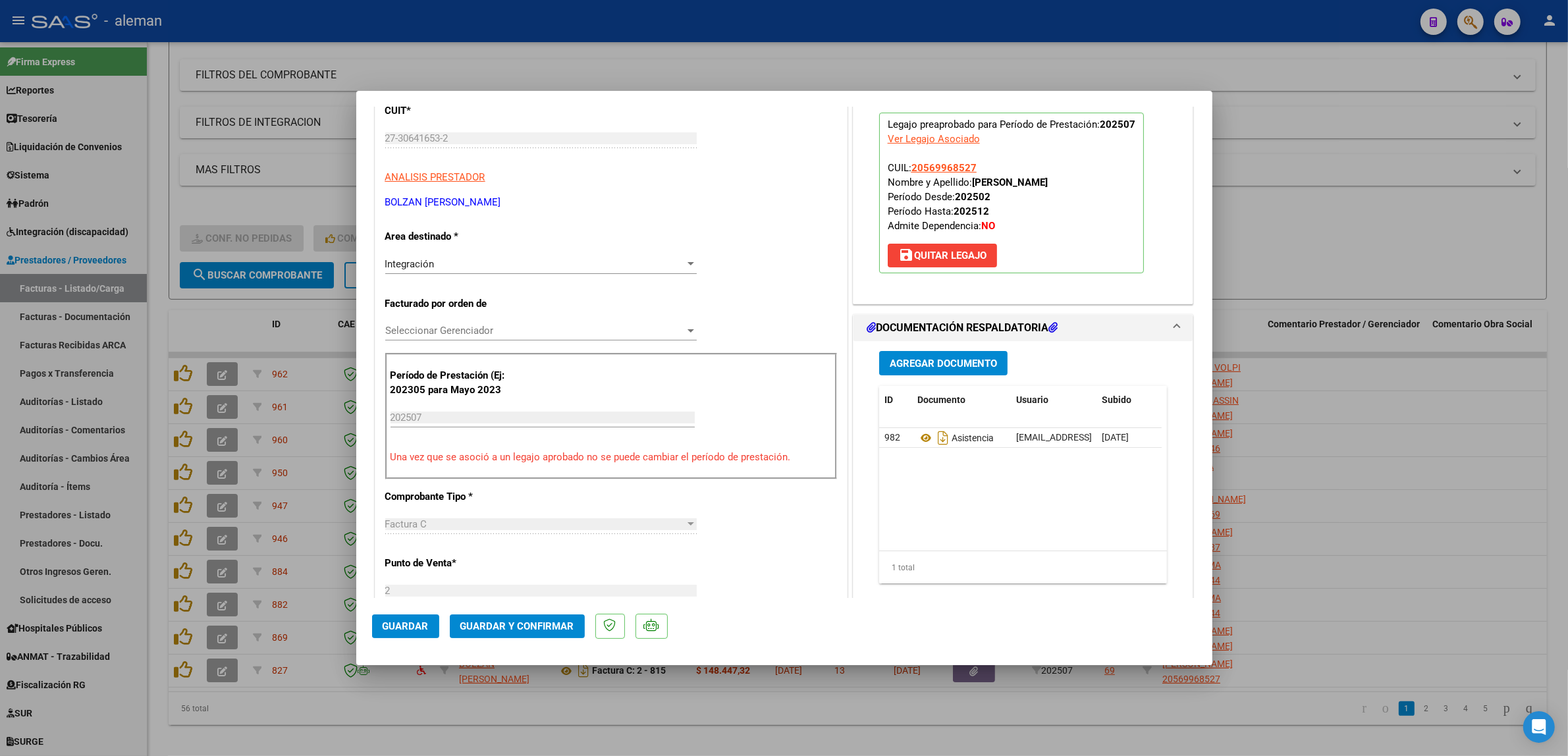
scroll to position [247, 0]
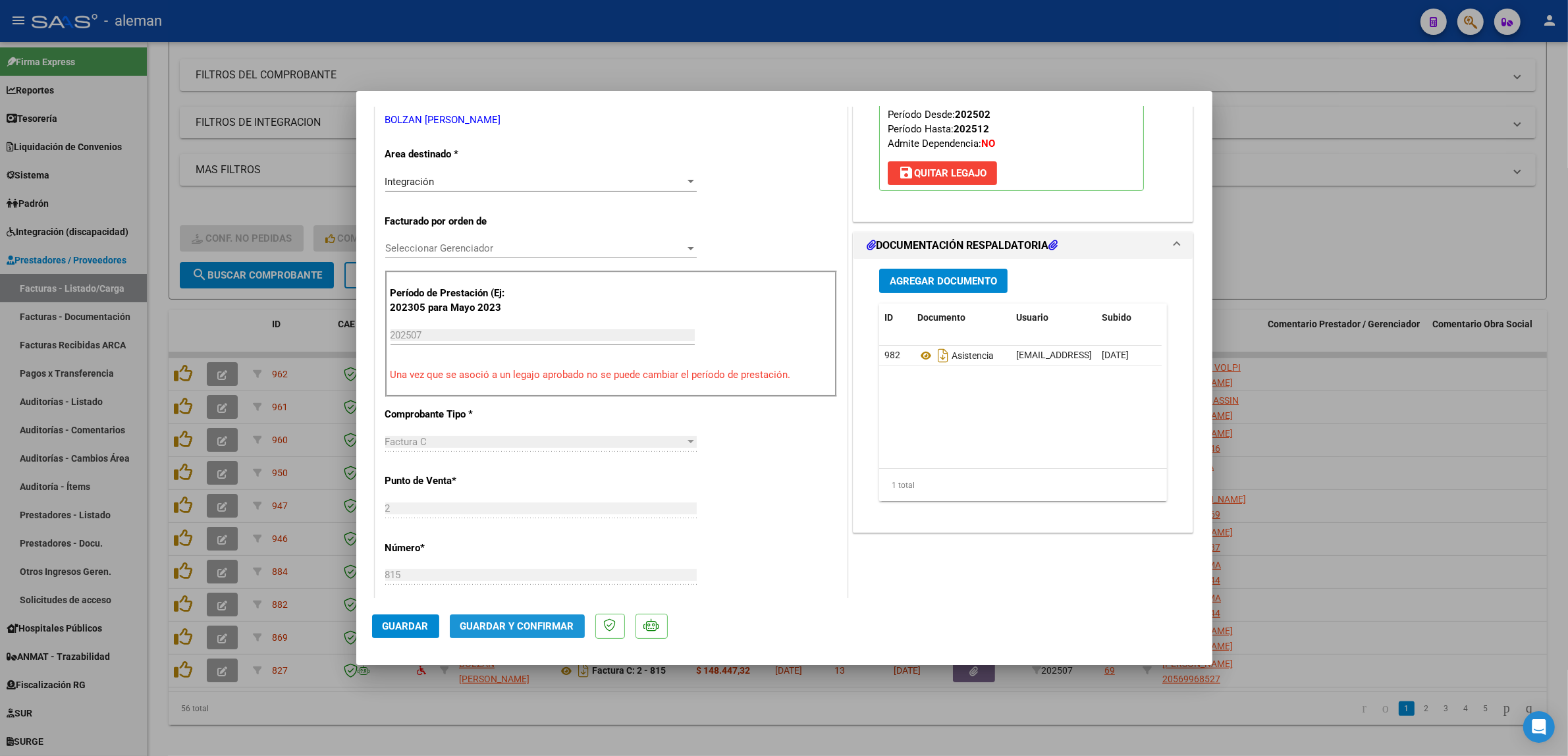
click at [521, 624] on span "Guardar y Confirmar" at bounding box center [517, 627] width 114 height 12
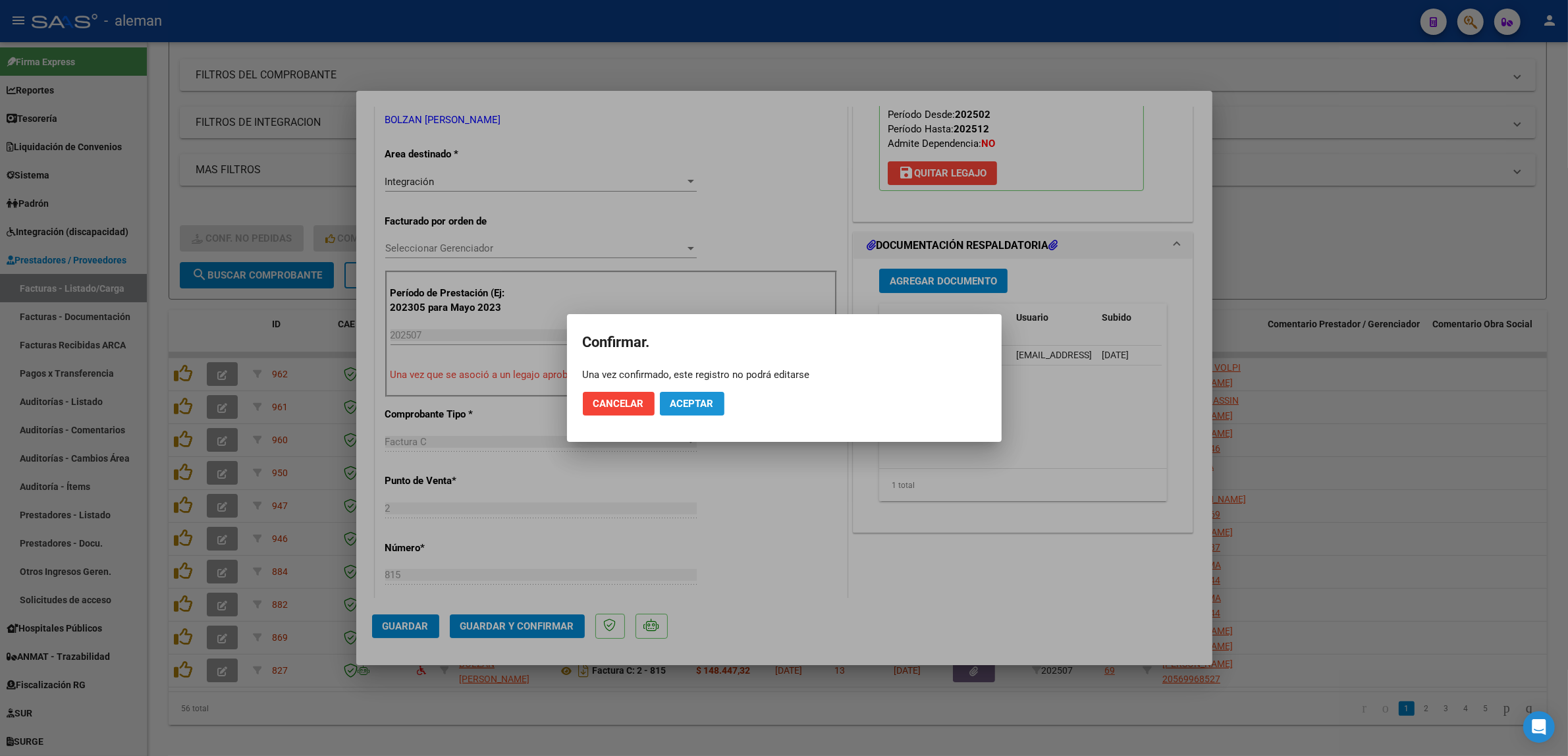
click at [695, 405] on span "Aceptar" at bounding box center [692, 404] width 43 height 12
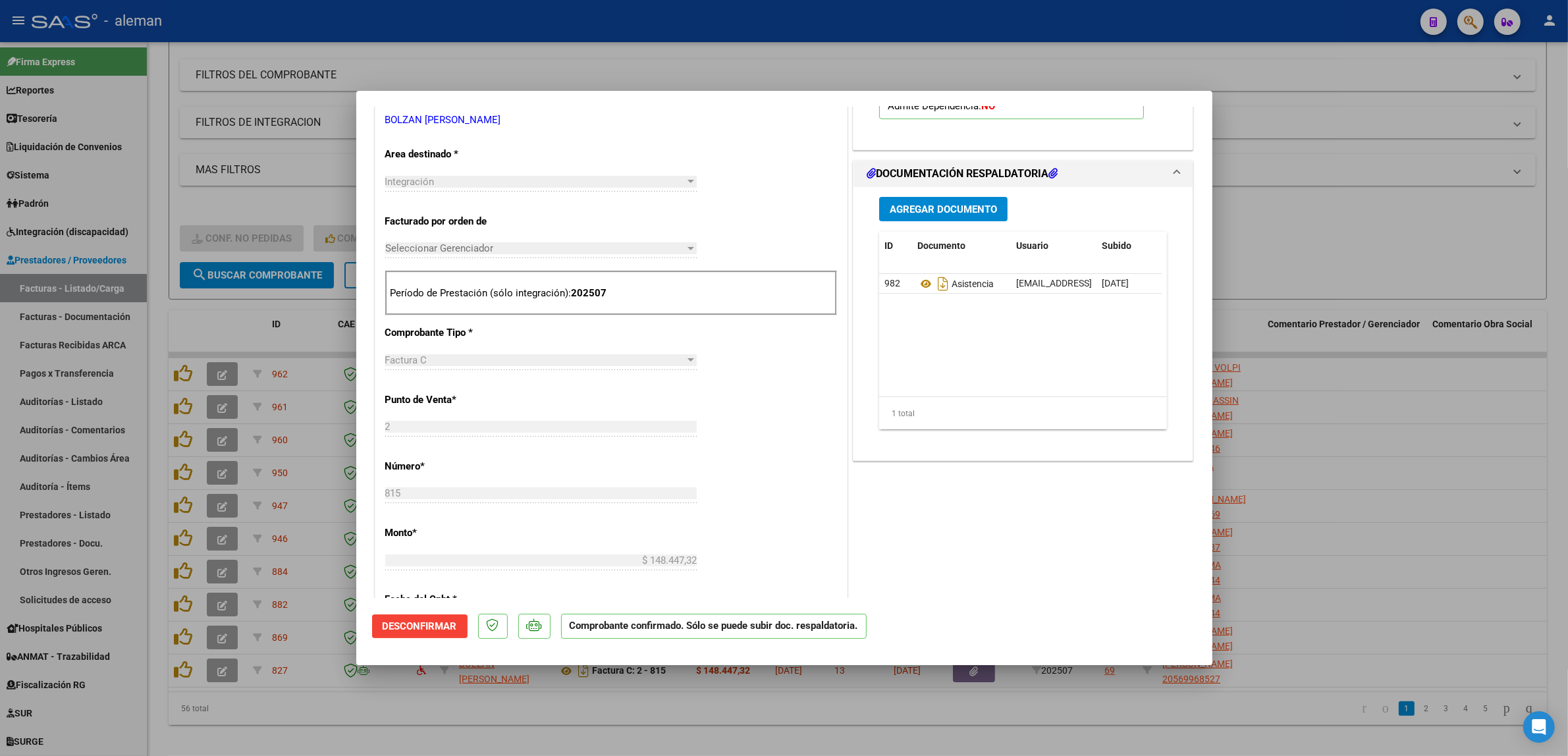
click at [1305, 576] on div at bounding box center [784, 378] width 1568 height 756
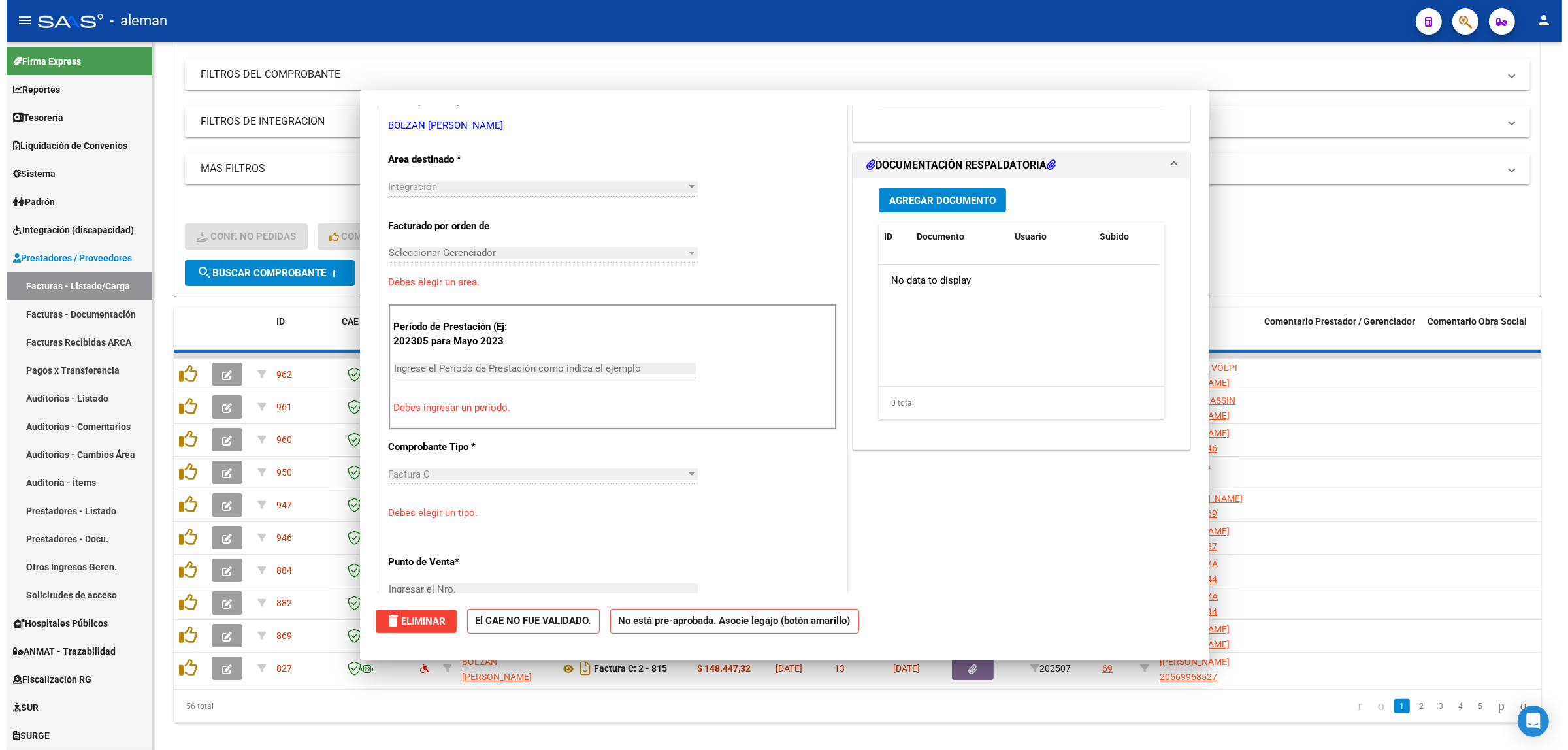
scroll to position [0, 0]
